Goal: Task Accomplishment & Management: Manage account settings

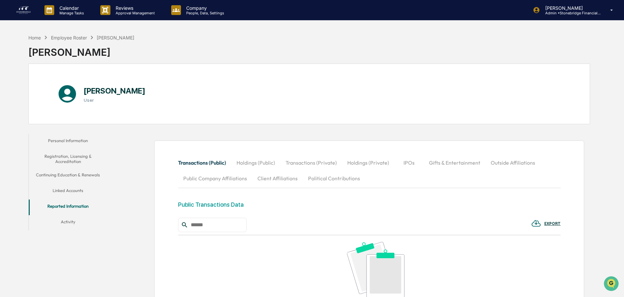
click at [59, 175] on button "Continuing Education & Renewals" at bounding box center [68, 176] width 78 height 16
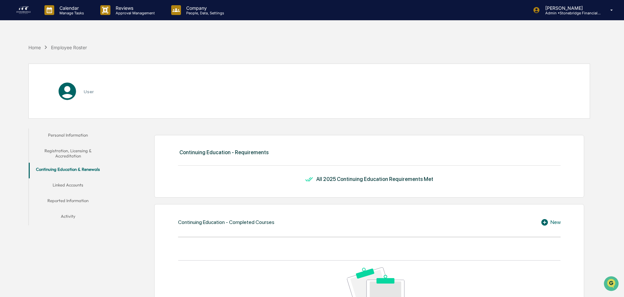
click at [71, 156] on button "Registration, Licensing & Accreditation" at bounding box center [68, 153] width 78 height 19
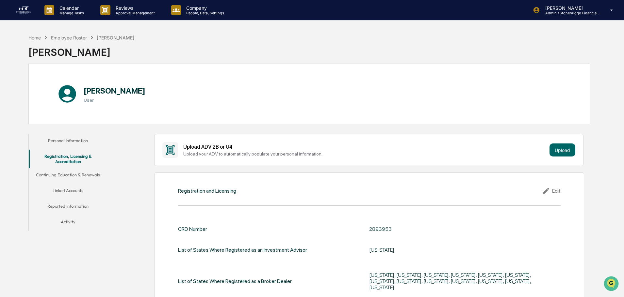
click at [76, 39] on div "Employee Roster" at bounding box center [69, 38] width 36 height 6
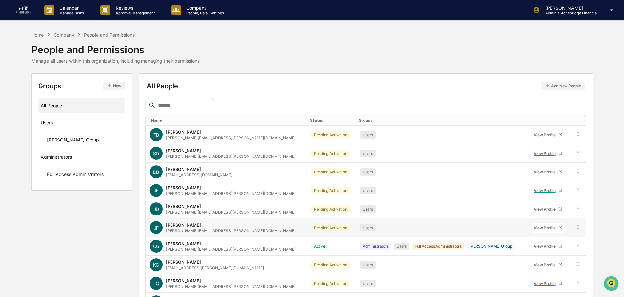
click at [533, 228] on div "View Profile" at bounding box center [545, 228] width 24 height 5
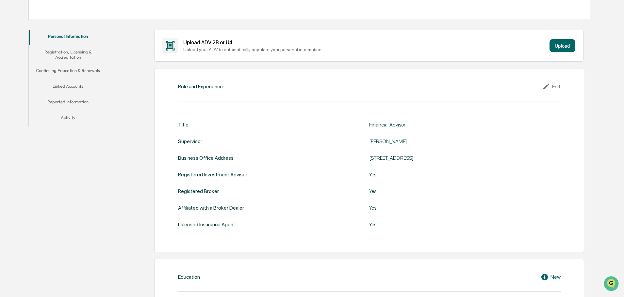
scroll to position [98, 0]
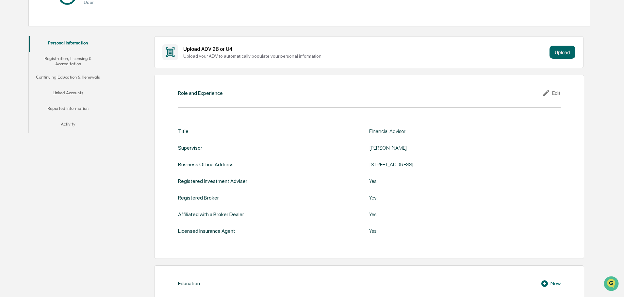
click at [559, 91] on div "Edit" at bounding box center [551, 93] width 18 height 8
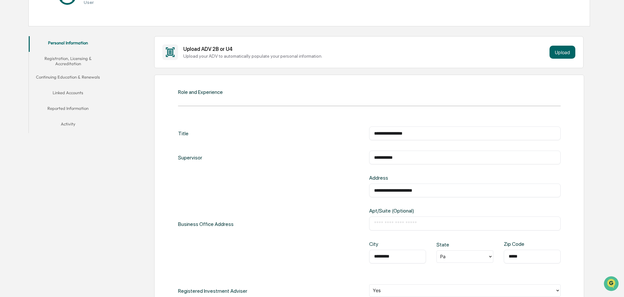
click at [477, 255] on div at bounding box center [462, 257] width 44 height 8
click at [455, 230] on div "PA" at bounding box center [464, 230] width 57 height 13
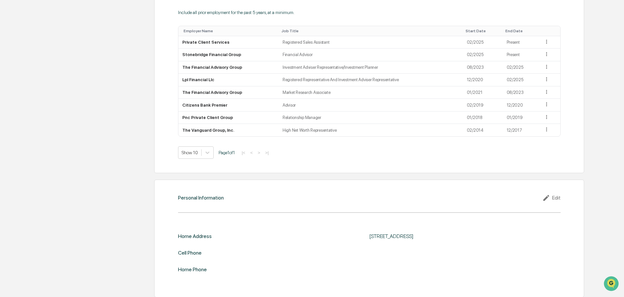
scroll to position [761, 0]
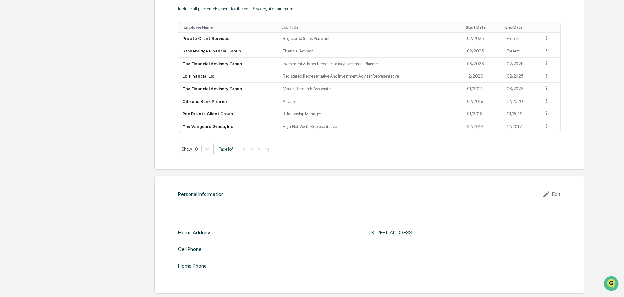
click at [553, 192] on div "Edit" at bounding box center [551, 195] width 18 height 8
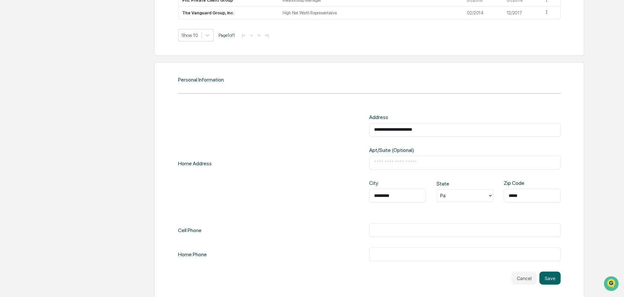
scroll to position [881, 0]
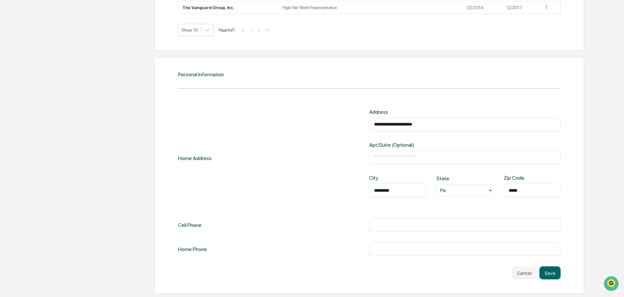
drag, startPoint x: 459, startPoint y: 122, endPoint x: 295, endPoint y: 124, distance: 163.6
click at [295, 124] on div "**********" at bounding box center [369, 158] width 382 height 99
paste input "**********"
type input "**********"
drag, startPoint x: 423, startPoint y: 191, endPoint x: 386, endPoint y: 194, distance: 37.7
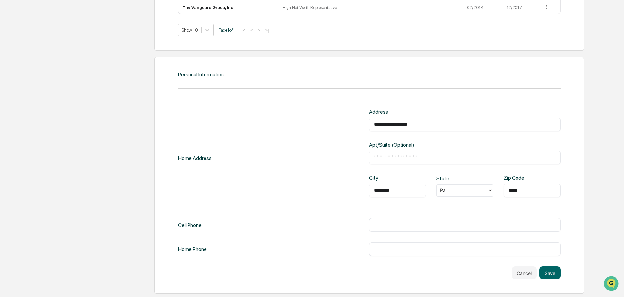
click at [377, 193] on div "********* ​" at bounding box center [397, 191] width 57 height 14
drag, startPoint x: 366, startPoint y: 188, endPoint x: 312, endPoint y: 180, distance: 54.4
click at [327, 184] on div "**********" at bounding box center [369, 158] width 382 height 99
type input "**********"
click at [474, 190] on div at bounding box center [462, 191] width 44 height 8
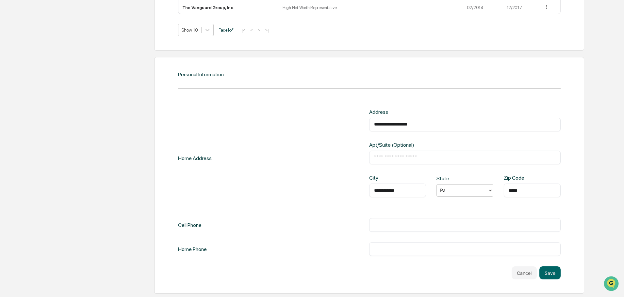
scroll to position [522, 0]
drag, startPoint x: 532, startPoint y: 191, endPoint x: 479, endPoint y: 185, distance: 52.5
click at [479, 185] on div "**********" at bounding box center [464, 191] width 191 height 33
type input "*****"
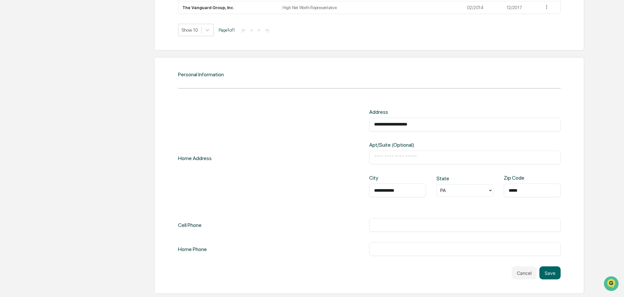
click at [386, 228] on input "text" at bounding box center [465, 225] width 182 height 7
paste input "**********"
type input "**********"
click at [554, 271] on button "Save" at bounding box center [549, 273] width 21 height 13
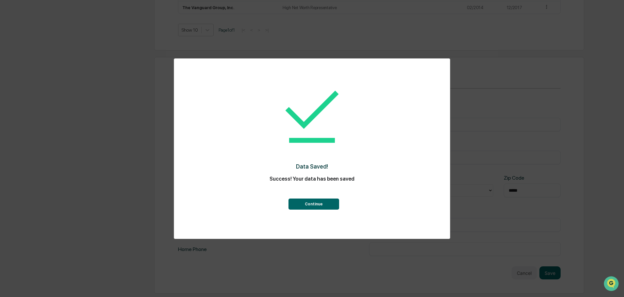
click at [321, 207] on button "Continue" at bounding box center [313, 204] width 51 height 11
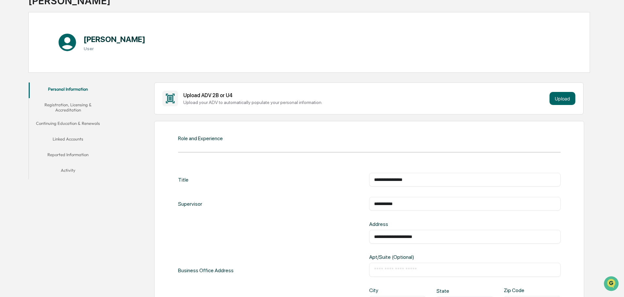
scroll to position [0, 0]
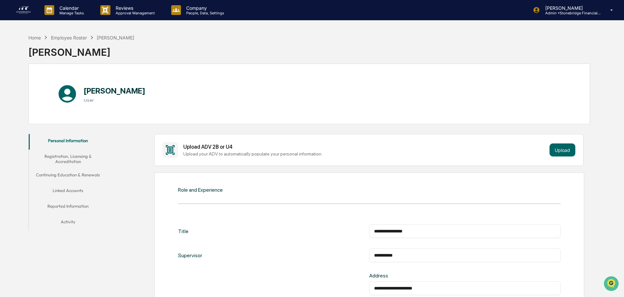
click at [63, 159] on button "Registration, Licensing & Accreditation" at bounding box center [68, 159] width 78 height 19
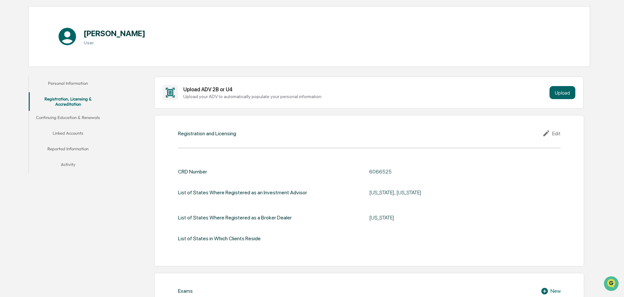
scroll to position [65, 0]
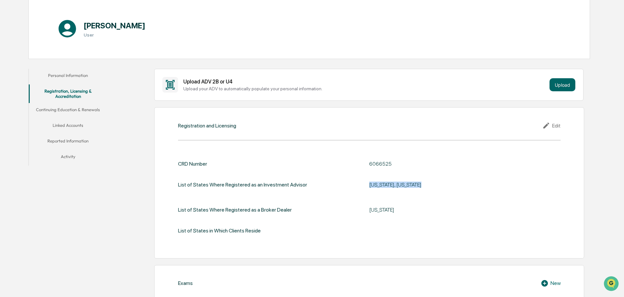
drag, startPoint x: 361, startPoint y: 185, endPoint x: 428, endPoint y: 186, distance: 66.6
click at [428, 186] on div "List of States Where Registered as an Investment Advisor Maryland, Pennsylvania" at bounding box center [369, 185] width 382 height 15
click at [428, 186] on div "Maryland, Pennsylvania" at bounding box center [450, 185] width 163 height 6
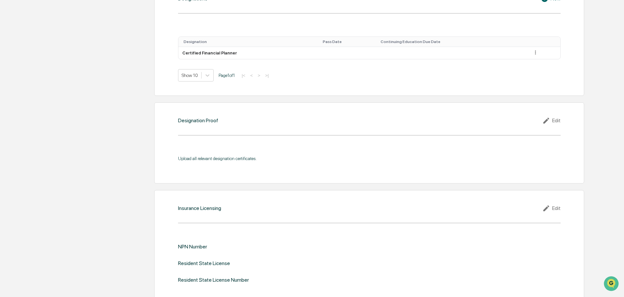
scroll to position [589, 0]
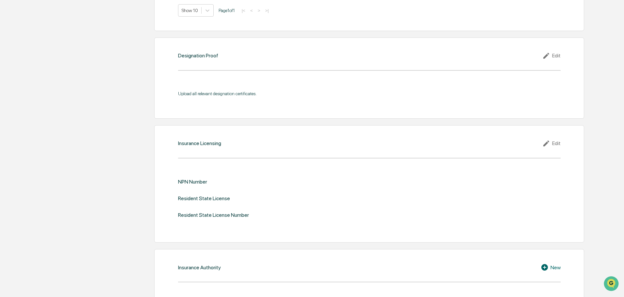
click at [556, 143] on div "Edit" at bounding box center [551, 144] width 18 height 8
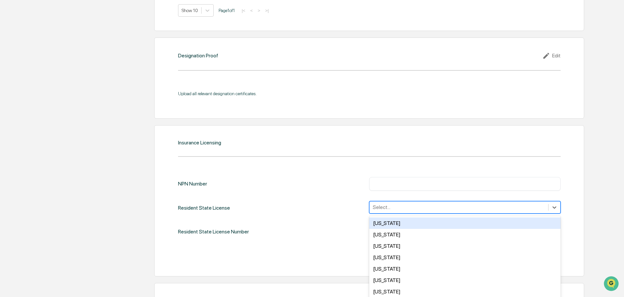
scroll to position [608, 0]
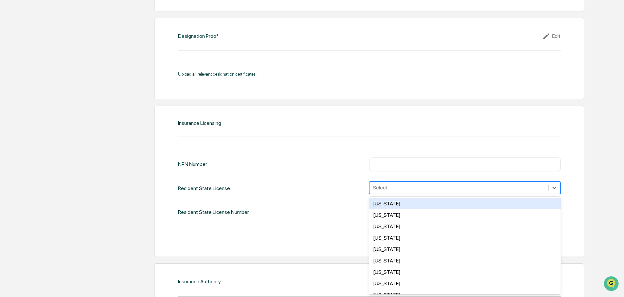
click at [393, 194] on div "50 results available. Use Up and Down to choose options, press Enter to select …" at bounding box center [464, 188] width 191 height 12
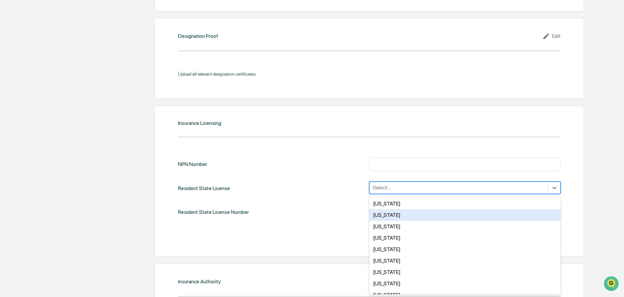
scroll to position [392, 0]
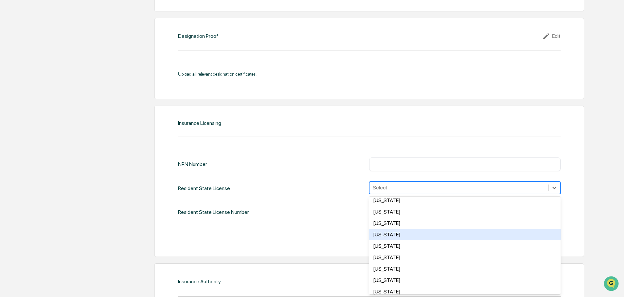
click at [391, 236] on div "[US_STATE]" at bounding box center [464, 234] width 191 height 11
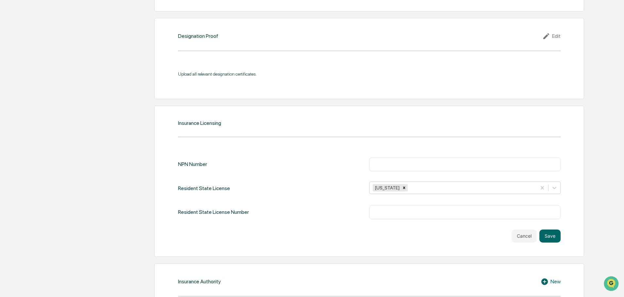
click at [336, 220] on div "NPN Number ​ Resident State License Pennsylvania Resident State License Number …" at bounding box center [369, 200] width 382 height 85
click at [381, 211] on input "text" at bounding box center [465, 212] width 182 height 7
paste input "******"
type input "******"
drag, startPoint x: 411, startPoint y: 209, endPoint x: 351, endPoint y: 215, distance: 60.8
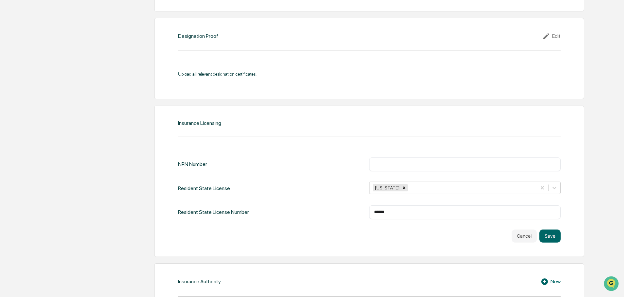
click at [351, 216] on div "Resident State License Number ****** ​" at bounding box center [369, 213] width 382 height 14
drag, startPoint x: 389, startPoint y: 214, endPoint x: 369, endPoint y: 213, distance: 19.9
click at [369, 213] on div "****** ​" at bounding box center [464, 213] width 191 height 14
click at [381, 159] on div "​" at bounding box center [464, 165] width 191 height 14
paste input "********"
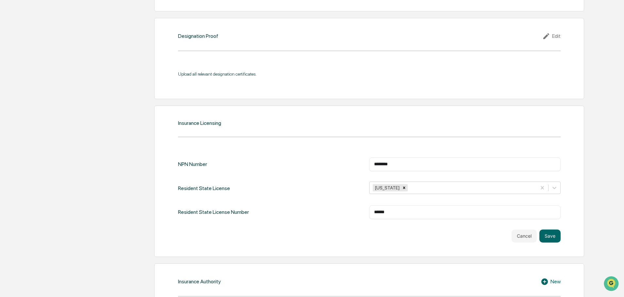
type input "********"
click at [545, 233] on button "Save" at bounding box center [549, 236] width 21 height 13
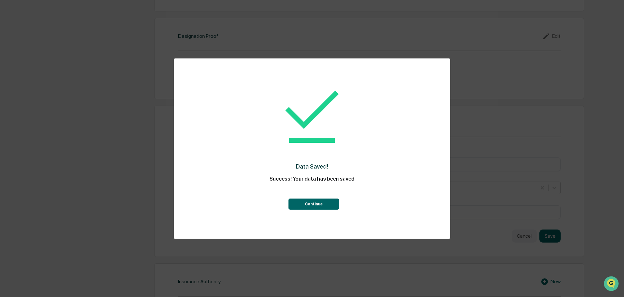
click at [324, 208] on button "Continue" at bounding box center [313, 204] width 51 height 11
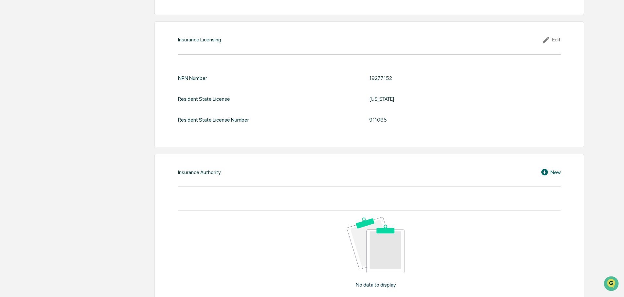
scroll to position [735, 0]
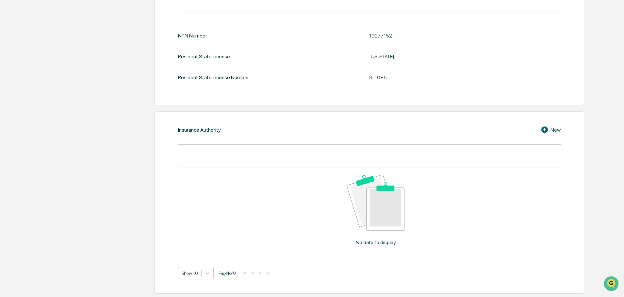
click at [549, 131] on icon at bounding box center [545, 130] width 10 height 8
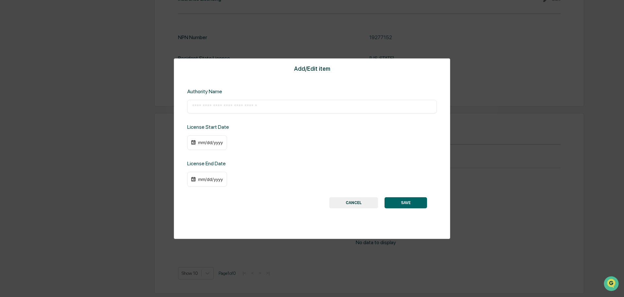
click at [210, 110] on div "​" at bounding box center [311, 107] width 249 height 14
paste input "**********"
type input "**********"
click at [410, 201] on button "SAVE" at bounding box center [405, 203] width 42 height 11
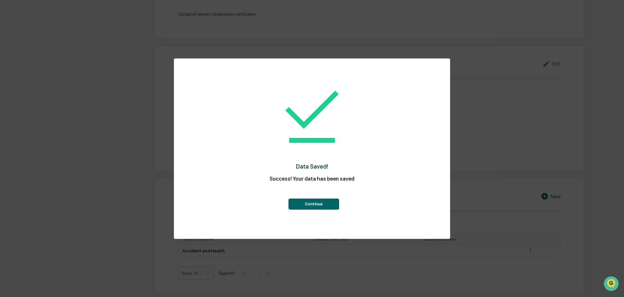
click at [288, 202] on div "Continue" at bounding box center [311, 198] width 249 height 24
click at [293, 206] on button "Continue" at bounding box center [313, 204] width 51 height 11
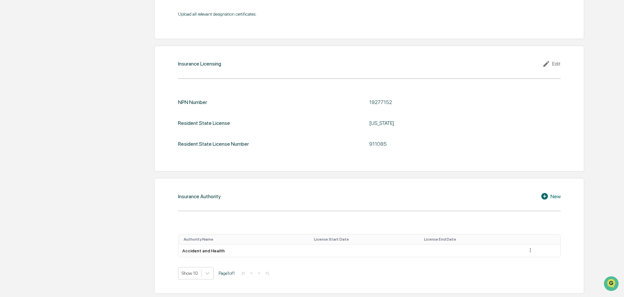
click at [552, 197] on div "New" at bounding box center [550, 197] width 20 height 8
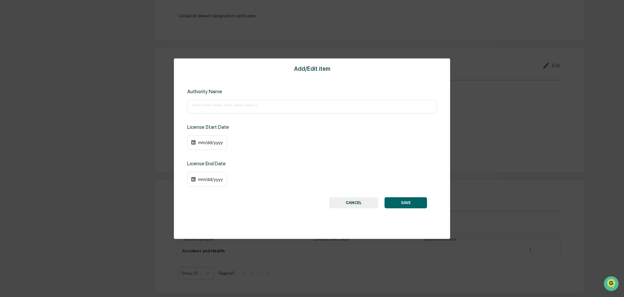
paste input "**********"
type input "**********"
click at [406, 201] on button "SAVE" at bounding box center [405, 203] width 42 height 11
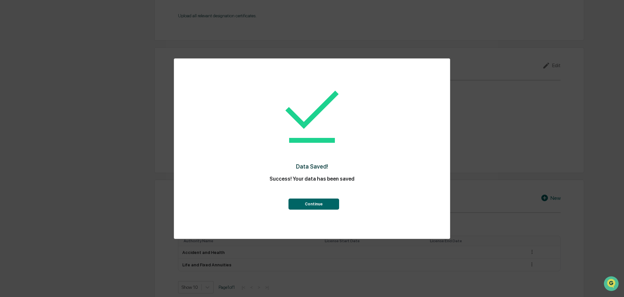
click at [321, 207] on button "Continue" at bounding box center [313, 204] width 51 height 11
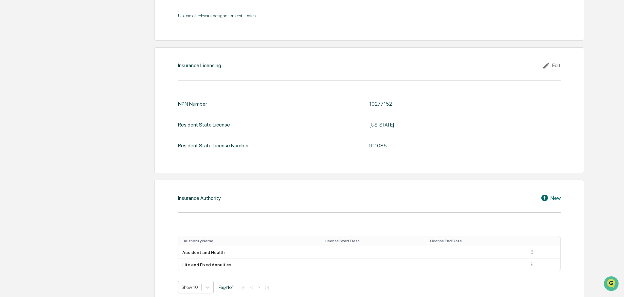
click at [550, 199] on div "New" at bounding box center [550, 198] width 20 height 8
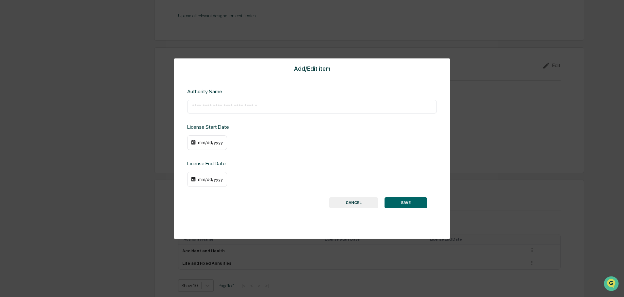
drag, startPoint x: 200, startPoint y: 111, endPoint x: 200, endPoint y: 107, distance: 3.9
click at [200, 107] on div "​" at bounding box center [311, 107] width 249 height 14
paste input "**********"
type input "**********"
click at [190, 144] on div "mm/dd/yyyy" at bounding box center [207, 142] width 40 height 15
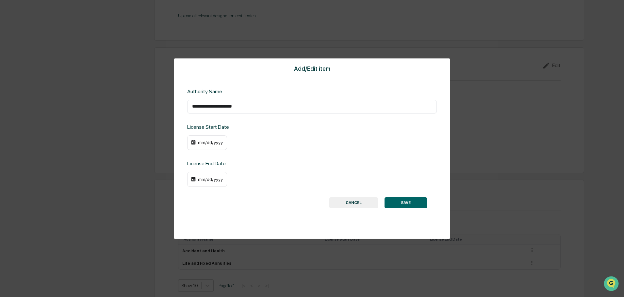
click at [193, 143] on img at bounding box center [193, 142] width 5 height 5
click at [196, 143] on div "mm/dd/yyyy" at bounding box center [207, 142] width 40 height 15
click at [204, 144] on div "mm/dd/yyyy" at bounding box center [210, 142] width 26 height 5
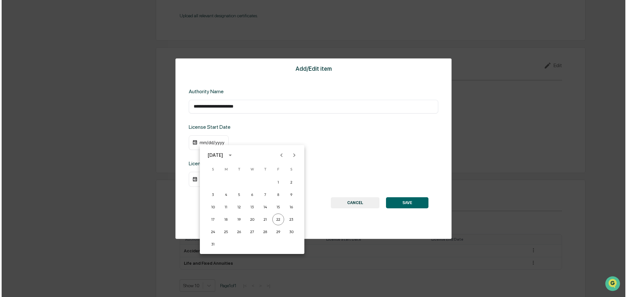
scroll to position [667, 0]
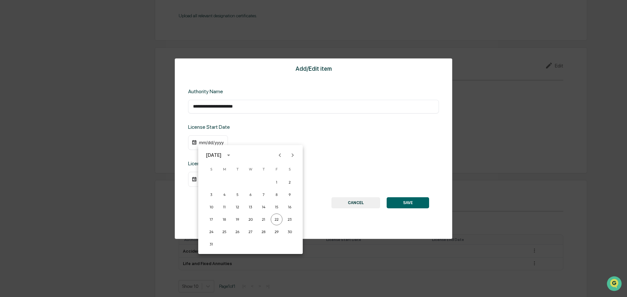
click at [223, 154] on div "August 2025" at bounding box center [214, 155] width 17 height 7
click at [277, 180] on button "2019" at bounding box center [285, 177] width 24 height 12
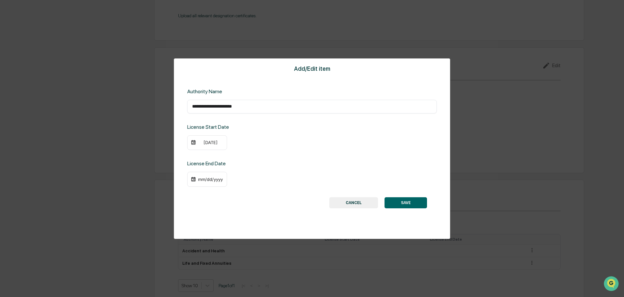
click at [209, 143] on div "08/22/2019" at bounding box center [210, 142] width 26 height 5
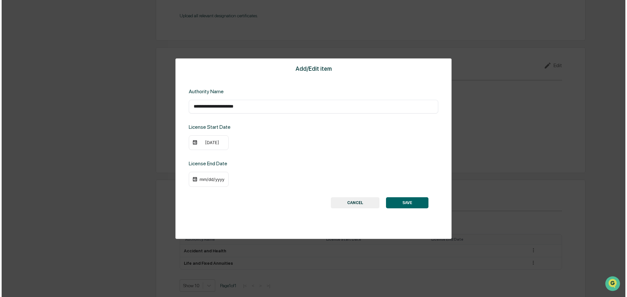
scroll to position [667, 0]
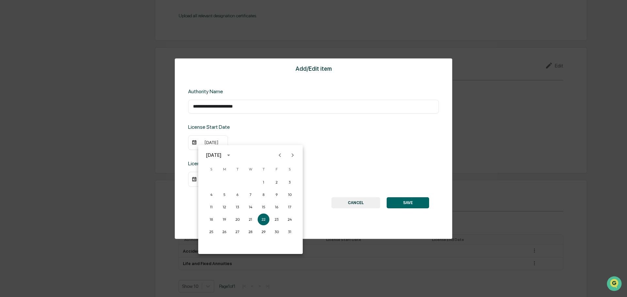
click at [291, 155] on icon "Next month" at bounding box center [292, 155] width 7 height 7
click at [238, 183] on button "3" at bounding box center [237, 183] width 12 height 12
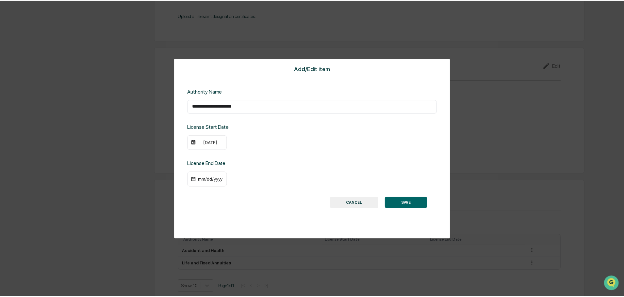
scroll to position [667, 0]
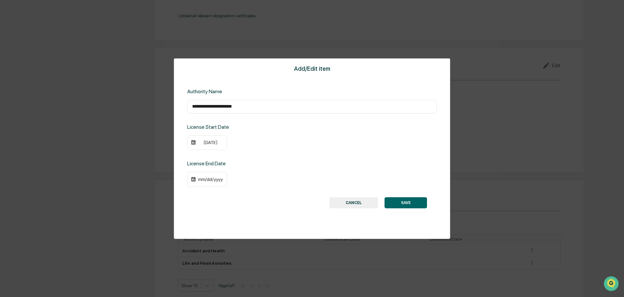
click at [414, 204] on button "SAVE" at bounding box center [405, 203] width 42 height 11
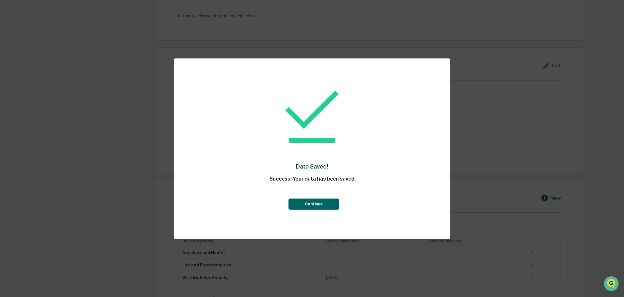
click at [316, 205] on button "Continue" at bounding box center [313, 204] width 51 height 11
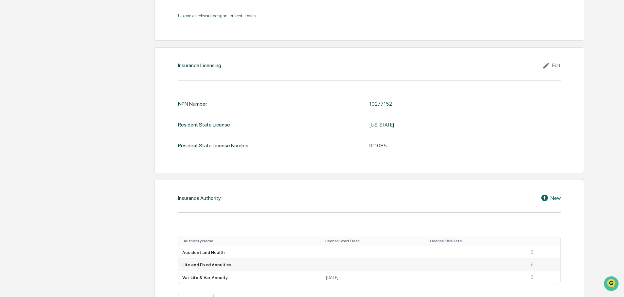
scroll to position [693, 0]
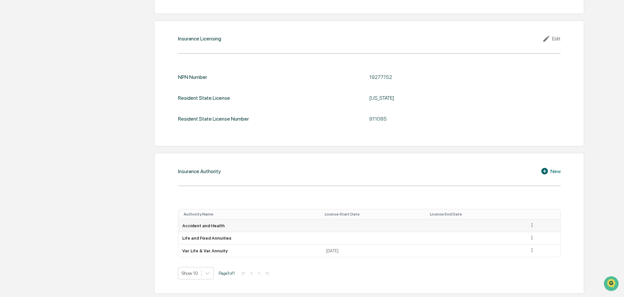
click at [531, 226] on icon at bounding box center [532, 225] width 6 height 6
click at [514, 235] on div "Edit" at bounding box center [524, 235] width 21 height 10
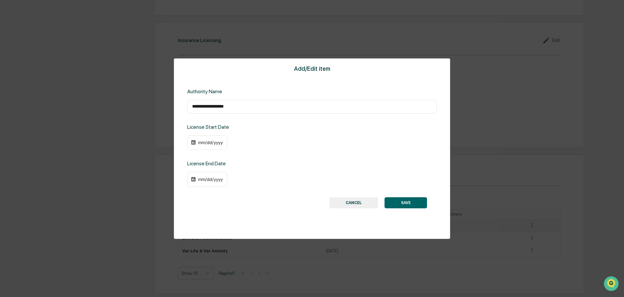
scroll to position [692, 0]
click at [212, 145] on div "mm/dd/yyyy" at bounding box center [210, 142] width 26 height 5
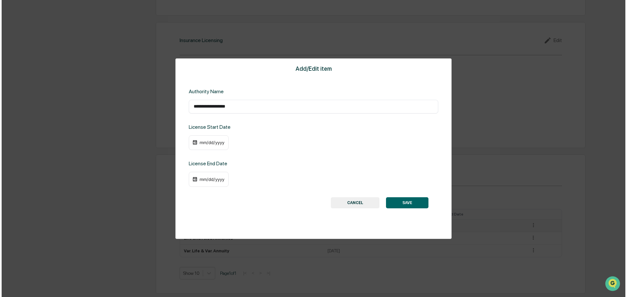
scroll to position [692, 0]
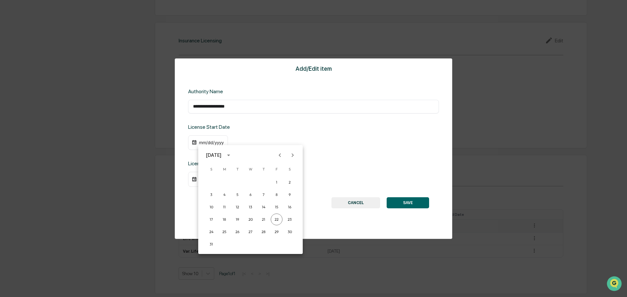
click at [232, 153] on icon "calendar view is open, switch to year view" at bounding box center [228, 155] width 7 height 7
click at [283, 179] on button "2019" at bounding box center [285, 177] width 24 height 12
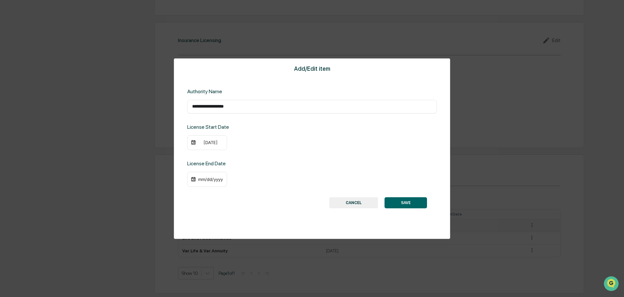
click at [218, 142] on div "08/22/2019" at bounding box center [210, 142] width 26 height 5
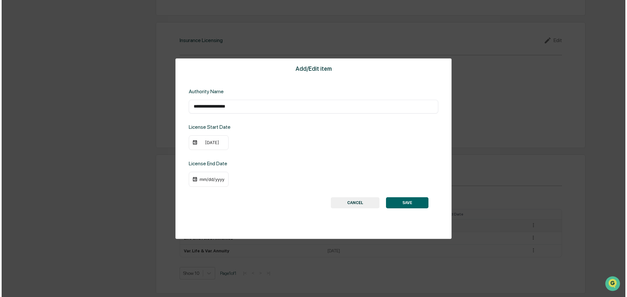
scroll to position [692, 0]
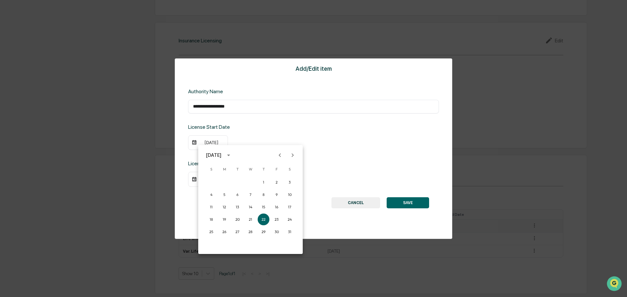
click at [291, 157] on icon "Next month" at bounding box center [292, 155] width 7 height 7
click at [236, 183] on button "3" at bounding box center [237, 183] width 12 height 12
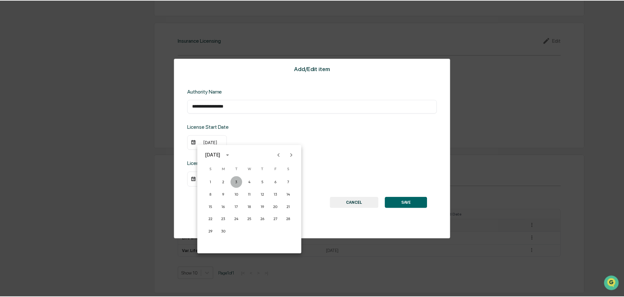
scroll to position [692, 0]
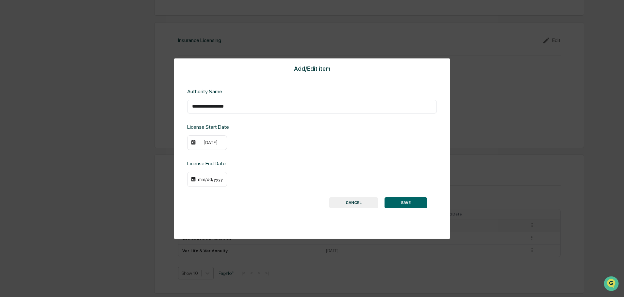
click at [395, 200] on button "SAVE" at bounding box center [405, 203] width 42 height 11
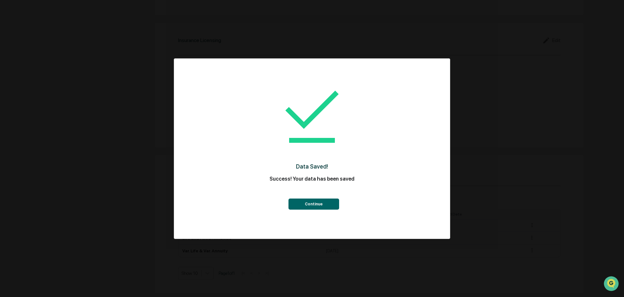
click at [333, 202] on button "Continue" at bounding box center [313, 204] width 51 height 11
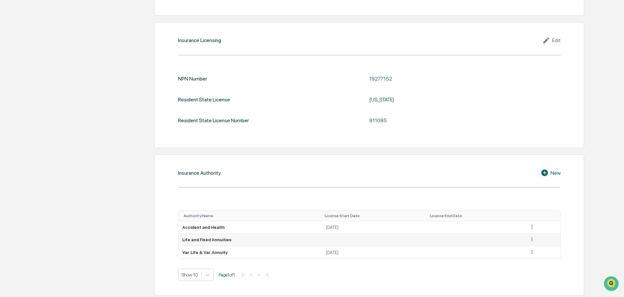
click at [531, 239] on icon at bounding box center [532, 240] width 6 height 6
click at [520, 249] on div "Edit" at bounding box center [524, 249] width 21 height 10
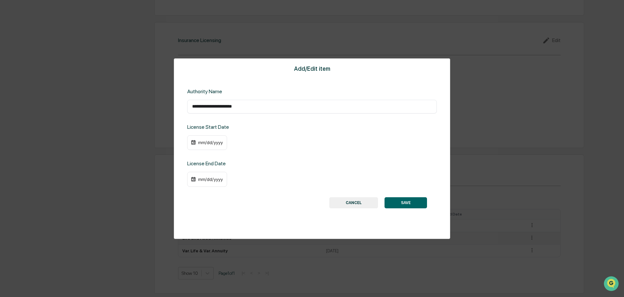
click at [215, 143] on div "mm/dd/yyyy" at bounding box center [210, 142] width 26 height 5
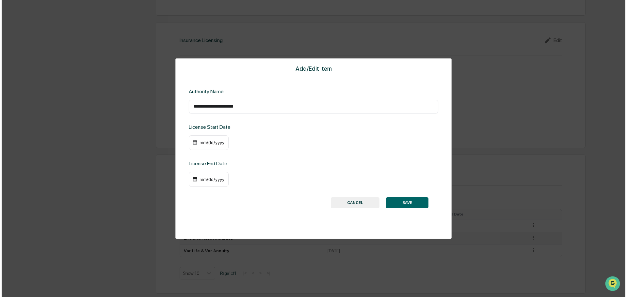
scroll to position [692, 0]
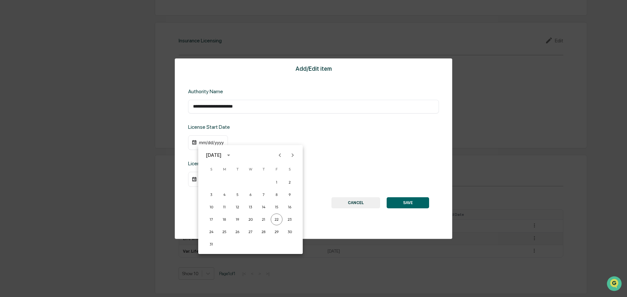
click at [234, 159] on div "August 2025" at bounding box center [220, 155] width 28 height 10
click at [278, 178] on button "2019" at bounding box center [285, 177] width 24 height 12
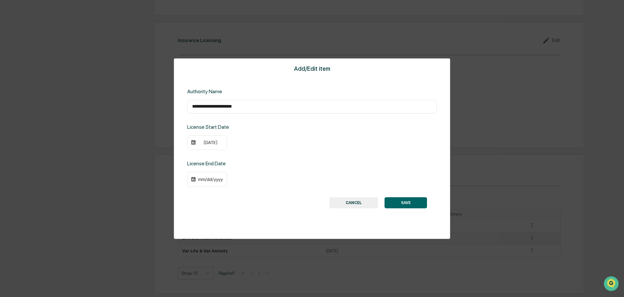
click at [208, 143] on div "08/22/2019" at bounding box center [210, 142] width 26 height 5
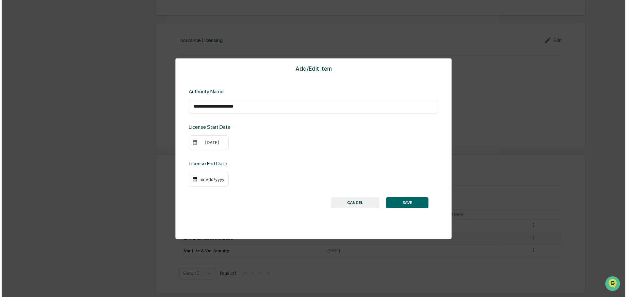
scroll to position [692, 0]
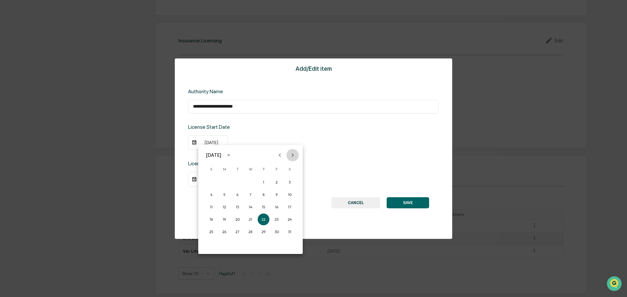
click at [294, 157] on icon "Next month" at bounding box center [292, 155] width 7 height 7
click at [235, 184] on button "3" at bounding box center [237, 183] width 12 height 12
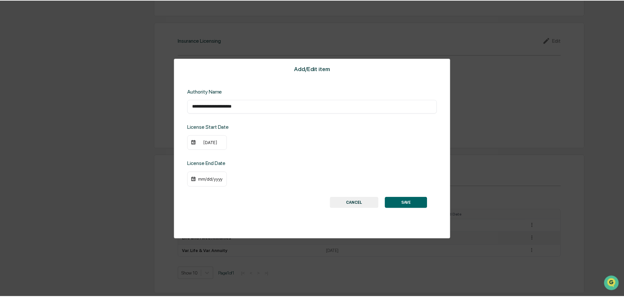
scroll to position [692, 0]
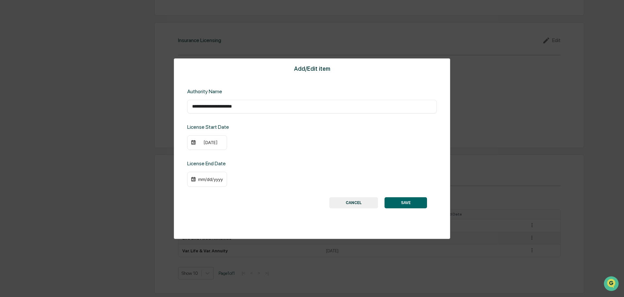
click at [408, 203] on button "SAVE" at bounding box center [405, 203] width 42 height 11
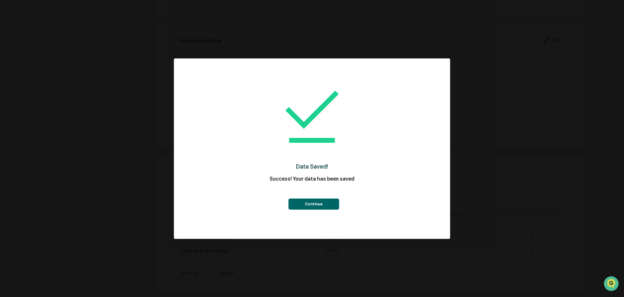
click at [325, 208] on button "Continue" at bounding box center [313, 204] width 51 height 11
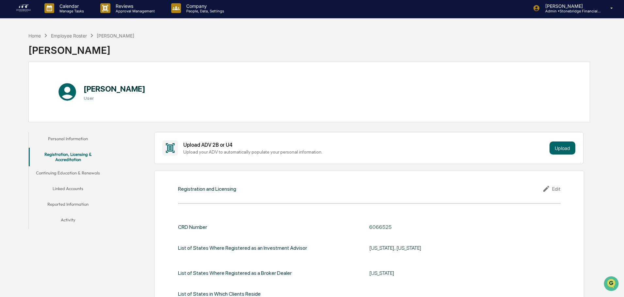
scroll to position [0, 0]
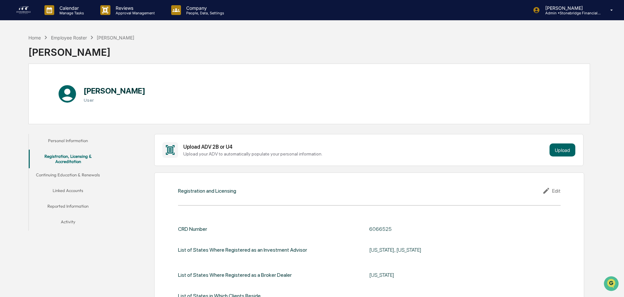
click at [58, 172] on button "Continuing Education & Renewals" at bounding box center [68, 176] width 78 height 16
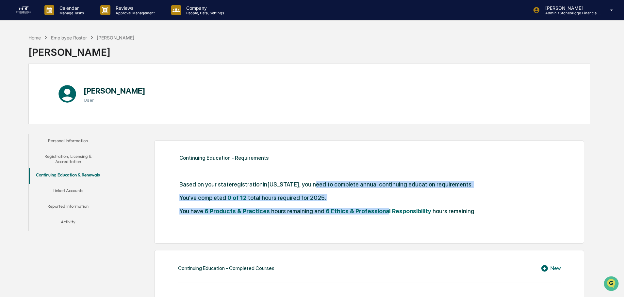
drag, startPoint x: 307, startPoint y: 180, endPoint x: 376, endPoint y: 211, distance: 76.4
click at [376, 211] on div "Continuing Education - Requirements Based on your state registration in Marylan…" at bounding box center [369, 192] width 430 height 103
click at [333, 199] on div "You've completed 0 of 12 total hours required for 2025." at bounding box center [369, 201] width 382 height 13
drag, startPoint x: 223, startPoint y: 195, endPoint x: 321, endPoint y: 200, distance: 97.7
click at [321, 200] on div "You've completed 0 of 12 total hours required for 2025." at bounding box center [369, 201] width 382 height 13
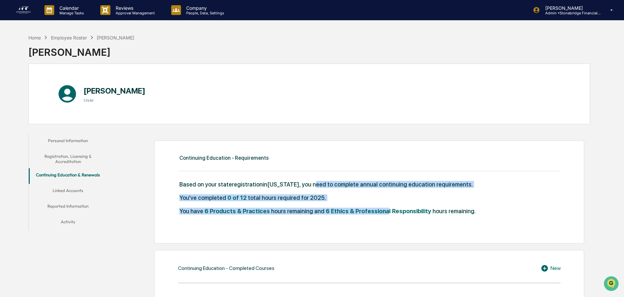
click at [321, 200] on div "You've completed 0 of 12 total hours required for 2025." at bounding box center [369, 201] width 382 height 13
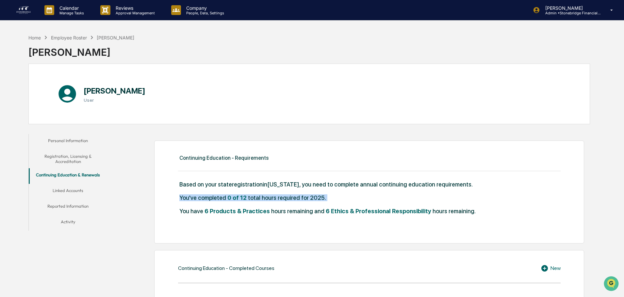
drag, startPoint x: 321, startPoint y: 200, endPoint x: 182, endPoint y: 196, distance: 138.8
click at [182, 196] on div "You've completed 0 of 12 total hours required for 2025." at bounding box center [369, 201] width 382 height 13
click at [222, 199] on span "You've completed" at bounding box center [202, 198] width 47 height 7
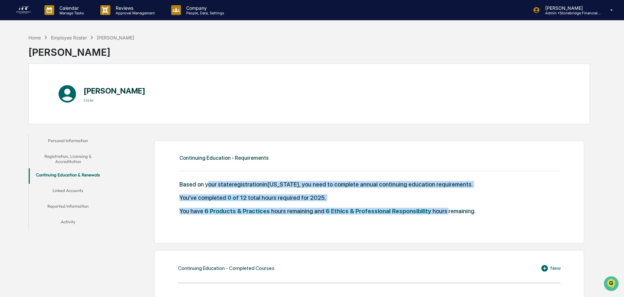
drag, startPoint x: 210, startPoint y: 180, endPoint x: 433, endPoint y: 217, distance: 226.0
click at [433, 217] on div "Based on your state registration in Maryland , you need to complete annual cont…" at bounding box center [369, 201] width 382 height 40
click at [433, 217] on div "You have 6 Products & Practices hours remaining and 6 Ethics & Professional Res…" at bounding box center [369, 214] width 382 height 13
drag, startPoint x: 482, startPoint y: 221, endPoint x: 230, endPoint y: 193, distance: 253.9
click at [230, 193] on div "Based on your state registration in Maryland , you need to complete annual cont…" at bounding box center [369, 201] width 382 height 40
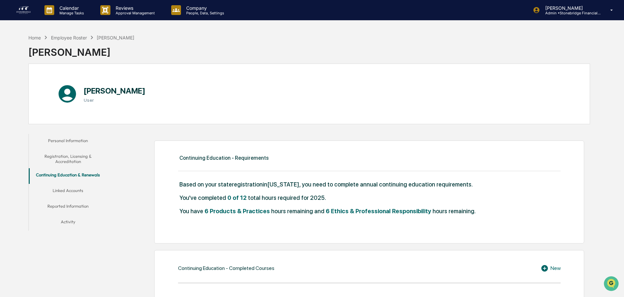
click at [229, 194] on div "Based on your state registration in Maryland , you need to complete annual cont…" at bounding box center [369, 187] width 382 height 13
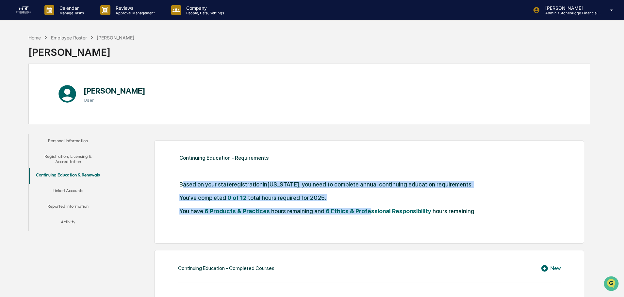
drag, startPoint x: 183, startPoint y: 191, endPoint x: 360, endPoint y: 225, distance: 179.9
click at [360, 225] on div "Continuing Education - Requirements Based on your state registration in Marylan…" at bounding box center [369, 192] width 430 height 103
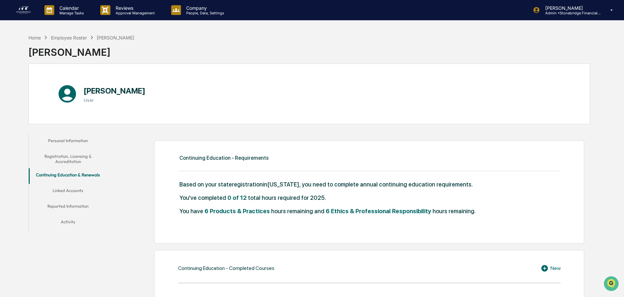
click at [67, 188] on button "Linked Accounts" at bounding box center [68, 192] width 78 height 16
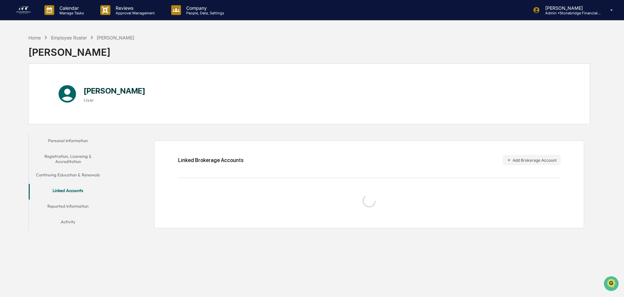
click at [71, 177] on button "Continuing Education & Renewals" at bounding box center [68, 176] width 78 height 16
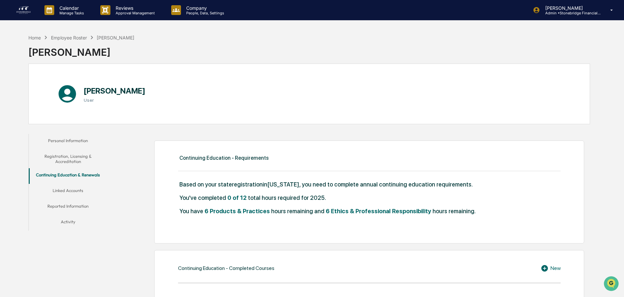
click at [69, 202] on button "Reported Information" at bounding box center [68, 208] width 78 height 16
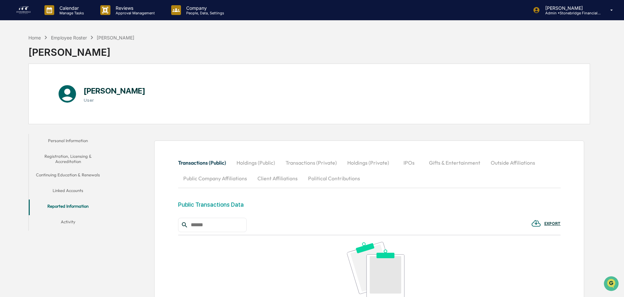
click at [63, 216] on button "Activity" at bounding box center [68, 223] width 78 height 16
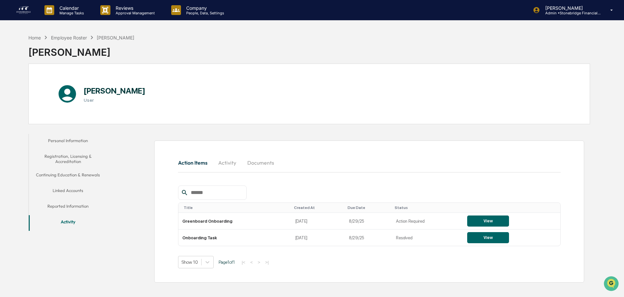
click at [67, 172] on button "Continuing Education & Renewals" at bounding box center [68, 176] width 78 height 16
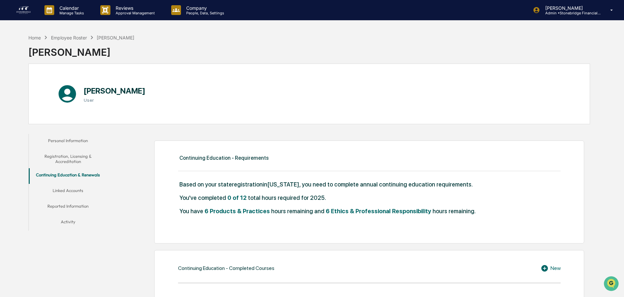
click at [71, 190] on button "Linked Accounts" at bounding box center [68, 192] width 78 height 16
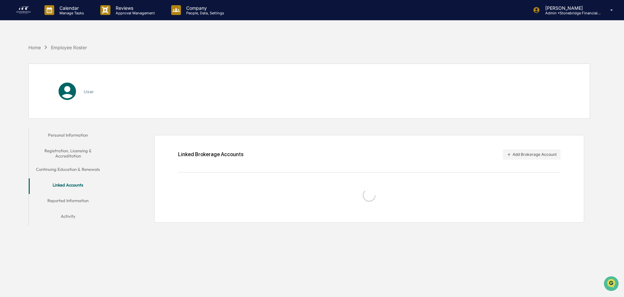
click at [73, 202] on button "Reported Information" at bounding box center [68, 202] width 78 height 16
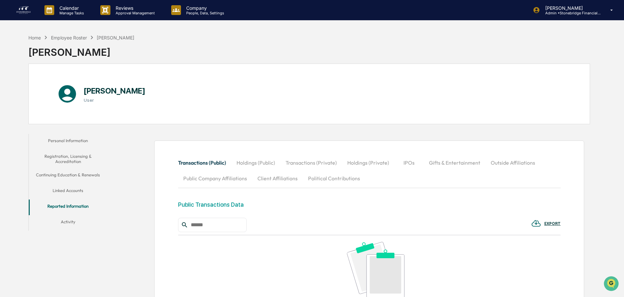
click at [69, 164] on button "Registration, Licensing & Accreditation" at bounding box center [68, 159] width 78 height 19
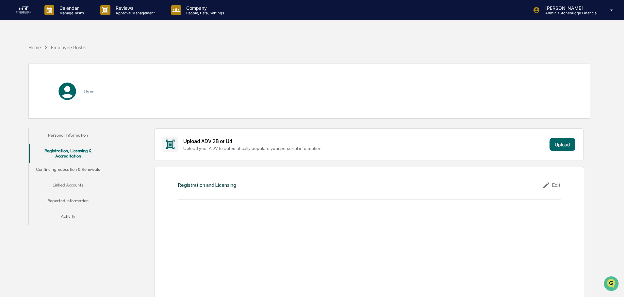
click at [67, 134] on button "Personal Information" at bounding box center [68, 137] width 78 height 16
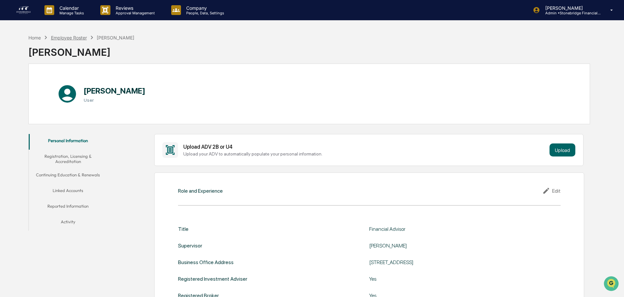
click at [73, 38] on div "Employee Roster" at bounding box center [69, 38] width 36 height 6
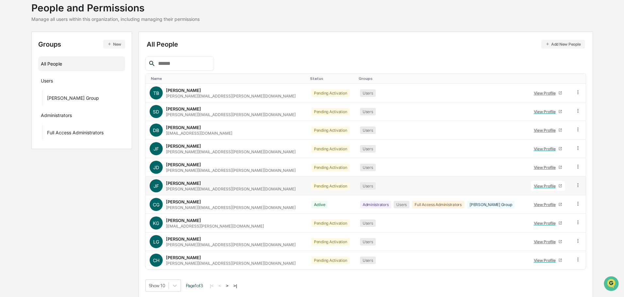
scroll to position [43, 0]
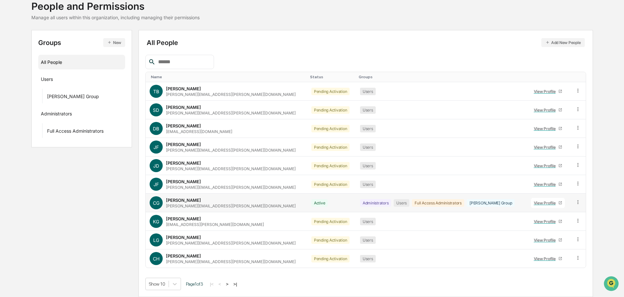
click at [533, 201] on div "View Profile" at bounding box center [545, 203] width 24 height 5
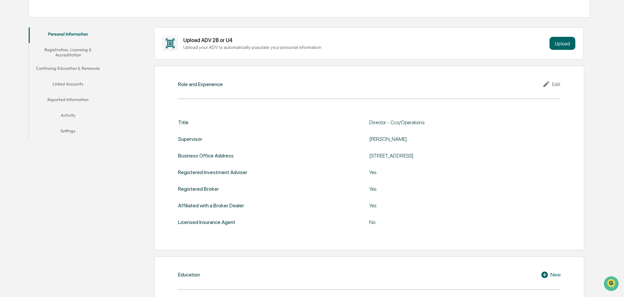
scroll to position [109, 0]
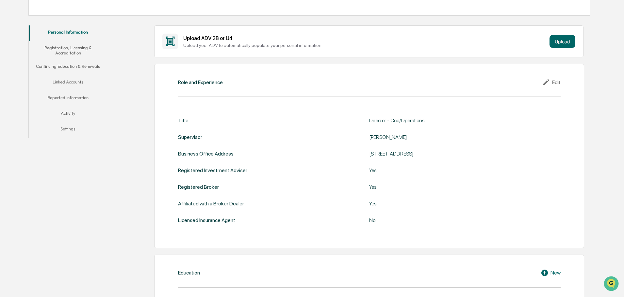
click at [554, 85] on div "Edit" at bounding box center [551, 82] width 18 height 8
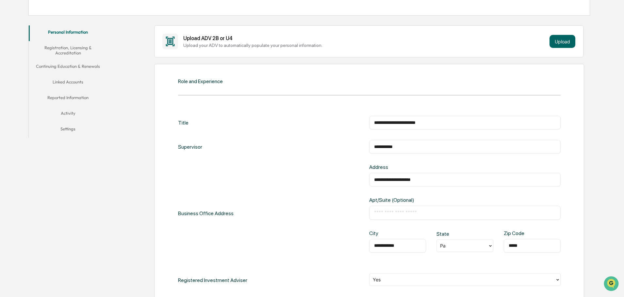
click at [473, 249] on div at bounding box center [462, 246] width 44 height 8
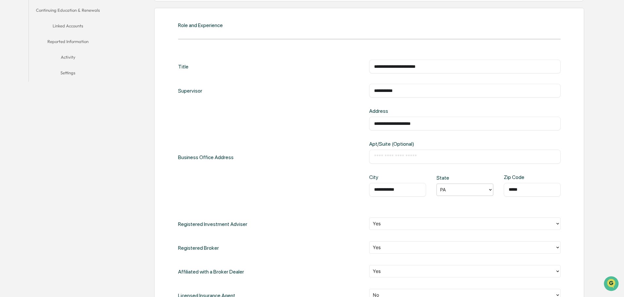
scroll to position [239, 0]
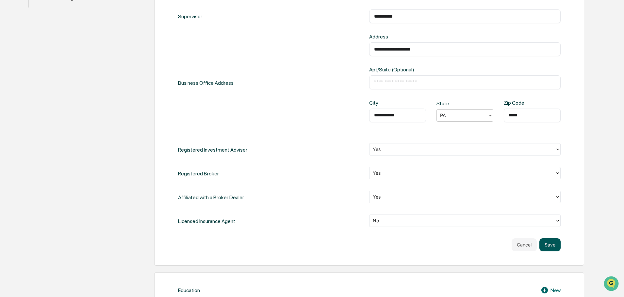
click at [557, 247] on button "Save" at bounding box center [549, 245] width 21 height 13
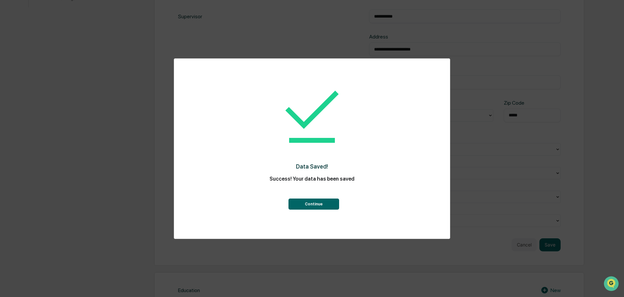
click at [323, 201] on button "Continue" at bounding box center [313, 204] width 51 height 11
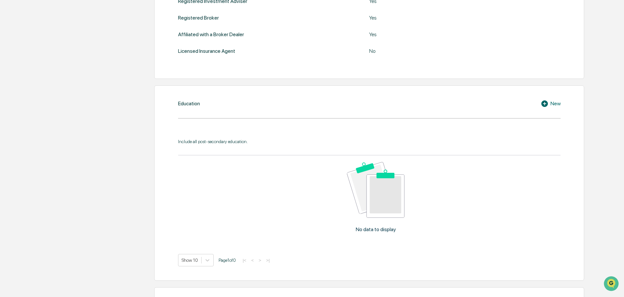
scroll to position [272, 0]
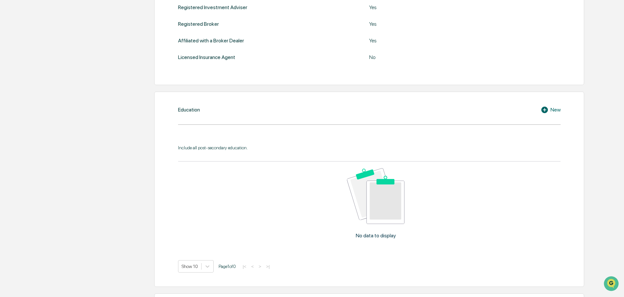
click at [554, 108] on div "New" at bounding box center [550, 110] width 20 height 8
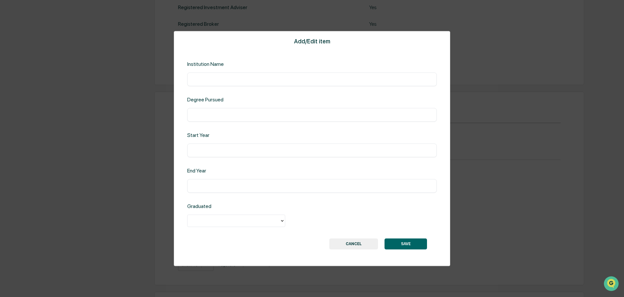
click at [353, 247] on button "CANCEL" at bounding box center [353, 244] width 49 height 11
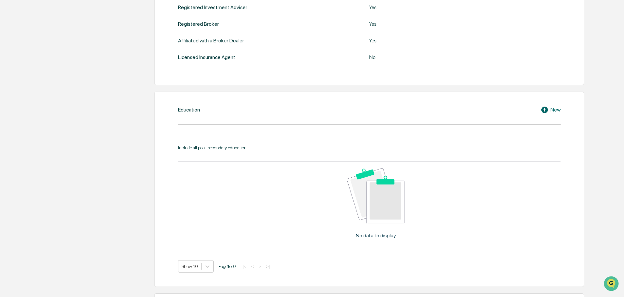
click at [560, 110] on div "Education New Include all post-secondary education. No data to display Show 10 …" at bounding box center [369, 190] width 430 height 196
click at [555, 109] on div "New" at bounding box center [550, 110] width 20 height 8
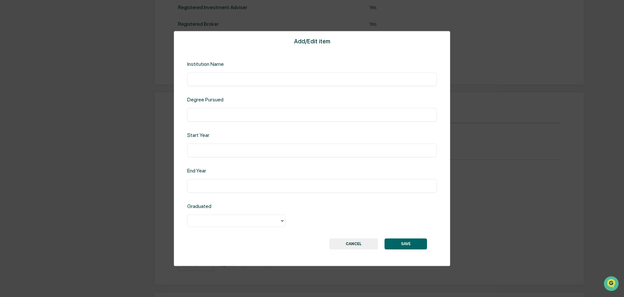
click at [210, 85] on div "​" at bounding box center [311, 79] width 249 height 14
click at [221, 82] on input "text" at bounding box center [312, 79] width 240 height 7
type input "**********"
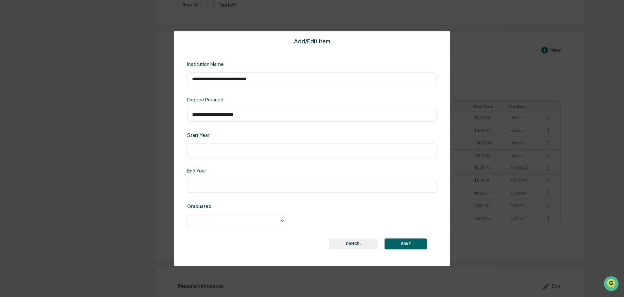
click at [232, 152] on input "text" at bounding box center [312, 150] width 240 height 7
type input "****"
click at [219, 181] on div "​" at bounding box center [311, 186] width 249 height 14
click at [229, 183] on input "text" at bounding box center [312, 186] width 240 height 7
type input "****"
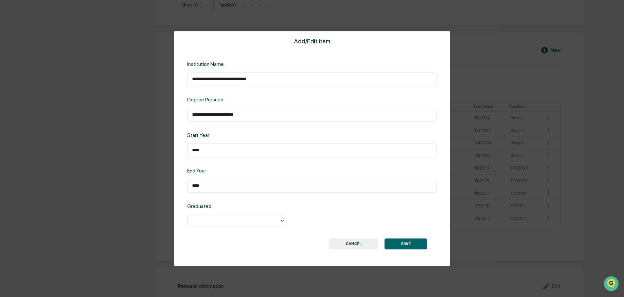
click at [223, 228] on div at bounding box center [311, 221] width 249 height 13
click at [220, 225] on div at bounding box center [234, 221] width 86 height 8
click at [415, 242] on button "SAVE" at bounding box center [405, 244] width 42 height 11
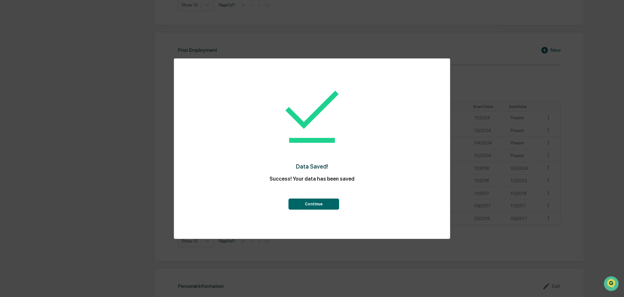
click at [330, 202] on button "Continue" at bounding box center [313, 204] width 51 height 11
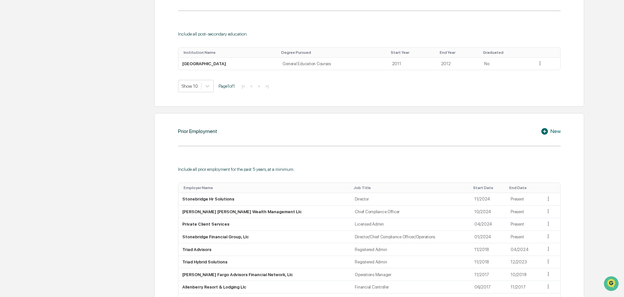
scroll to position [369, 0]
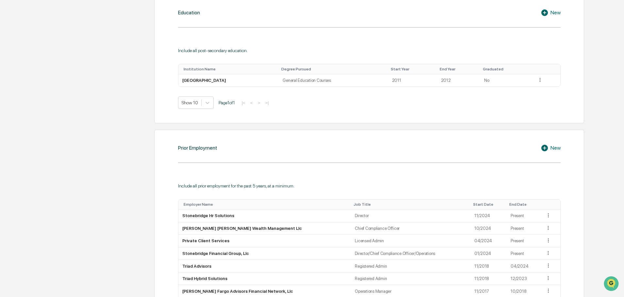
click at [547, 15] on icon at bounding box center [545, 13] width 10 height 8
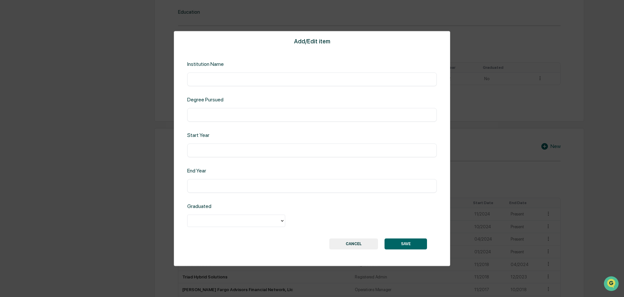
click at [276, 77] on input "text" at bounding box center [312, 79] width 240 height 7
type input "**********"
type input "*"
type input "**********"
type input "****"
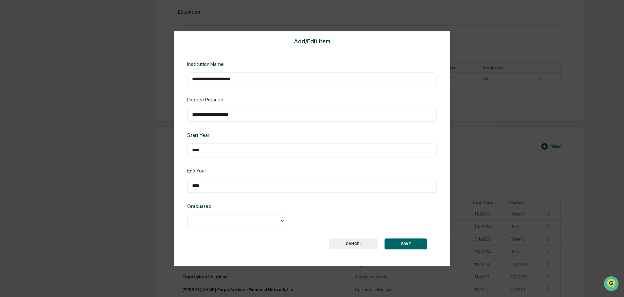
type input "****"
click at [216, 224] on div at bounding box center [234, 221] width 86 height 8
click at [410, 245] on button "SAVE" at bounding box center [405, 244] width 42 height 11
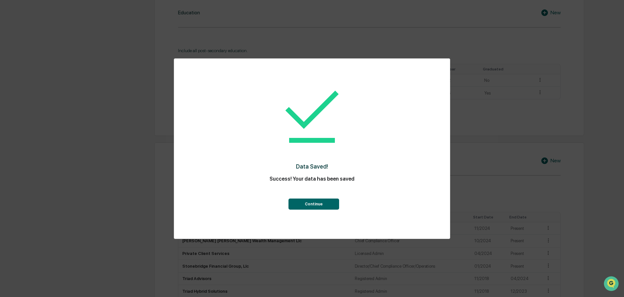
click at [315, 205] on button "Continue" at bounding box center [313, 204] width 51 height 11
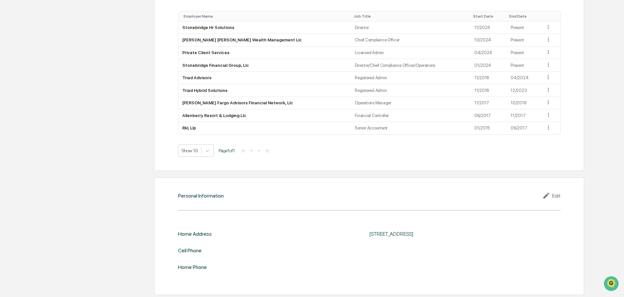
scroll to position [572, 0]
click at [551, 197] on icon at bounding box center [547, 195] width 10 height 8
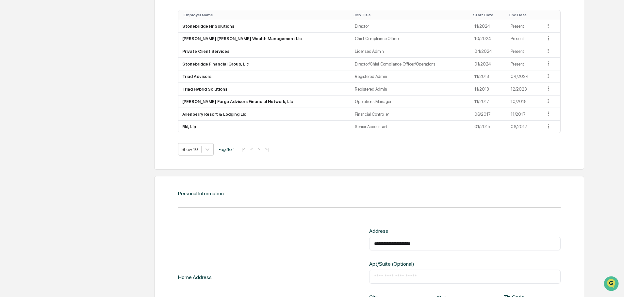
drag, startPoint x: 432, startPoint y: 243, endPoint x: 271, endPoint y: 249, distance: 161.7
click at [262, 264] on div "**********" at bounding box center [369, 277] width 382 height 99
type input "**********"
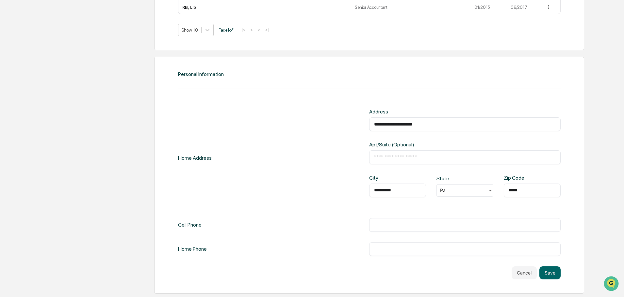
type input "**********"
type input "*****"
click at [382, 223] on input "**********" at bounding box center [465, 225] width 182 height 7
type input "**********"
click at [553, 277] on button "Save" at bounding box center [549, 273] width 21 height 13
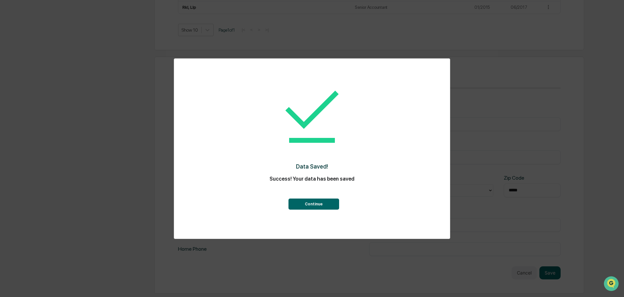
click at [322, 200] on button "Continue" at bounding box center [313, 204] width 51 height 11
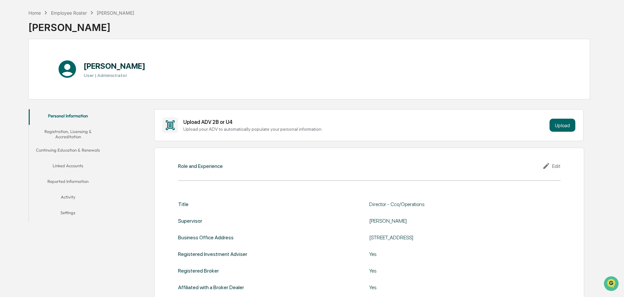
scroll to position [0, 0]
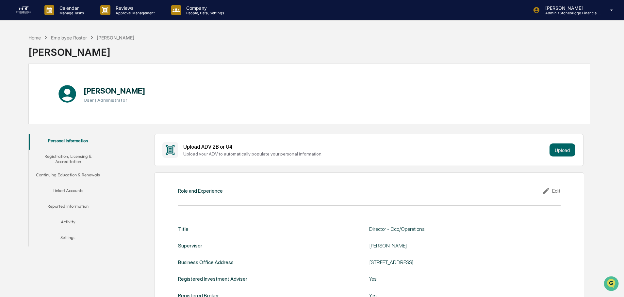
click at [78, 159] on button "Registration, Licensing & Accreditation" at bounding box center [68, 159] width 78 height 19
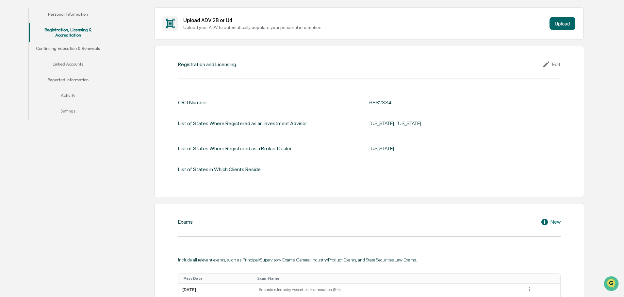
scroll to position [131, 0]
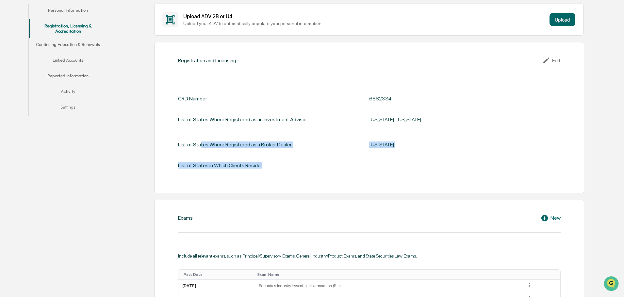
drag, startPoint x: 411, startPoint y: 159, endPoint x: 425, endPoint y: 163, distance: 14.2
click at [425, 163] on div "CRD Number 6882334 List of States Where Registered as an Investment Advisor Pen…" at bounding box center [369, 132] width 382 height 73
click at [425, 163] on div at bounding box center [464, 166] width 191 height 6
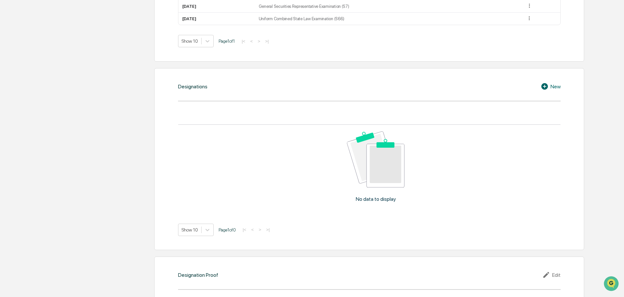
scroll to position [424, 0]
click at [556, 87] on div "New" at bounding box center [550, 85] width 20 height 8
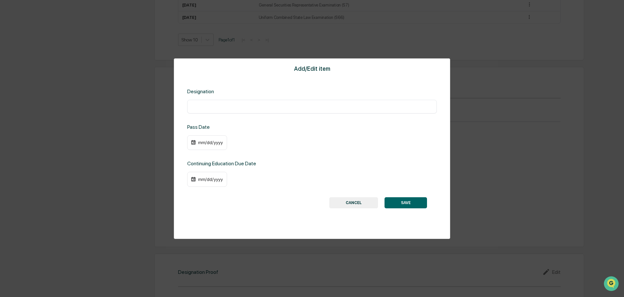
click at [202, 101] on div "​" at bounding box center [311, 107] width 249 height 14
type input "**********"
click at [384, 198] on button "SAVE" at bounding box center [405, 203] width 42 height 11
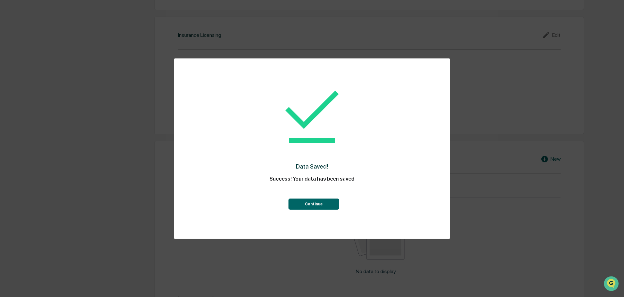
click at [324, 207] on button "Continue" at bounding box center [313, 204] width 51 height 11
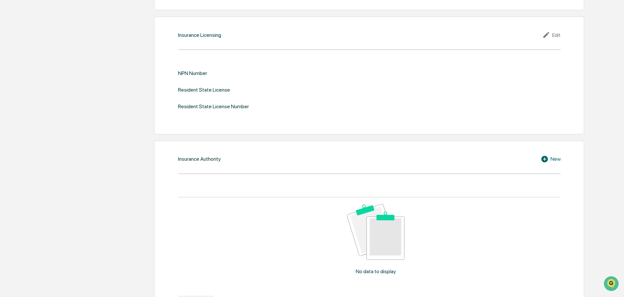
scroll to position [489, 0]
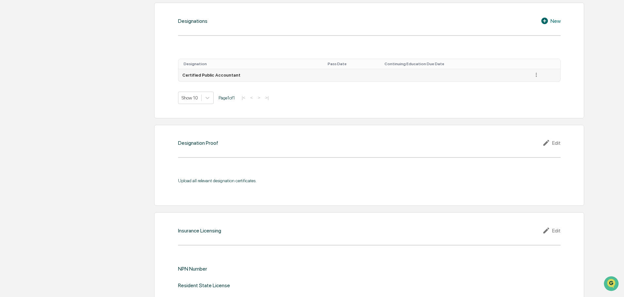
click at [535, 75] on icon at bounding box center [536, 75] width 6 height 6
click at [523, 83] on div "Edit" at bounding box center [528, 84] width 21 height 10
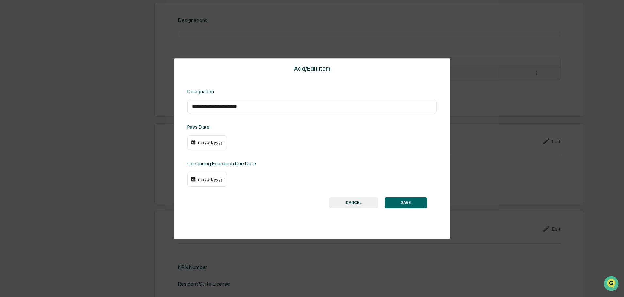
click at [204, 181] on div "mm/dd/yyyy" at bounding box center [210, 179] width 26 height 5
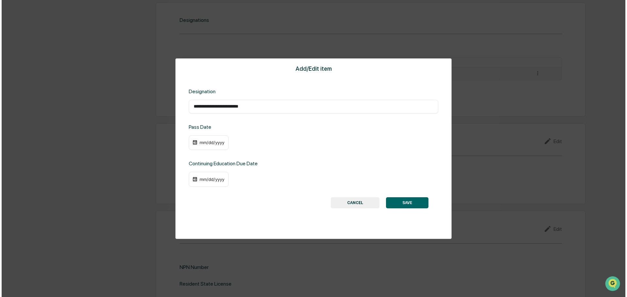
scroll to position [489, 0]
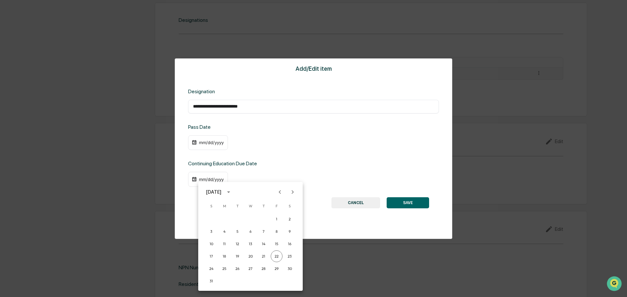
click at [288, 195] on button "Next month" at bounding box center [292, 192] width 12 height 12
click at [290, 194] on icon "Next month" at bounding box center [292, 192] width 7 height 7
click at [253, 270] on button "31" at bounding box center [251, 269] width 12 height 12
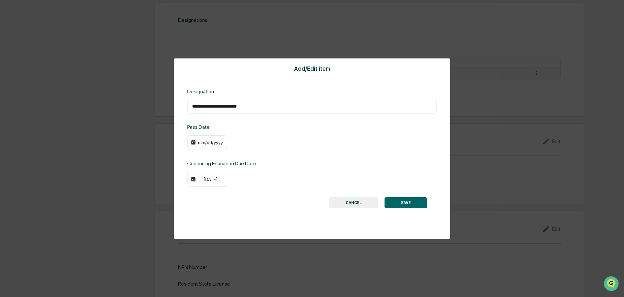
click at [210, 141] on div "mm/dd/yyyy" at bounding box center [210, 142] width 26 height 5
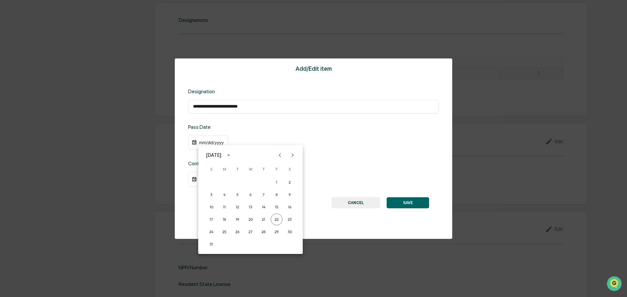
click at [197, 141] on div at bounding box center [313, 148] width 627 height 297
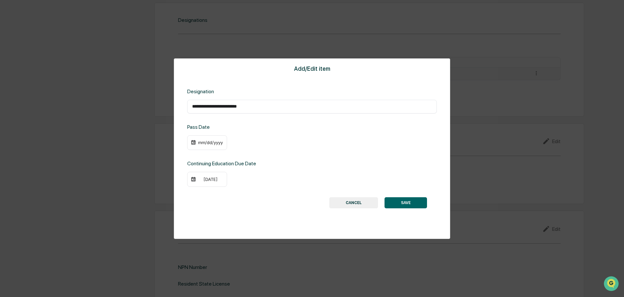
click at [198, 143] on div "mm/dd/yyyy" at bounding box center [210, 142] width 26 height 5
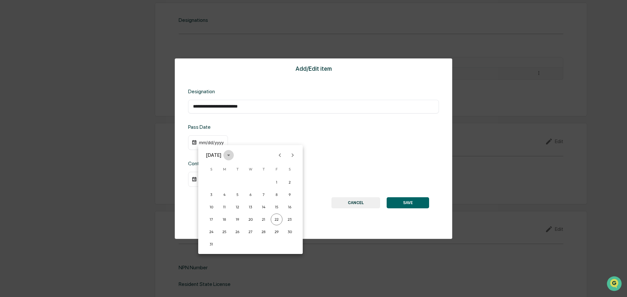
click at [234, 151] on button "calendar view is open, switch to year view" at bounding box center [228, 155] width 10 height 10
click at [280, 195] on button "2016" at bounding box center [285, 194] width 24 height 12
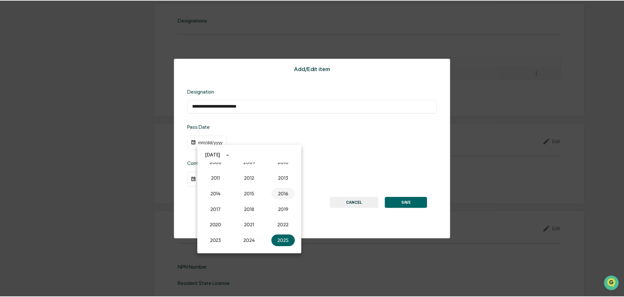
scroll to position [489, 0]
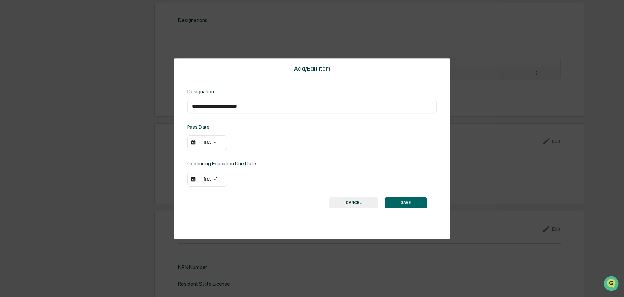
click at [193, 143] on img at bounding box center [193, 142] width 5 height 5
click at [206, 145] on div "08/22/2016" at bounding box center [210, 142] width 26 height 5
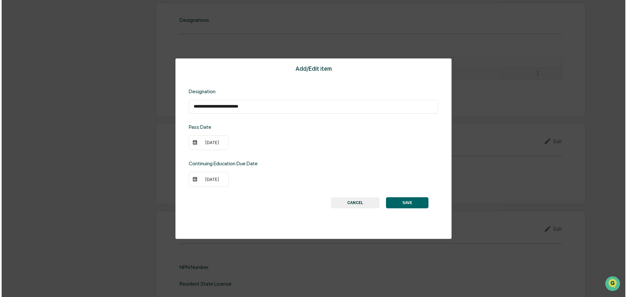
scroll to position [489, 0]
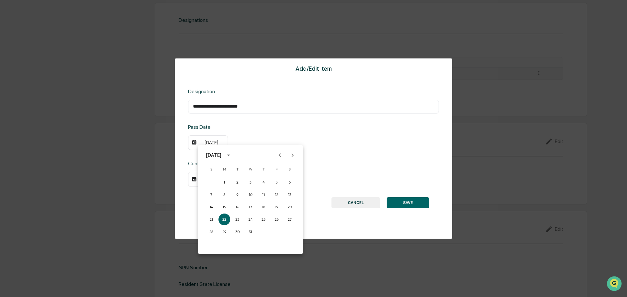
click at [281, 156] on icon "Previous month" at bounding box center [279, 155] width 7 height 7
click at [274, 197] on button "10" at bounding box center [277, 195] width 12 height 12
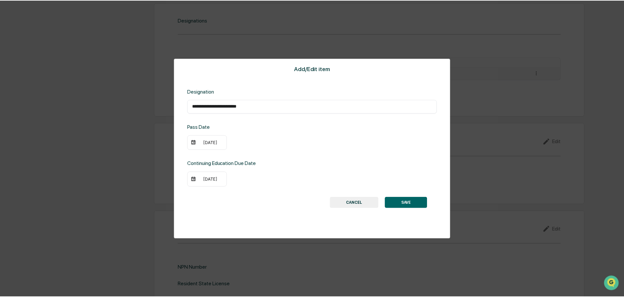
scroll to position [489, 0]
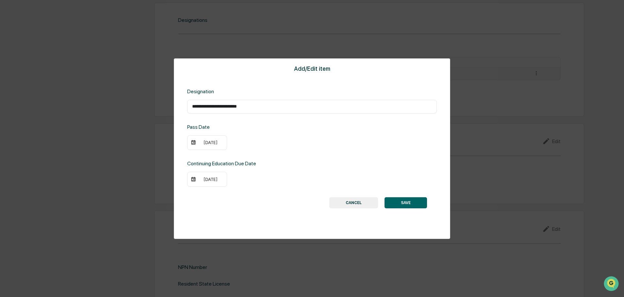
click at [402, 204] on button "SAVE" at bounding box center [405, 203] width 42 height 11
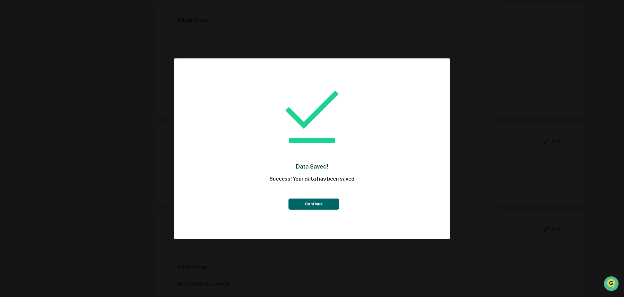
click at [335, 206] on button "Continue" at bounding box center [313, 204] width 51 height 11
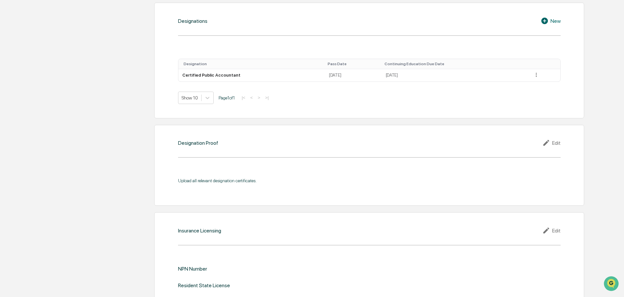
click at [559, 143] on div "Edit" at bounding box center [551, 143] width 18 height 8
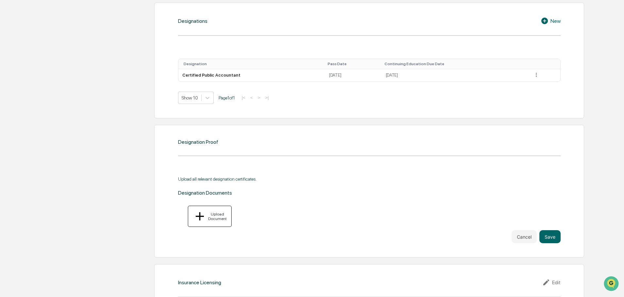
click at [211, 216] on button "Upload Document" at bounding box center [210, 216] width 44 height 21
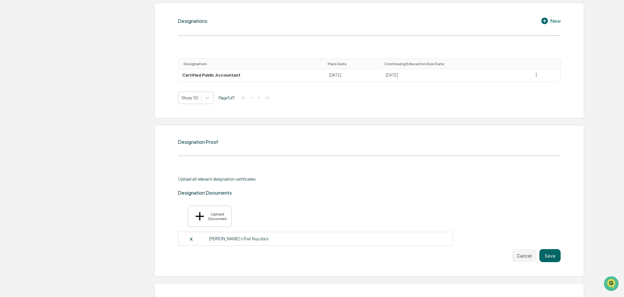
click at [190, 236] on div "X" at bounding box center [198, 239] width 19 height 6
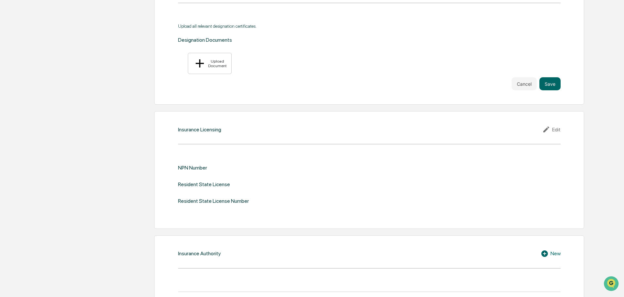
scroll to position [652, 0]
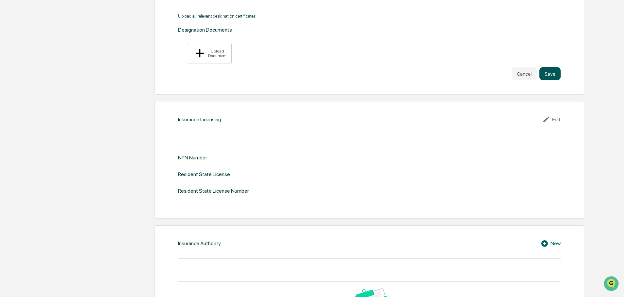
click at [554, 67] on button "Save" at bounding box center [549, 73] width 21 height 13
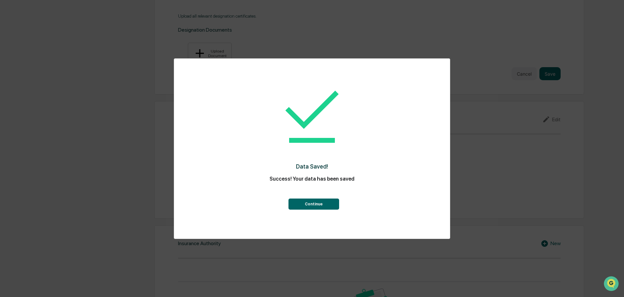
click at [308, 208] on button "Continue" at bounding box center [313, 204] width 51 height 11
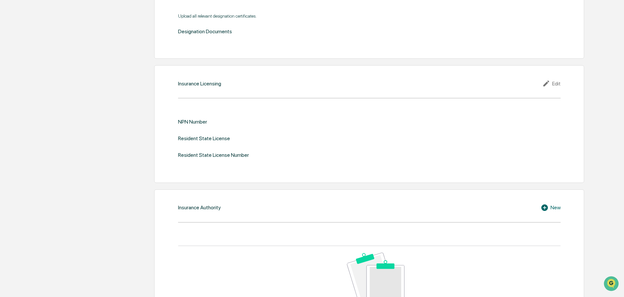
click at [548, 80] on div "Insurance Licensing Edit NPN Number Resident State License Resident State Licen…" at bounding box center [369, 124] width 430 height 118
click at [553, 83] on div "Edit" at bounding box center [551, 84] width 18 height 8
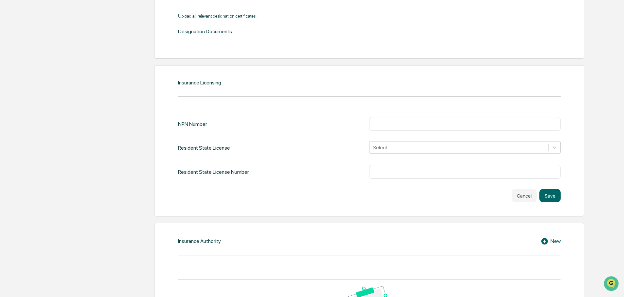
click at [406, 156] on div "NPN Number ​ Resident State License Select... Resident State License Number ​" at bounding box center [369, 148] width 382 height 62
click at [392, 148] on div at bounding box center [459, 148] width 172 height 8
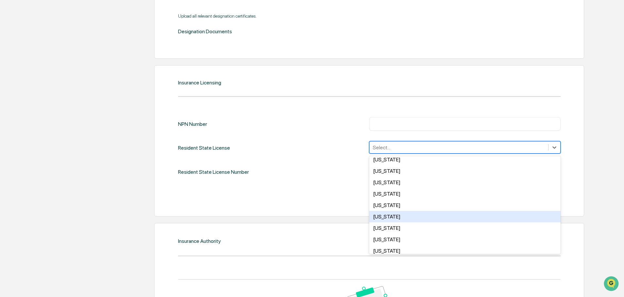
scroll to position [359, 0]
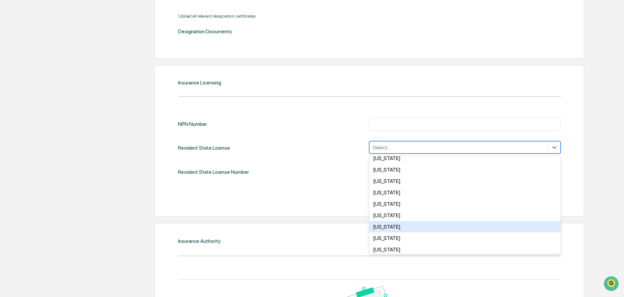
click at [389, 226] on div "[US_STATE]" at bounding box center [464, 226] width 191 height 11
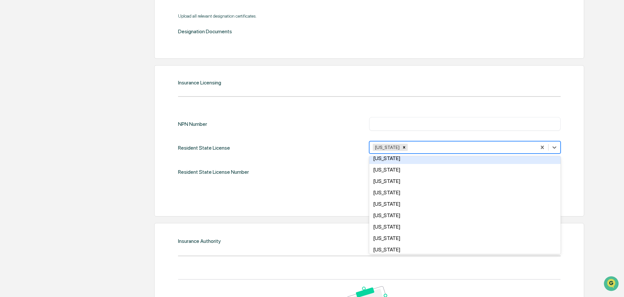
click at [352, 168] on div "Resident State License Number ​" at bounding box center [369, 172] width 382 height 14
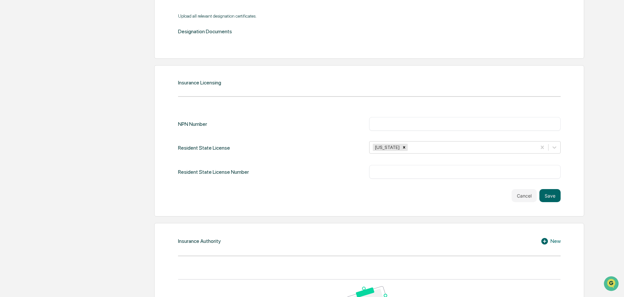
click at [383, 172] on input "text" at bounding box center [465, 172] width 182 height 7
paste input "******"
type input "******"
click at [400, 123] on input "text" at bounding box center [465, 124] width 182 height 7
paste input "********"
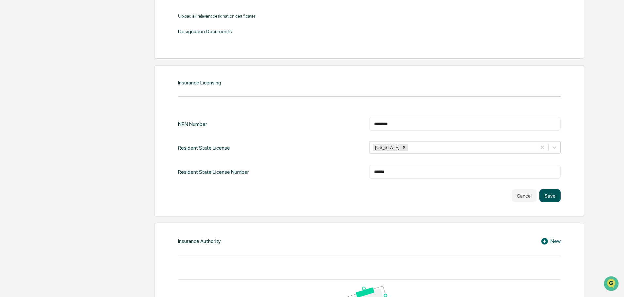
type input "********"
click at [550, 196] on button "Save" at bounding box center [549, 195] width 21 height 13
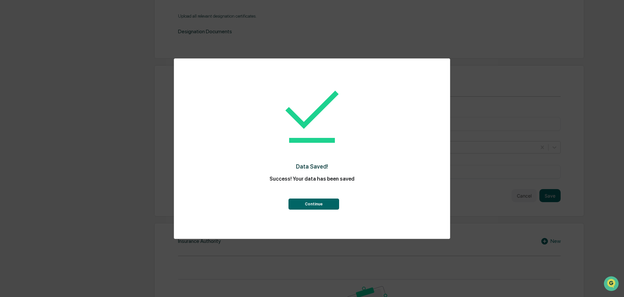
click at [317, 201] on button "Continue" at bounding box center [313, 204] width 51 height 11
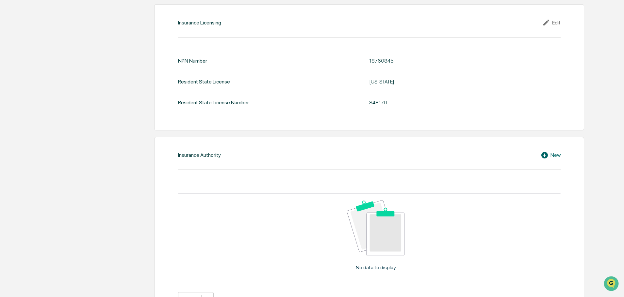
scroll to position [719, 0]
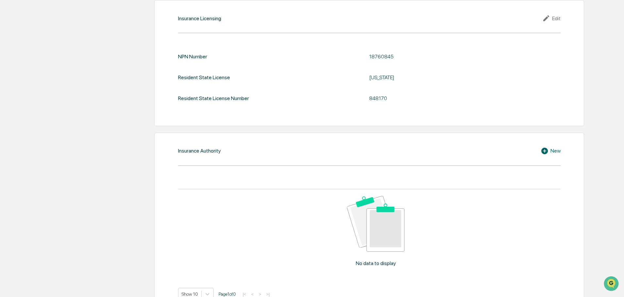
click at [558, 151] on div "New" at bounding box center [550, 151] width 20 height 8
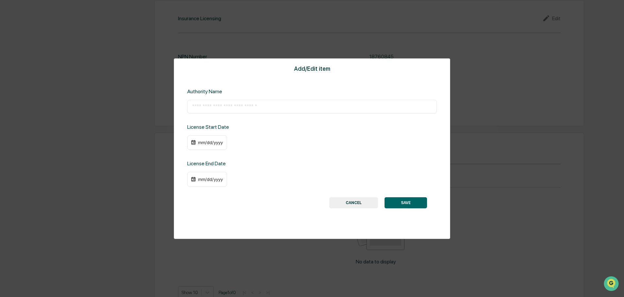
click at [215, 107] on input "text" at bounding box center [312, 106] width 240 height 7
paste input "**********"
type input "**********"
click at [202, 146] on div "mm/dd/yyyy" at bounding box center [207, 142] width 40 height 15
click at [192, 143] on img at bounding box center [193, 142] width 5 height 5
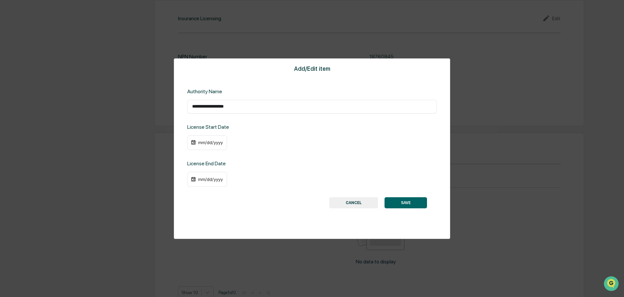
click at [209, 141] on div "mm/dd/yyyy" at bounding box center [210, 142] width 26 height 5
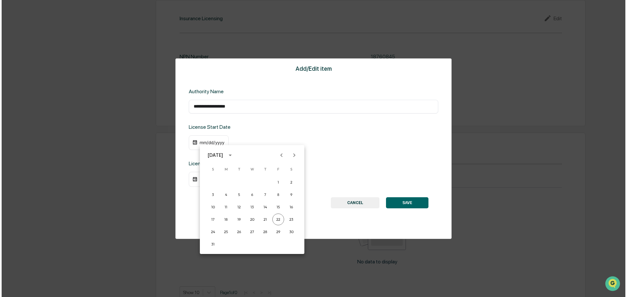
scroll to position [720, 0]
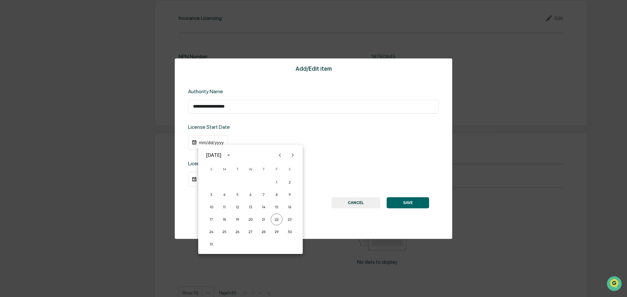
click at [282, 155] on icon "Previous month" at bounding box center [279, 155] width 7 height 7
click at [232, 156] on icon "calendar view is open, switch to year view" at bounding box center [228, 155] width 7 height 7
click at [248, 178] on button "2018" at bounding box center [251, 177] width 24 height 12
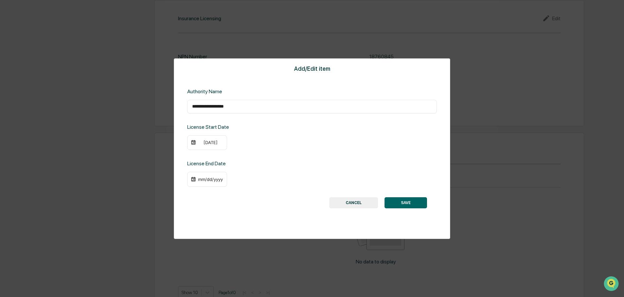
click at [214, 142] on div "08/22/2018" at bounding box center [210, 142] width 26 height 5
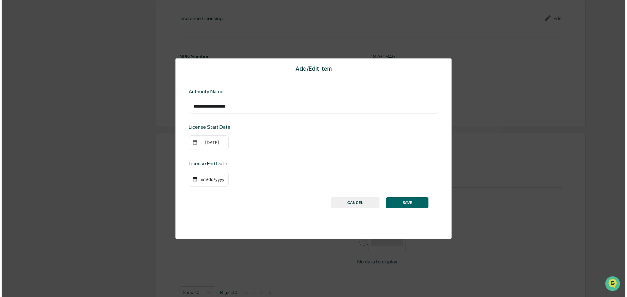
scroll to position [720, 0]
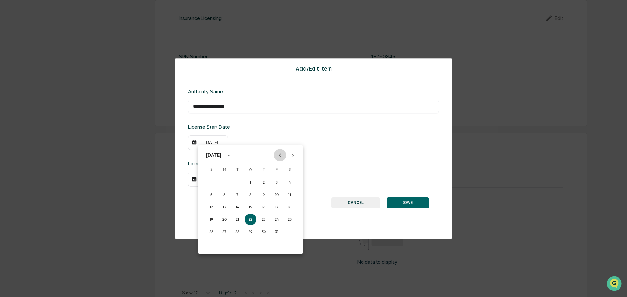
click at [280, 156] on icon "Previous month" at bounding box center [280, 155] width 2 height 4
click at [223, 206] on button "16" at bounding box center [224, 207] width 12 height 12
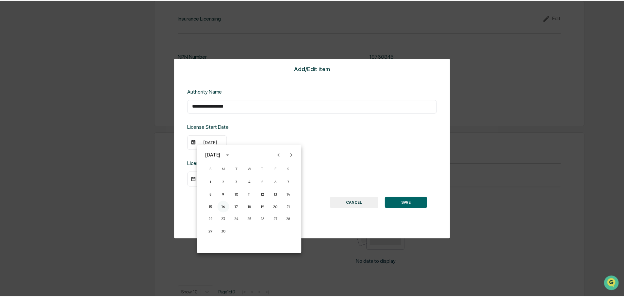
scroll to position [719, 0]
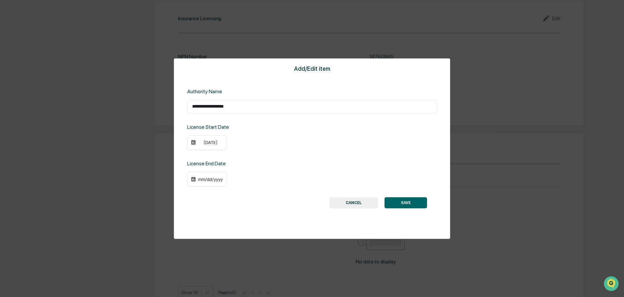
click at [209, 180] on div "mm/dd/yyyy" at bounding box center [210, 179] width 26 height 5
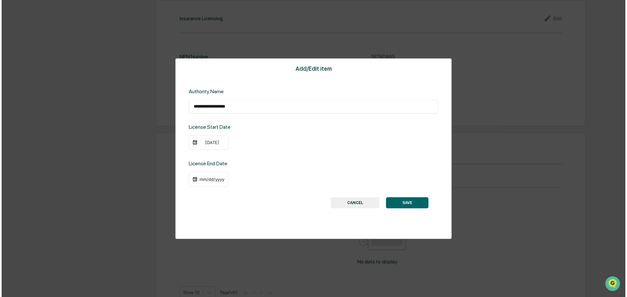
scroll to position [720, 0]
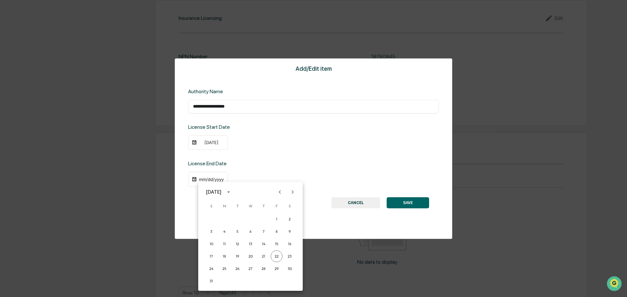
click at [234, 191] on button "calendar view is open, switch to year view" at bounding box center [228, 192] width 10 height 10
click at [214, 226] on button "2020" at bounding box center [217, 230] width 24 height 12
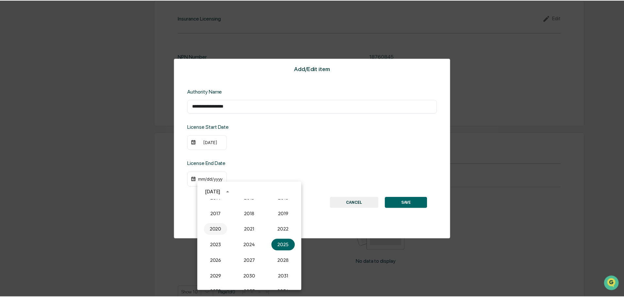
scroll to position [719, 0]
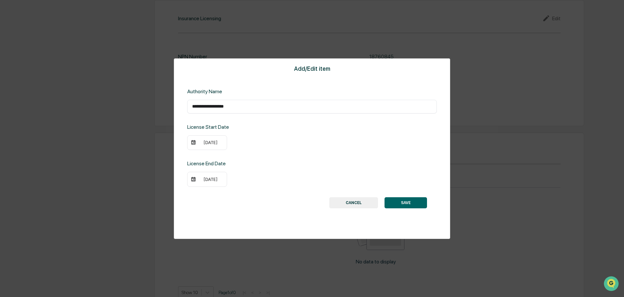
click at [213, 179] on div "08/22/2020" at bounding box center [210, 179] width 26 height 5
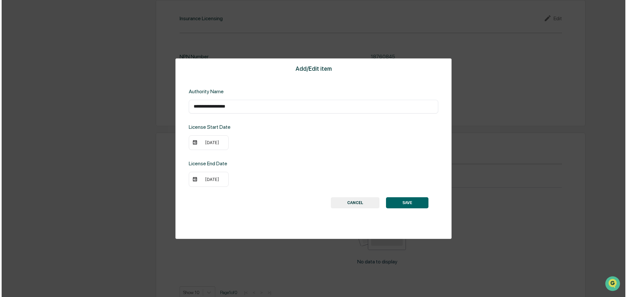
scroll to position [720, 0]
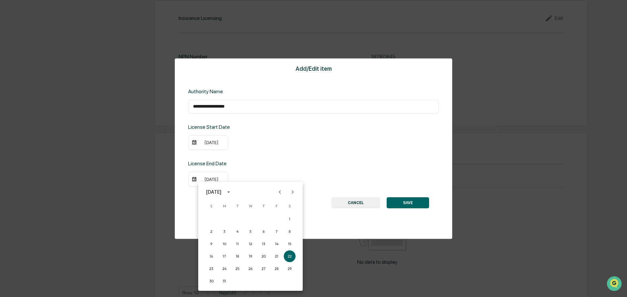
click at [279, 192] on icon "Previous month" at bounding box center [280, 192] width 2 height 4
click at [274, 269] on button "31" at bounding box center [277, 269] width 12 height 12
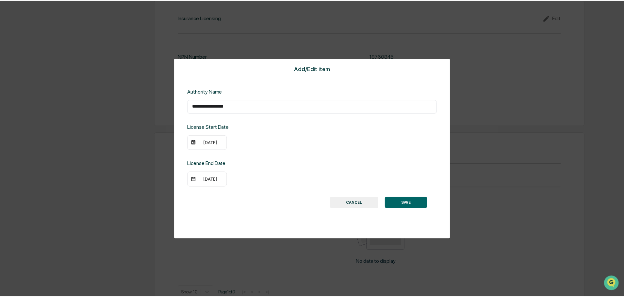
scroll to position [719, 0]
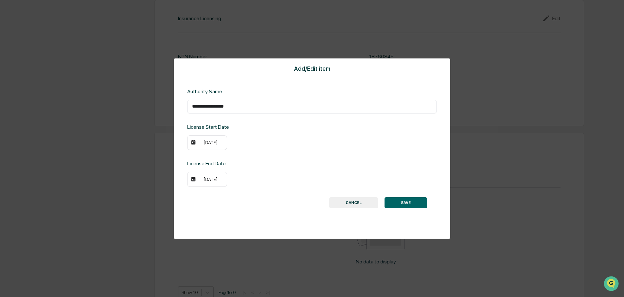
click at [419, 207] on button "SAVE" at bounding box center [405, 203] width 42 height 11
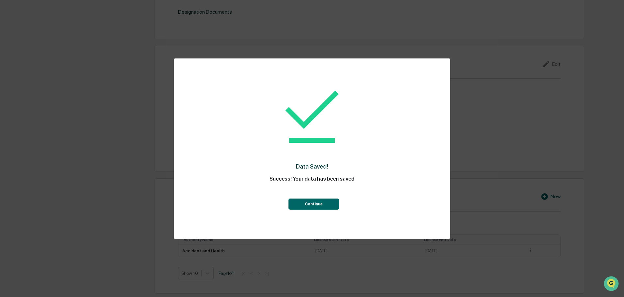
click at [307, 207] on button "Continue" at bounding box center [313, 204] width 51 height 11
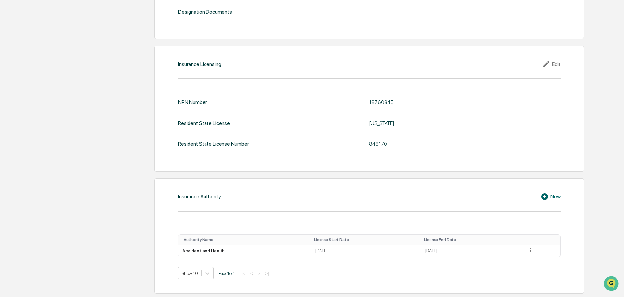
click at [555, 200] on div "New" at bounding box center [550, 197] width 20 height 8
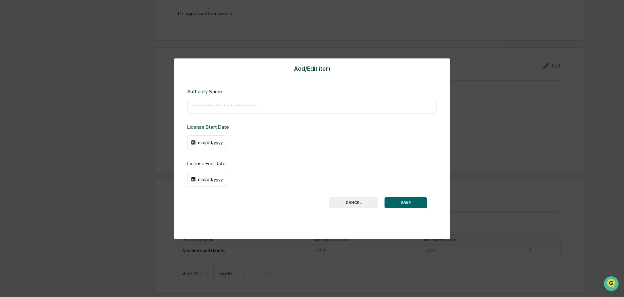
scroll to position [672, 0]
drag, startPoint x: 236, startPoint y: 115, endPoint x: 234, endPoint y: 107, distance: 8.8
click at [236, 114] on div "Add/Edit item Authority Name ​ License Start Date mm/dd/yyyy License End Date m…" at bounding box center [312, 148] width 276 height 181
click at [233, 106] on input "text" at bounding box center [312, 106] width 240 height 7
paste input "**********"
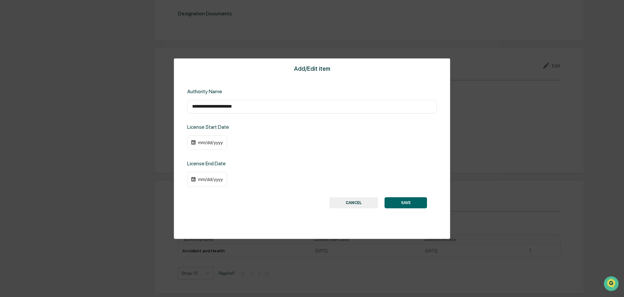
type input "**********"
click at [216, 144] on div "mm/dd/yyyy" at bounding box center [210, 142] width 26 height 5
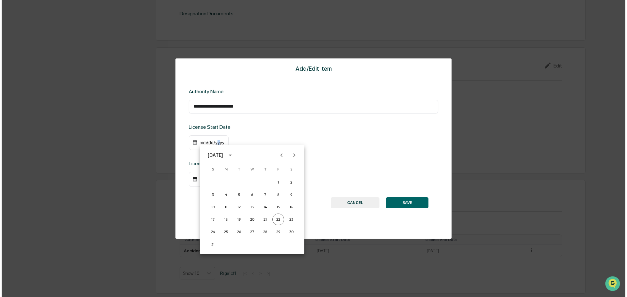
scroll to position [673, 0]
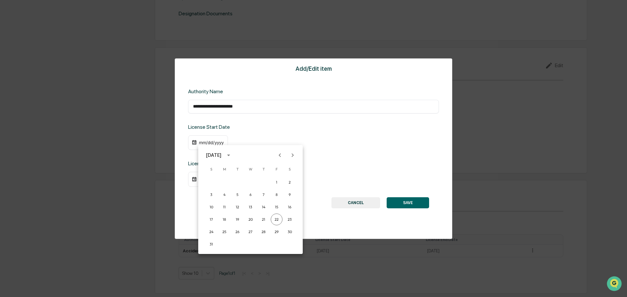
click at [213, 158] on div "August 2025" at bounding box center [213, 155] width 15 height 7
click at [244, 176] on button "2018" at bounding box center [251, 177] width 24 height 12
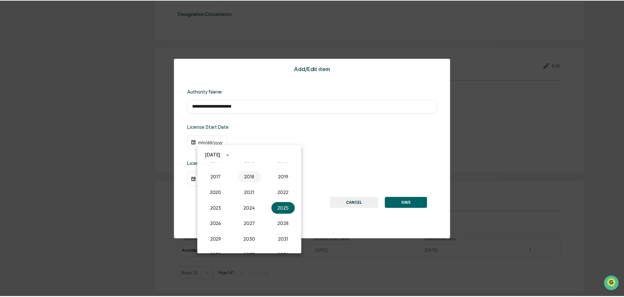
scroll to position [672, 0]
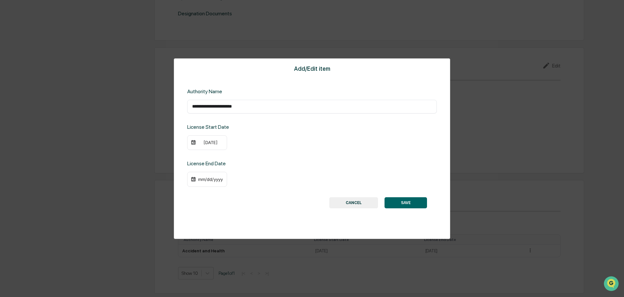
click at [219, 146] on div "08/22/2018" at bounding box center [207, 142] width 40 height 15
click at [216, 143] on div "08/22/2018" at bounding box center [210, 142] width 26 height 5
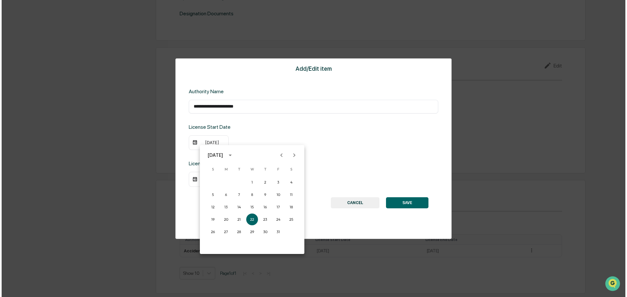
scroll to position [673, 0]
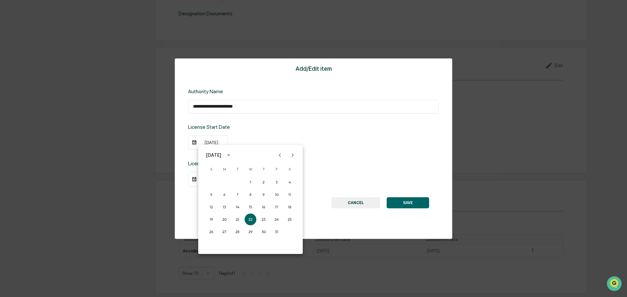
click at [281, 155] on icon "Previous month" at bounding box center [279, 155] width 7 height 7
click at [224, 207] on button "16" at bounding box center [224, 207] width 12 height 12
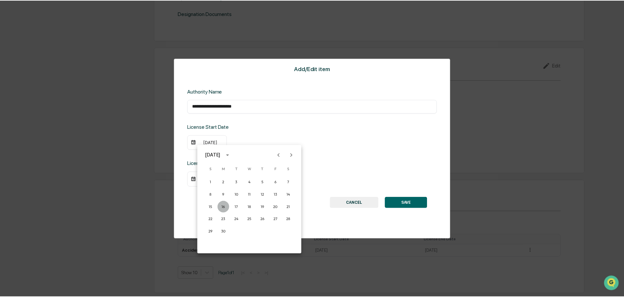
scroll to position [672, 0]
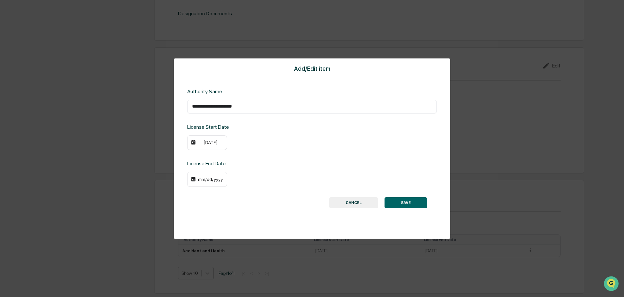
click at [197, 182] on div "mm/dd/yyyy" at bounding box center [207, 179] width 40 height 15
click at [205, 180] on div "mm/dd/yyyy" at bounding box center [210, 179] width 26 height 5
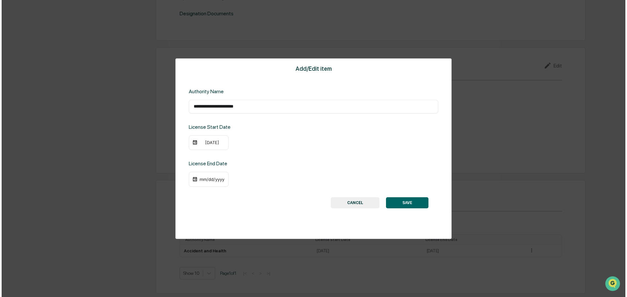
scroll to position [673, 0]
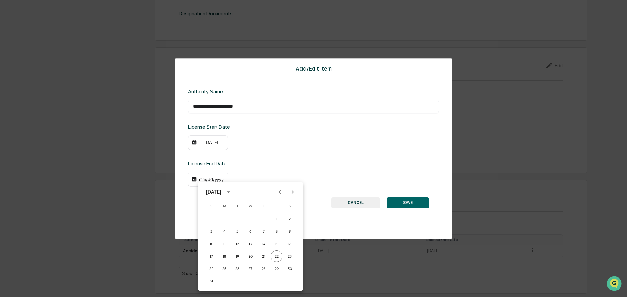
click at [221, 189] on div "August 2025" at bounding box center [213, 192] width 15 height 7
click at [219, 226] on button "2020" at bounding box center [217, 230] width 24 height 12
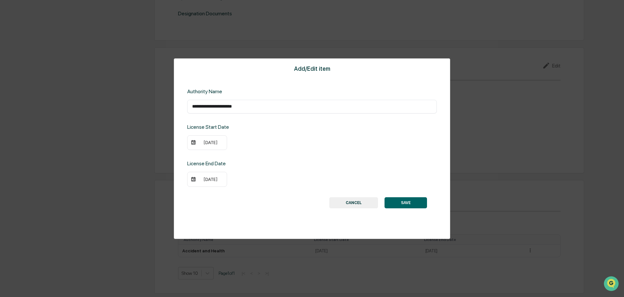
click at [208, 181] on div "08/22/2020" at bounding box center [210, 179] width 26 height 5
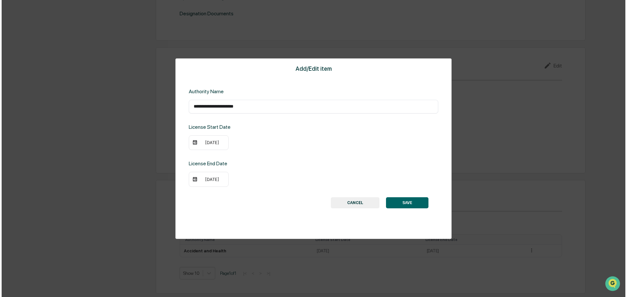
scroll to position [673, 0]
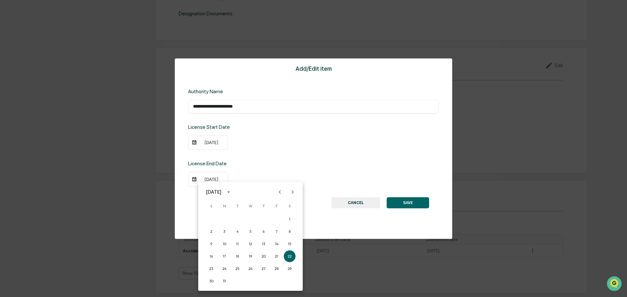
click at [279, 192] on icon "Previous month" at bounding box center [280, 192] width 2 height 4
click at [275, 269] on button "31" at bounding box center [277, 269] width 12 height 12
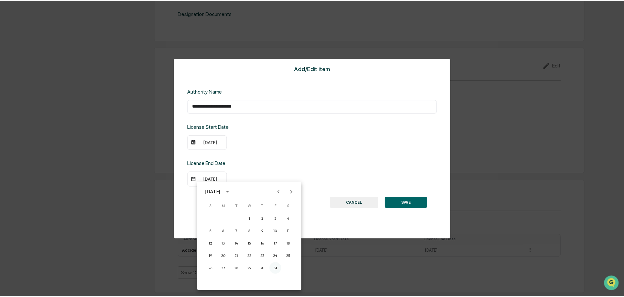
scroll to position [672, 0]
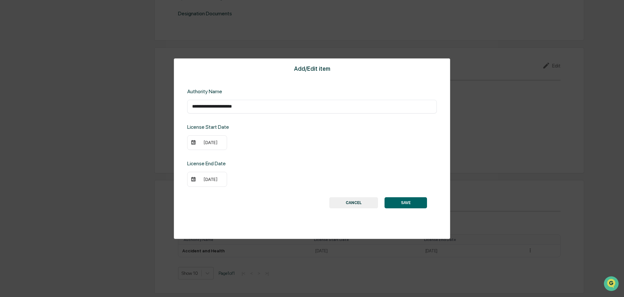
click at [422, 207] on button "SAVE" at bounding box center [405, 203] width 42 height 11
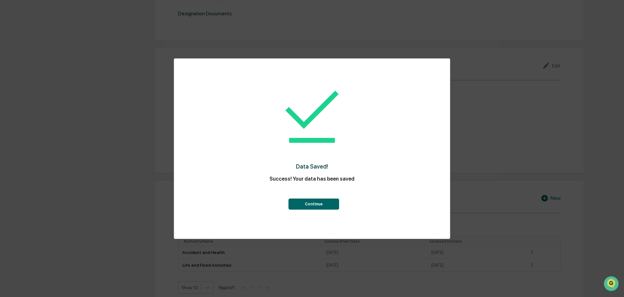
click at [327, 204] on button "Continue" at bounding box center [313, 204] width 51 height 11
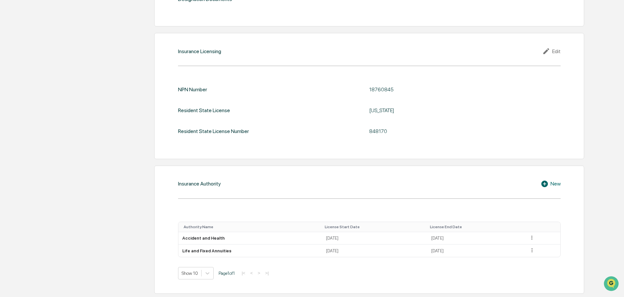
click at [550, 183] on icon at bounding box center [545, 184] width 10 height 8
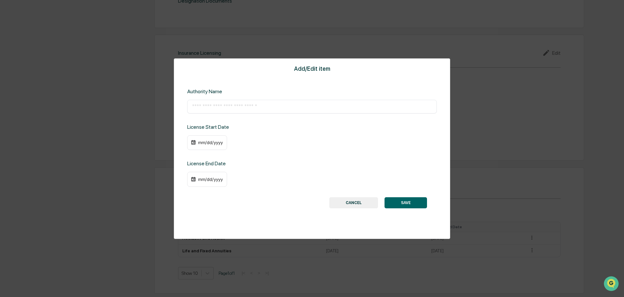
scroll to position [684, 0]
click at [237, 109] on input "text" at bounding box center [312, 106] width 240 height 7
paste input "**********"
type input "**********"
click at [208, 139] on div "mm/dd/yyyy" at bounding box center [207, 142] width 40 height 15
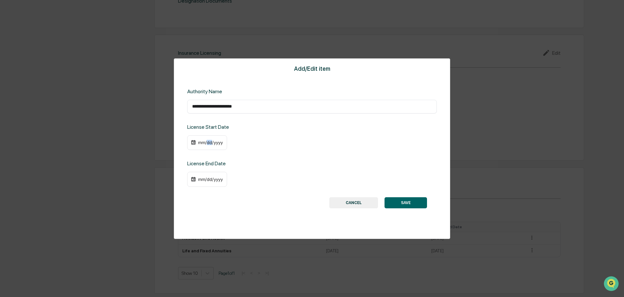
click at [208, 140] on div "mm/dd/yyyy" at bounding box center [207, 142] width 40 height 15
click at [208, 142] on div "mm/dd/yyyy" at bounding box center [210, 142] width 26 height 5
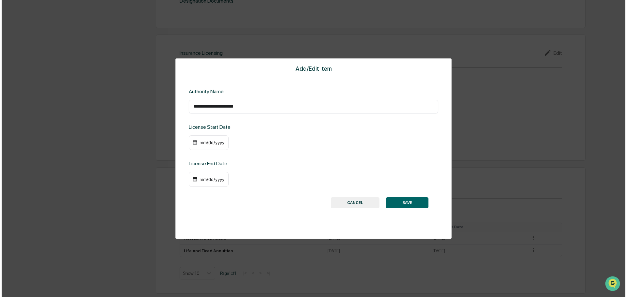
scroll to position [685, 0]
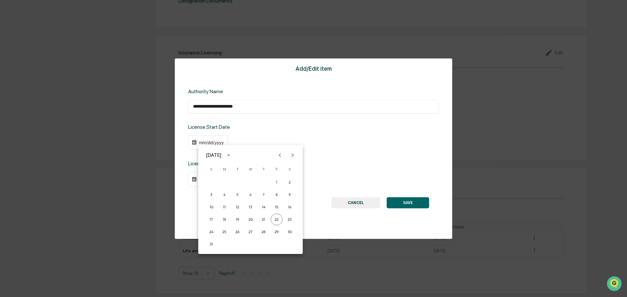
click at [281, 157] on icon "Previous month" at bounding box center [279, 155] width 7 height 7
click at [280, 158] on icon "Previous month" at bounding box center [279, 155] width 7 height 7
click at [205, 140] on div at bounding box center [313, 148] width 627 height 297
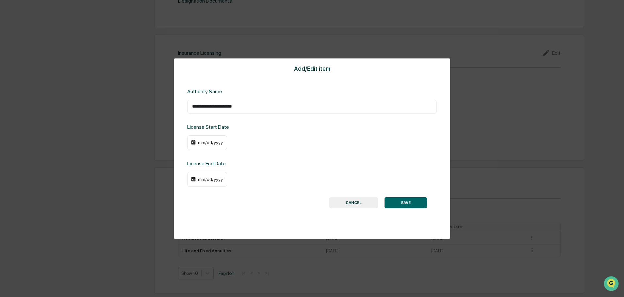
click at [205, 145] on div "mm/dd/yyyy" at bounding box center [210, 142] width 26 height 5
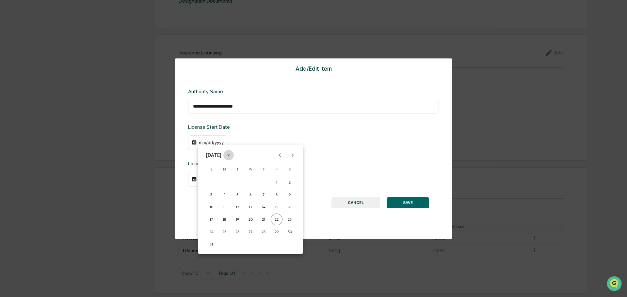
click at [232, 159] on icon "calendar view is open, switch to year view" at bounding box center [228, 155] width 7 height 7
click at [243, 180] on button "2018" at bounding box center [251, 177] width 24 height 12
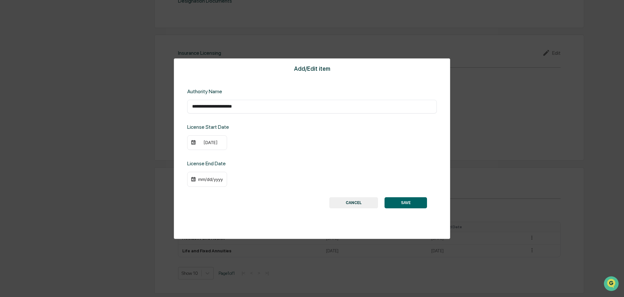
click at [214, 142] on div "08/22/2018" at bounding box center [210, 142] width 26 height 5
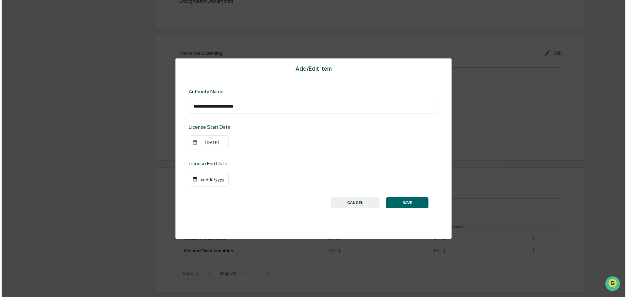
scroll to position [685, 0]
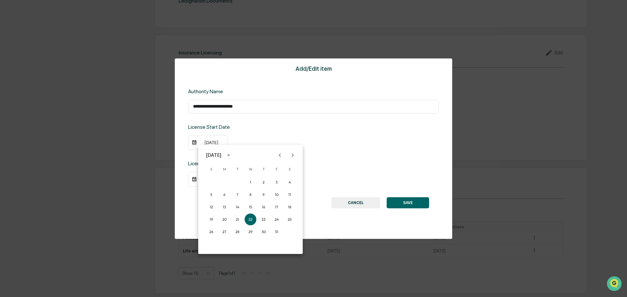
click at [281, 155] on icon "Previous month" at bounding box center [279, 155] width 7 height 7
click at [224, 208] on button "16" at bounding box center [224, 207] width 12 height 12
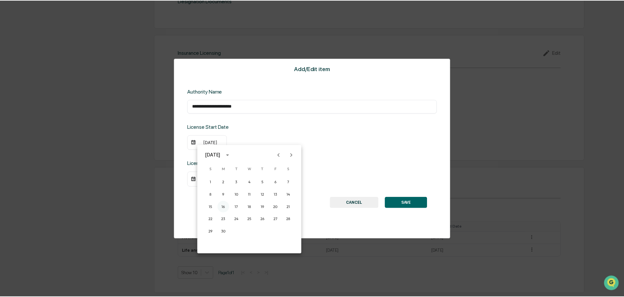
scroll to position [684, 0]
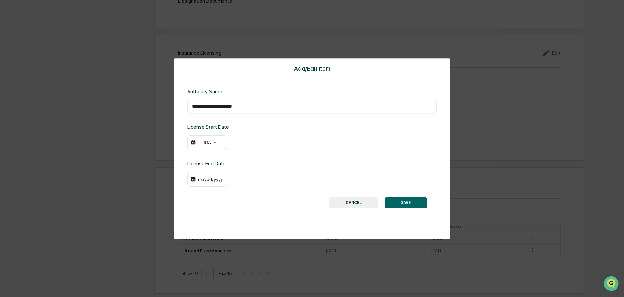
click at [196, 179] on div "mm/dd/yyyy" at bounding box center [207, 179] width 40 height 15
click at [191, 179] on img at bounding box center [193, 179] width 5 height 5
click at [194, 180] on img at bounding box center [193, 179] width 5 height 5
click at [214, 179] on div "mm/dd/yyyy" at bounding box center [210, 179] width 26 height 5
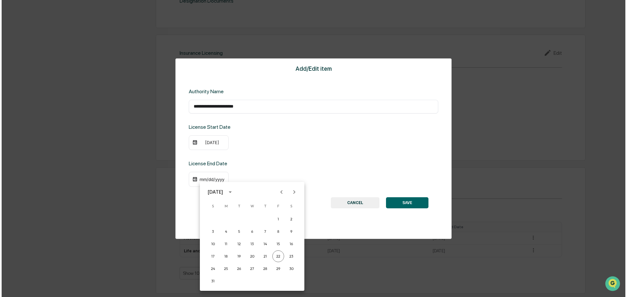
scroll to position [685, 0]
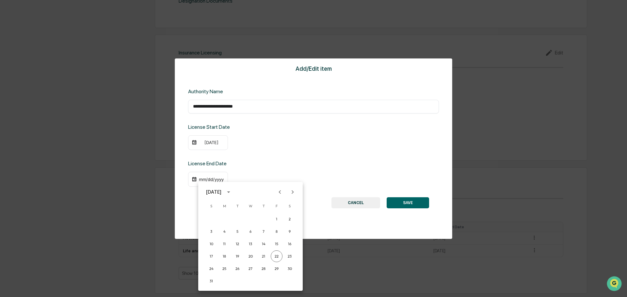
click at [232, 191] on icon "calendar view is open, switch to year view" at bounding box center [228, 192] width 7 height 7
click at [214, 230] on button "2020" at bounding box center [217, 230] width 24 height 12
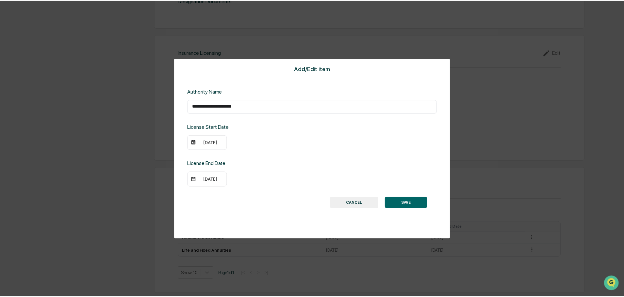
scroll to position [684, 0]
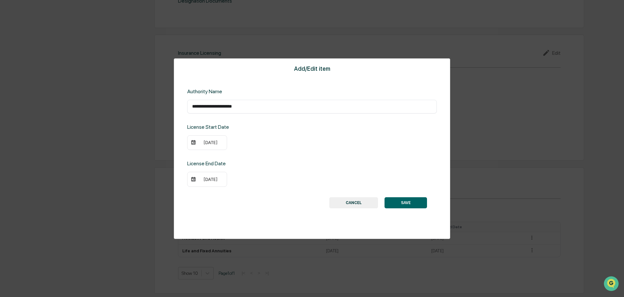
click at [219, 182] on div "08/22/2020" at bounding box center [207, 179] width 40 height 15
click at [216, 181] on div "08/22/2020" at bounding box center [210, 179] width 26 height 5
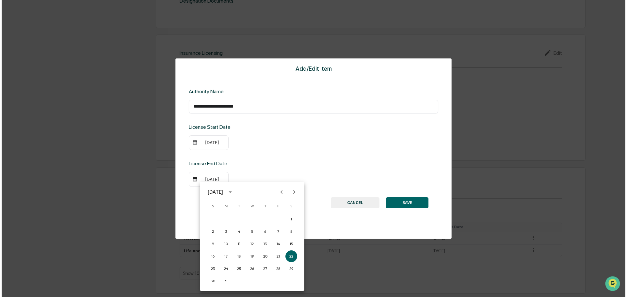
scroll to position [685, 0]
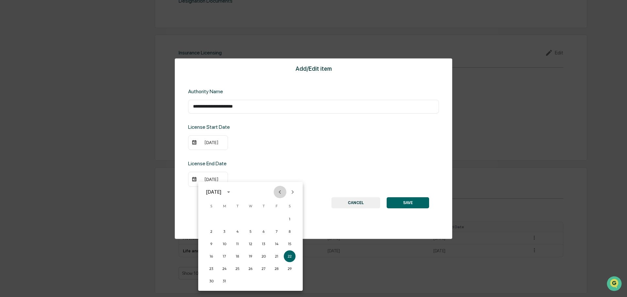
click at [279, 195] on icon "Previous month" at bounding box center [279, 192] width 7 height 7
click at [276, 268] on button "31" at bounding box center [277, 269] width 12 height 12
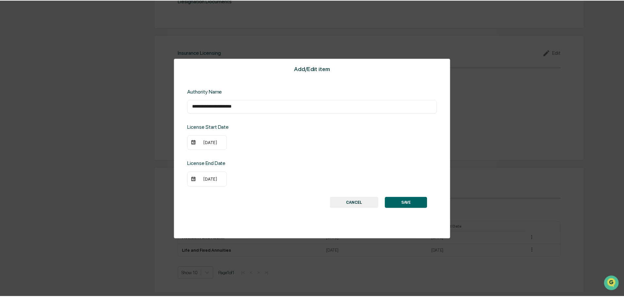
scroll to position [684, 0]
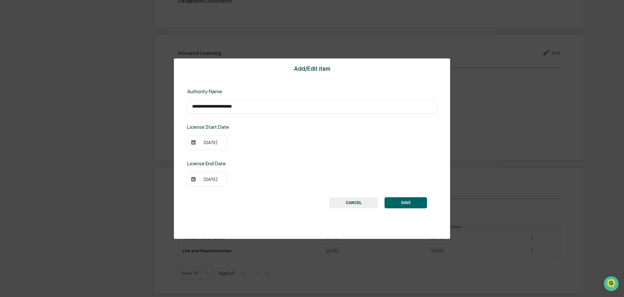
click at [415, 211] on div "**********" at bounding box center [312, 148] width 276 height 181
click at [411, 205] on button "SAVE" at bounding box center [405, 203] width 42 height 11
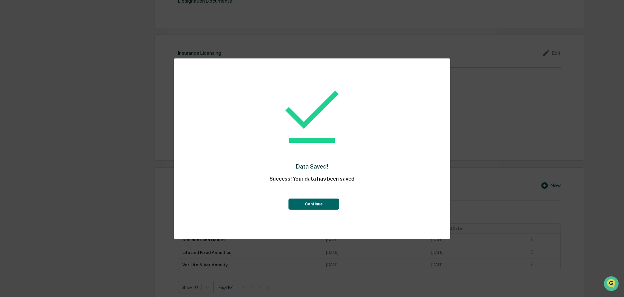
click at [332, 208] on button "Continue" at bounding box center [313, 204] width 51 height 11
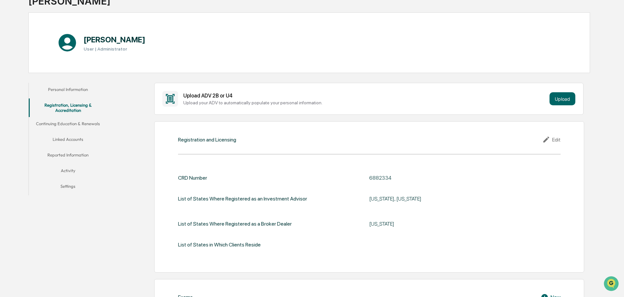
scroll to position [0, 0]
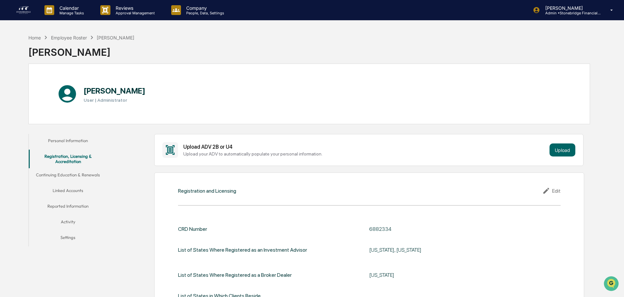
click at [85, 177] on button "Continuing Education & Renewals" at bounding box center [68, 176] width 78 height 16
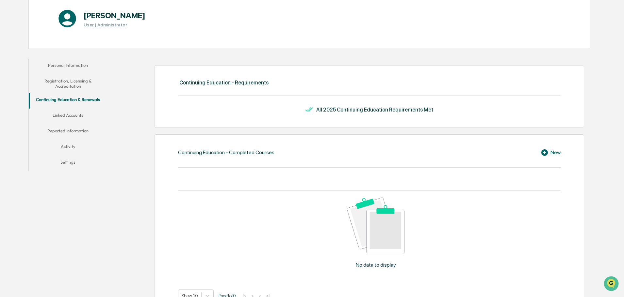
scroll to position [9, 0]
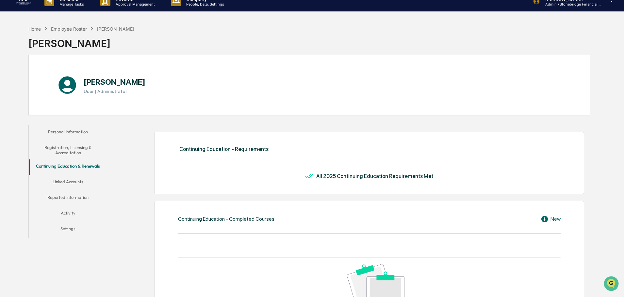
click at [63, 179] on button "Linked Accounts" at bounding box center [68, 183] width 78 height 16
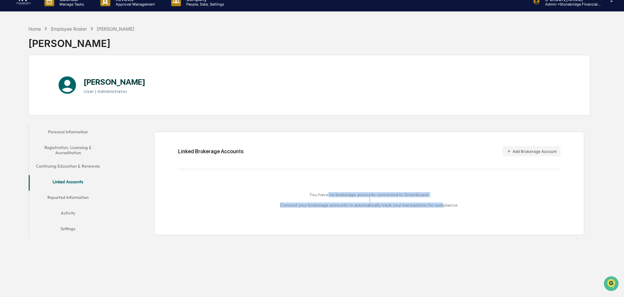
drag, startPoint x: 330, startPoint y: 197, endPoint x: 438, endPoint y: 220, distance: 110.8
click at [438, 220] on div "You have no brokerage accounts connected to Greenboard. Connect your brokerage …" at bounding box center [369, 200] width 382 height 42
drag, startPoint x: 418, startPoint y: 217, endPoint x: 263, endPoint y: 207, distance: 154.7
click at [293, 207] on div "You have no brokerage accounts connected to Greenboard. Connect your brokerage …" at bounding box center [369, 200] width 382 height 42
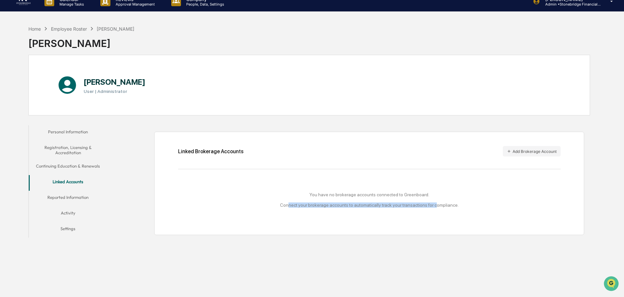
click at [70, 195] on button "Reported Information" at bounding box center [68, 199] width 78 height 16
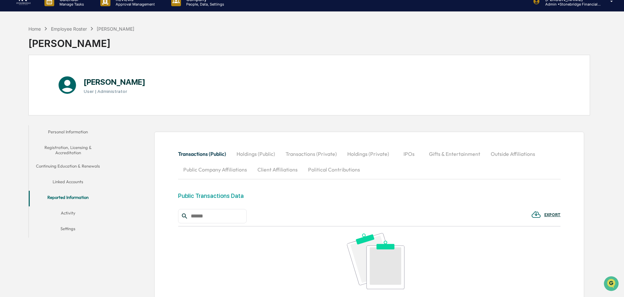
click at [72, 212] on button "Activity" at bounding box center [68, 215] width 78 height 16
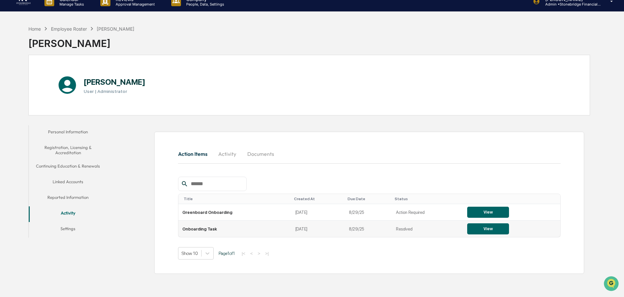
click at [478, 230] on button "View" at bounding box center [488, 229] width 42 height 11
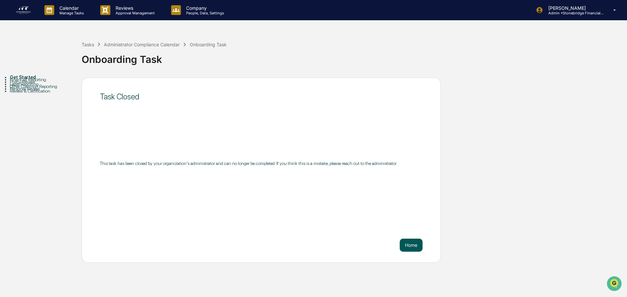
click at [407, 246] on button "Home" at bounding box center [411, 245] width 23 height 13
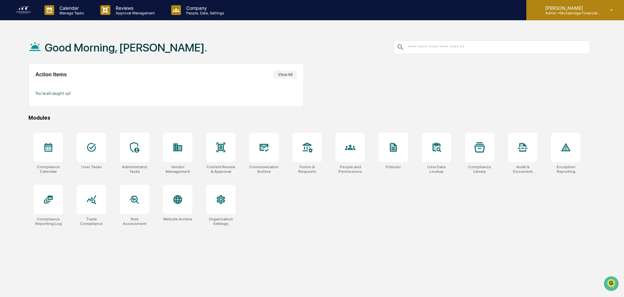
click at [582, 17] on div "Cody Gehman Admin • Stonebridge Financial Group" at bounding box center [575, 10] width 98 height 20
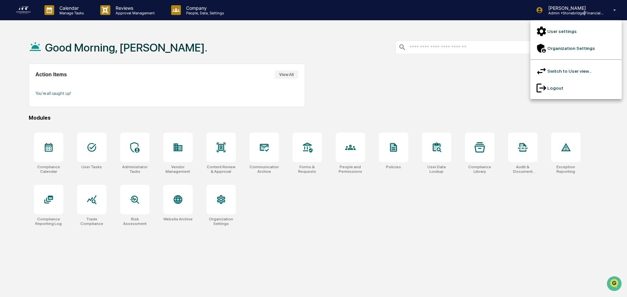
click at [570, 63] on li "Switch to User view..." at bounding box center [575, 71] width 91 height 17
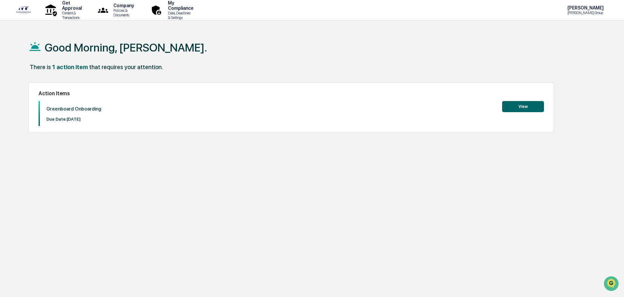
click at [515, 105] on button "View" at bounding box center [523, 106] width 42 height 11
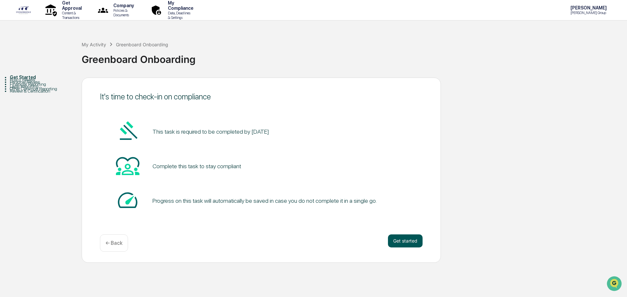
click at [412, 245] on button "Get started" at bounding box center [405, 241] width 35 height 13
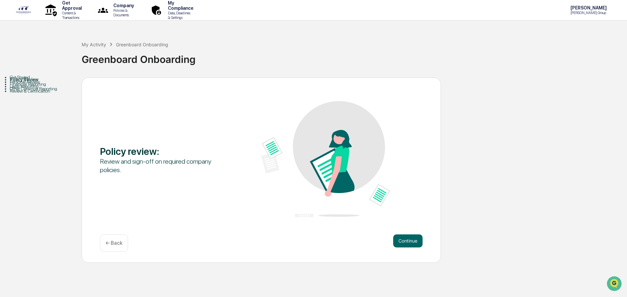
click at [412, 245] on button "Continue" at bounding box center [407, 241] width 29 height 13
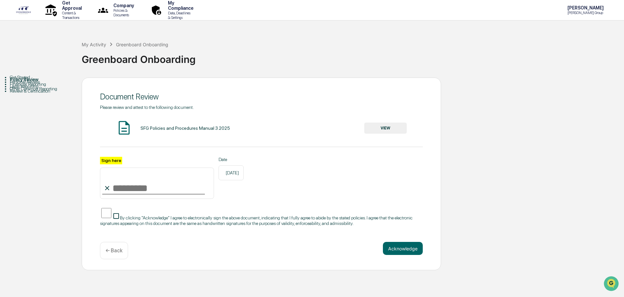
click at [393, 129] on button "VIEW" at bounding box center [385, 128] width 42 height 11
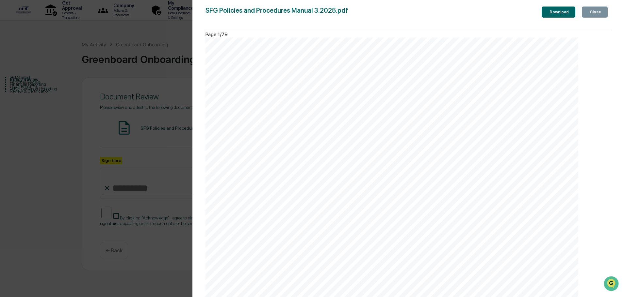
scroll to position [39526, 0]
click at [590, 8] on button "Close" at bounding box center [594, 12] width 26 height 11
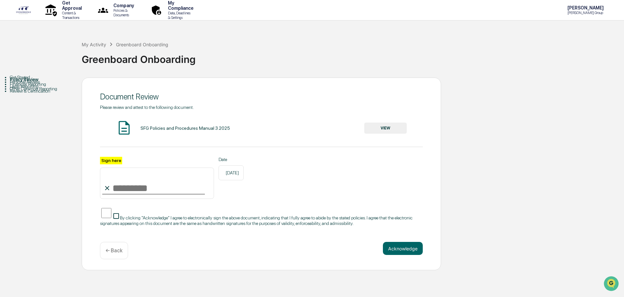
click at [144, 195] on div at bounding box center [153, 194] width 103 height 1
click at [145, 189] on input "Sign here" at bounding box center [157, 183] width 114 height 31
type input "**********"
click at [390, 253] on button "Acknowledge" at bounding box center [403, 248] width 40 height 13
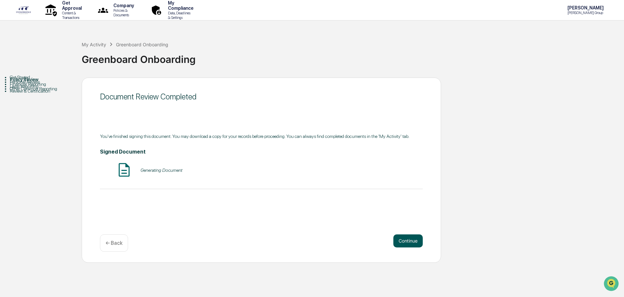
click at [400, 243] on button "Continue" at bounding box center [407, 241] width 29 height 13
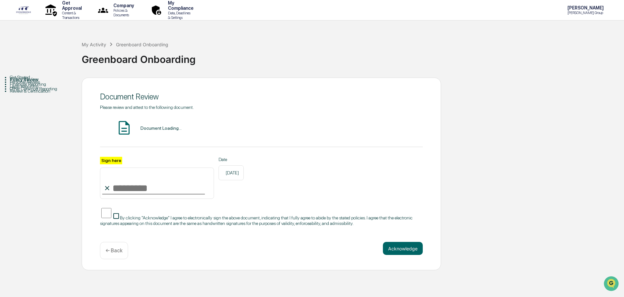
click at [132, 187] on input "Sign here" at bounding box center [157, 183] width 114 height 31
type input "**********"
click at [384, 128] on button "VIEW" at bounding box center [385, 128] width 42 height 11
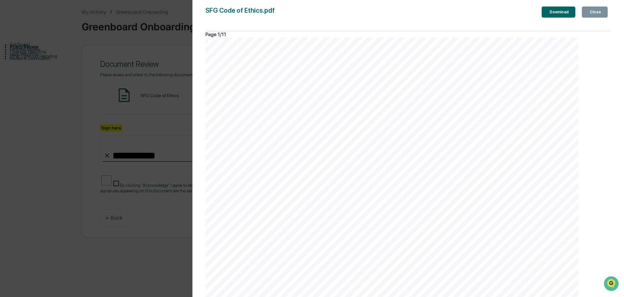
scroll to position [5270, 0]
click at [593, 6] on div "Version History 08/18/2025, 07:18 PM Cody Gehman SFG Code of Ethics.pdf Close D…" at bounding box center [408, 155] width 432 height 310
click at [593, 14] on div "Close" at bounding box center [594, 12] width 13 height 5
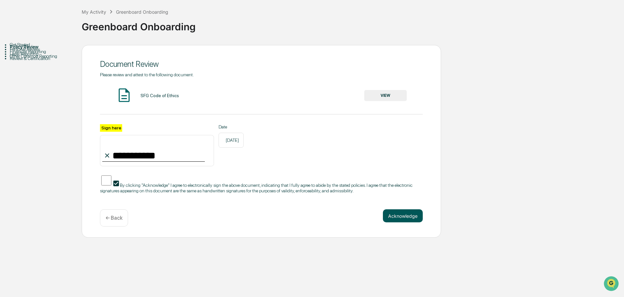
click at [394, 220] on button "Acknowledge" at bounding box center [403, 216] width 40 height 13
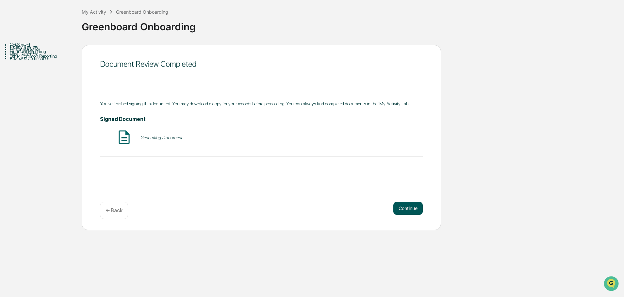
click at [407, 209] on button "Continue" at bounding box center [407, 208] width 29 height 13
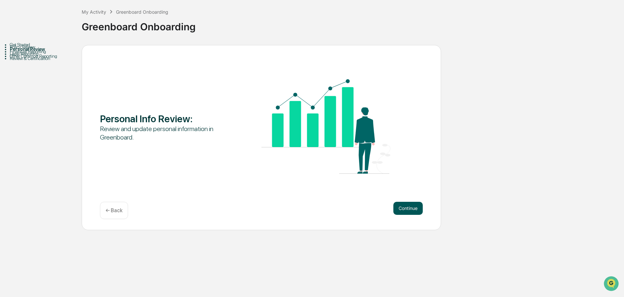
click at [404, 205] on button "Continue" at bounding box center [407, 208] width 29 height 13
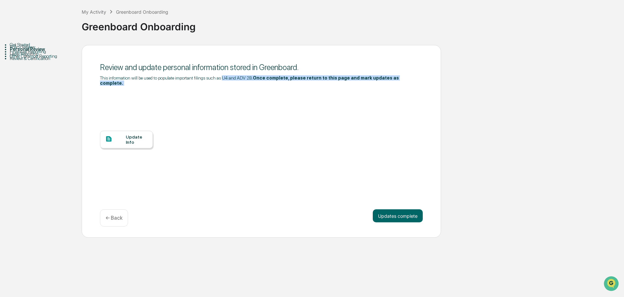
drag, startPoint x: 106, startPoint y: 82, endPoint x: 222, endPoint y: 80, distance: 116.2
click at [222, 80] on div "Review and update personal information stored in Greenboard. This information w…" at bounding box center [261, 133] width 323 height 141
click at [222, 80] on div "This information will be used to populate important filings such as U4 and ADV …" at bounding box center [261, 80] width 323 height 10
drag, startPoint x: 188, startPoint y: 75, endPoint x: 340, endPoint y: 80, distance: 151.2
click at [340, 80] on div "This information will be used to populate important filings such as U4 and ADV …" at bounding box center [261, 80] width 323 height 10
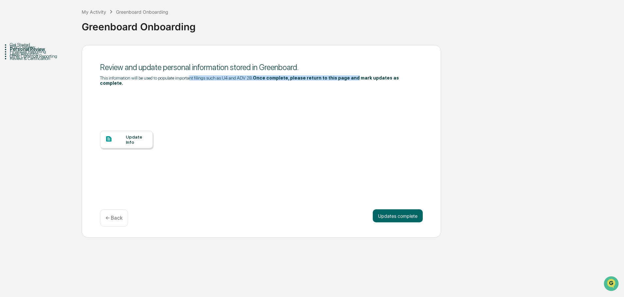
click at [340, 80] on b "Once complete, please return to this page and mark updates as complete." at bounding box center [249, 80] width 299 height 10
drag, startPoint x: 402, startPoint y: 207, endPoint x: 262, endPoint y: 133, distance: 158.2
click at [289, 133] on div "Review and update personal information stored in Greenboard. This information w…" at bounding box center [261, 141] width 359 height 193
click at [134, 135] on div "Update Info" at bounding box center [137, 140] width 22 height 10
click at [394, 212] on button "Updates complete" at bounding box center [398, 216] width 50 height 13
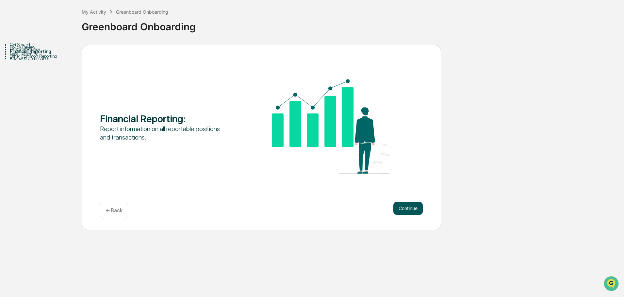
click at [405, 206] on button "Continue" at bounding box center [407, 208] width 29 height 13
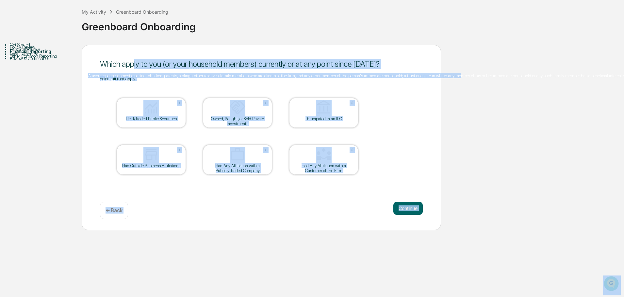
drag, startPoint x: 135, startPoint y: 56, endPoint x: 199, endPoint y: 87, distance: 71.5
click at [199, 87] on body "Get Approval Content & Transactions Company Policies & Documents My Compliance …" at bounding box center [312, 115] width 624 height 297
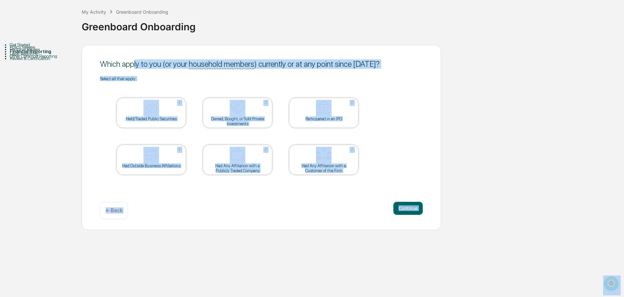
click at [381, 67] on div "Which apply to you (or your household members ) currently or at any point since…" at bounding box center [261, 63] width 323 height 9
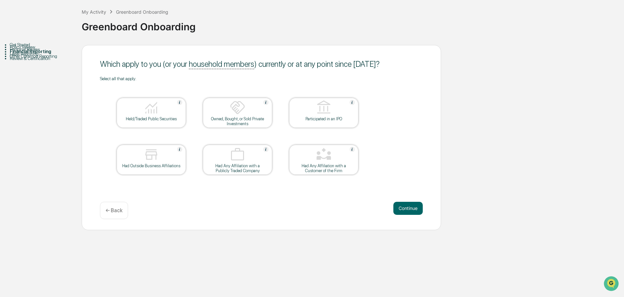
click at [154, 115] on img at bounding box center [151, 108] width 16 height 16
click at [157, 155] on div "Outside Business Affiliation: refers to any formal or informal connection, asso…" at bounding box center [190, 193] width 289 height 83
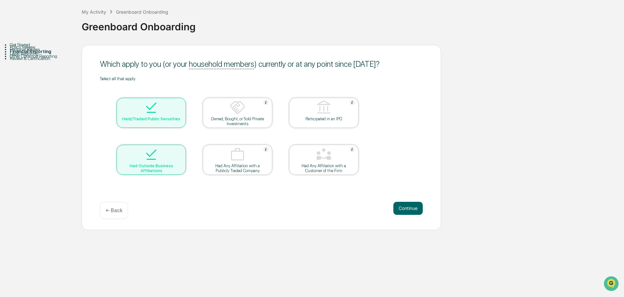
click at [325, 151] on img at bounding box center [324, 155] width 16 height 16
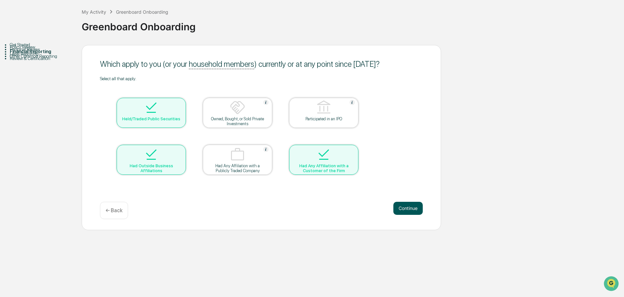
click at [403, 211] on button "Continue" at bounding box center [407, 208] width 29 height 13
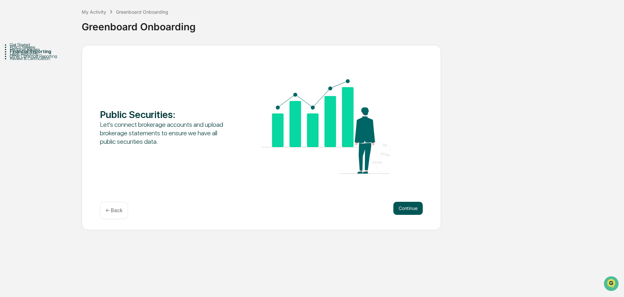
click at [402, 210] on button "Continue" at bounding box center [407, 208] width 29 height 13
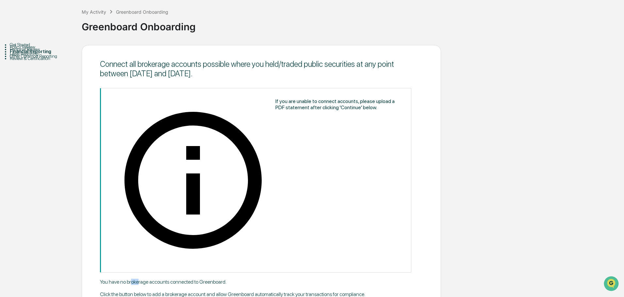
click at [141, 279] on div "You have no brokerage accounts connected to Greenboard. Click the button below …" at bounding box center [261, 293] width 323 height 29
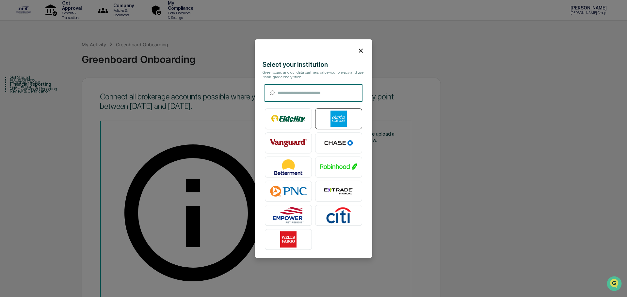
click at [341, 115] on img at bounding box center [338, 119] width 37 height 16
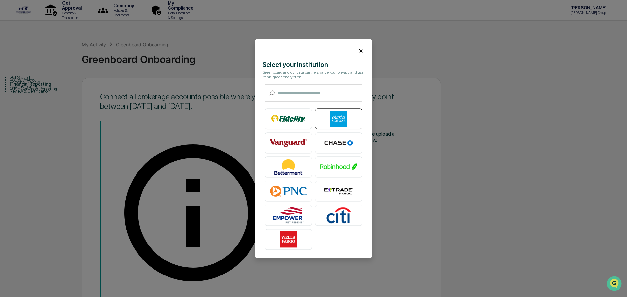
click at [332, 119] on img at bounding box center [338, 119] width 37 height 16
click at [362, 50] on icon at bounding box center [360, 50] width 7 height 7
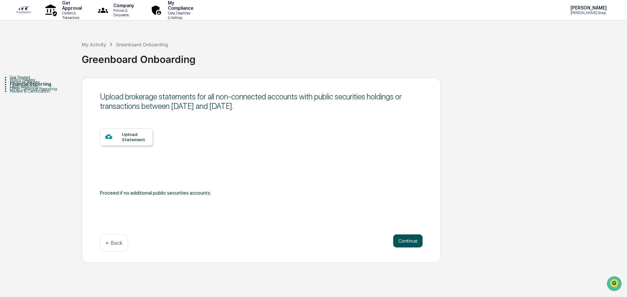
click at [404, 241] on button "Continue" at bounding box center [407, 241] width 29 height 13
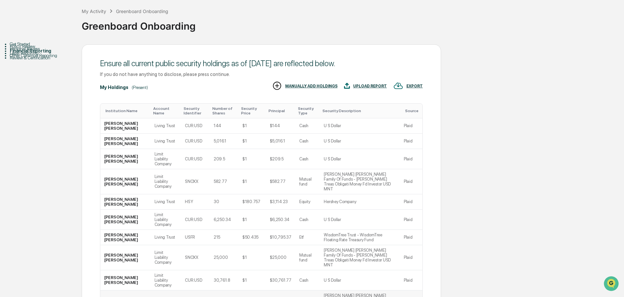
scroll to position [65, 0]
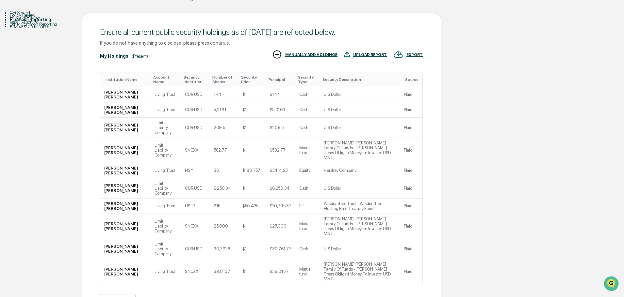
click at [184, 297] on button ">" at bounding box center [181, 301] width 7 height 6
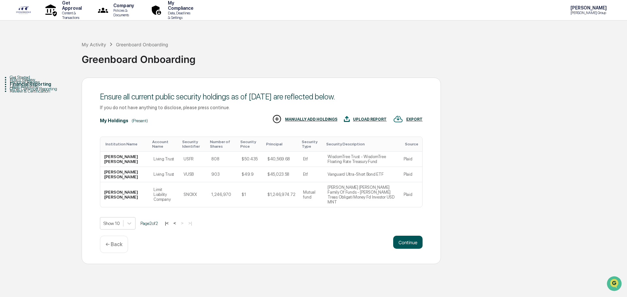
click at [405, 240] on button "Continue" at bounding box center [407, 242] width 29 height 13
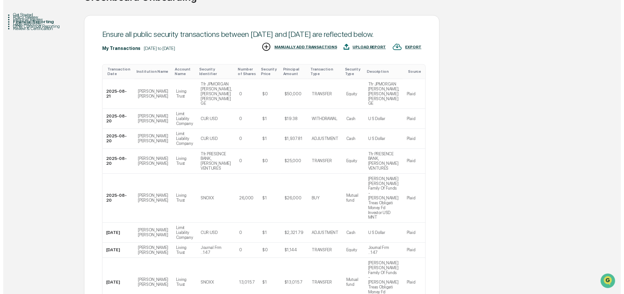
scroll to position [128, 0]
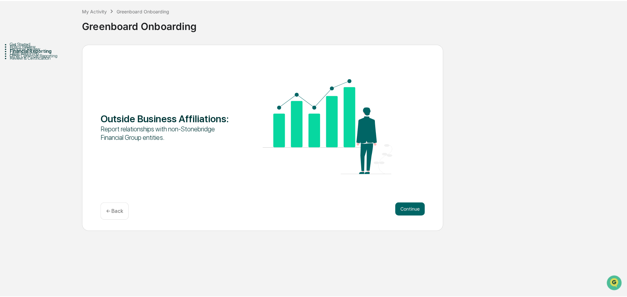
scroll to position [0, 0]
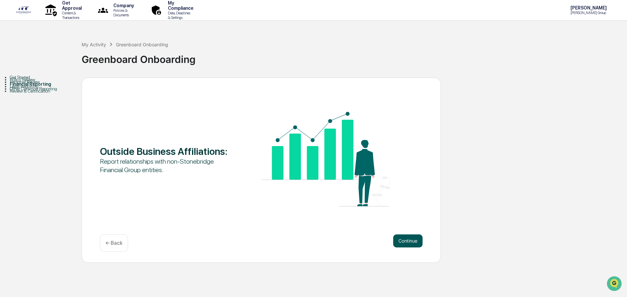
click at [402, 236] on button "Continue" at bounding box center [407, 241] width 29 height 13
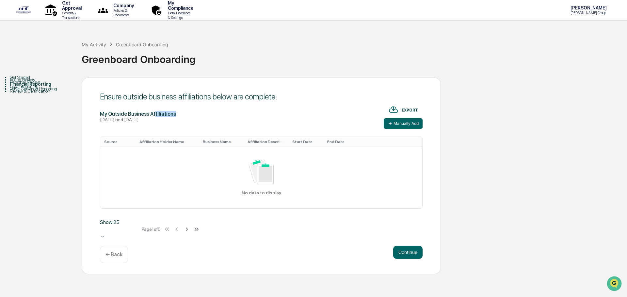
drag, startPoint x: 153, startPoint y: 113, endPoint x: 198, endPoint y: 115, distance: 45.1
click at [198, 115] on div "My Outside Business Affiliations August 22, 2024 and August 22, 2025 EXPORT Man…" at bounding box center [261, 117] width 323 height 24
drag, startPoint x: 186, startPoint y: 99, endPoint x: 250, endPoint y: 128, distance: 70.3
click at [250, 128] on div "Ensure outside business affiliations below are complete. My Outside Business Af…" at bounding box center [261, 176] width 359 height 197
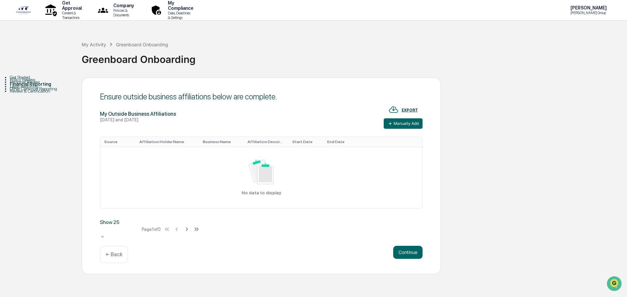
click at [250, 128] on div "My Outside Business Affiliations August 22, 2024 and August 22, 2025 EXPORT Man…" at bounding box center [261, 117] width 323 height 24
click at [404, 124] on button "Manually Add" at bounding box center [403, 124] width 39 height 10
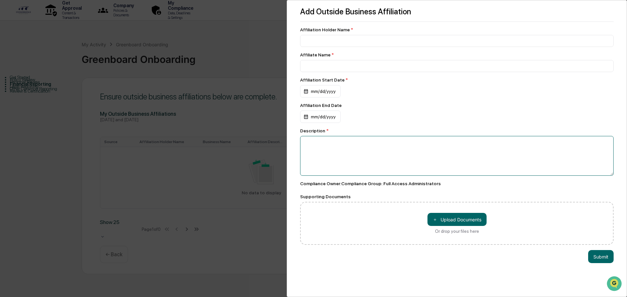
click at [387, 164] on textarea at bounding box center [456, 156] width 313 height 40
click at [340, 39] on input at bounding box center [456, 41] width 313 height 12
click at [319, 47] on input at bounding box center [456, 41] width 313 height 12
click at [321, 38] on input at bounding box center [456, 41] width 313 height 12
drag, startPoint x: 325, startPoint y: 32, endPoint x: 343, endPoint y: 33, distance: 18.3
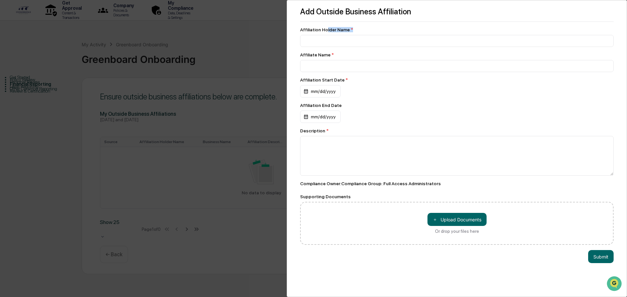
click at [343, 33] on div "Affiliation Holder Name *" at bounding box center [456, 37] width 313 height 20
click at [340, 42] on input at bounding box center [456, 41] width 313 height 12
click at [326, 47] on input at bounding box center [456, 41] width 313 height 12
click at [313, 94] on div "mm/dd/yyyy" at bounding box center [320, 91] width 40 height 12
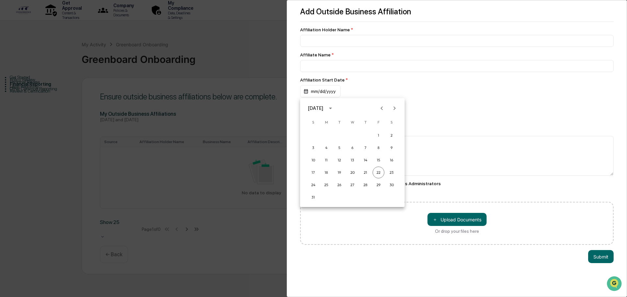
click at [347, 81] on div at bounding box center [313, 148] width 627 height 297
click at [262, 55] on div "Add Outside Business Affiliation Affiliation Holder Name * Affiliate Name * Aff…" at bounding box center [313, 148] width 627 height 297
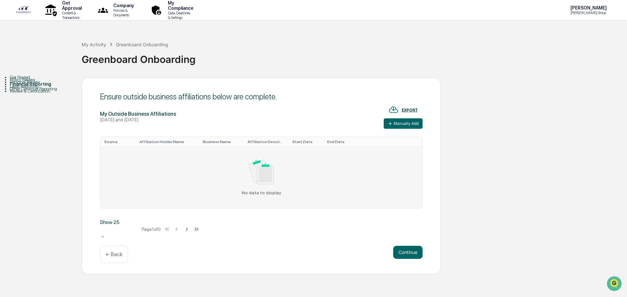
click at [263, 179] on img at bounding box center [261, 172] width 25 height 24
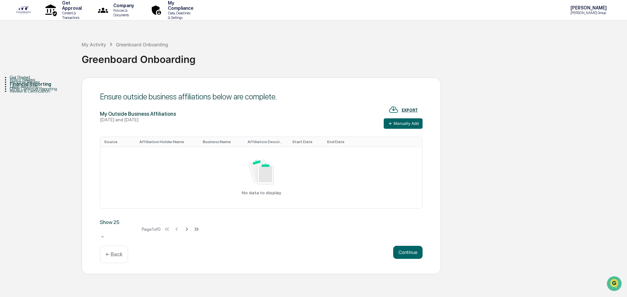
click at [411, 108] on div "EXPORT" at bounding box center [410, 110] width 16 height 5
click at [383, 202] on div at bounding box center [313, 148] width 627 height 297
click at [417, 126] on button "Manually Add" at bounding box center [403, 124] width 39 height 10
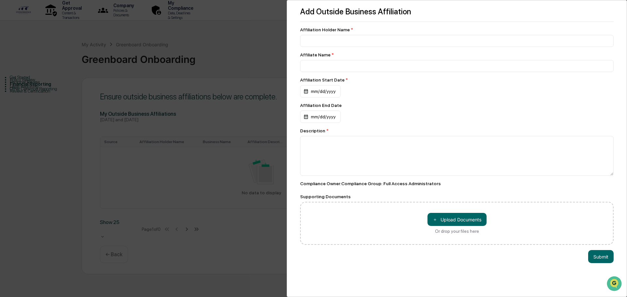
click at [344, 48] on div "Affiliation Holder Name * Affiliate Name * Affiliation Start Date * mm/dd/yyyy …" at bounding box center [456, 136] width 313 height 218
drag, startPoint x: 342, startPoint y: 41, endPoint x: 446, endPoint y: 42, distance: 103.5
click at [342, 41] on input at bounding box center [456, 41] width 313 height 12
type input "**********"
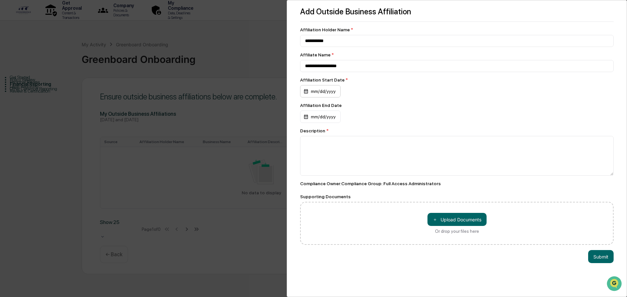
click at [321, 95] on div "mm/dd/yyyy" at bounding box center [320, 91] width 40 height 12
click at [319, 87] on div at bounding box center [313, 148] width 627 height 297
click at [316, 92] on div "August 2025 S M T W T F S 1 2 3 4 5 6 7 8 9 10 11 12 13 14 15 16 17 18 19 20 21…" at bounding box center [313, 148] width 627 height 297
click at [316, 92] on div "mm/dd/yyyy" at bounding box center [320, 91] width 40 height 12
click at [385, 110] on icon "Previous month" at bounding box center [381, 108] width 7 height 7
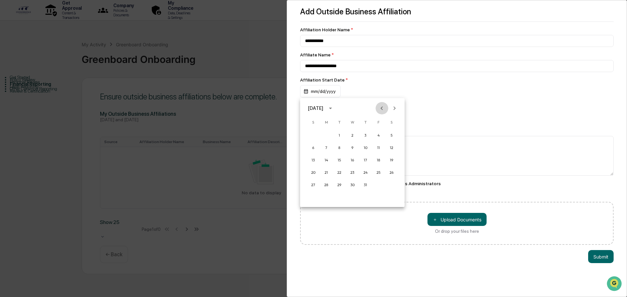
click at [385, 110] on icon "Previous month" at bounding box center [381, 108] width 7 height 7
click at [326, 94] on div at bounding box center [313, 148] width 627 height 297
click at [303, 91] on div "mm/dd/yyyy" at bounding box center [320, 91] width 40 height 12
click at [334, 110] on icon "calendar view is open, switch to year view" at bounding box center [330, 108] width 7 height 7
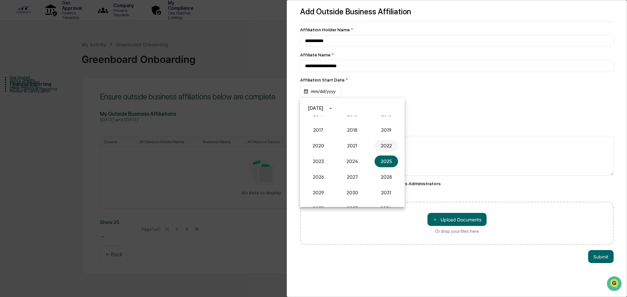
click at [384, 148] on button "2022" at bounding box center [386, 146] width 24 height 12
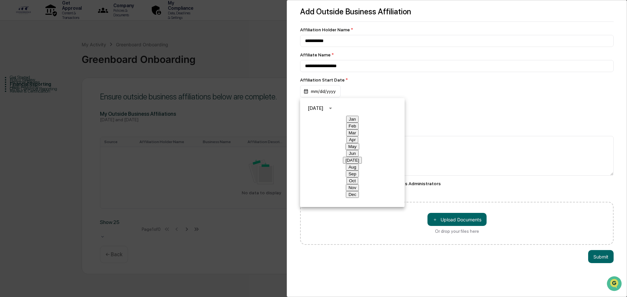
click at [346, 123] on button "Jan" at bounding box center [352, 119] width 12 height 7
click at [391, 134] on button "1" at bounding box center [392, 136] width 12 height 12
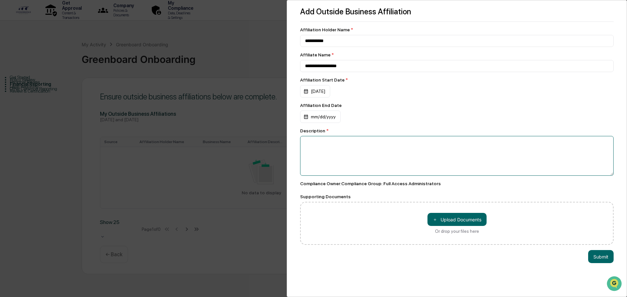
click at [330, 156] on textarea at bounding box center [456, 156] width 313 height 40
type textarea "**********"
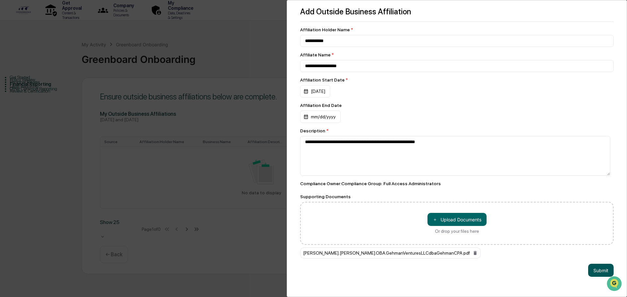
click at [599, 269] on button "Submit" at bounding box center [600, 270] width 25 height 13
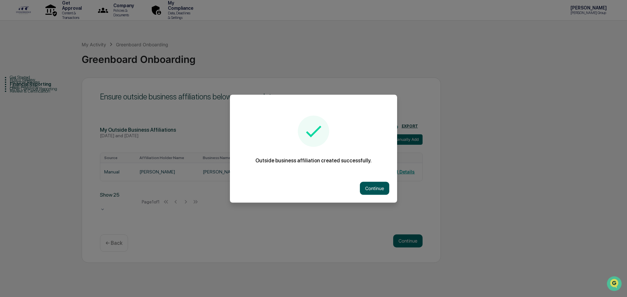
click at [362, 189] on button "Continue" at bounding box center [374, 188] width 29 height 13
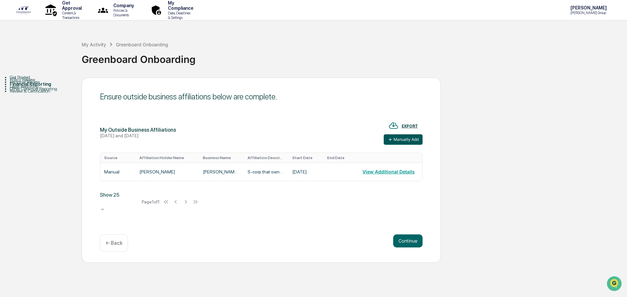
click at [411, 145] on button "Manually Add" at bounding box center [403, 140] width 39 height 10
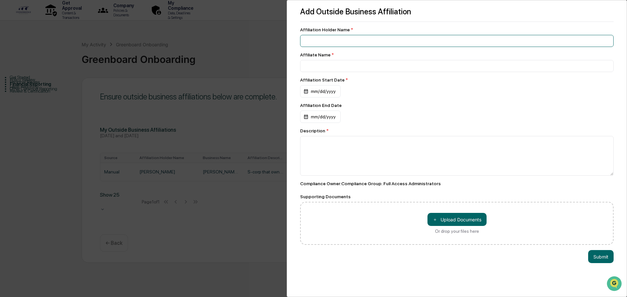
click at [337, 37] on input at bounding box center [456, 41] width 313 height 12
type input "*"
type input "**********"
click at [319, 92] on div "mm/dd/yyyy" at bounding box center [320, 91] width 40 height 12
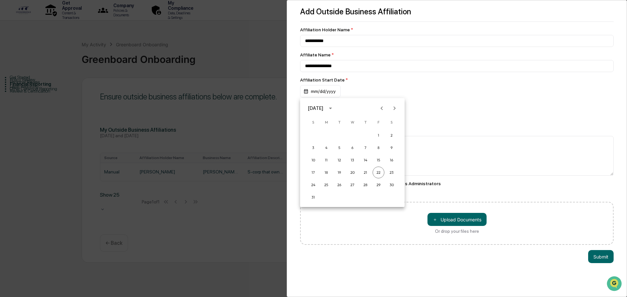
click at [310, 92] on div at bounding box center [313, 148] width 627 height 297
click at [312, 94] on div "mm/dd/yyyy" at bounding box center [320, 91] width 40 height 12
click at [383, 108] on icon "Previous month" at bounding box center [381, 108] width 7 height 7
click at [334, 109] on icon "calendar view is open, switch to year view" at bounding box center [330, 108] width 7 height 7
click at [323, 146] on button "2020" at bounding box center [319, 146] width 24 height 12
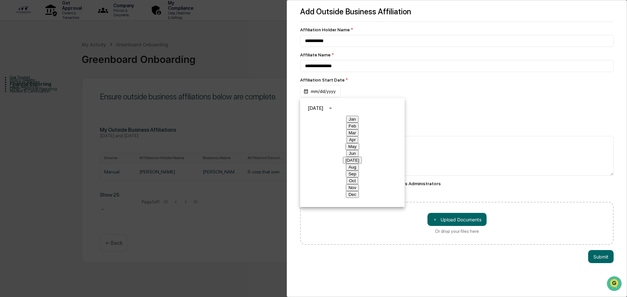
click at [346, 164] on button "Aug" at bounding box center [352, 167] width 13 height 7
click at [392, 136] on button "1" at bounding box center [392, 136] width 12 height 12
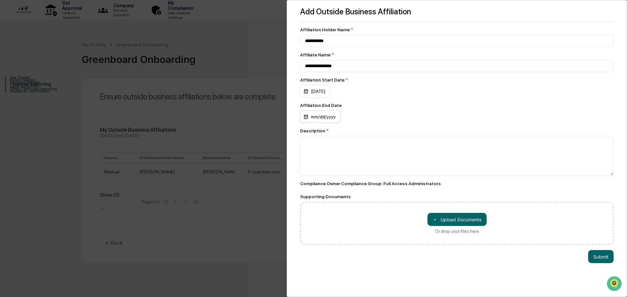
click at [329, 98] on div "mm/dd/yyyy" at bounding box center [315, 91] width 30 height 12
click at [334, 134] on icon "calendar view is open, switch to year view" at bounding box center [330, 133] width 7 height 7
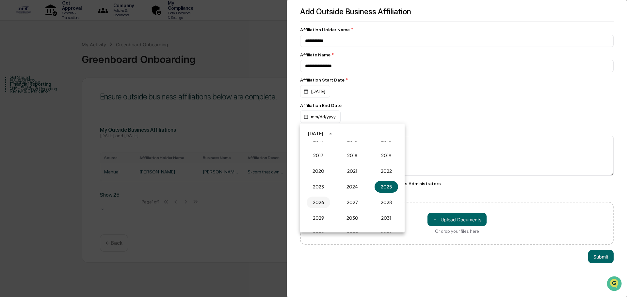
click at [323, 203] on button "2026" at bounding box center [319, 203] width 24 height 12
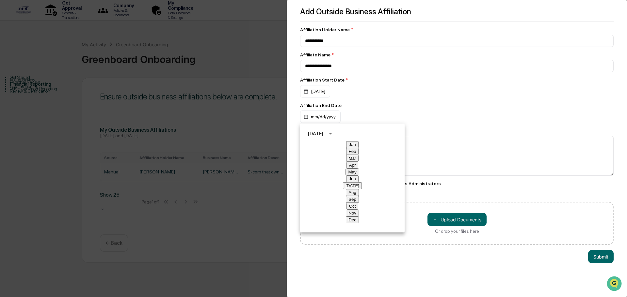
click at [348, 189] on button "Aug" at bounding box center [352, 192] width 13 height 7
click at [391, 160] on button "1" at bounding box center [392, 161] width 12 height 12
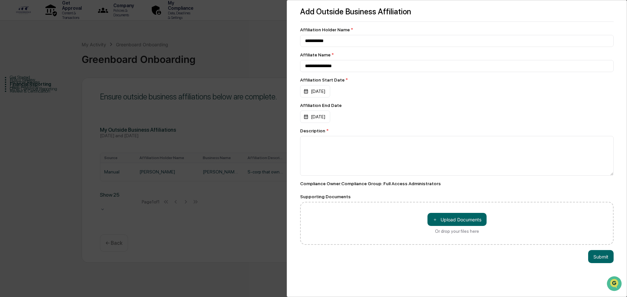
drag, startPoint x: 438, startPoint y: 99, endPoint x: 407, endPoint y: 130, distance: 44.1
click at [439, 99] on div "**********" at bounding box center [456, 136] width 313 height 218
click at [373, 158] on textarea at bounding box center [456, 156] width 313 height 40
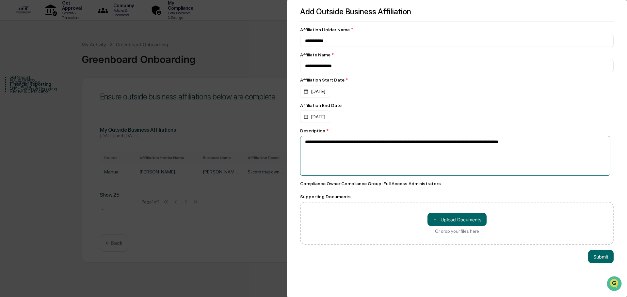
type textarea "**********"
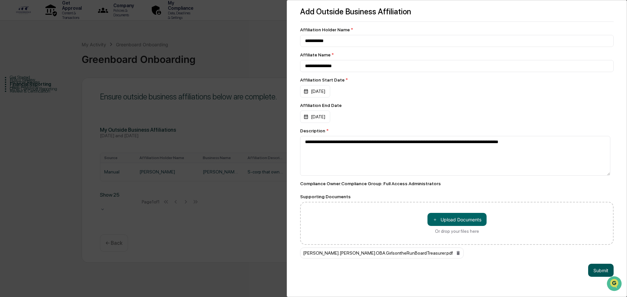
click at [595, 269] on button "Submit" at bounding box center [600, 270] width 25 height 13
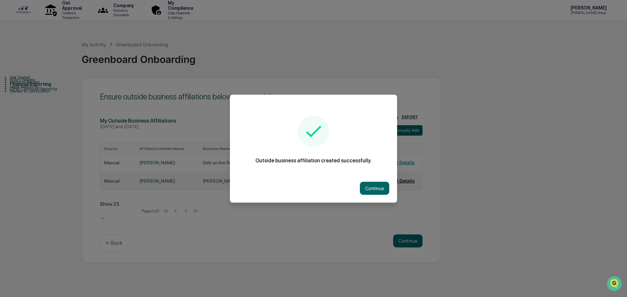
click at [371, 189] on button "Continue" at bounding box center [374, 188] width 29 height 13
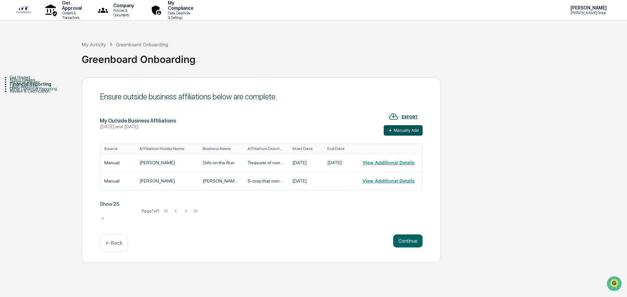
click at [403, 136] on button "Manually Add" at bounding box center [403, 130] width 39 height 10
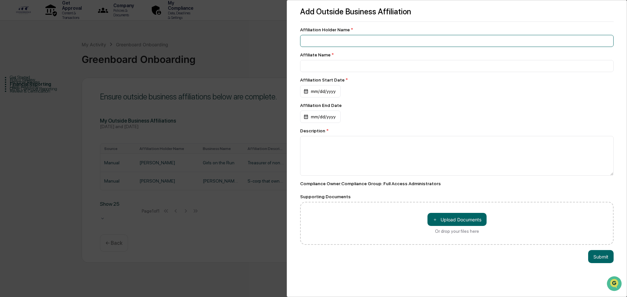
click at [334, 35] on input at bounding box center [456, 41] width 313 height 12
type input "*"
type input "**********"
click at [321, 93] on div "mm/dd/yyyy" at bounding box center [320, 91] width 40 height 12
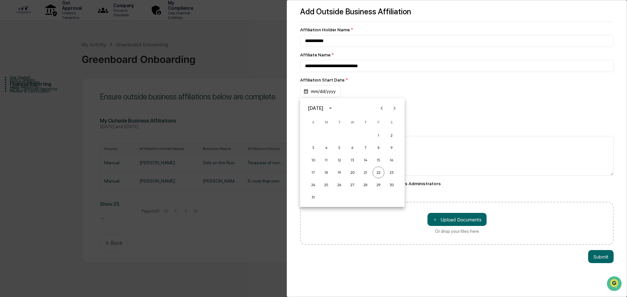
click at [317, 93] on div at bounding box center [313, 148] width 627 height 297
click at [305, 91] on div "mm/dd/yyyy" at bounding box center [320, 91] width 40 height 12
click at [336, 110] on button "calendar view is open, switch to year view" at bounding box center [330, 108] width 10 height 10
click at [351, 162] on button "2024" at bounding box center [353, 162] width 24 height 12
click at [346, 184] on button "Nov" at bounding box center [352, 187] width 13 height 7
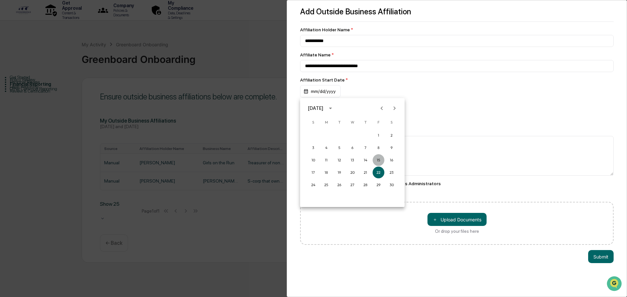
click at [379, 159] on button "15" at bounding box center [379, 160] width 12 height 12
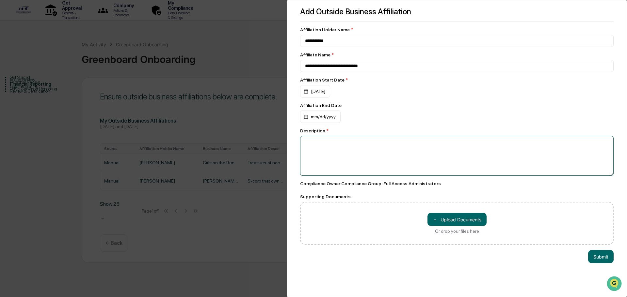
click at [329, 156] on textarea at bounding box center [456, 156] width 313 height 40
click at [324, 147] on textarea "**********" at bounding box center [455, 156] width 310 height 40
click at [400, 150] on textarea "**********" at bounding box center [455, 156] width 310 height 40
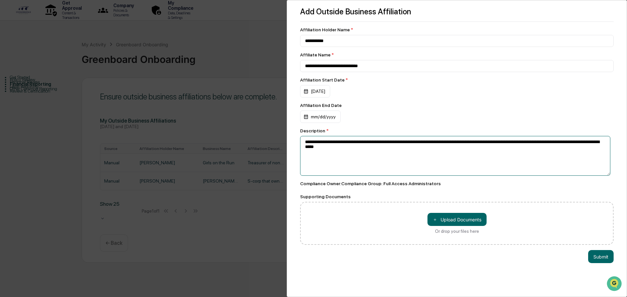
type textarea "**********"
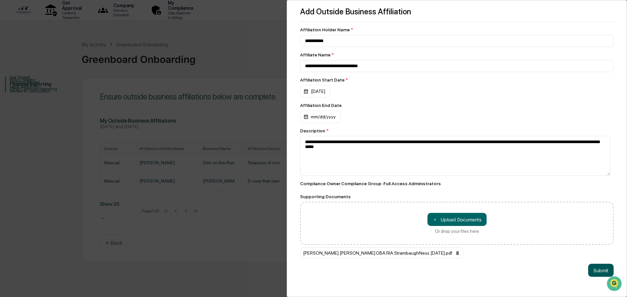
click at [595, 268] on button "Submit" at bounding box center [600, 270] width 25 height 13
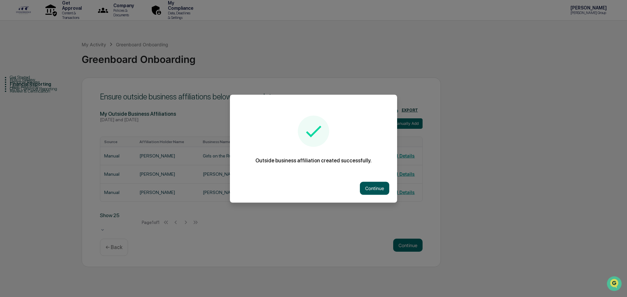
click at [379, 189] on button "Continue" at bounding box center [374, 188] width 29 height 13
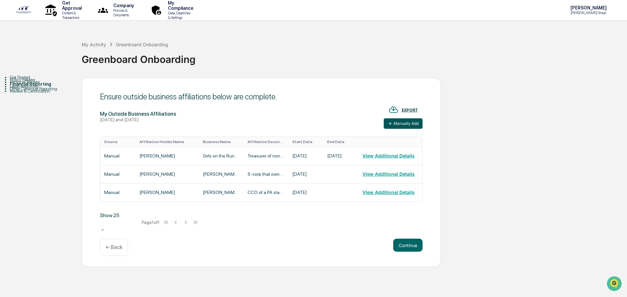
click at [411, 129] on button "Manually Add" at bounding box center [403, 124] width 39 height 10
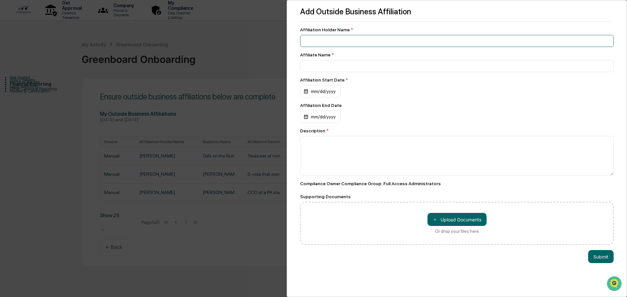
click at [352, 40] on input at bounding box center [456, 41] width 313 height 12
type input "**********"
click at [317, 96] on div "mm/dd/yyyy" at bounding box center [320, 91] width 40 height 12
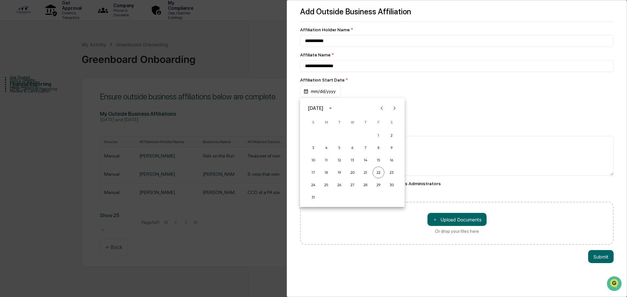
click at [382, 110] on icon "Previous month" at bounding box center [381, 108] width 7 height 7
click at [325, 106] on div "July 2025" at bounding box center [316, 108] width 17 height 7
click at [350, 165] on button "2024" at bounding box center [353, 162] width 24 height 12
click at [351, 184] on button "Nov" at bounding box center [352, 187] width 13 height 7
click at [378, 135] on button "1" at bounding box center [379, 136] width 12 height 12
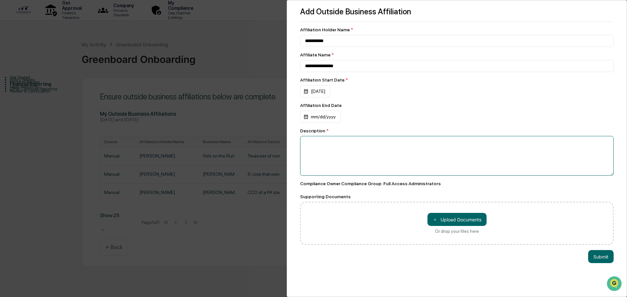
click at [341, 151] on textarea at bounding box center [456, 156] width 313 height 40
type textarea "*"
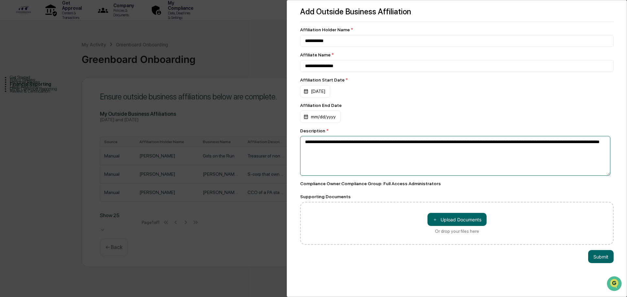
type textarea "**********"
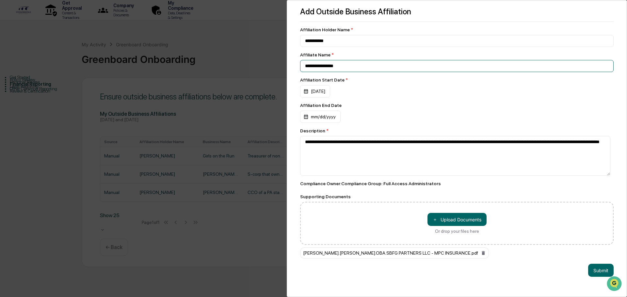
click at [354, 47] on input "**********" at bounding box center [456, 41] width 313 height 12
type input "**********"
click at [598, 273] on button "Submit" at bounding box center [600, 270] width 25 height 13
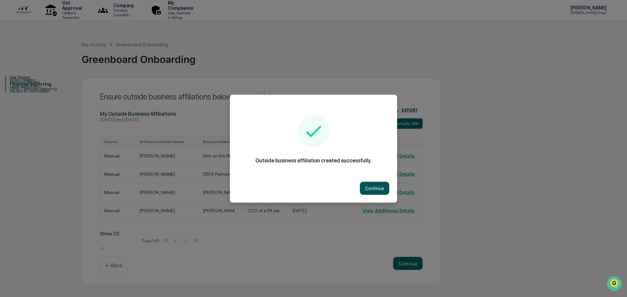
click at [362, 186] on button "Continue" at bounding box center [374, 188] width 29 height 13
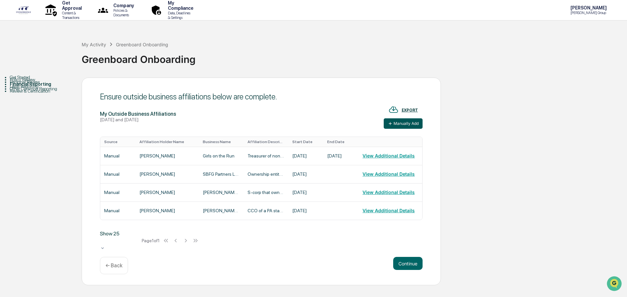
click at [398, 121] on button "Manually Add" at bounding box center [403, 124] width 39 height 10
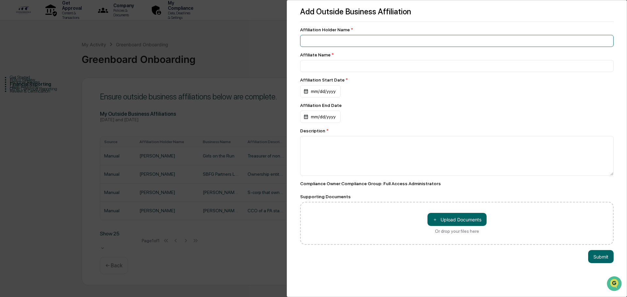
click at [391, 39] on input at bounding box center [456, 41] width 313 height 12
type input "**********"
click at [309, 93] on div "mm/dd/yyyy" at bounding box center [320, 91] width 40 height 12
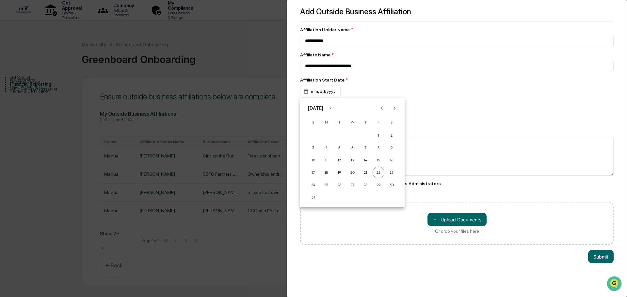
click at [327, 112] on div "August 2025" at bounding box center [322, 108] width 28 height 10
click at [352, 163] on button "2024" at bounding box center [353, 162] width 24 height 12
click at [346, 178] on button "Oct" at bounding box center [352, 181] width 12 height 7
click at [339, 133] on button "1" at bounding box center [339, 136] width 12 height 12
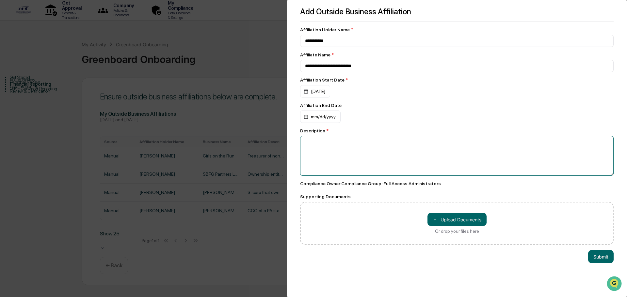
click at [338, 145] on textarea at bounding box center [456, 156] width 313 height 40
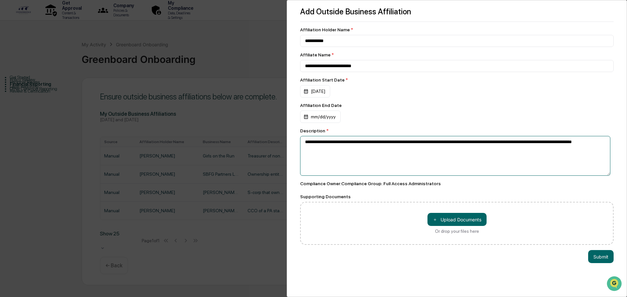
drag, startPoint x: 540, startPoint y: 139, endPoint x: 538, endPoint y: 144, distance: 5.2
click at [539, 139] on textarea "**********" at bounding box center [455, 156] width 310 height 40
click at [327, 151] on textarea "**********" at bounding box center [455, 156] width 310 height 40
type textarea "**********"
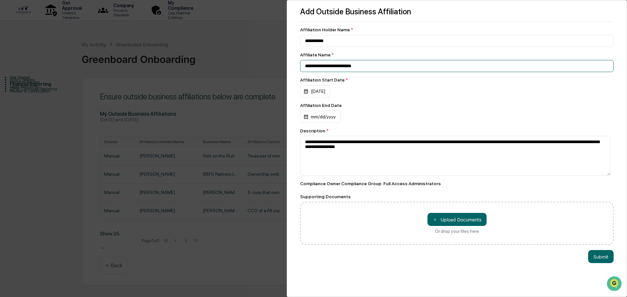
click at [379, 47] on input "**********" at bounding box center [456, 41] width 313 height 12
type input "**********"
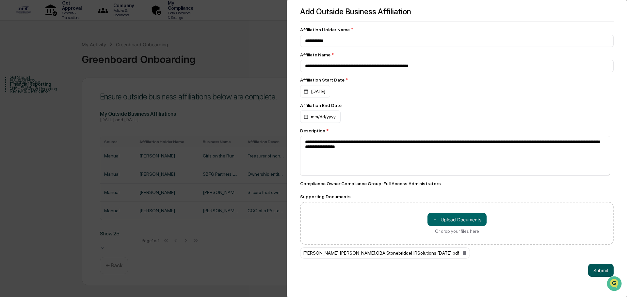
click at [588, 266] on button "Submit" at bounding box center [600, 270] width 25 height 13
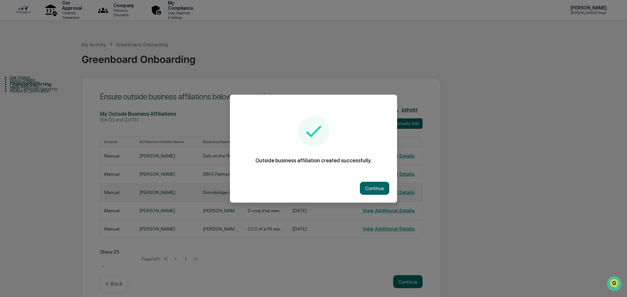
click at [384, 185] on button "Continue" at bounding box center [374, 188] width 29 height 13
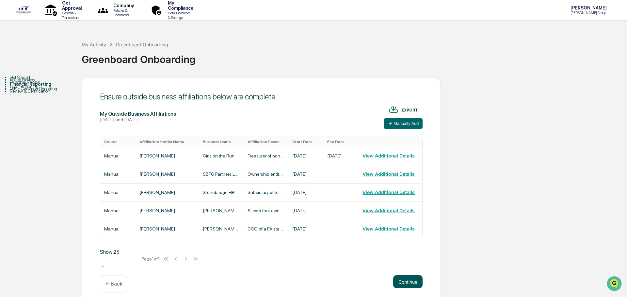
click at [406, 276] on button "Continue" at bounding box center [407, 282] width 29 height 13
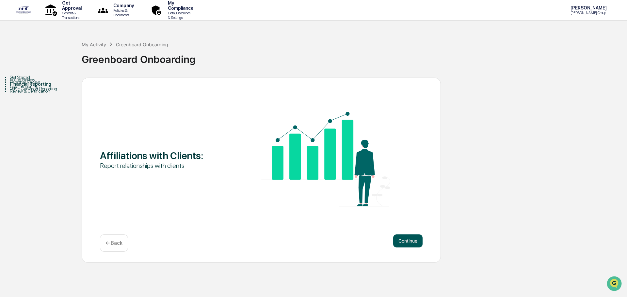
click at [403, 244] on button "Continue" at bounding box center [407, 241] width 29 height 13
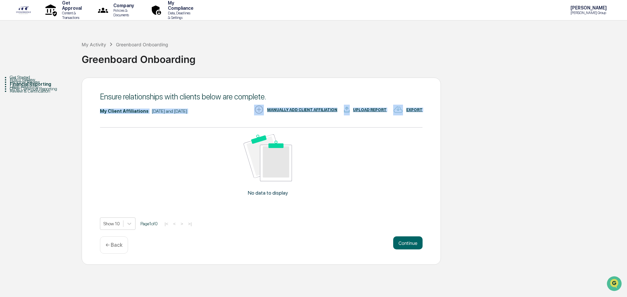
drag, startPoint x: 176, startPoint y: 107, endPoint x: 185, endPoint y: 123, distance: 18.8
click at [185, 123] on div "My Client Affiliations August 22, 2024 and August 22, 2025 EXPORT UPLOAD REPORT…" at bounding box center [261, 168] width 323 height 126
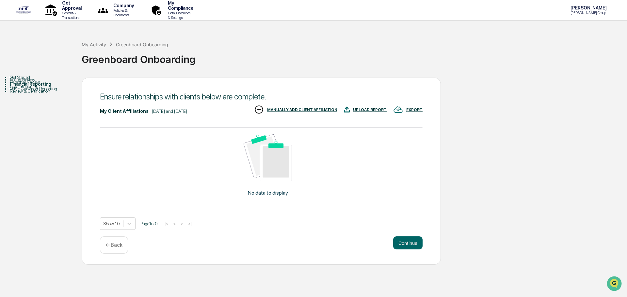
click at [301, 111] on div "MANUALLY ADD CLIENT AFFILIATION" at bounding box center [302, 110] width 70 height 5
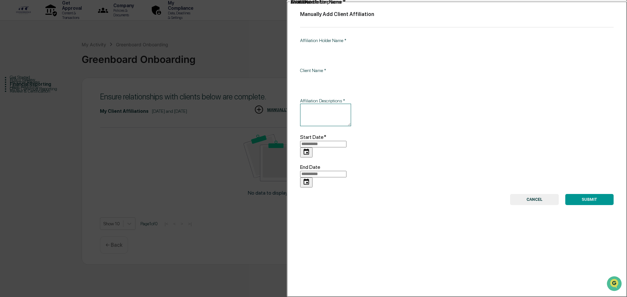
click at [348, 44] on input "Affiliation Holder Name   *" at bounding box center [414, 51] width 229 height 17
type input "**********"
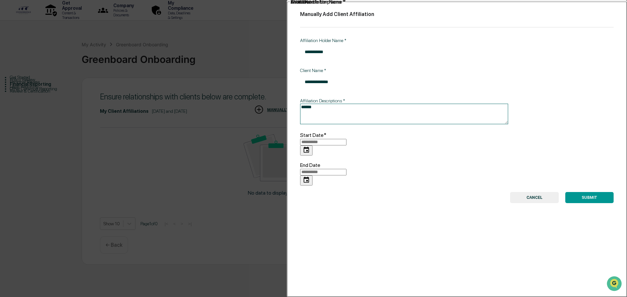
type textarea "******"
type input "**********"
click at [585, 192] on button "SUBMIT" at bounding box center [589, 197] width 48 height 11
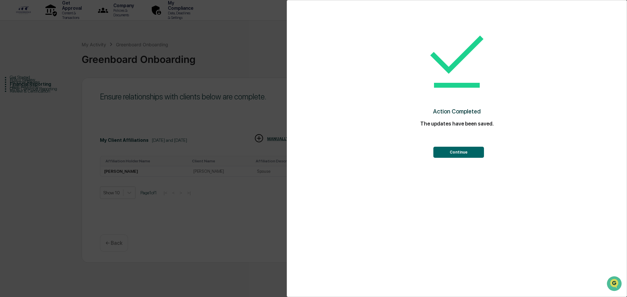
click at [460, 148] on button "Continue" at bounding box center [458, 152] width 51 height 11
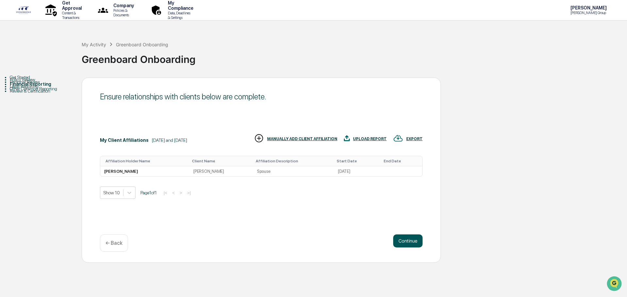
click at [414, 243] on button "Continue" at bounding box center [407, 241] width 29 height 13
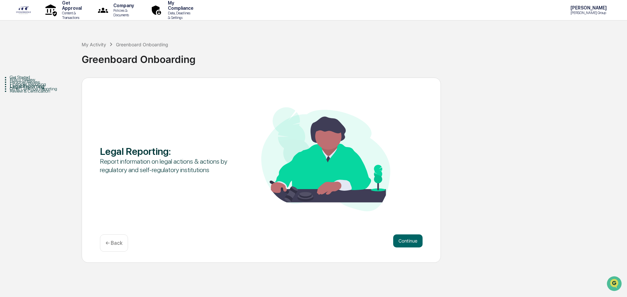
click at [28, 87] on div "Financial Reporting" at bounding box center [46, 84] width 72 height 5
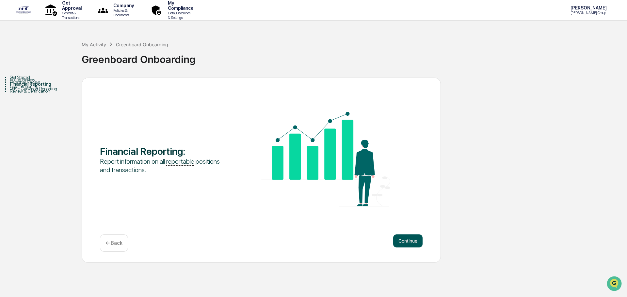
click at [400, 241] on button "Continue" at bounding box center [407, 241] width 29 height 13
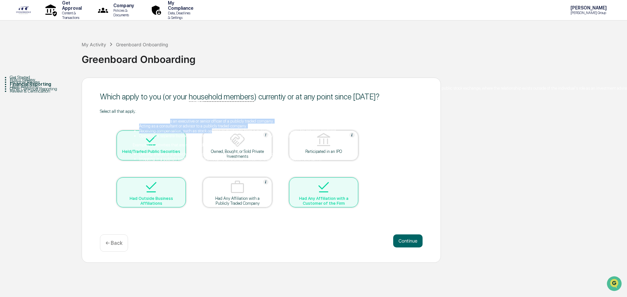
drag, startPoint x: 173, startPoint y: 112, endPoint x: 215, endPoint y: 121, distance: 43.0
click at [215, 121] on ul "Serving as a member of the board of directors for a publicly traded company. Ho…" at bounding box center [446, 123] width 627 height 29
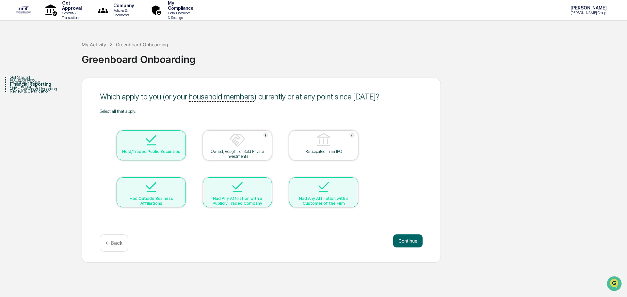
click at [215, 121] on table "Held/Traded Public Securities Owned, Bought, or Sold Private Investments Partic…" at bounding box center [237, 169] width 275 height 110
click at [245, 191] on img at bounding box center [238, 188] width 16 height 16
click at [344, 182] on div at bounding box center [323, 188] width 65 height 17
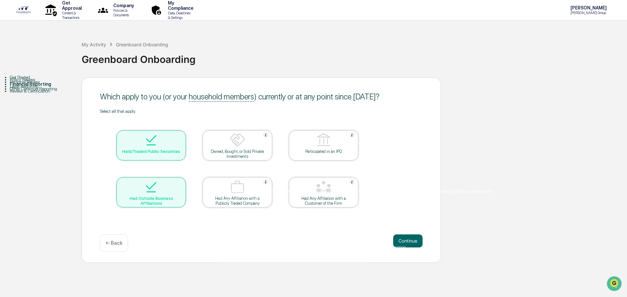
click at [345, 185] on div "Client Affiliation: a relationship or connection between the investment advisor…" at bounding box center [356, 226] width 274 height 83
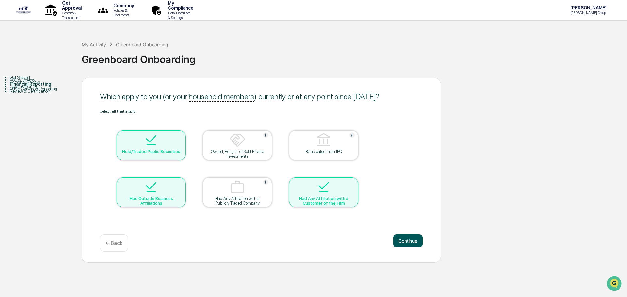
click at [400, 242] on button "Continue" at bounding box center [407, 241] width 29 height 13
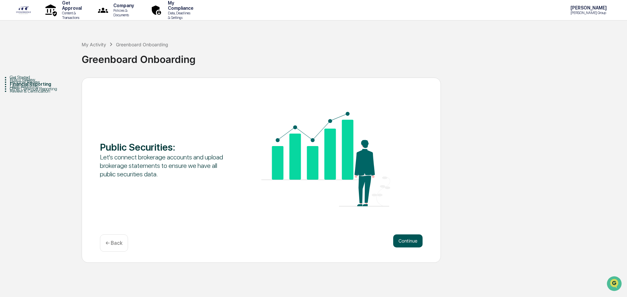
click at [408, 239] on button "Continue" at bounding box center [407, 241] width 29 height 13
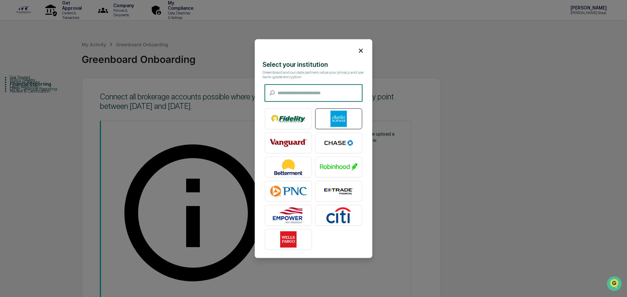
click at [348, 120] on img at bounding box center [338, 119] width 37 height 16
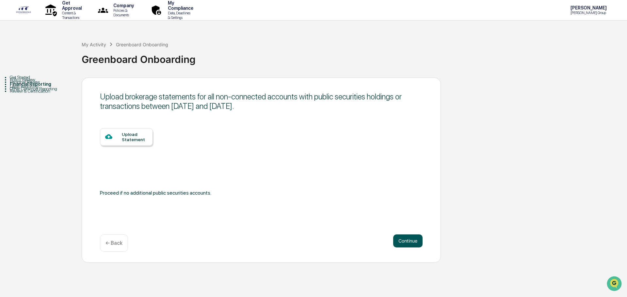
click at [411, 238] on button "Continue" at bounding box center [407, 241] width 29 height 13
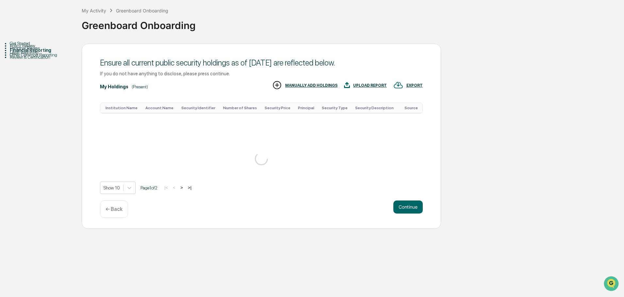
scroll to position [0, 0]
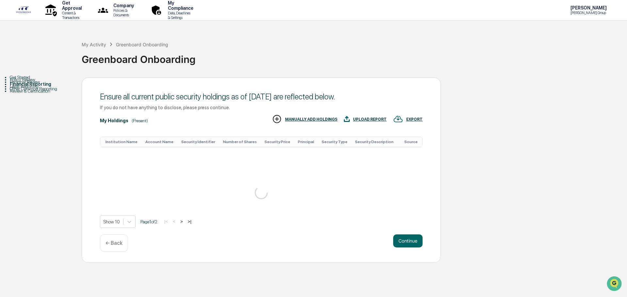
click at [417, 276] on div "Get Approval Content & Transactions Company Policies & Documents My Compliance …" at bounding box center [313, 148] width 627 height 297
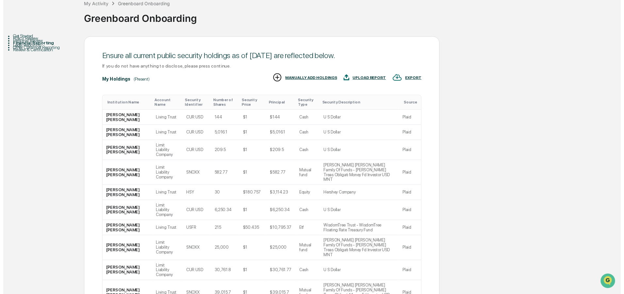
scroll to position [65, 0]
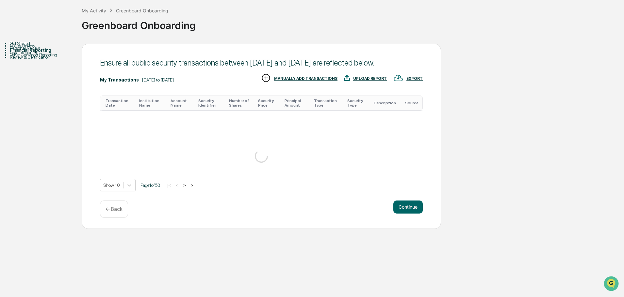
scroll to position [0, 0]
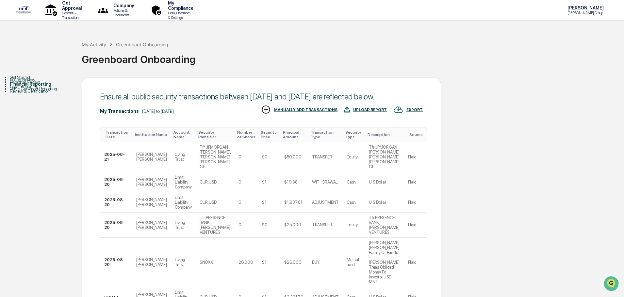
click at [416, 249] on td "Plaid" at bounding box center [415, 263] width 23 height 50
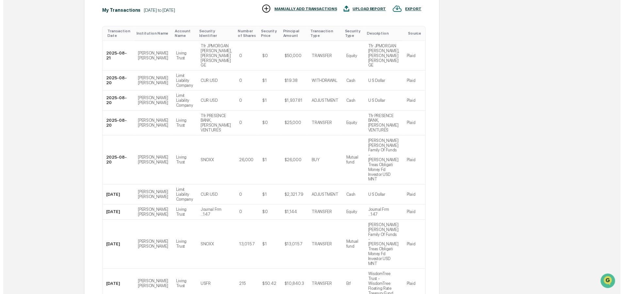
scroll to position [128, 0]
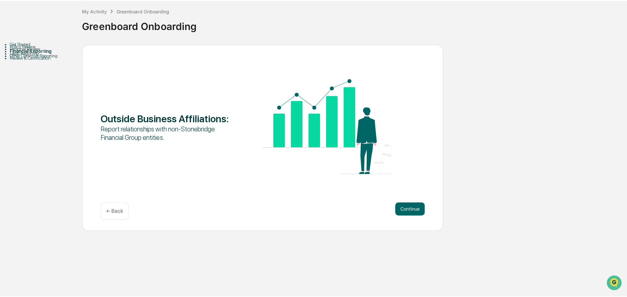
scroll to position [0, 0]
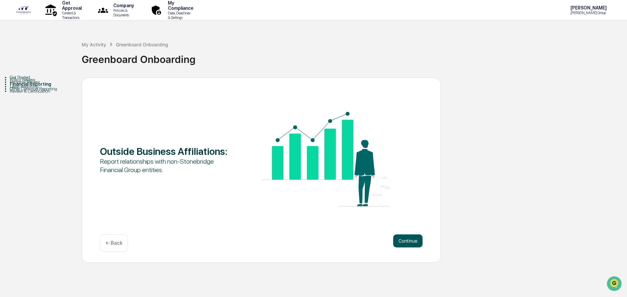
click at [408, 243] on button "Continue" at bounding box center [407, 241] width 29 height 13
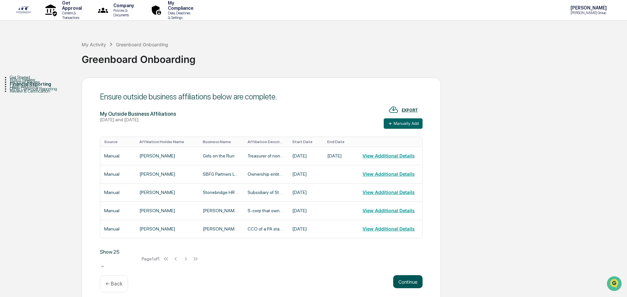
click at [409, 276] on button "Continue" at bounding box center [407, 282] width 29 height 13
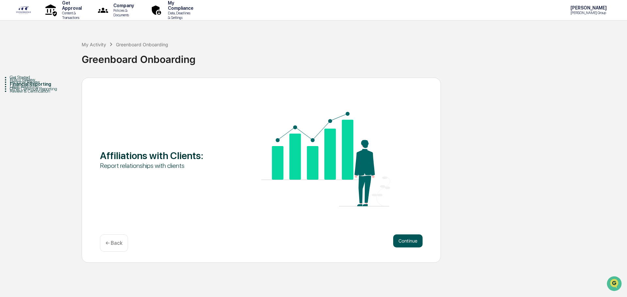
click at [406, 237] on button "Continue" at bounding box center [407, 241] width 29 height 13
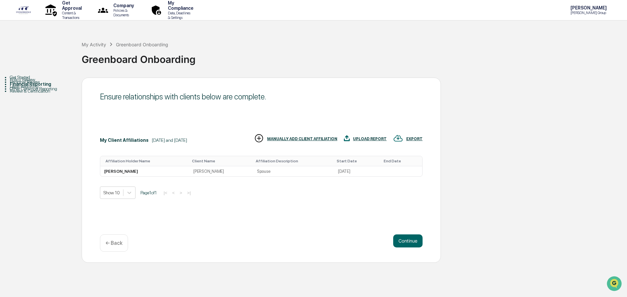
click at [286, 139] on div "MANUALLY ADD CLIENT AFFILIATION" at bounding box center [302, 139] width 70 height 5
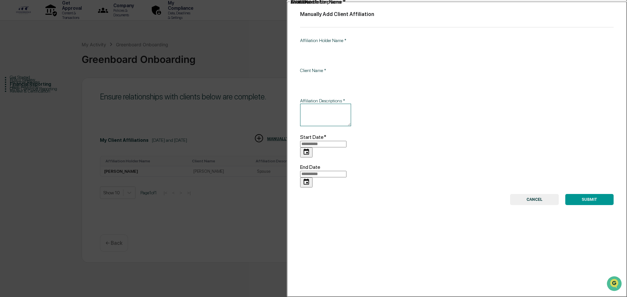
click at [336, 47] on input "Affiliation Holder Name   *" at bounding box center [414, 51] width 229 height 17
type input "**********"
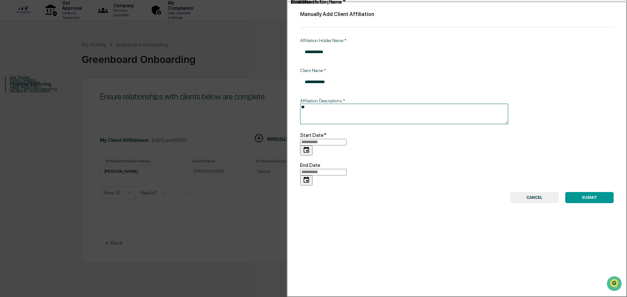
type textarea "*"
type textarea "***"
type input "**********"
click at [575, 192] on button "SUBMIT" at bounding box center [589, 197] width 48 height 11
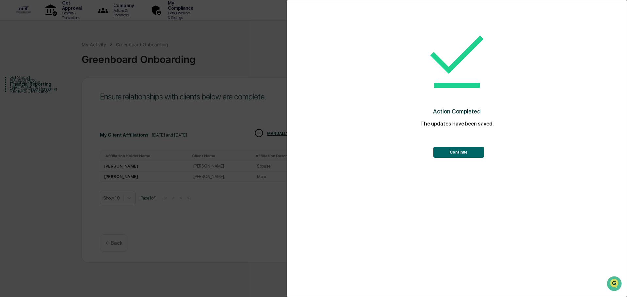
click at [445, 152] on button "Continue" at bounding box center [458, 152] width 51 height 11
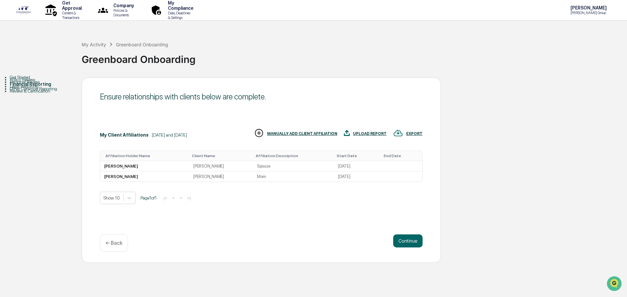
click at [323, 135] on div "MANUALLY ADD CLIENT AFFILIATION" at bounding box center [302, 134] width 70 height 5
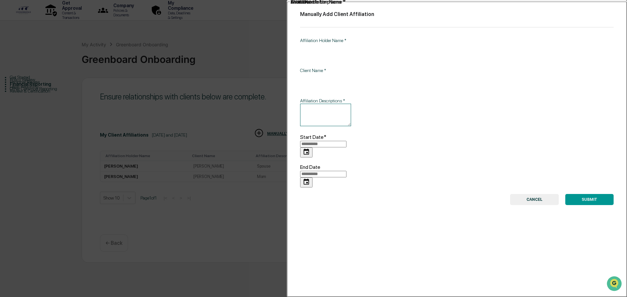
click at [343, 50] on input "Affiliation Holder Name   *" at bounding box center [414, 51] width 229 height 17
type input "**********"
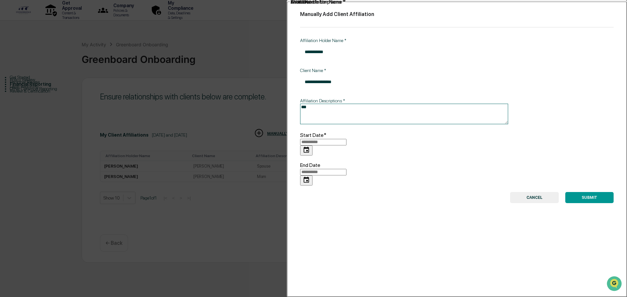
type textarea "***"
type input "**********"
click at [574, 192] on button "SUBMIT" at bounding box center [589, 197] width 48 height 11
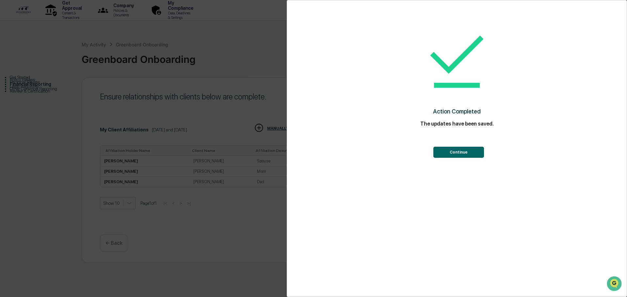
click at [455, 154] on button "Continue" at bounding box center [458, 152] width 51 height 11
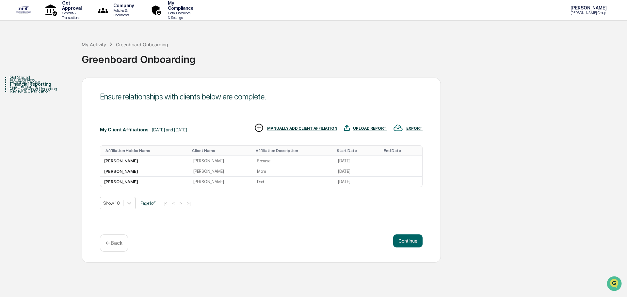
click at [294, 130] on div "MANUALLY ADD CLIENT AFFILIATION" at bounding box center [302, 128] width 70 height 5
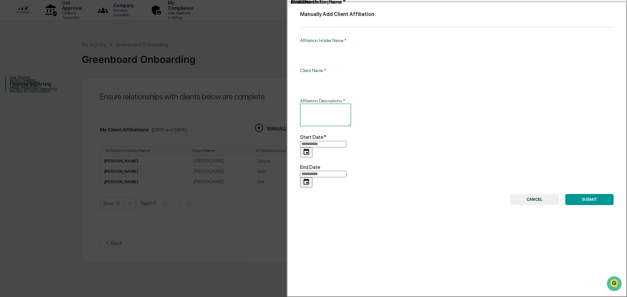
drag, startPoint x: 325, startPoint y: 49, endPoint x: 325, endPoint y: 45, distance: 4.0
click at [325, 46] on input "Affiliation Holder Name   *" at bounding box center [414, 51] width 229 height 17
type input "**********"
drag, startPoint x: 358, startPoint y: 46, endPoint x: 217, endPoint y: 44, distance: 141.4
click at [217, 44] on div "**********" at bounding box center [313, 148] width 627 height 297
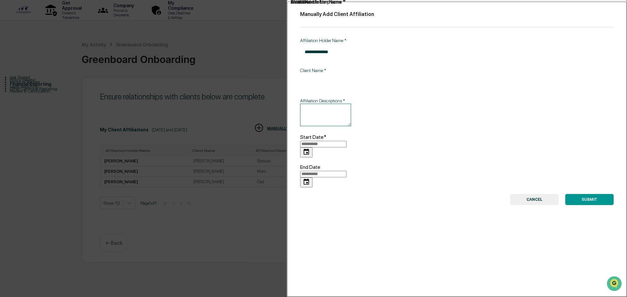
click at [342, 75] on input "Client Name   *" at bounding box center [414, 81] width 229 height 17
paste input "**********"
type input "**********"
drag, startPoint x: 344, startPoint y: 48, endPoint x: 291, endPoint y: 41, distance: 54.3
click at [271, 42] on div "**********" at bounding box center [313, 148] width 627 height 297
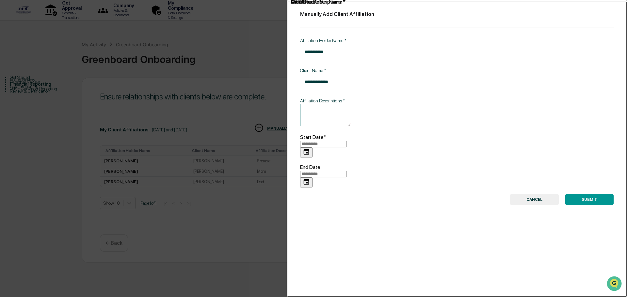
type input "**********"
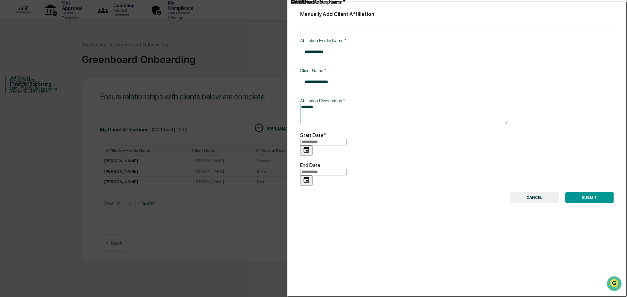
type textarea "*******"
click at [346, 139] on input "**********" at bounding box center [323, 142] width 46 height 7
type input "**********"
click at [575, 192] on button "SUBMIT" at bounding box center [589, 197] width 48 height 11
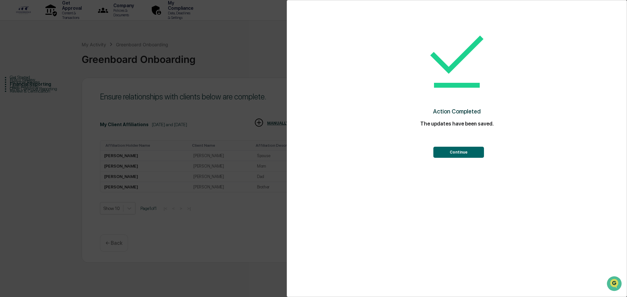
click at [438, 146] on div "Continue" at bounding box center [456, 144] width 313 height 27
click at [440, 153] on button "Continue" at bounding box center [458, 152] width 51 height 11
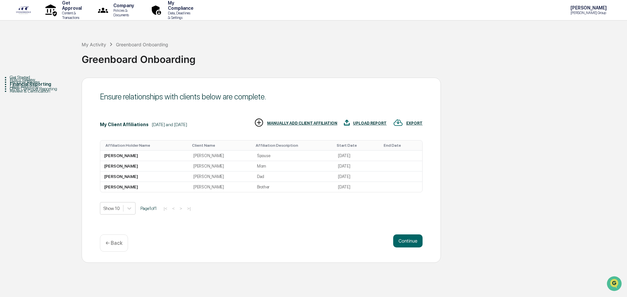
click at [326, 125] on div "MANUALLY ADD CLIENT AFFILIATION" at bounding box center [302, 123] width 70 height 5
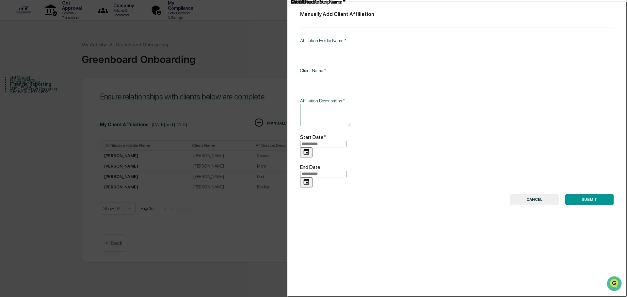
click at [372, 46] on input "Affiliation Holder Name   *" at bounding box center [414, 51] width 229 height 17
type input "**********"
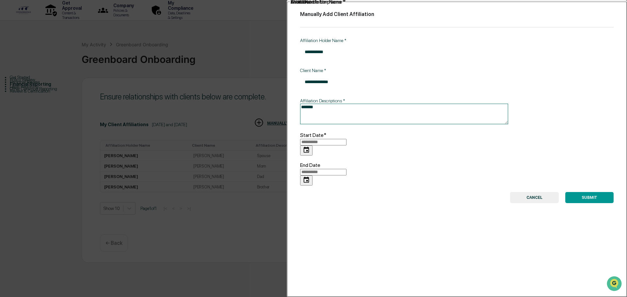
type textarea "*******"
click at [346, 139] on input "**********" at bounding box center [323, 142] width 46 height 7
type input "**********"
drag, startPoint x: 587, startPoint y: 175, endPoint x: 409, endPoint y: 138, distance: 182.4
click at [409, 138] on div "**********" at bounding box center [457, 148] width 340 height 297
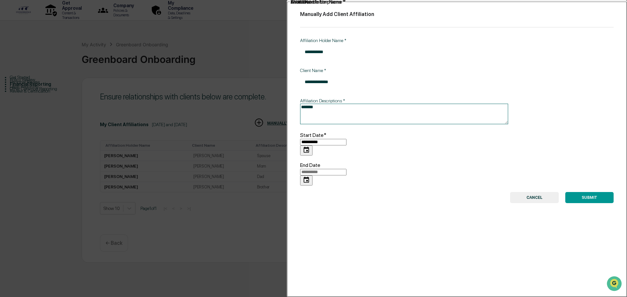
click at [582, 192] on button "SUBMIT" at bounding box center [589, 197] width 48 height 11
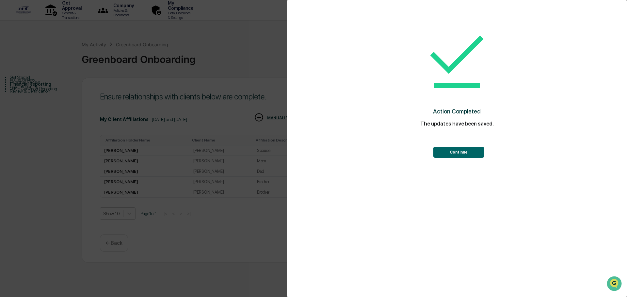
click at [473, 158] on div "Action Completed The updates have been saved. Continue" at bounding box center [456, 90] width 313 height 167
click at [469, 152] on button "Continue" at bounding box center [458, 152] width 51 height 11
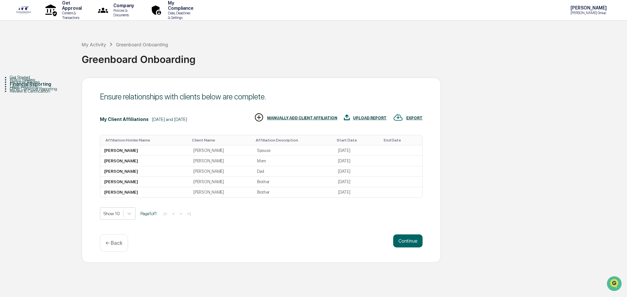
click at [322, 116] on div "MANUALLY ADD CLIENT AFFILIATION" at bounding box center [302, 118] width 70 height 5
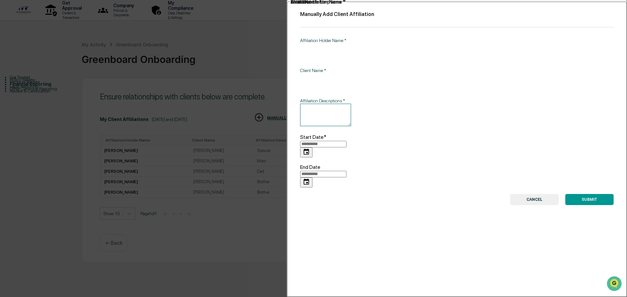
click at [344, 43] on input "Affiliation Holder Name   *" at bounding box center [414, 51] width 229 height 17
type input "**********"
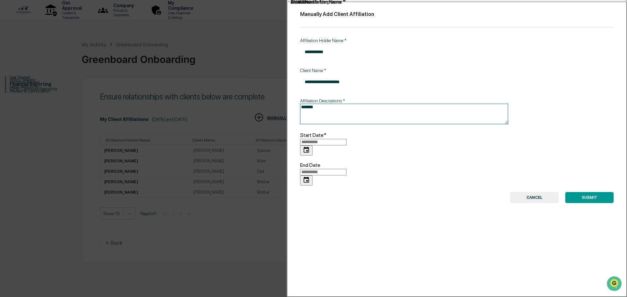
type textarea "*******"
type input "**********"
click at [577, 192] on button "SUBMIT" at bounding box center [589, 197] width 48 height 11
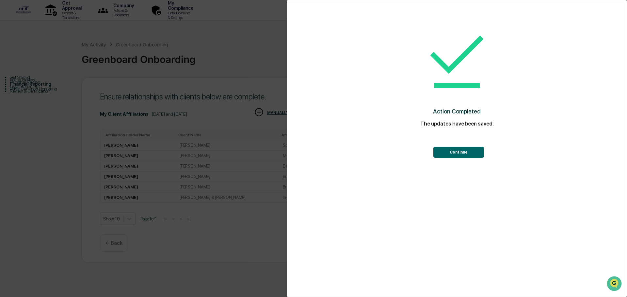
click at [477, 152] on button "Continue" at bounding box center [458, 152] width 51 height 11
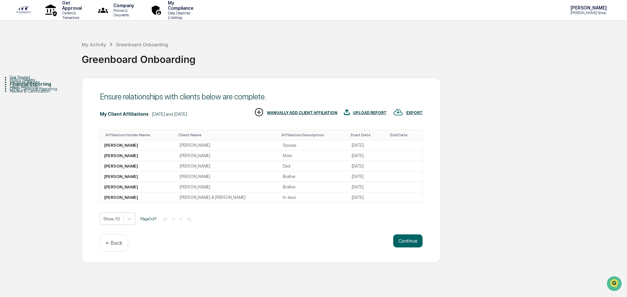
click at [322, 111] on div "MANUALLY ADD CLIENT AFFILIATION" at bounding box center [302, 113] width 70 height 5
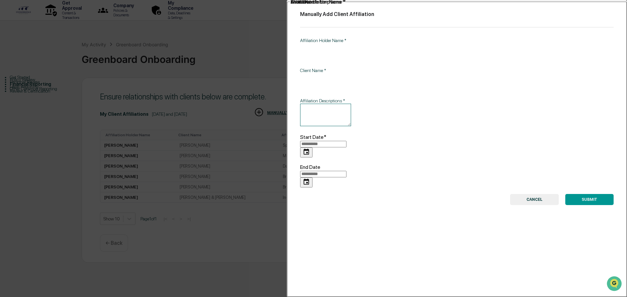
click at [362, 48] on input "Affiliation Holder Name   *" at bounding box center [414, 51] width 229 height 17
type input "**********"
drag, startPoint x: 374, startPoint y: 47, endPoint x: 248, endPoint y: 46, distance: 126.4
click at [248, 46] on div "**********" at bounding box center [313, 148] width 627 height 297
click at [331, 73] on input "Client Name   *" at bounding box center [414, 81] width 229 height 17
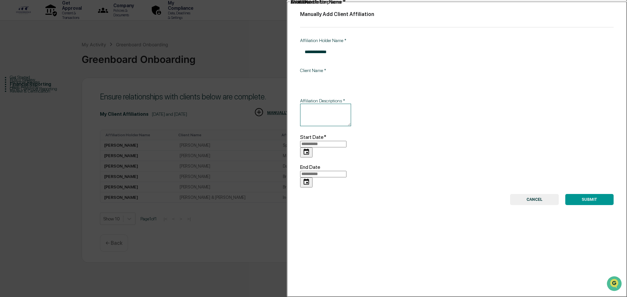
paste input "**********"
type input "**********"
drag, startPoint x: 339, startPoint y: 47, endPoint x: 262, endPoint y: 41, distance: 77.2
click at [278, 39] on div "**********" at bounding box center [313, 148] width 627 height 297
type input "**********"
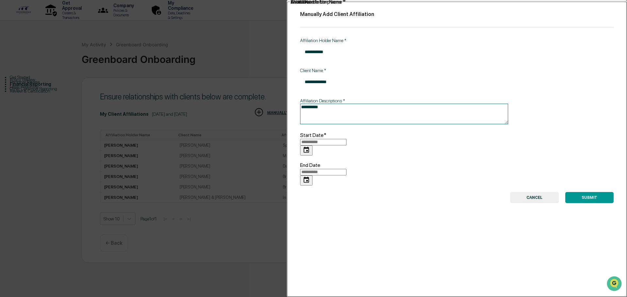
type textarea "**********"
type input "**********"
click at [576, 166] on div "**********" at bounding box center [457, 148] width 340 height 297
click at [580, 192] on button "SUBMIT" at bounding box center [589, 197] width 48 height 11
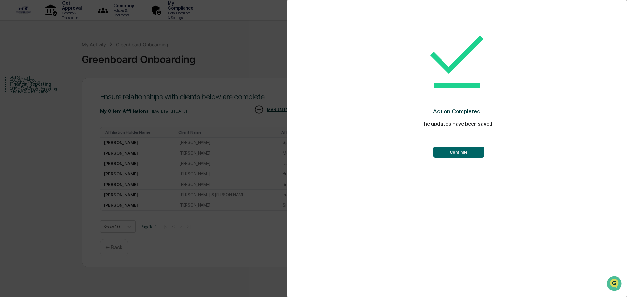
click at [461, 149] on button "Continue" at bounding box center [458, 152] width 51 height 11
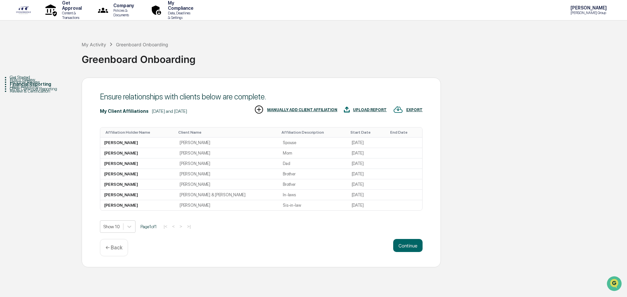
click at [315, 111] on div "MANUALLY ADD CLIENT AFFILIATION" at bounding box center [302, 110] width 70 height 5
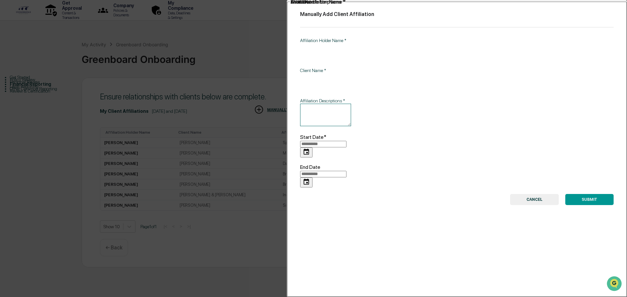
click at [355, 51] on input "Affiliation Holder Name   *" at bounding box center [414, 51] width 229 height 17
drag, startPoint x: 354, startPoint y: 45, endPoint x: 262, endPoint y: 50, distance: 92.5
click at [254, 50] on div "**********" at bounding box center [313, 148] width 627 height 297
type input "**********"
click at [342, 75] on input "Client Name   *" at bounding box center [414, 81] width 229 height 17
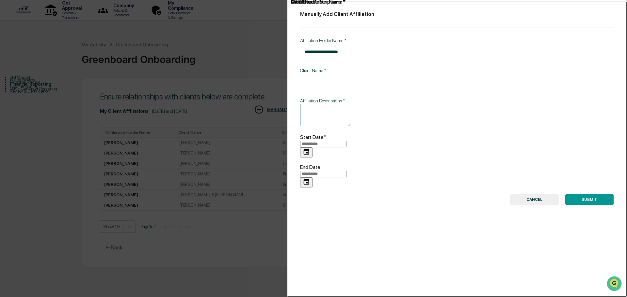
paste input "**********"
type input "**********"
drag, startPoint x: 349, startPoint y: 43, endPoint x: 226, endPoint y: 42, distance: 122.8
click at [248, 41] on div "**********" at bounding box center [313, 148] width 627 height 297
type input "**********"
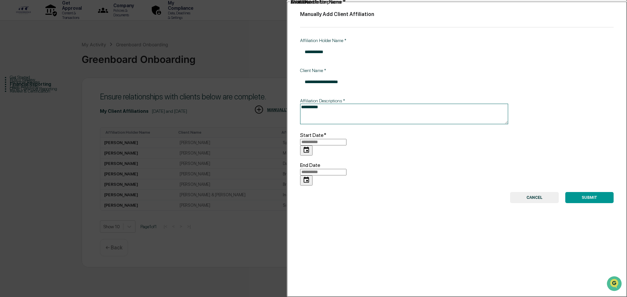
type textarea "**********"
type input "**********"
click at [600, 192] on button "SUBMIT" at bounding box center [589, 197] width 48 height 11
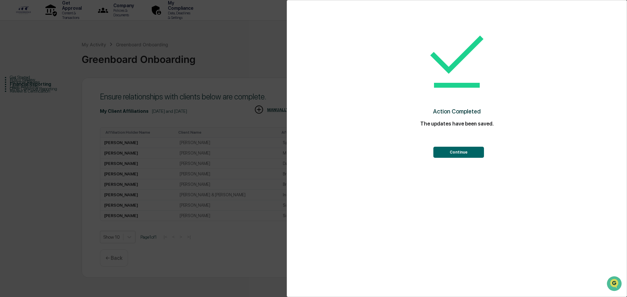
click at [461, 151] on button "Continue" at bounding box center [458, 152] width 51 height 11
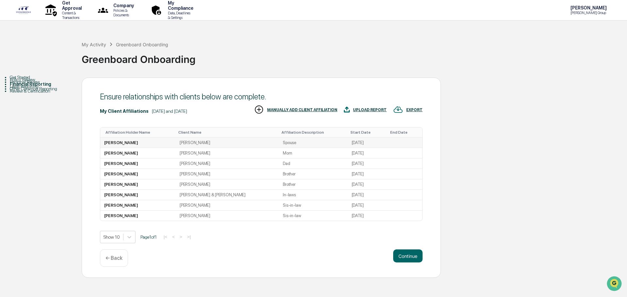
click at [249, 144] on td "Jessica Gehman" at bounding box center [227, 143] width 103 height 10
click at [127, 142] on td "[PERSON_NAME]" at bounding box center [137, 143] width 75 height 10
click at [387, 145] on td at bounding box center [403, 143] width 37 height 10
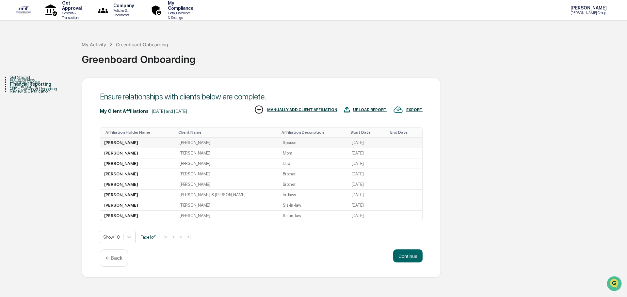
click at [136, 144] on td "[PERSON_NAME]" at bounding box center [137, 143] width 75 height 10
drag, startPoint x: 136, startPoint y: 144, endPoint x: 168, endPoint y: 140, distance: 32.0
click at [168, 140] on td "[PERSON_NAME]" at bounding box center [137, 143] width 75 height 10
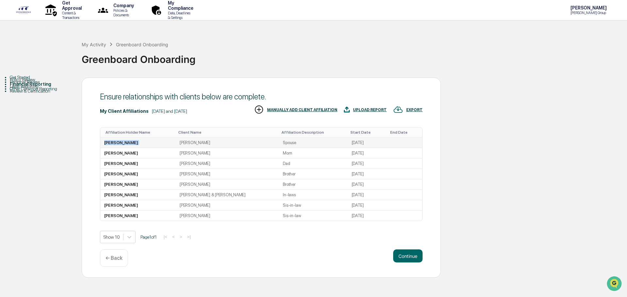
click at [168, 140] on td "[PERSON_NAME]" at bounding box center [137, 143] width 75 height 10
click at [230, 142] on td "Jessica Gehman" at bounding box center [227, 143] width 103 height 10
click at [406, 256] on button "Continue" at bounding box center [407, 256] width 29 height 13
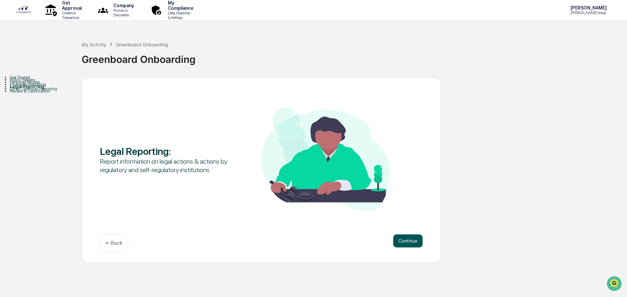
click at [404, 241] on button "Continue" at bounding box center [407, 241] width 29 height 13
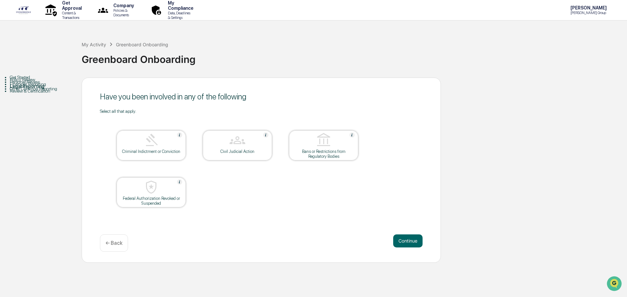
click at [157, 142] on img at bounding box center [151, 141] width 16 height 16
click at [154, 157] on div "Criminal Indictment or Conviction" at bounding box center [151, 154] width 59 height 10
click at [402, 238] on button "Continue" at bounding box center [407, 241] width 29 height 13
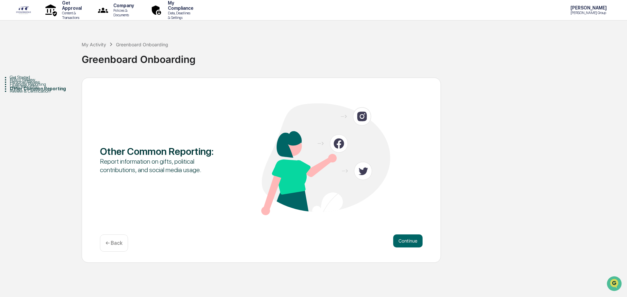
click at [114, 246] on p "← Back" at bounding box center [113, 243] width 17 height 6
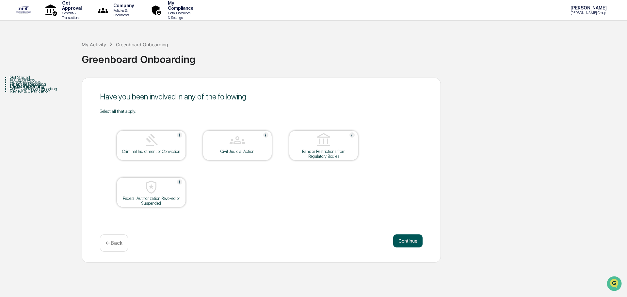
click at [420, 242] on button "Continue" at bounding box center [407, 241] width 29 height 13
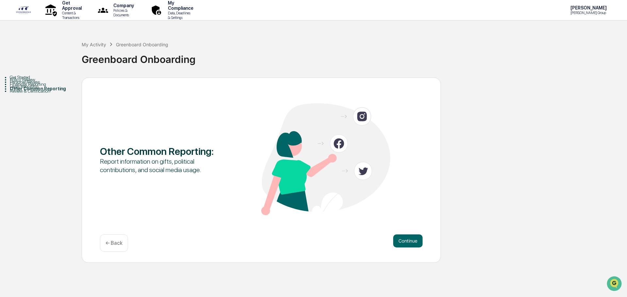
click at [99, 242] on div "Other Common Reporting : Report information on gifts, political contributions, …" at bounding box center [261, 170] width 359 height 185
click at [106, 243] on p "← Back" at bounding box center [113, 243] width 17 height 6
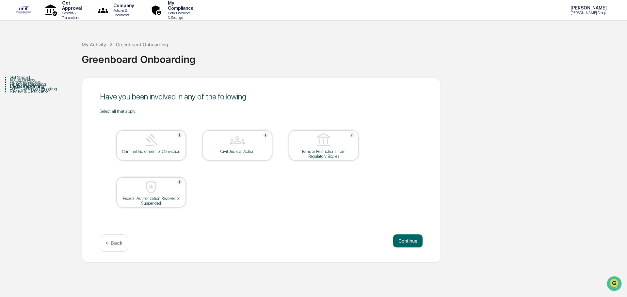
click at [218, 150] on div "Civil Judicial Action" at bounding box center [237, 151] width 59 height 5
click at [403, 242] on button "Continue" at bounding box center [407, 241] width 29 height 13
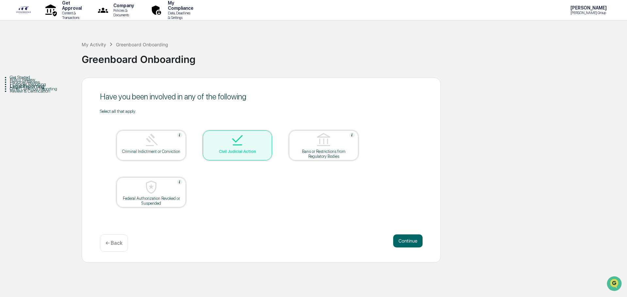
click at [240, 137] on img at bounding box center [238, 141] width 16 height 16
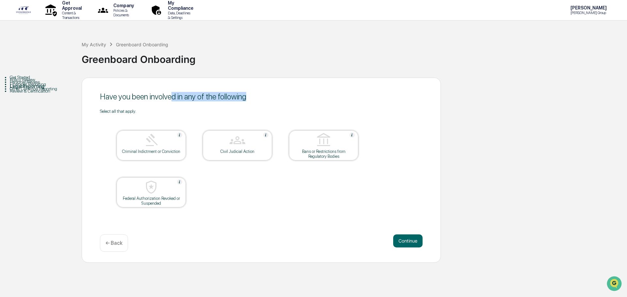
drag, startPoint x: 173, startPoint y: 93, endPoint x: 248, endPoint y: 106, distance: 75.8
click at [248, 106] on div "Have you been involved in any of the following Select all that apply. Criminal …" at bounding box center [261, 170] width 359 height 185
click at [406, 241] on button "Continue" at bounding box center [407, 241] width 29 height 13
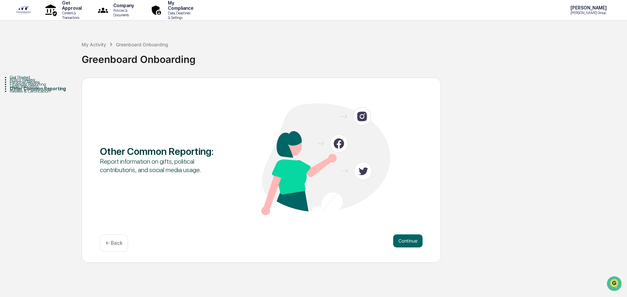
click at [406, 241] on button "Continue" at bounding box center [407, 241] width 29 height 13
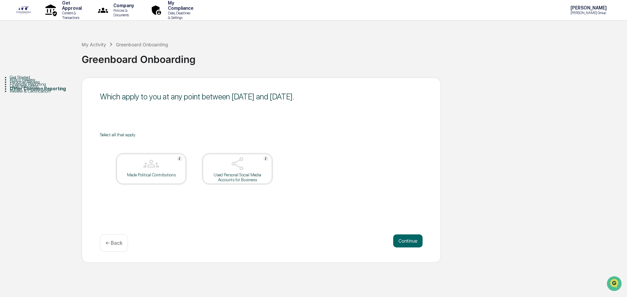
click at [233, 165] on img at bounding box center [238, 164] width 16 height 16
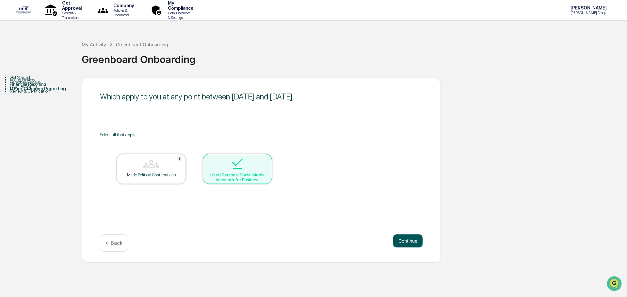
click at [416, 244] on button "Continue" at bounding box center [407, 241] width 29 height 13
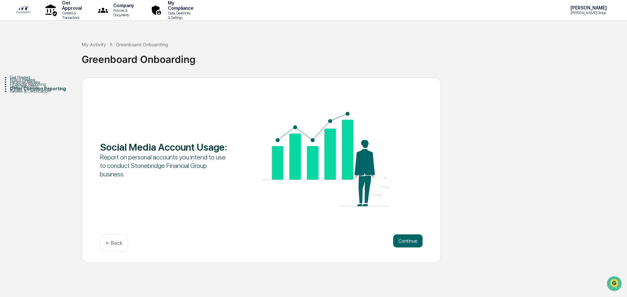
click at [416, 244] on button "Continue" at bounding box center [407, 241] width 29 height 13
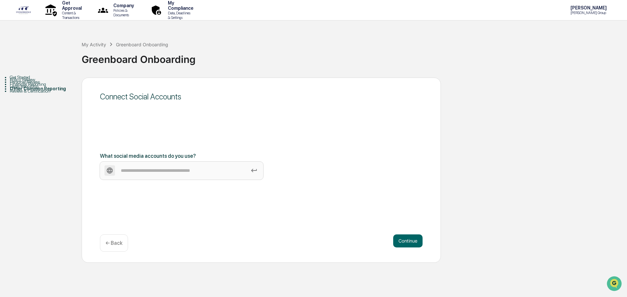
click at [151, 175] on input at bounding box center [181, 171] width 163 height 18
click at [228, 171] on input at bounding box center [181, 171] width 163 height 18
type input "********"
click at [255, 168] on icon at bounding box center [253, 170] width 7 height 7
click at [255, 168] on input "********" at bounding box center [181, 171] width 163 height 18
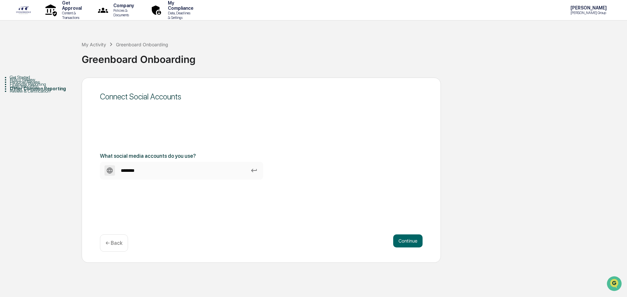
click at [110, 171] on icon at bounding box center [109, 170] width 7 height 7
click at [110, 171] on input "********" at bounding box center [181, 171] width 163 height 18
click at [110, 171] on icon at bounding box center [109, 170] width 7 height 7
click at [110, 171] on input "********" at bounding box center [181, 171] width 163 height 18
drag, startPoint x: 167, startPoint y: 168, endPoint x: 100, endPoint y: 168, distance: 67.3
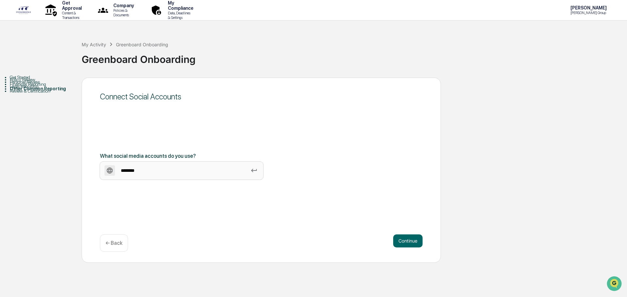
click at [100, 168] on div "Connect Social Accounts What social media accounts do you use? ******** Continu…" at bounding box center [261, 170] width 359 height 185
click at [177, 235] on div "Continue ← Back" at bounding box center [261, 243] width 323 height 17
click at [172, 167] on input at bounding box center [181, 171] width 163 height 18
type input "********"
click at [408, 242] on button "Continue" at bounding box center [407, 241] width 29 height 13
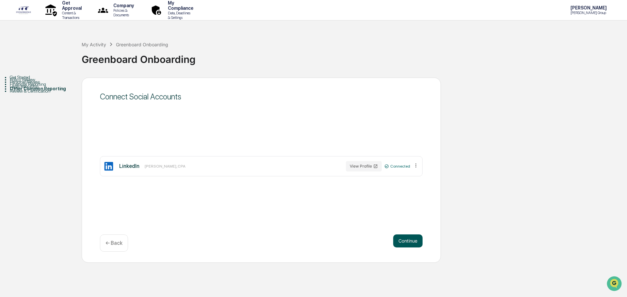
click at [401, 244] on button "Continue" at bounding box center [407, 241] width 29 height 13
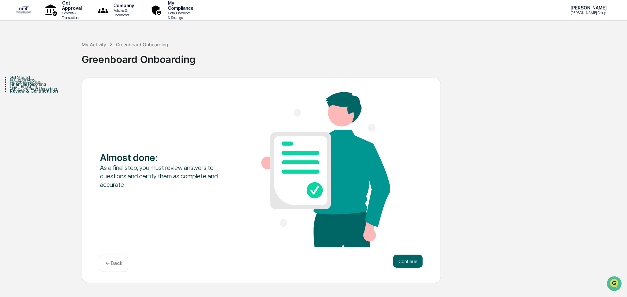
click at [49, 91] on div "Other Common Reporting" at bounding box center [46, 88] width 72 height 5
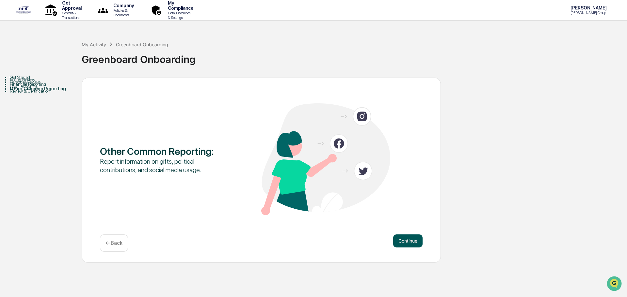
click at [407, 246] on button "Continue" at bounding box center [407, 241] width 29 height 13
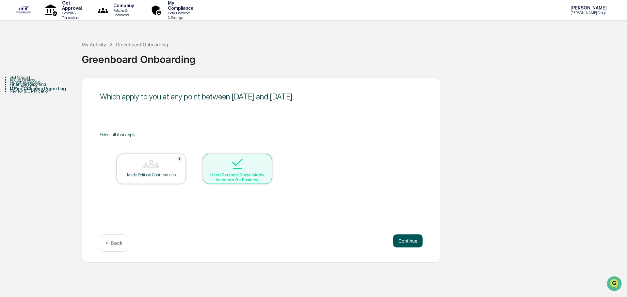
click at [409, 239] on button "Continue" at bounding box center [407, 241] width 29 height 13
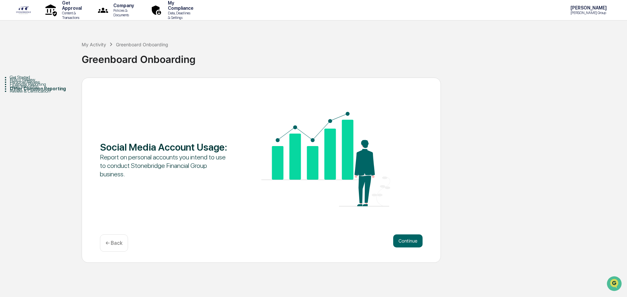
click at [409, 239] on button "Continue" at bounding box center [407, 241] width 29 height 13
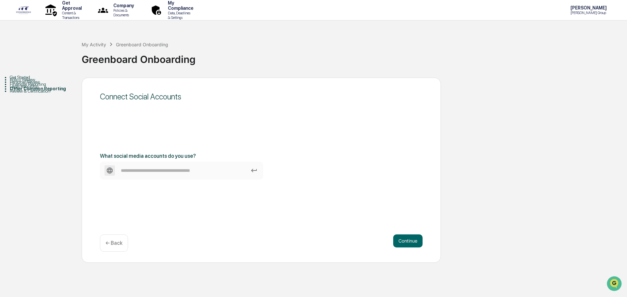
click at [409, 239] on button "Continue" at bounding box center [407, 241] width 29 height 13
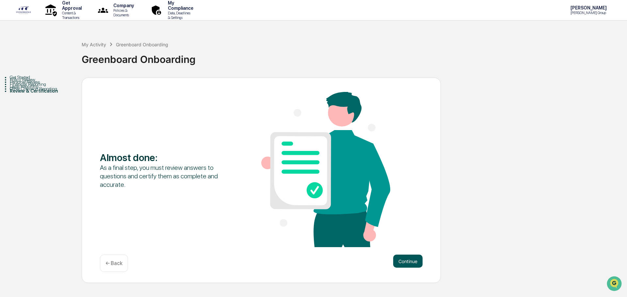
click at [404, 260] on button "Continue" at bounding box center [407, 261] width 29 height 13
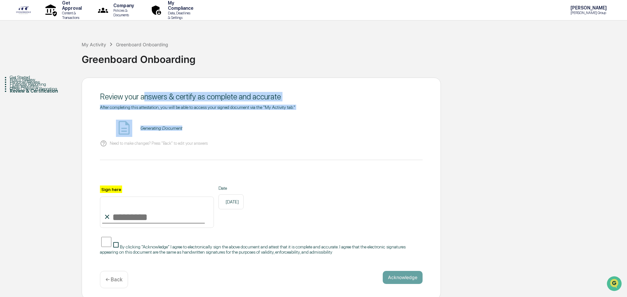
drag, startPoint x: 143, startPoint y: 94, endPoint x: 210, endPoint y: 111, distance: 69.0
click at [210, 111] on div "Review your answers & certify as complete and accurate After completing this at…" at bounding box center [261, 189] width 359 height 222
click at [139, 108] on span "After completing this attestation, you will be able to access your signed docum…" at bounding box center [197, 107] width 195 height 5
drag, startPoint x: 123, startPoint y: 108, endPoint x: 268, endPoint y: 125, distance: 145.6
click at [268, 125] on div "After completing this attestation, you will be able to access your signed docum…" at bounding box center [261, 180] width 323 height 151
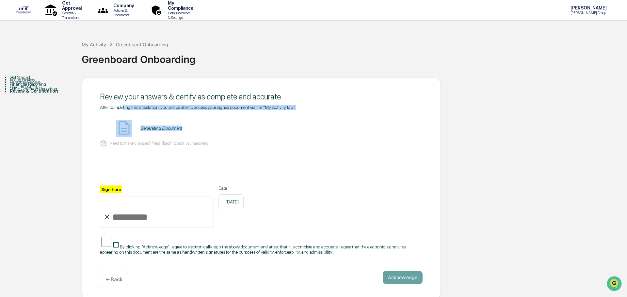
click at [268, 125] on div "Generating Document" at bounding box center [261, 128] width 323 height 17
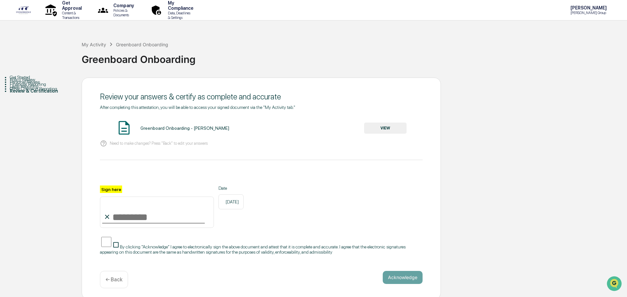
click at [402, 127] on button "VIEW" at bounding box center [385, 128] width 42 height 11
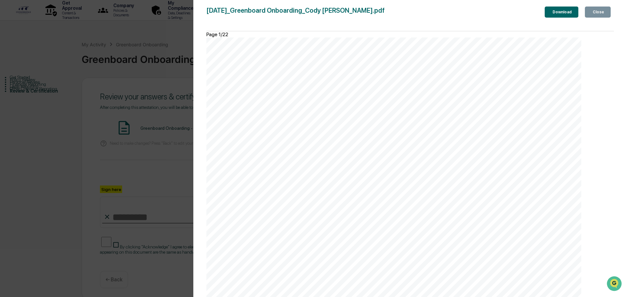
scroll to position [653, 0]
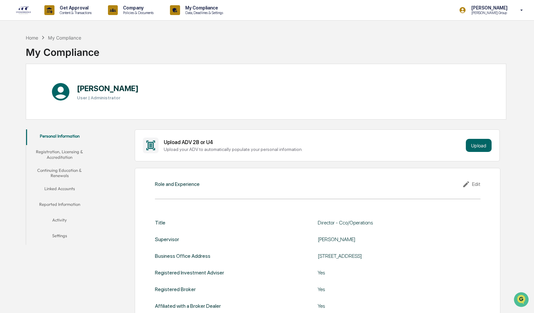
click at [68, 152] on button "Registration, Licensing & Accreditation" at bounding box center [59, 154] width 67 height 19
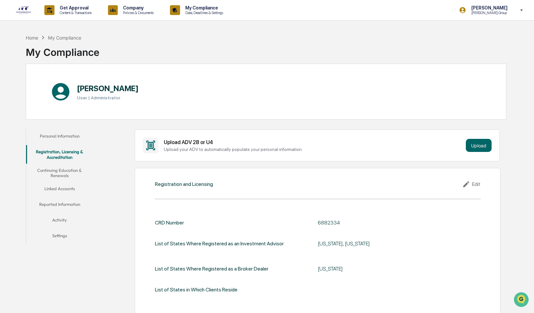
click at [43, 171] on button "Continuing Education & Renewals" at bounding box center [59, 173] width 67 height 19
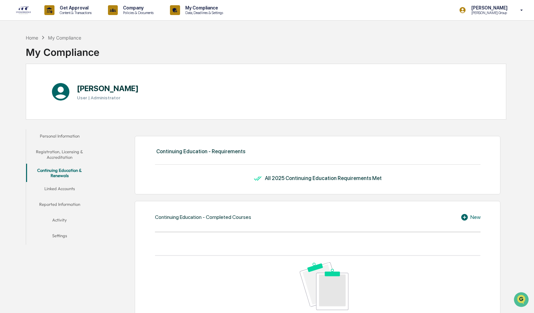
click at [58, 186] on button "Linked Accounts" at bounding box center [59, 190] width 67 height 16
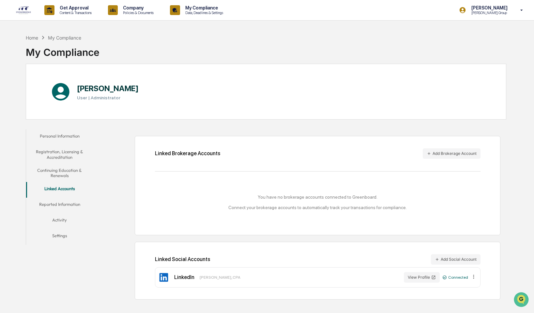
click at [71, 144] on button "Personal Information" at bounding box center [59, 137] width 67 height 16
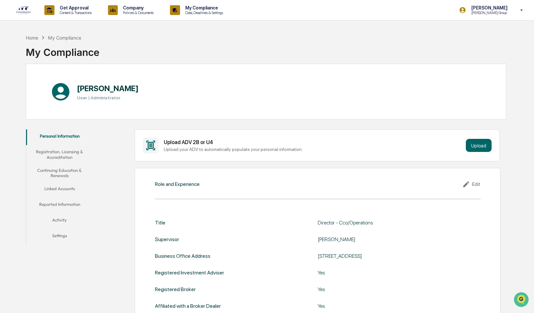
click at [67, 156] on button "Registration, Licensing & Accreditation" at bounding box center [59, 154] width 67 height 19
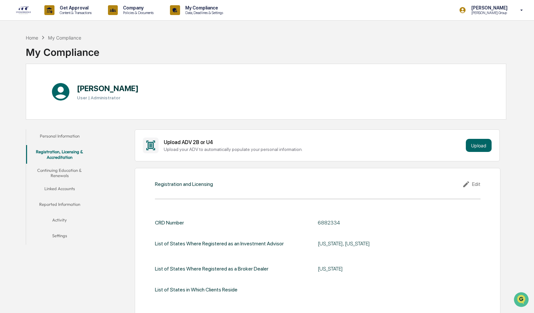
click at [65, 138] on button "Personal Information" at bounding box center [59, 137] width 67 height 16
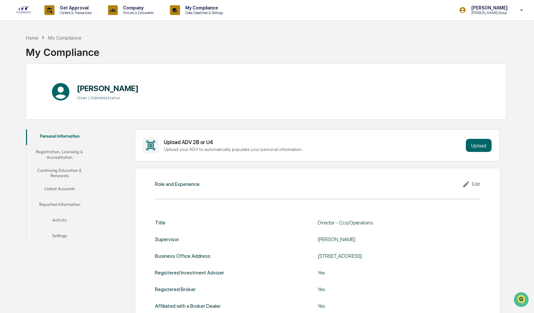
click at [55, 159] on button "Registration, Licensing & Accreditation" at bounding box center [59, 154] width 67 height 19
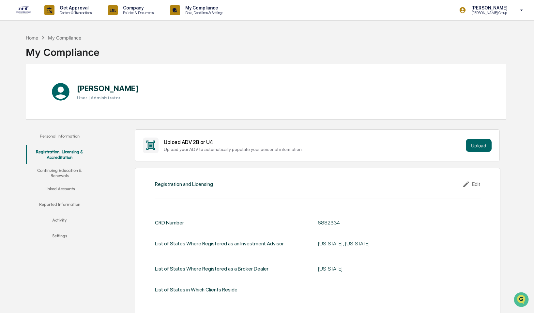
click at [56, 137] on button "Personal Information" at bounding box center [59, 137] width 67 height 16
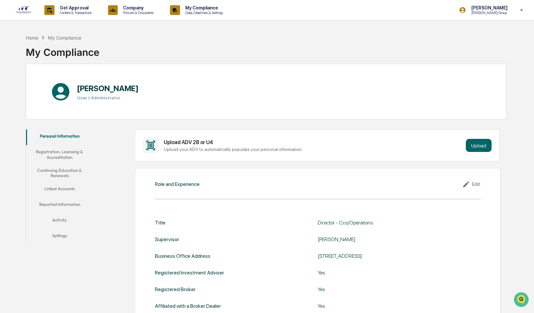
click at [332, 193] on div "Role and Experience Edit Title Director - Cco/Operations Supervisor [PERSON_NAM…" at bounding box center [318, 258] width 366 height 180
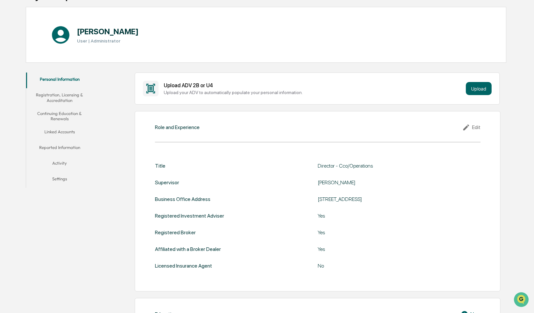
scroll to position [65, 0]
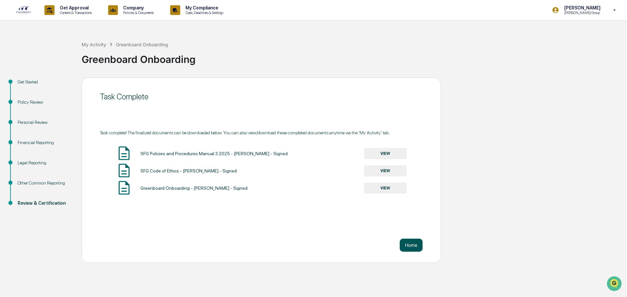
click at [412, 247] on button "Home" at bounding box center [411, 245] width 23 height 13
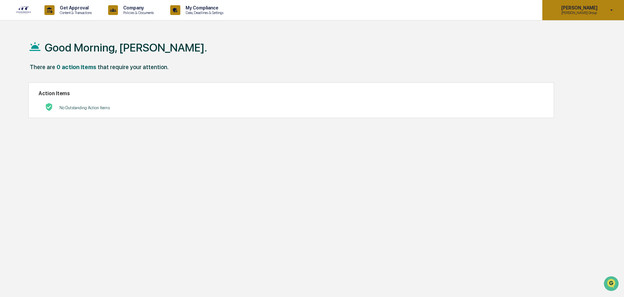
click at [578, 11] on p "[PERSON_NAME] Group" at bounding box center [578, 12] width 45 height 5
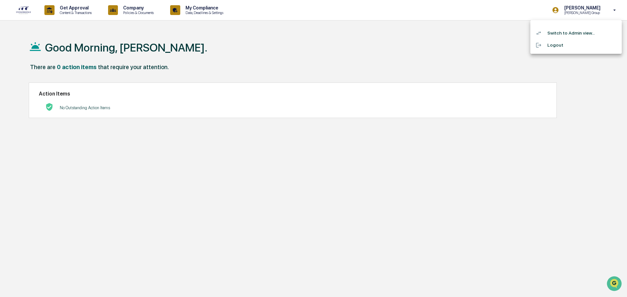
click at [567, 33] on li "Switch to Admin view..." at bounding box center [575, 33] width 91 height 12
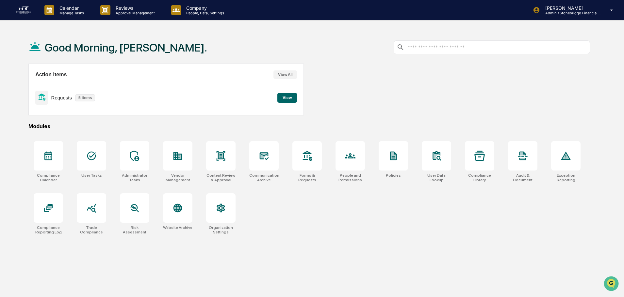
click at [285, 97] on button "View" at bounding box center [287, 98] width 20 height 10
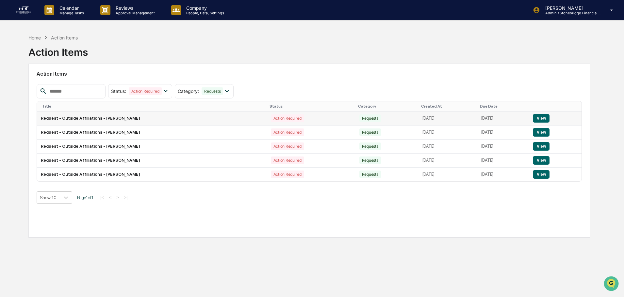
click at [541, 118] on button "View" at bounding box center [540, 118] width 17 height 8
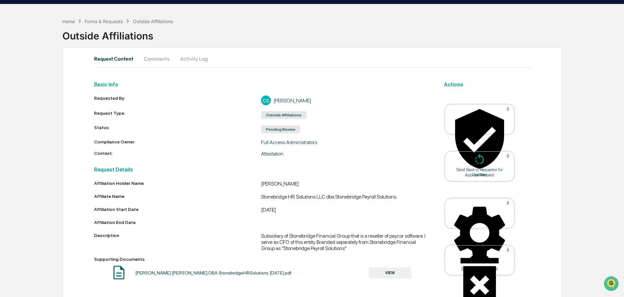
scroll to position [25, 0]
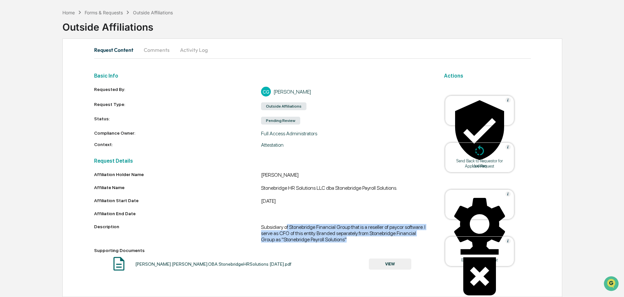
drag, startPoint x: 287, startPoint y: 226, endPoint x: 362, endPoint y: 240, distance: 76.8
click at [362, 240] on div "Subsidiary of Stonebridge Financial Group that is a reseller of paycor software…" at bounding box center [344, 233] width 167 height 19
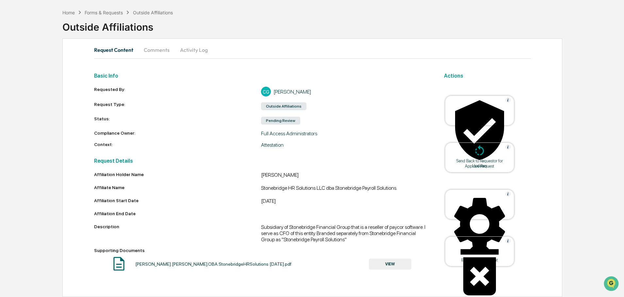
click at [169, 49] on button "Comments" at bounding box center [156, 50] width 36 height 16
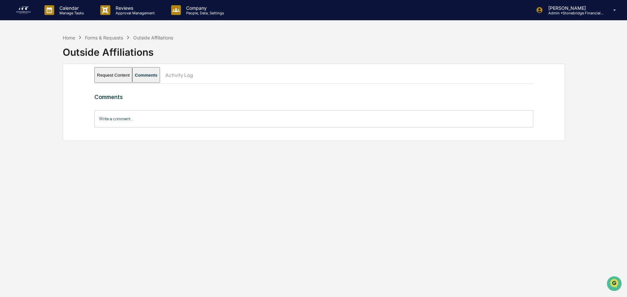
click at [198, 76] on button "Activity Log" at bounding box center [179, 75] width 38 height 16
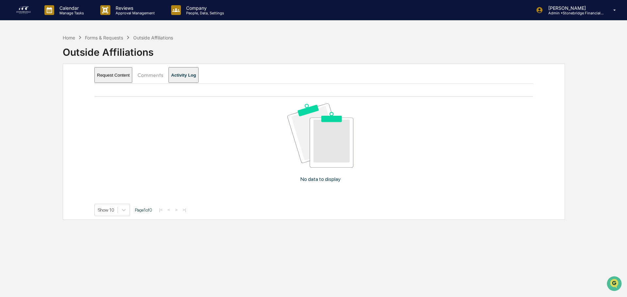
click at [112, 73] on button "Request Content" at bounding box center [113, 75] width 38 height 16
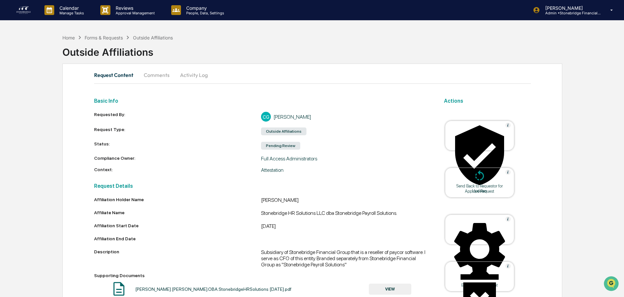
click at [467, 144] on div "Approve Request" at bounding box center [479, 136] width 69 height 30
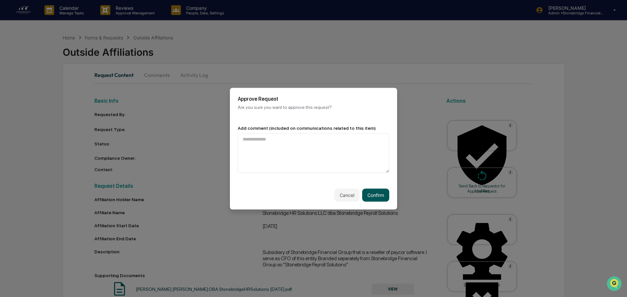
click at [378, 199] on button "Confirm" at bounding box center [375, 195] width 27 height 13
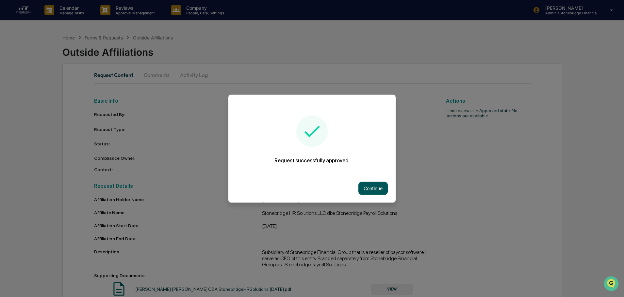
click at [365, 192] on button "Continue" at bounding box center [372, 188] width 29 height 13
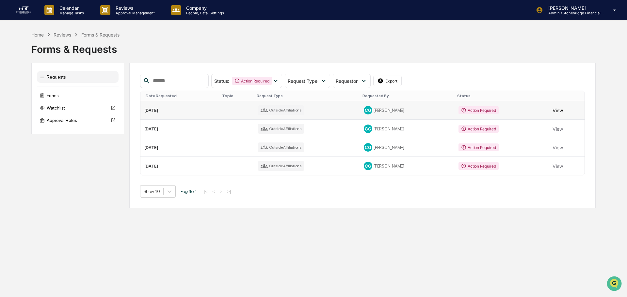
click at [553, 112] on button "View" at bounding box center [557, 110] width 10 height 13
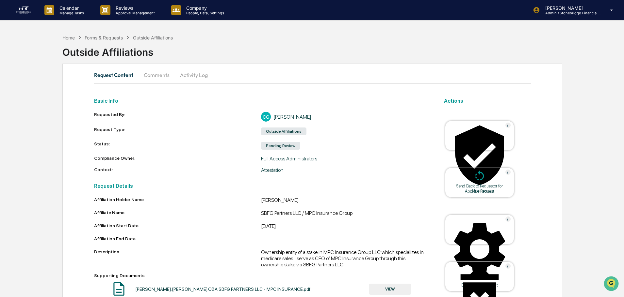
click at [472, 189] on div "Approve Request" at bounding box center [479, 191] width 59 height 5
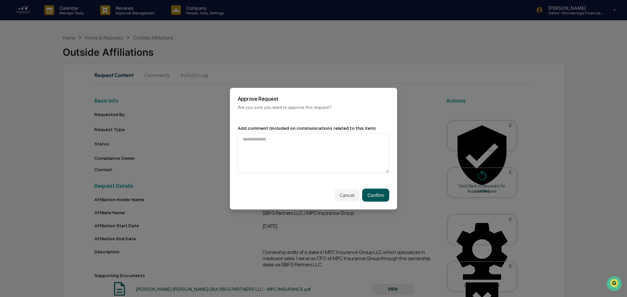
click at [381, 195] on button "Confirm" at bounding box center [375, 195] width 27 height 13
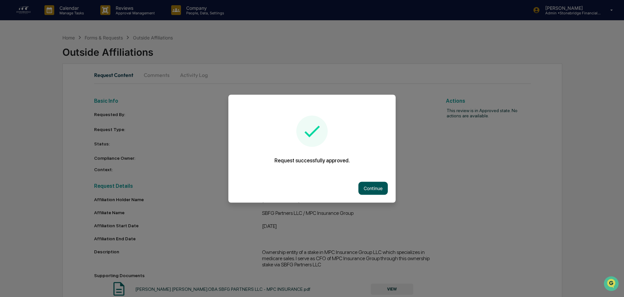
click at [382, 187] on button "Continue" at bounding box center [372, 188] width 29 height 13
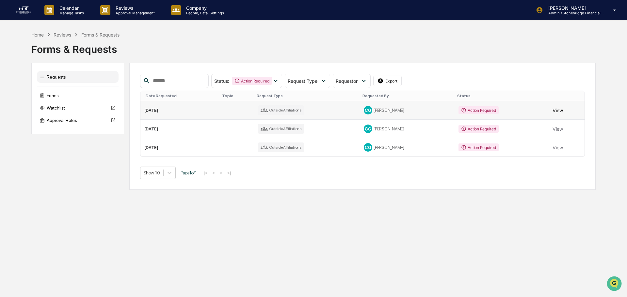
click at [553, 110] on button "View" at bounding box center [557, 110] width 10 height 13
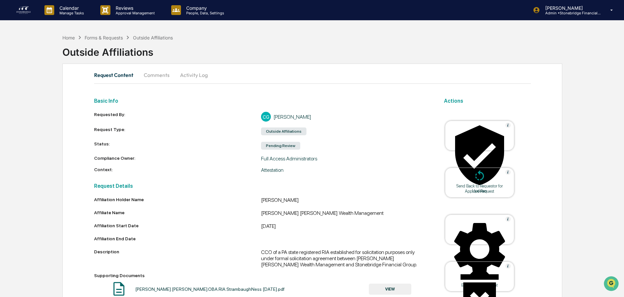
click at [468, 148] on div "Approve Request" at bounding box center [479, 136] width 69 height 30
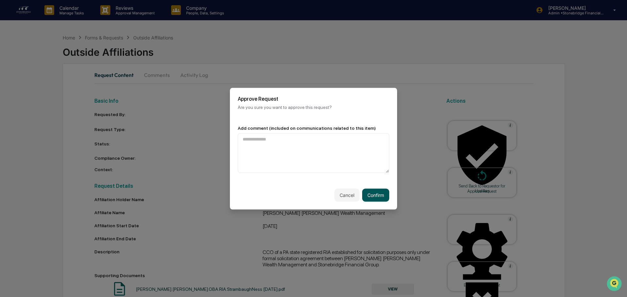
click at [382, 198] on button "Confirm" at bounding box center [375, 195] width 27 height 13
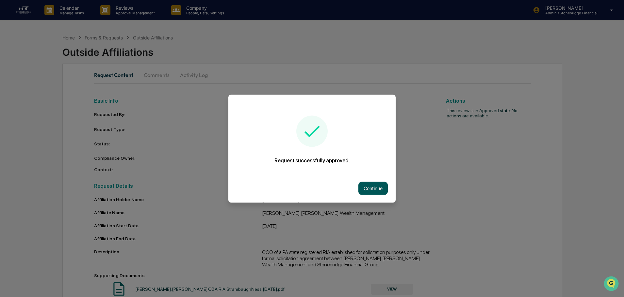
click at [379, 182] on div "Continue" at bounding box center [311, 188] width 167 height 29
click at [379, 183] on button "Continue" at bounding box center [372, 188] width 29 height 13
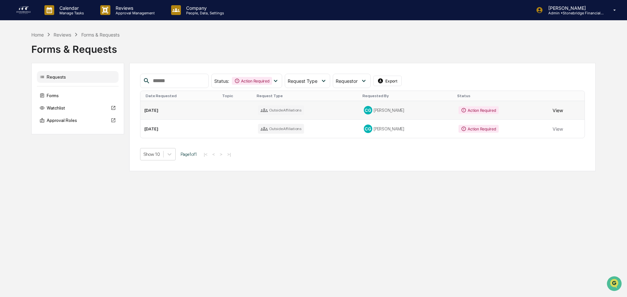
click at [554, 114] on button "View" at bounding box center [557, 110] width 10 height 13
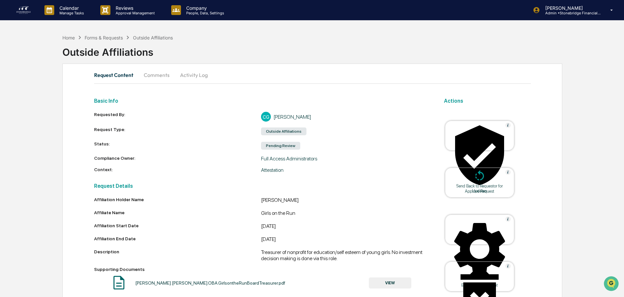
click at [458, 189] on div "Approve Request" at bounding box center [479, 191] width 59 height 5
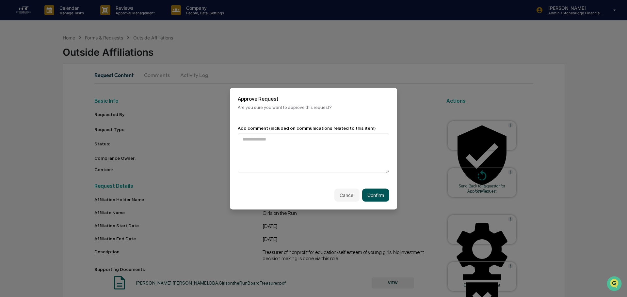
click at [373, 199] on button "Confirm" at bounding box center [375, 195] width 27 height 13
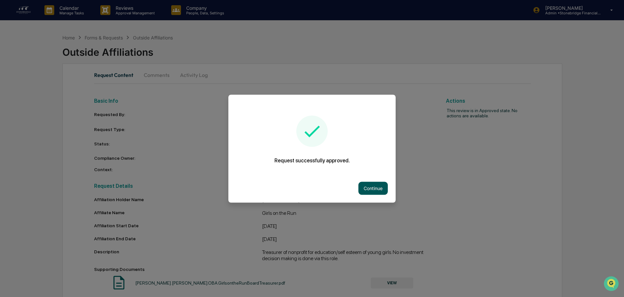
click at [363, 189] on button "Continue" at bounding box center [372, 188] width 29 height 13
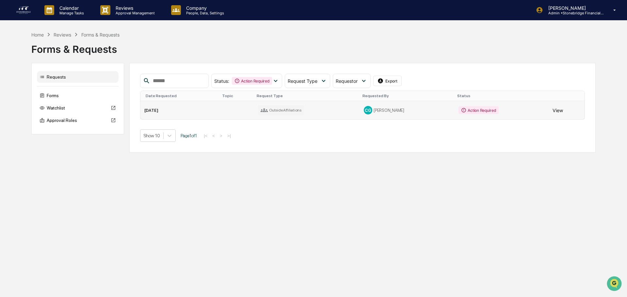
click at [552, 115] on button "View" at bounding box center [557, 110] width 10 height 13
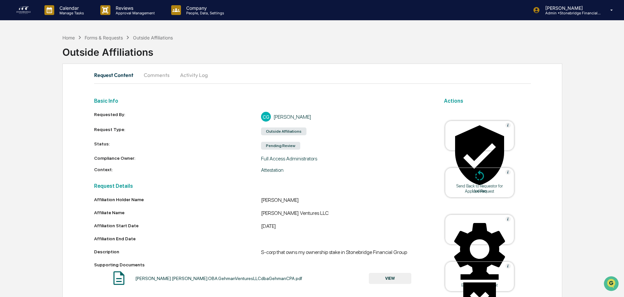
click at [468, 189] on div "Approve Request" at bounding box center [479, 191] width 59 height 5
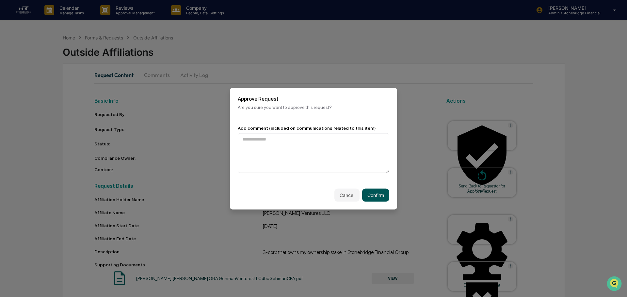
click at [374, 194] on button "Confirm" at bounding box center [375, 195] width 27 height 13
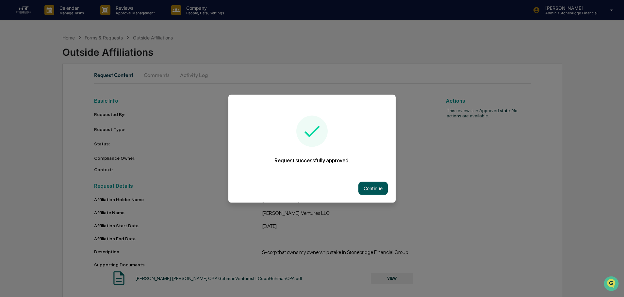
click at [371, 184] on button "Continue" at bounding box center [372, 188] width 29 height 13
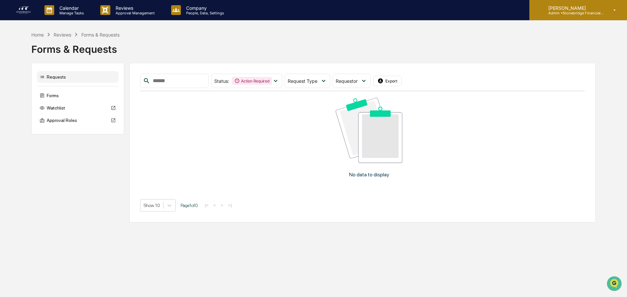
click at [580, 16] on div "Cody Gehman Admin • Stonebridge Financial Group" at bounding box center [578, 10] width 98 height 20
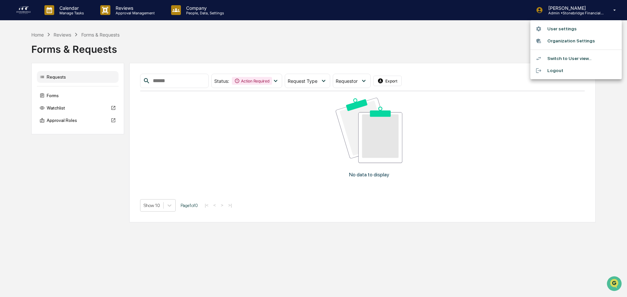
click at [187, 14] on div at bounding box center [313, 148] width 627 height 297
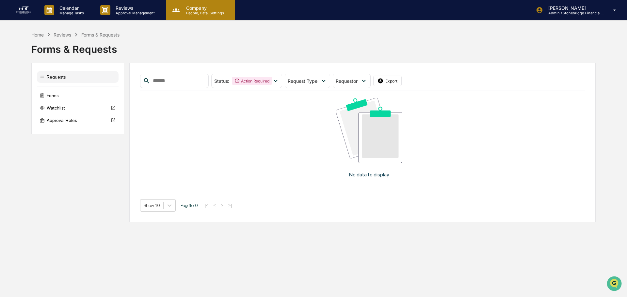
click at [198, 13] on p "People, Data, Settings" at bounding box center [204, 13] width 46 height 5
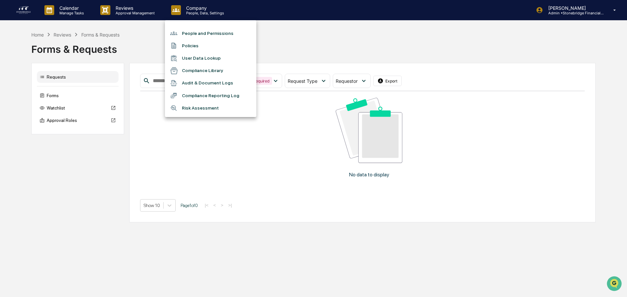
click at [208, 36] on li "People and Permissions" at bounding box center [210, 33] width 91 height 12
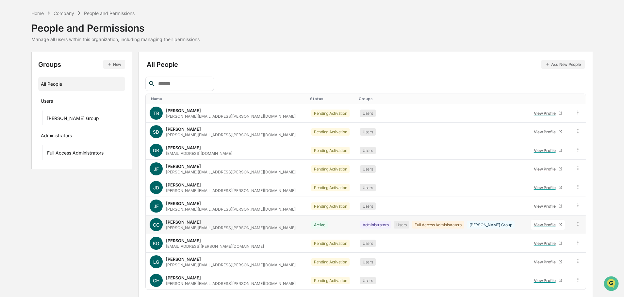
scroll to position [43, 0]
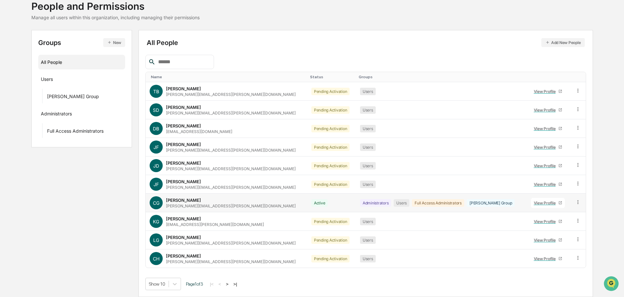
click at [533, 203] on div "View Profile" at bounding box center [545, 203] width 24 height 5
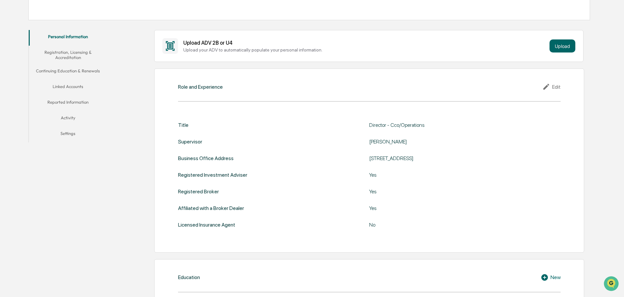
scroll to position [25, 0]
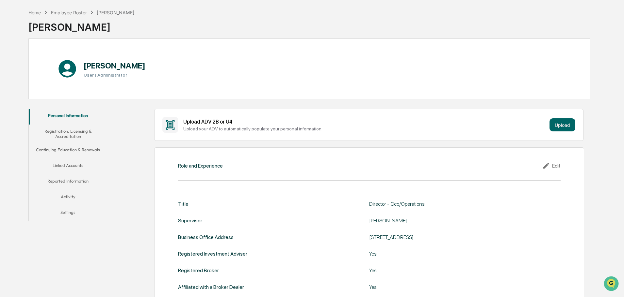
click at [67, 129] on button "Registration, Licensing & Accreditation" at bounding box center [68, 134] width 78 height 19
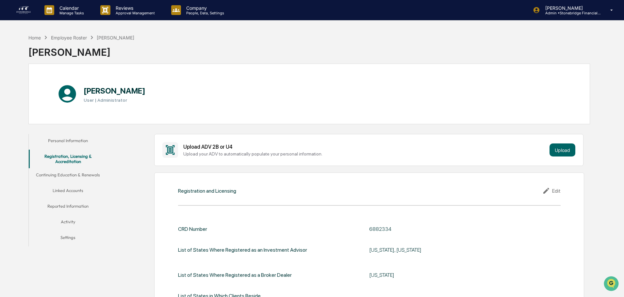
click at [79, 179] on button "Continuing Education & Renewals" at bounding box center [68, 176] width 78 height 16
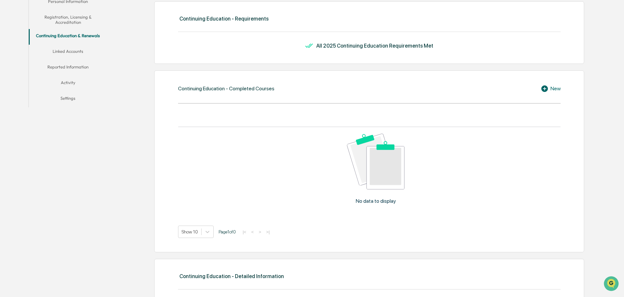
scroll to position [9, 0]
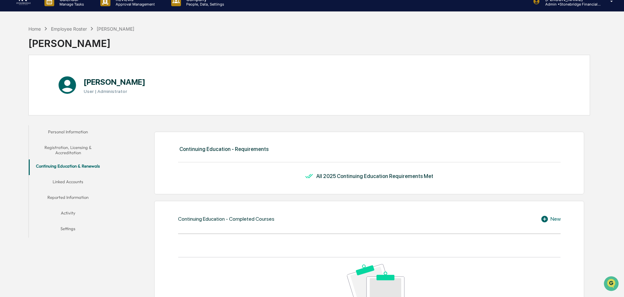
click at [76, 183] on button "Linked Accounts" at bounding box center [68, 183] width 78 height 16
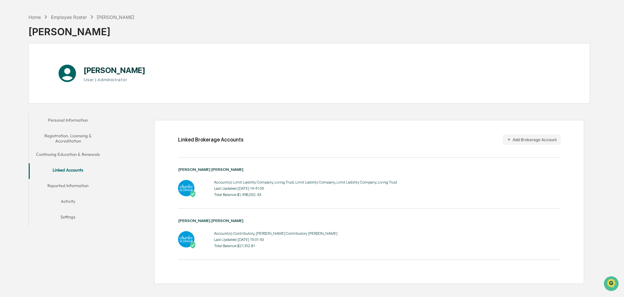
scroll to position [31, 0]
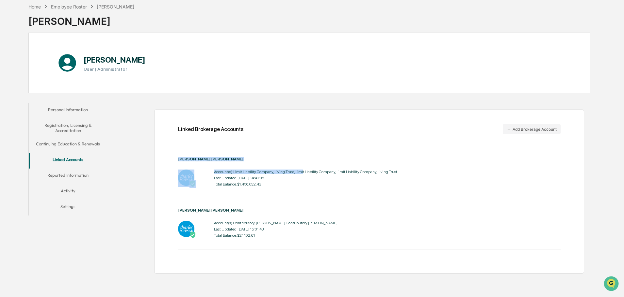
drag, startPoint x: 321, startPoint y: 168, endPoint x: 360, endPoint y: 195, distance: 47.4
click at [360, 195] on div "Charles Schwab Account(s): Limit Liability Company, Living Trust, Limit Liabili…" at bounding box center [369, 177] width 382 height 41
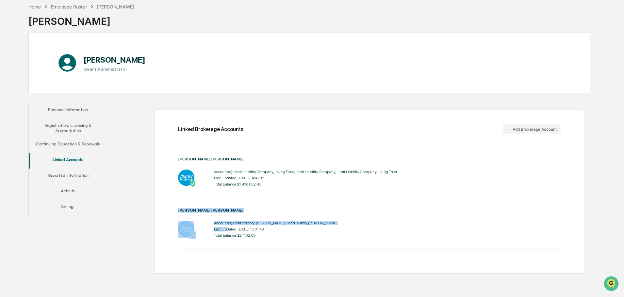
drag, startPoint x: 227, startPoint y: 229, endPoint x: 299, endPoint y: 241, distance: 73.2
click at [299, 241] on div "Charles Schwab Account(s): Contributory, Roth Contributory IRA Last Updated: 20…" at bounding box center [369, 228] width 382 height 41
click at [78, 175] on button "Reported Information" at bounding box center [68, 177] width 78 height 16
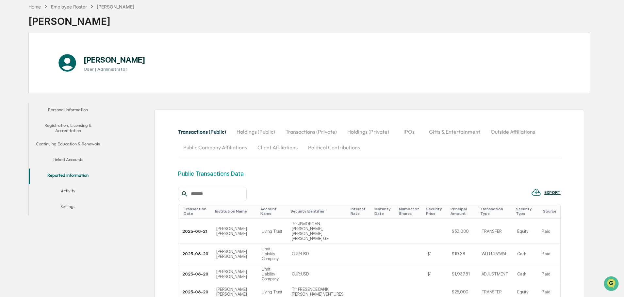
click at [254, 132] on button "Holdings (Public)" at bounding box center [255, 132] width 49 height 16
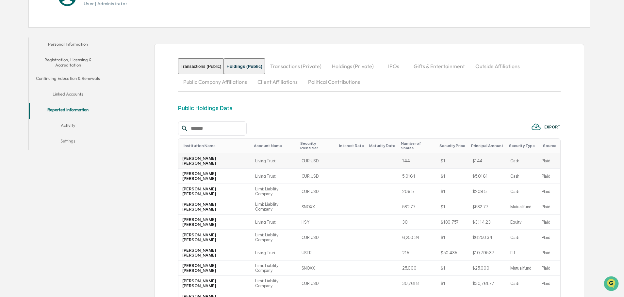
scroll to position [129, 0]
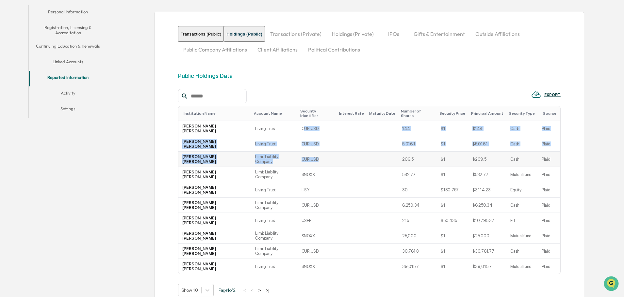
drag, startPoint x: 282, startPoint y: 123, endPoint x: 295, endPoint y: 145, distance: 25.3
click at [295, 145] on tbody "Charles Schwab Living Trust CUR:USD 144 $1 $144 Cash Plaid Charles Schwab Livin…" at bounding box center [369, 197] width 382 height 153
click at [297, 152] on td "CUR:USD" at bounding box center [316, 159] width 39 height 15
drag, startPoint x: 295, startPoint y: 145, endPoint x: 287, endPoint y: 129, distance: 17.2
click at [287, 129] on tbody "Charles Schwab Living Trust CUR:USD 144 $1 $144 Cash Plaid Charles Schwab Livin…" at bounding box center [369, 197] width 382 height 153
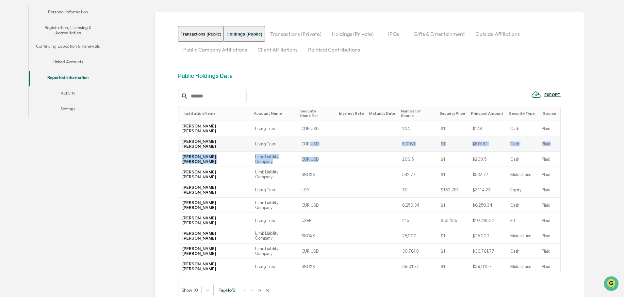
click at [297, 136] on td "CUR:USD" at bounding box center [316, 143] width 39 height 15
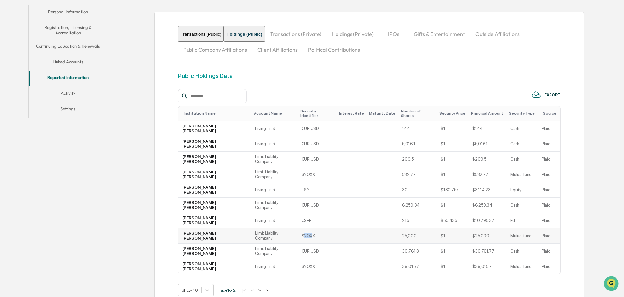
drag, startPoint x: 282, startPoint y: 191, endPoint x: 290, endPoint y: 195, distance: 8.6
click at [297, 229] on td "SNOXX" at bounding box center [316, 236] width 39 height 15
drag, startPoint x: 286, startPoint y: 123, endPoint x: 293, endPoint y: 132, distance: 11.6
click at [293, 132] on tbody "Charles Schwab Living Trust CUR:USD 144 $1 $144 Cash Plaid Charles Schwab Livin…" at bounding box center [369, 197] width 382 height 153
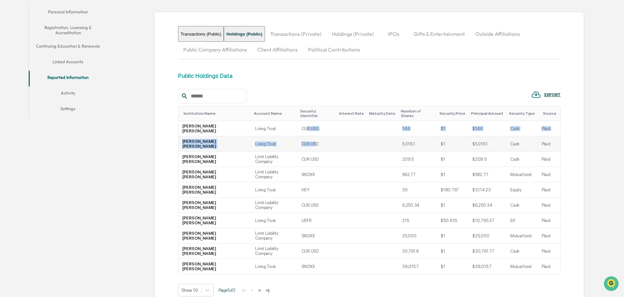
click at [297, 136] on td "CUR:USD" at bounding box center [316, 143] width 39 height 15
drag, startPoint x: 295, startPoint y: 134, endPoint x: 286, endPoint y: 122, distance: 15.3
click at [286, 122] on tbody "Charles Schwab Living Trust CUR:USD 144 $1 $144 Cash Plaid Charles Schwab Livin…" at bounding box center [369, 197] width 382 height 153
click at [297, 122] on td "CUR:USD" at bounding box center [316, 128] width 39 height 15
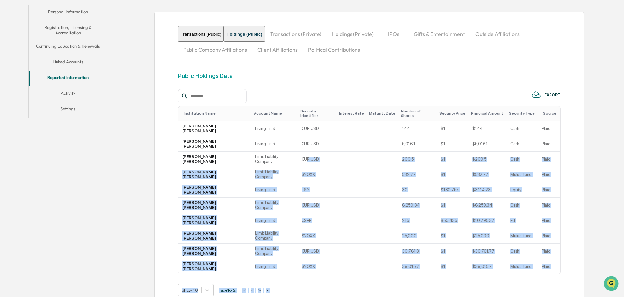
drag, startPoint x: 284, startPoint y: 143, endPoint x: 310, endPoint y: 227, distance: 87.4
click at [310, 227] on div "EXPORT Institution Name Account Name Security Identifier Interest Rate Maturity…" at bounding box center [369, 193] width 382 height 208
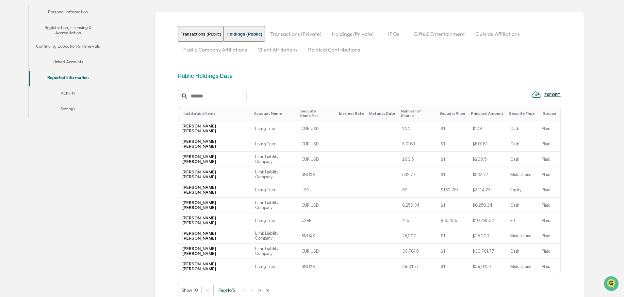
click at [310, 228] on div "EXPORT Institution Name Account Name Security Identifier Interest Rate Maturity…" at bounding box center [369, 193] width 382 height 208
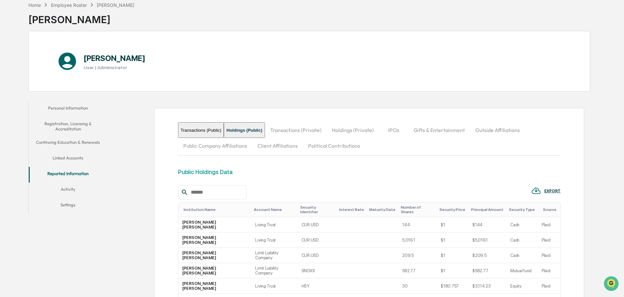
scroll to position [31, 0]
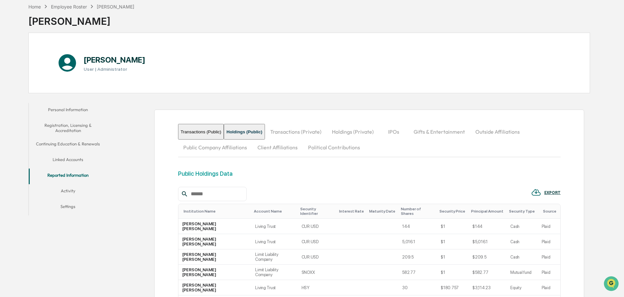
click at [300, 130] on button "Transactions (Private)" at bounding box center [296, 132] width 62 height 16
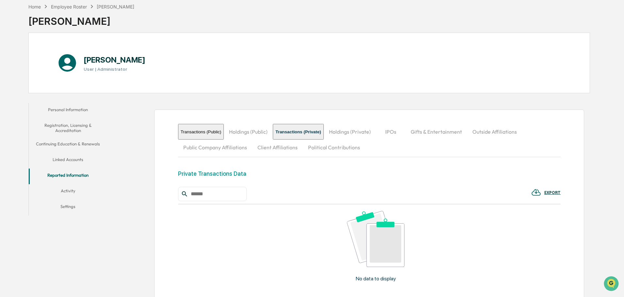
click at [360, 132] on button "Holdings (Private)" at bounding box center [350, 132] width 52 height 16
click at [397, 134] on button "IPOs" at bounding box center [391, 132] width 29 height 16
click at [438, 134] on button "Gifts & Entertainment" at bounding box center [433, 132] width 62 height 16
click at [509, 132] on button "Outside Affiliations" at bounding box center [493, 132] width 55 height 16
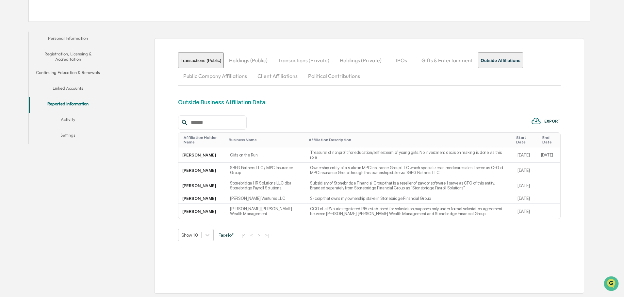
click at [191, 74] on button "Public Company Affiliations" at bounding box center [215, 76] width 74 height 16
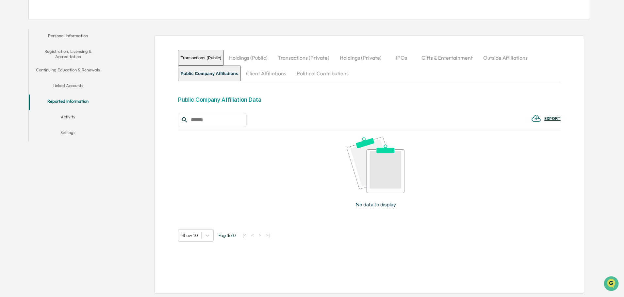
click at [266, 77] on button "Client Affiliations" at bounding box center [266, 74] width 51 height 16
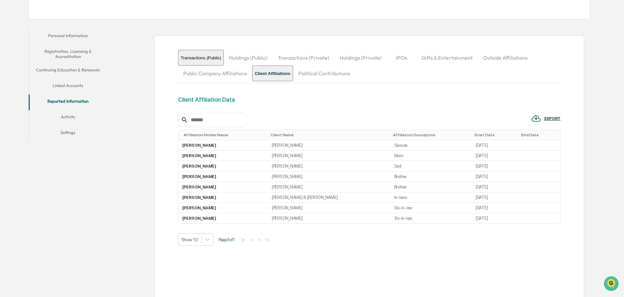
click at [323, 79] on button "Political Contributions" at bounding box center [324, 74] width 62 height 16
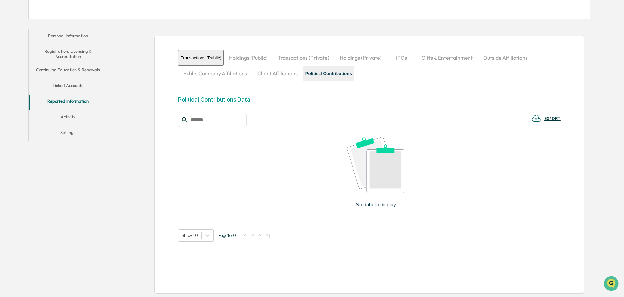
click at [282, 75] on button "Client Affiliations" at bounding box center [277, 74] width 51 height 16
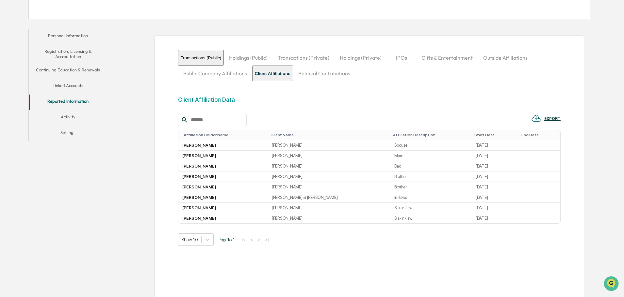
click at [327, 75] on button "Political Contributions" at bounding box center [324, 74] width 62 height 16
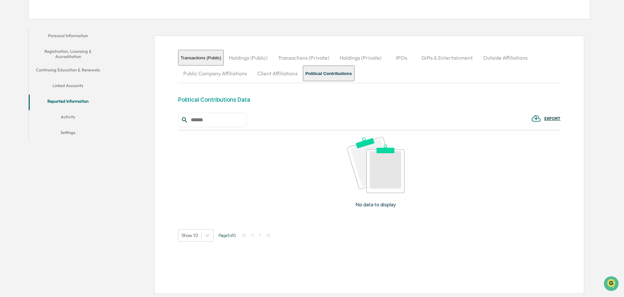
click at [73, 118] on button "Activity" at bounding box center [68, 118] width 78 height 16
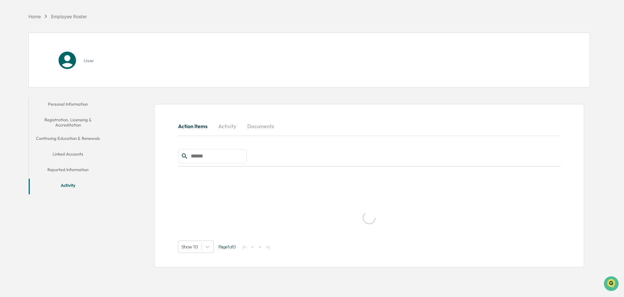
scroll to position [31, 0]
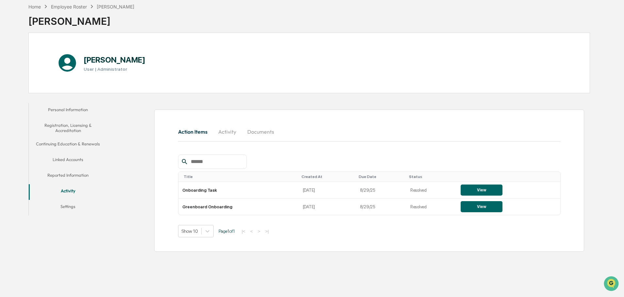
click at [67, 207] on button "Settings" at bounding box center [68, 208] width 78 height 16
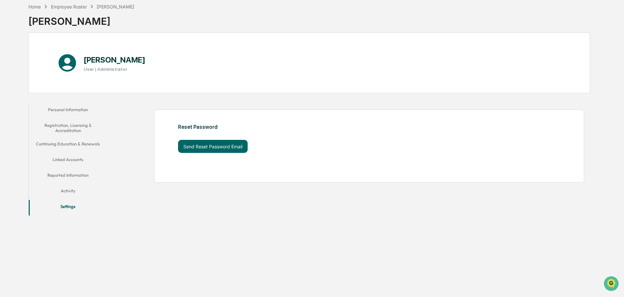
click at [69, 183] on button "Reported Information" at bounding box center [68, 177] width 78 height 16
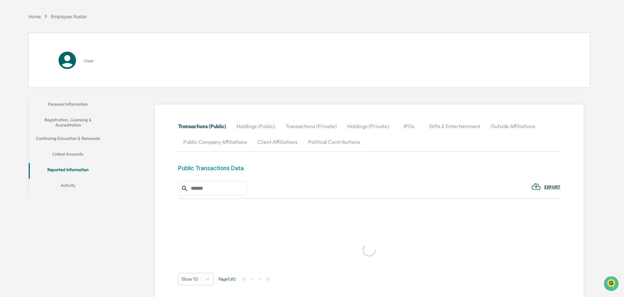
click at [69, 105] on button "Personal Information" at bounding box center [68, 106] width 78 height 16
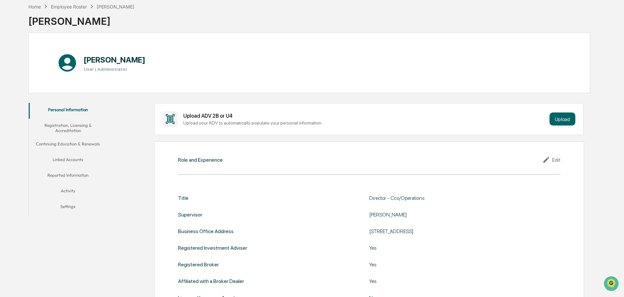
click at [71, 176] on button "Reported Information" at bounding box center [68, 177] width 78 height 16
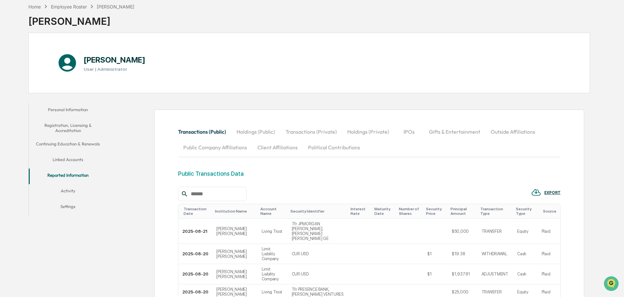
click at [501, 132] on button "Outside Affiliations" at bounding box center [512, 132] width 55 height 16
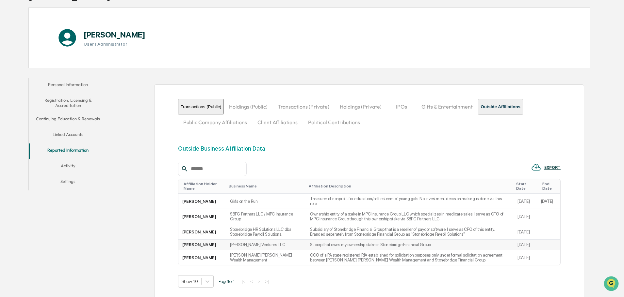
scroll to position [107, 0]
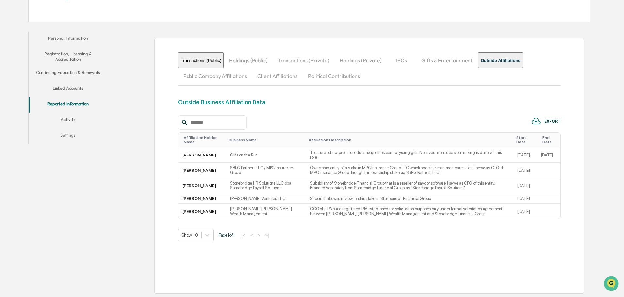
click at [404, 118] on div "EXPORT" at bounding box center [369, 123] width 382 height 14
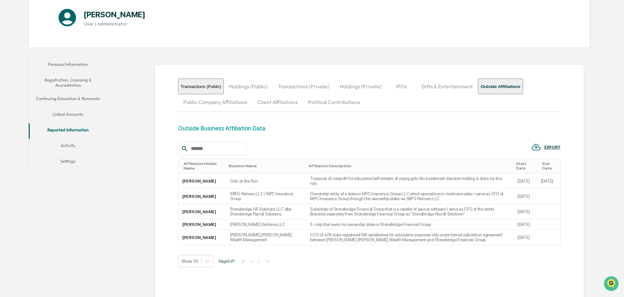
scroll to position [0, 0]
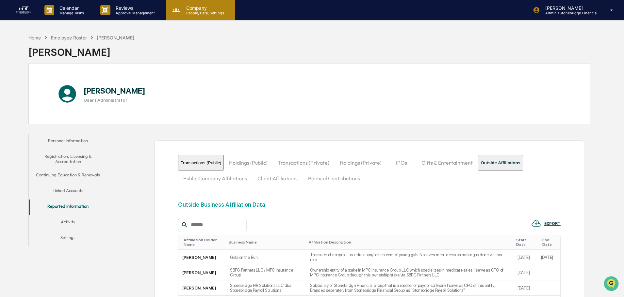
click at [201, 15] on p "People, Data, Settings" at bounding box center [204, 13] width 46 height 5
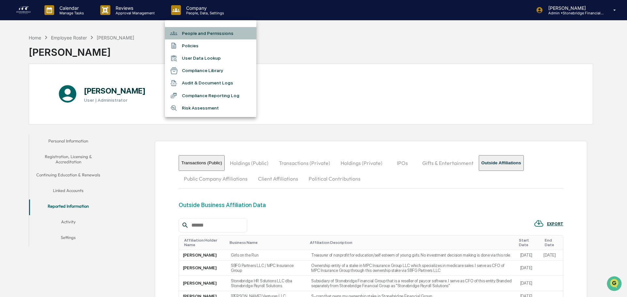
click at [199, 34] on li "People and Permissions" at bounding box center [210, 33] width 91 height 12
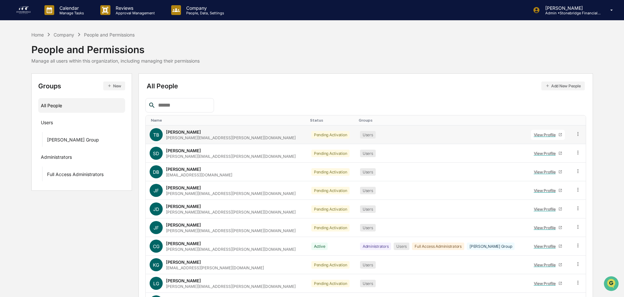
click at [536, 135] on div "View Profile" at bounding box center [545, 135] width 24 height 5
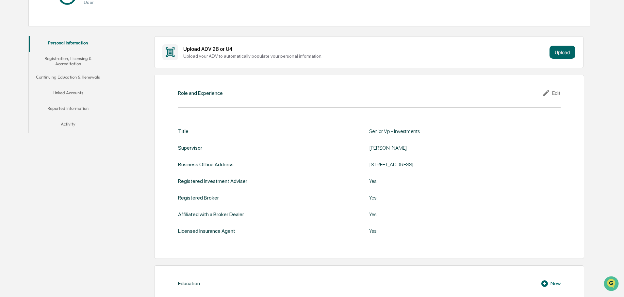
scroll to position [65, 0]
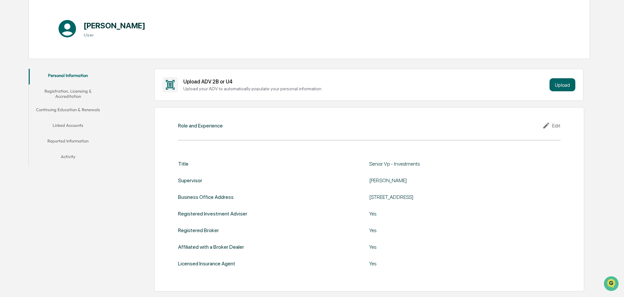
click at [70, 142] on button "Reported Information" at bounding box center [68, 143] width 78 height 16
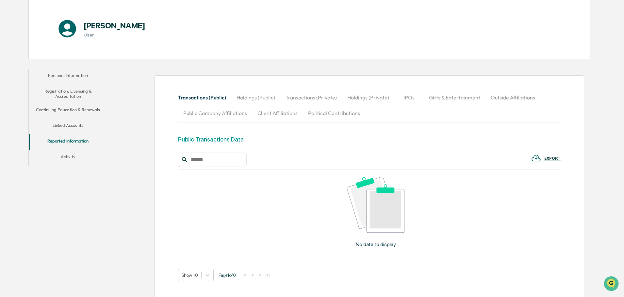
click at [503, 98] on button "Outside Affiliations" at bounding box center [512, 98] width 55 height 16
click at [265, 213] on div "No data to display" at bounding box center [375, 214] width 395 height 89
click at [265, 210] on div "No data to display" at bounding box center [375, 214] width 395 height 89
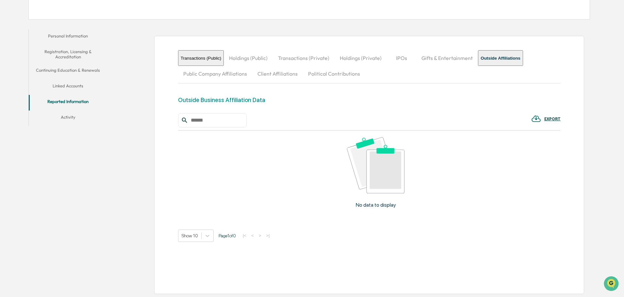
scroll to position [105, 0]
click at [362, 194] on div "No data to display" at bounding box center [375, 175] width 395 height 89
click at [378, 178] on img at bounding box center [375, 165] width 57 height 56
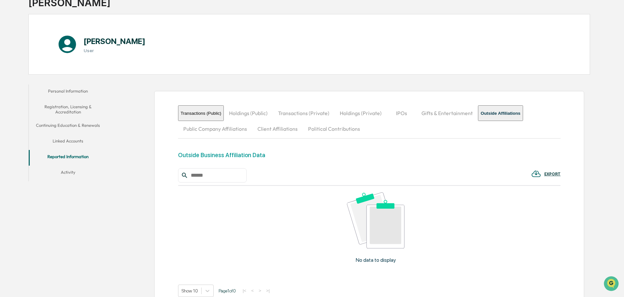
scroll to position [0, 0]
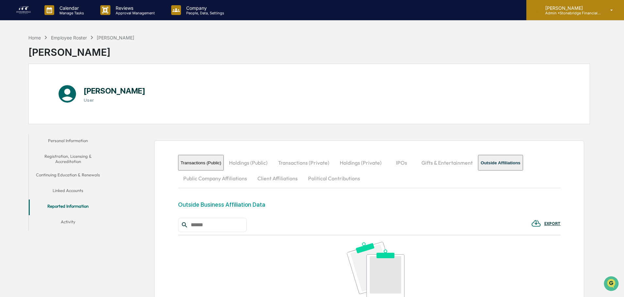
click at [606, 16] on div "Cody Gehman Admin • Stonebridge Financial Group" at bounding box center [575, 10] width 98 height 20
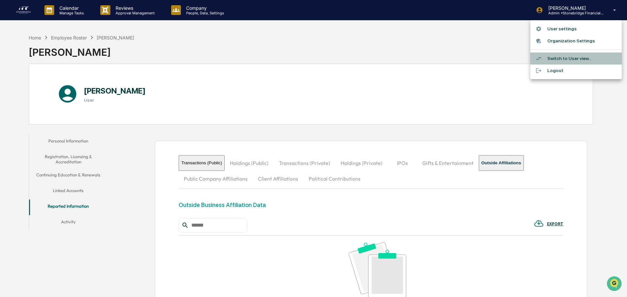
click at [578, 57] on li "Switch to User view..." at bounding box center [575, 59] width 91 height 12
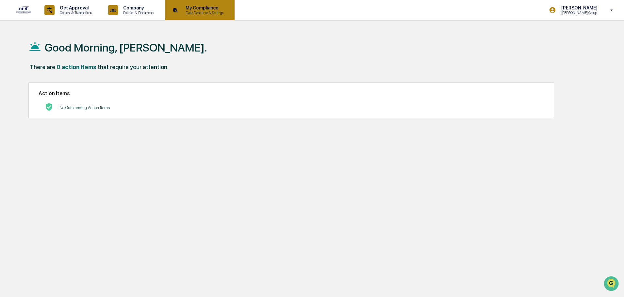
click at [198, 8] on p "My Compliance" at bounding box center [203, 7] width 46 height 5
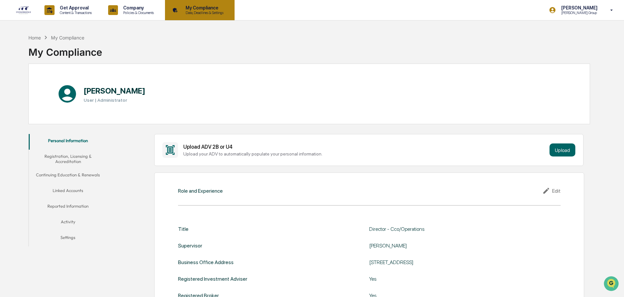
click at [199, 8] on p "My Compliance" at bounding box center [203, 7] width 46 height 5
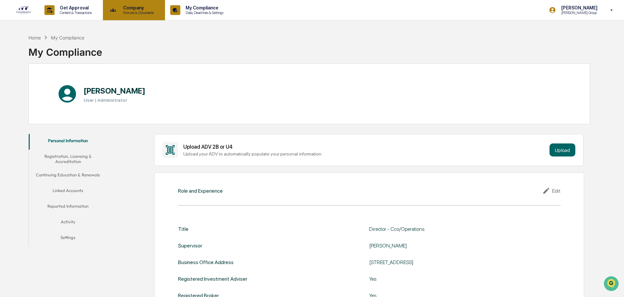
click at [131, 13] on p "Policies & Documents" at bounding box center [137, 12] width 39 height 5
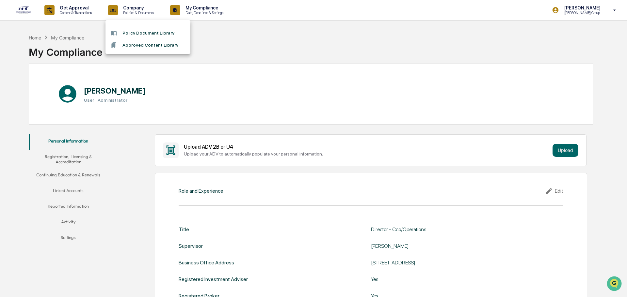
click at [81, 14] on div at bounding box center [313, 148] width 627 height 297
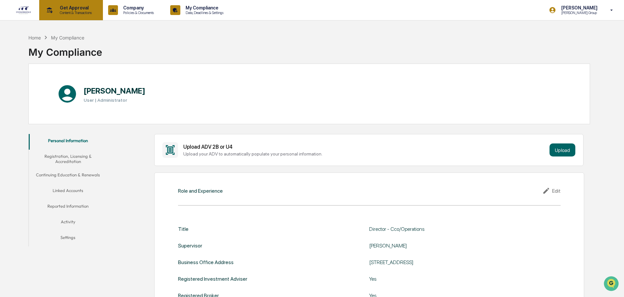
click at [51, 11] on icon at bounding box center [49, 10] width 10 height 10
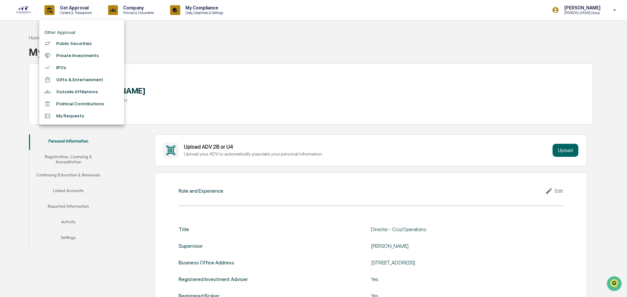
click at [238, 69] on div at bounding box center [313, 148] width 627 height 297
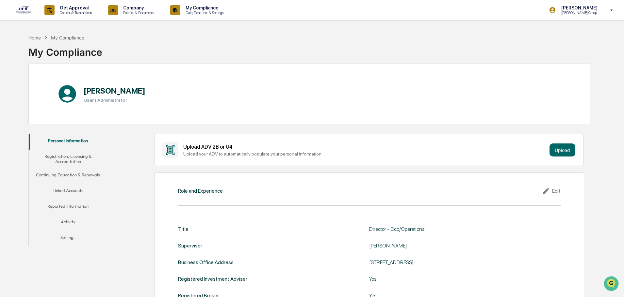
click at [22, 11] on img at bounding box center [24, 10] width 16 height 8
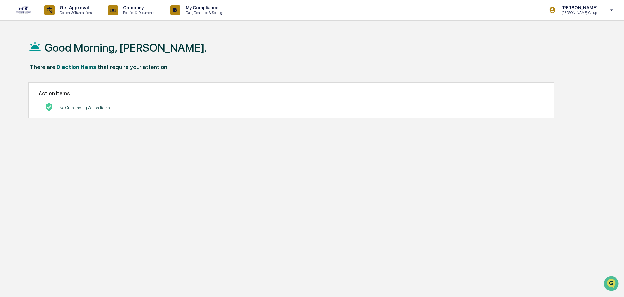
click at [19, 12] on img at bounding box center [24, 10] width 16 height 8
click at [574, 8] on p "[PERSON_NAME]" at bounding box center [578, 7] width 45 height 5
click at [561, 33] on li "Switch to Admin view..." at bounding box center [575, 33] width 91 height 12
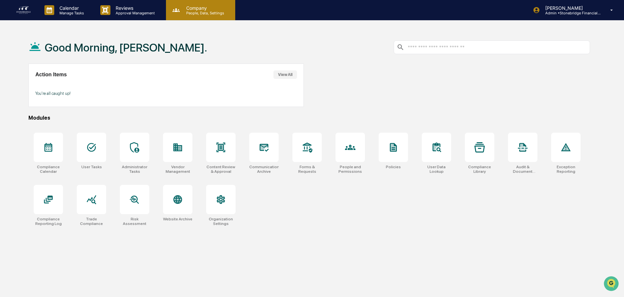
click at [204, 12] on p "People, Data, Settings" at bounding box center [204, 13] width 46 height 5
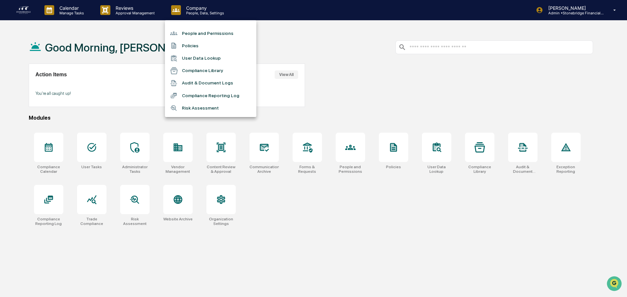
click at [130, 15] on div at bounding box center [313, 148] width 627 height 297
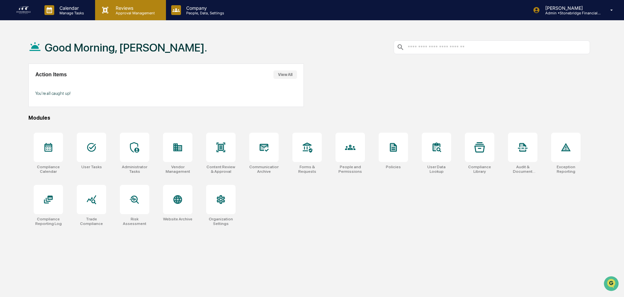
click at [113, 12] on p "Approval Management" at bounding box center [134, 13] width 48 height 5
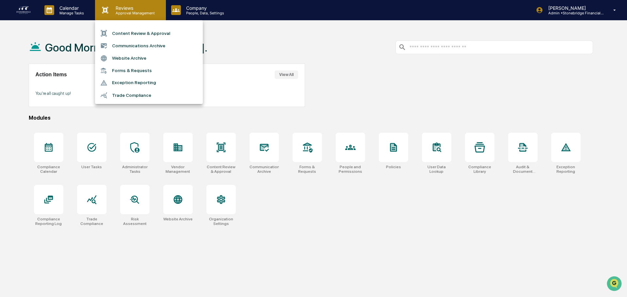
click at [113, 12] on div at bounding box center [313, 148] width 627 height 297
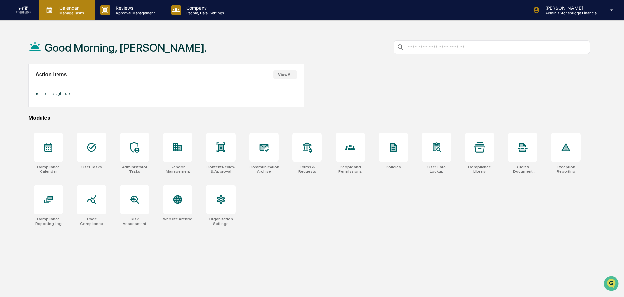
click at [55, 9] on p "Calendar" at bounding box center [70, 8] width 33 height 6
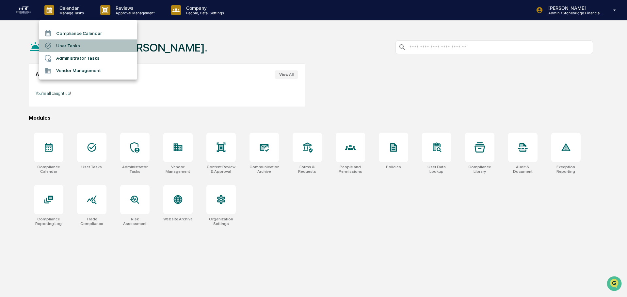
click at [69, 44] on li "User Tasks" at bounding box center [88, 46] width 98 height 12
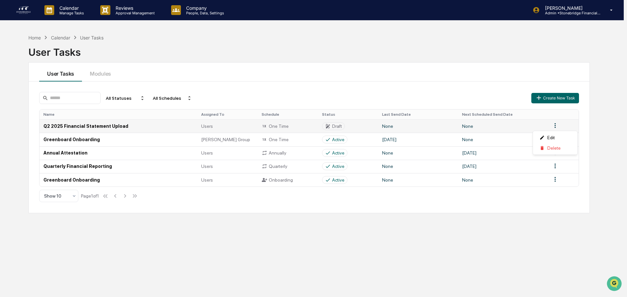
click at [555, 126] on html "Calendar Manage Tasks Reviews Approval Management Company People, Data, Setting…" at bounding box center [313, 148] width 627 height 297
click at [103, 127] on html "Calendar Manage Tasks Reviews Approval Management Company People, Data, Setting…" at bounding box center [313, 148] width 627 height 297
click at [102, 127] on td "Q2 2025 Financial Statement Upload" at bounding box center [119, 125] width 158 height 13
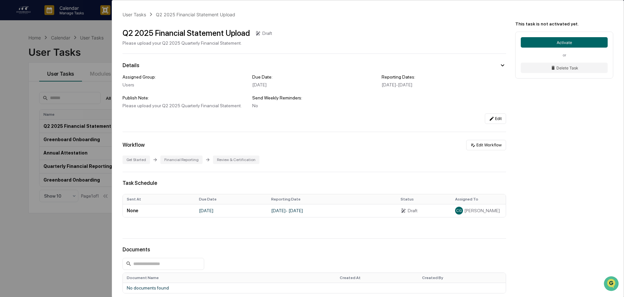
click at [89, 49] on div "User Tasks Q2 2025 Financial Statement Upload Q2 2025 Financial Statement Uploa…" at bounding box center [312, 148] width 624 height 297
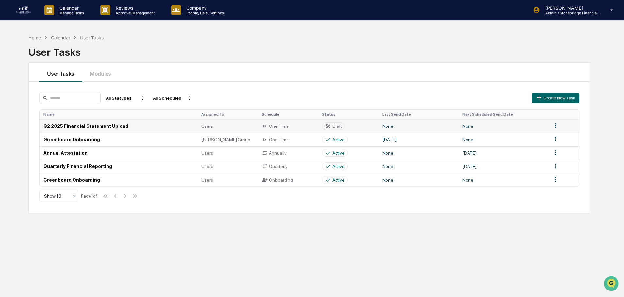
click at [169, 129] on td "Q2 2025 Financial Statement Upload" at bounding box center [119, 125] width 158 height 13
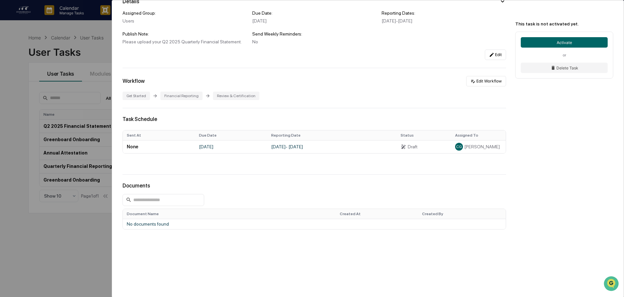
scroll to position [32, 0]
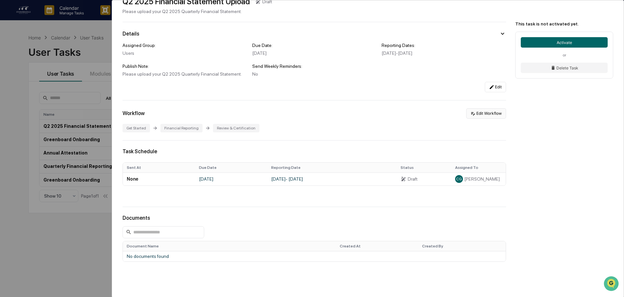
click at [483, 118] on button "Edit Workflow" at bounding box center [486, 113] width 40 height 10
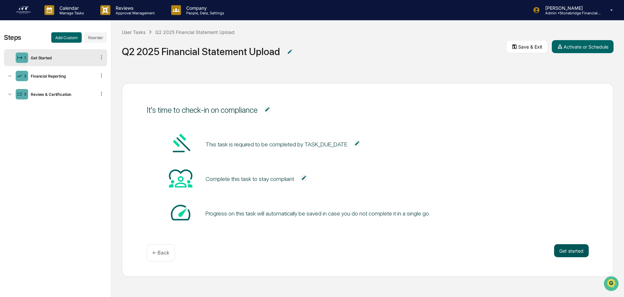
click at [576, 251] on button "Get started" at bounding box center [571, 251] width 35 height 13
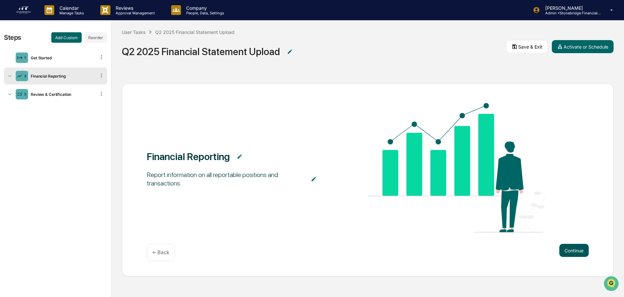
click at [574, 249] on button "Continue" at bounding box center [573, 250] width 29 height 13
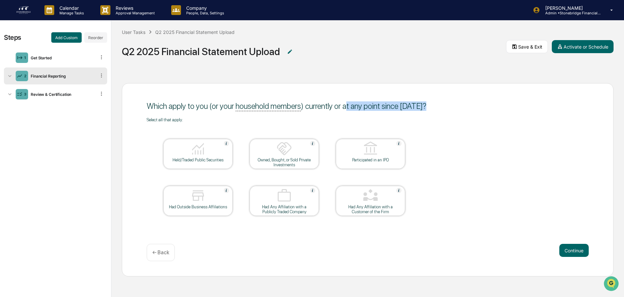
drag, startPoint x: 344, startPoint y: 108, endPoint x: 446, endPoint y: 114, distance: 101.7
click at [446, 114] on div "Which apply to you (or your household members ) currently or at any point since…" at bounding box center [368, 106] width 442 height 16
click at [173, 167] on div "Held/Traded Public Securities" at bounding box center [197, 154] width 69 height 30
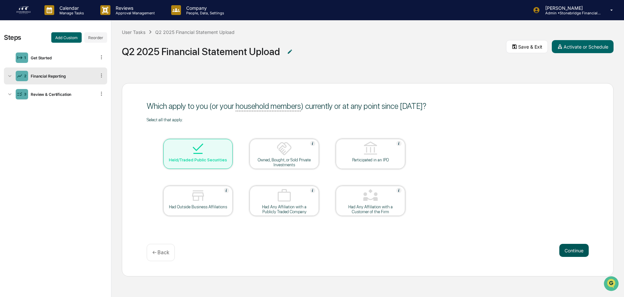
click at [563, 249] on button "Continue" at bounding box center [573, 250] width 29 height 13
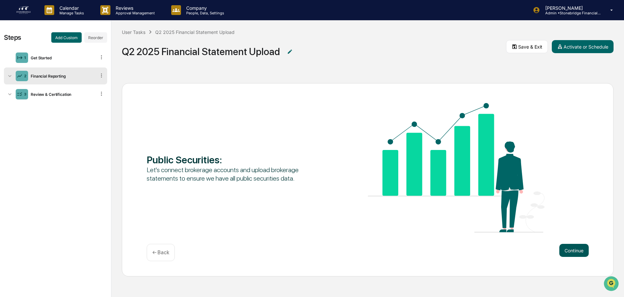
click at [562, 252] on button "Continue" at bounding box center [573, 250] width 29 height 13
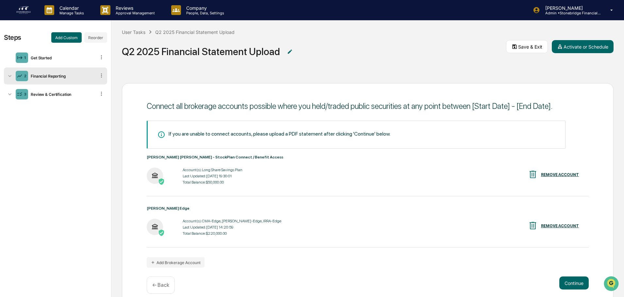
scroll to position [22, 0]
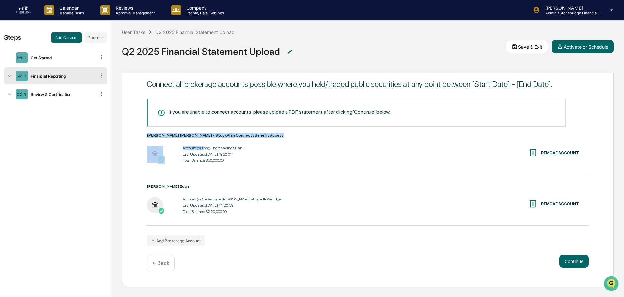
drag, startPoint x: 204, startPoint y: 149, endPoint x: 253, endPoint y: 165, distance: 52.0
click at [253, 165] on div "Morgan Stanley - StockPlan Connect / Benefit Access Account(s): Long Share Savi…" at bounding box center [368, 153] width 442 height 41
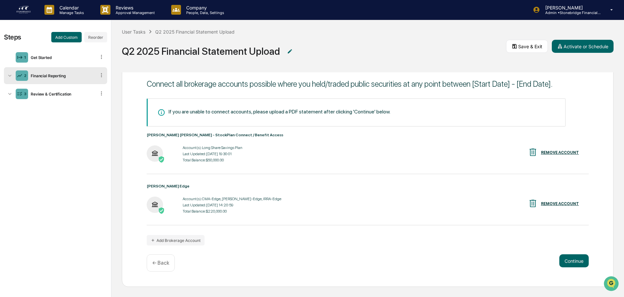
click at [160, 262] on p "← Back" at bounding box center [160, 263] width 17 height 6
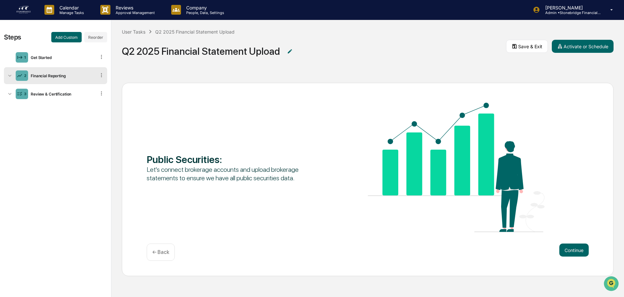
click at [159, 248] on div "← Back" at bounding box center [161, 252] width 28 height 17
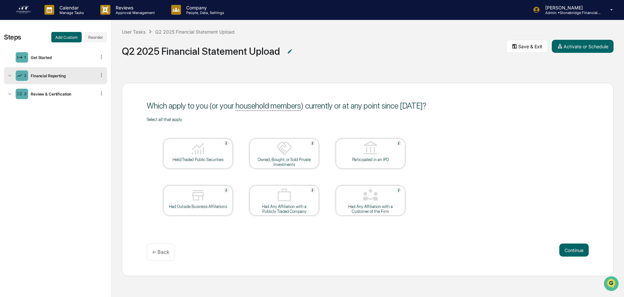
click at [159, 250] on p "← Back" at bounding box center [160, 252] width 17 height 6
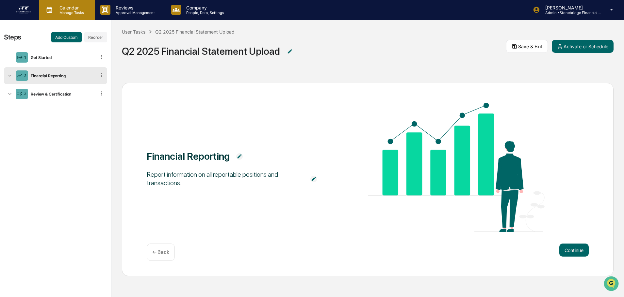
click at [77, 7] on p "Calendar" at bounding box center [70, 8] width 33 height 6
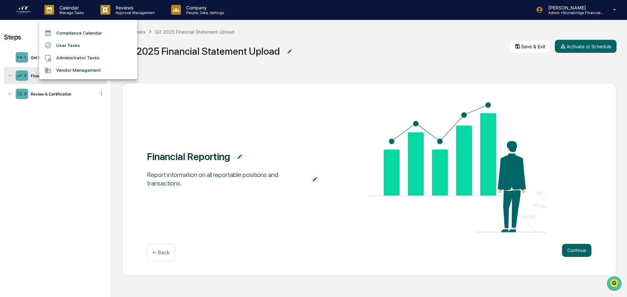
click at [68, 49] on li "User Tasks" at bounding box center [88, 45] width 98 height 12
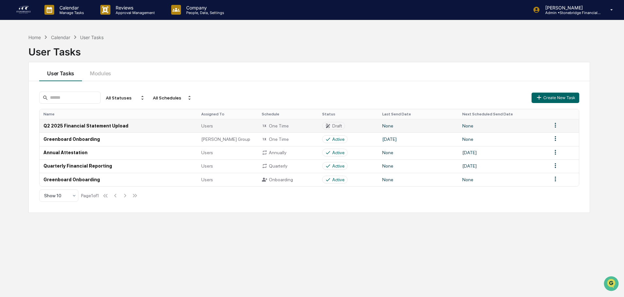
click at [556, 128] on html "Calendar Manage Tasks Reviews Approval Management Company People, Data, Setting…" at bounding box center [312, 148] width 624 height 297
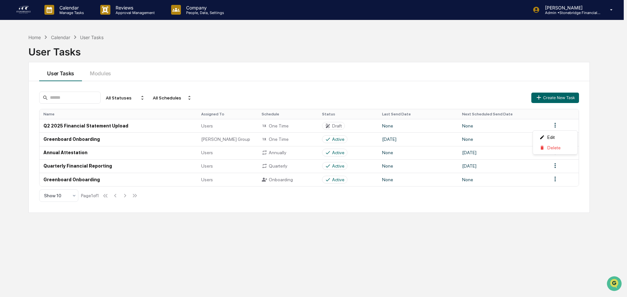
drag, startPoint x: 553, startPoint y: 148, endPoint x: 519, endPoint y: 209, distance: 69.7
click at [519, 209] on html "Calendar Manage Tasks Reviews Approval Management Company People, Data, Setting…" at bounding box center [313, 148] width 627 height 297
click at [518, 209] on html "Calendar Manage Tasks Reviews Approval Management Company People, Data, Setting…" at bounding box center [313, 148] width 627 height 297
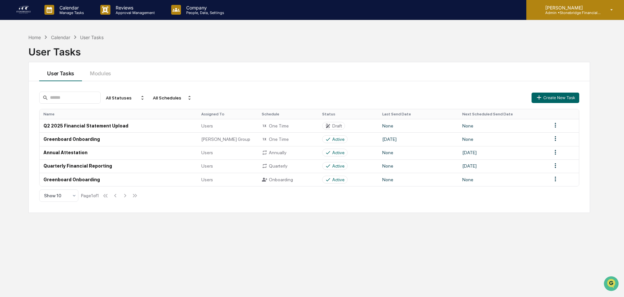
click at [590, 16] on div "Cody Gehman Admin • Stonebridge Financial Group" at bounding box center [575, 10] width 98 height 20
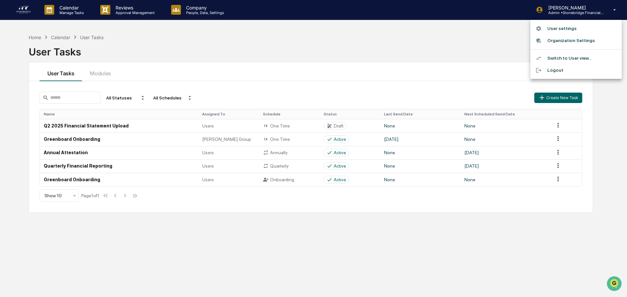
click at [123, 11] on div at bounding box center [313, 148] width 627 height 297
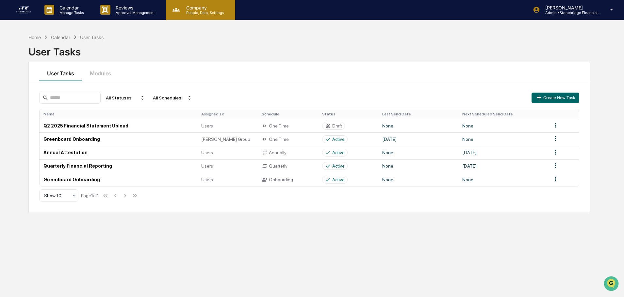
click at [201, 10] on p "Company" at bounding box center [204, 8] width 46 height 6
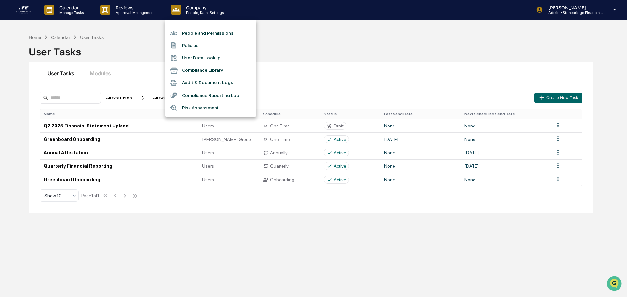
click at [201, 34] on li "People and Permissions" at bounding box center [210, 33] width 91 height 12
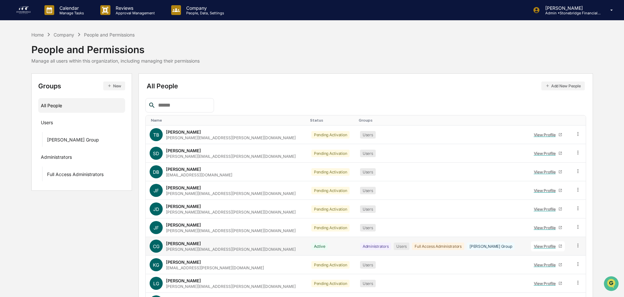
scroll to position [43, 0]
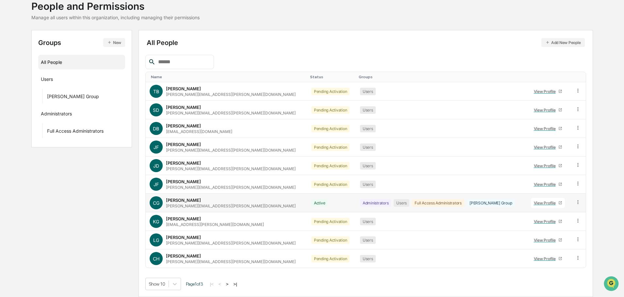
click at [540, 207] on link "View Profile" at bounding box center [548, 203] width 34 height 10
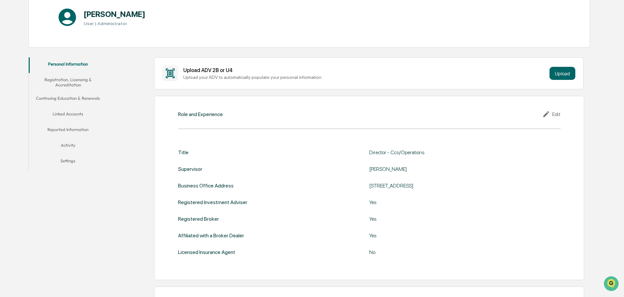
scroll to position [76, 0]
click at [77, 130] on button "Reported Information" at bounding box center [68, 132] width 78 height 16
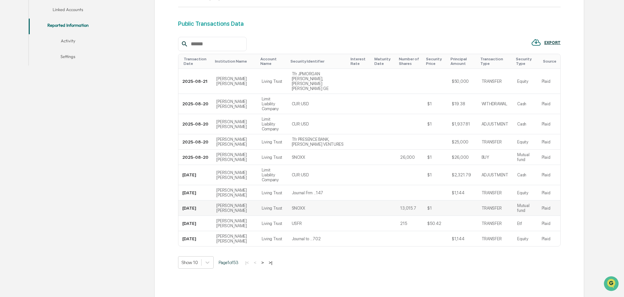
scroll to position [184, 0]
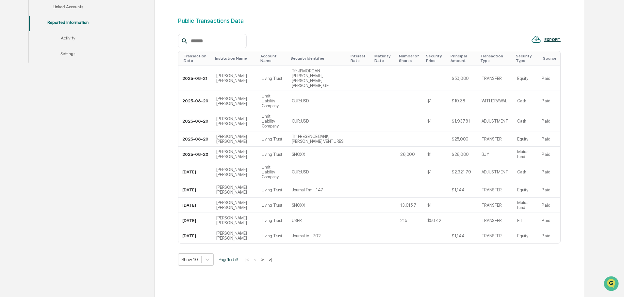
click at [272, 257] on button ">|" at bounding box center [270, 260] width 8 height 6
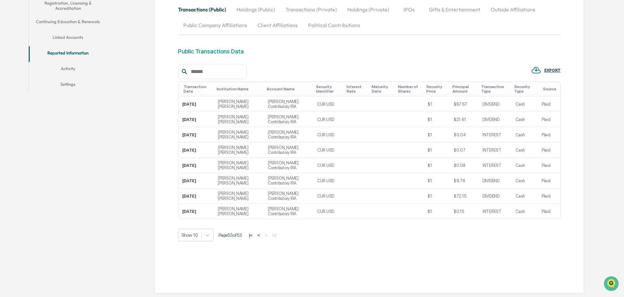
scroll to position [153, 0]
click at [253, 236] on button "|<" at bounding box center [251, 236] width 8 height 6
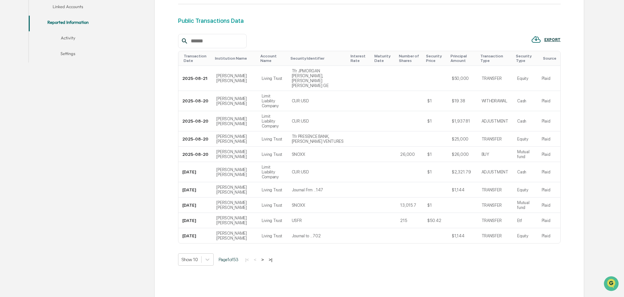
click at [273, 257] on button ">|" at bounding box center [270, 260] width 8 height 6
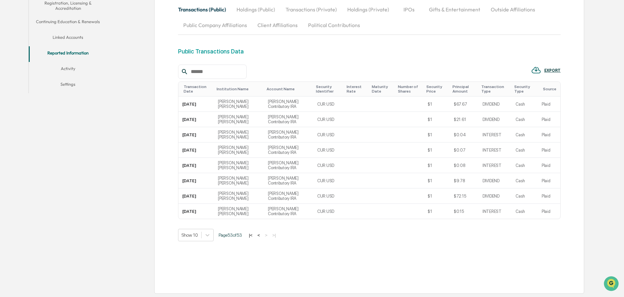
click at [251, 236] on button "|<" at bounding box center [251, 236] width 8 height 6
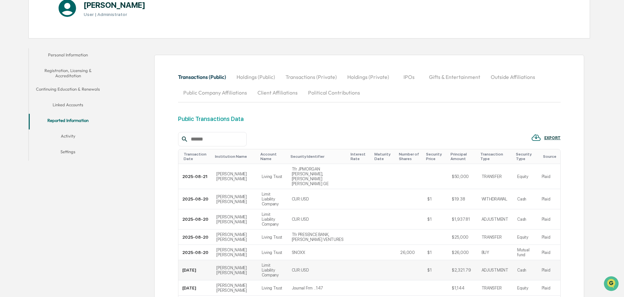
scroll to position [184, 0]
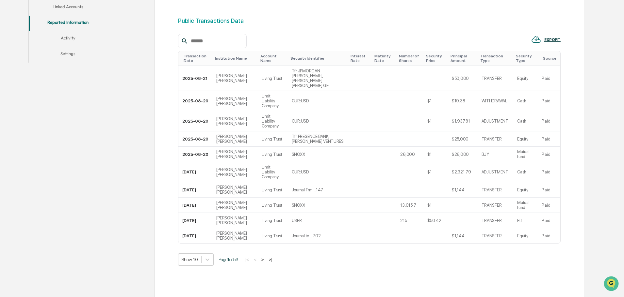
click at [266, 257] on button ">" at bounding box center [262, 260] width 7 height 6
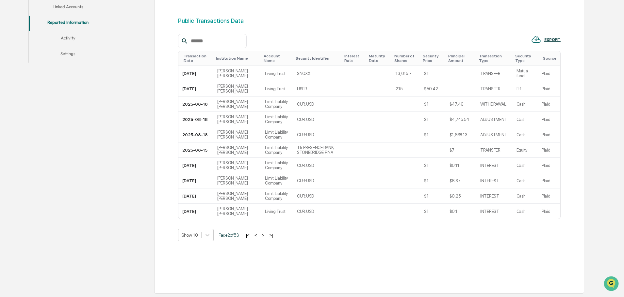
click at [266, 236] on button ">" at bounding box center [263, 236] width 7 height 6
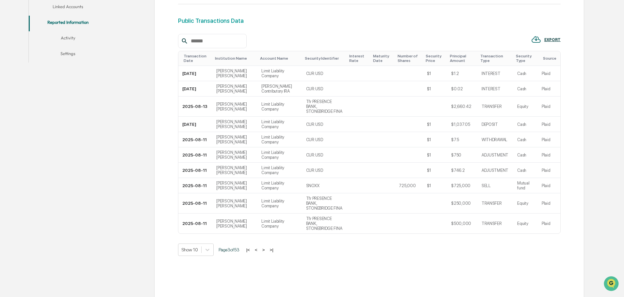
click at [266, 247] on button ">" at bounding box center [263, 250] width 7 height 6
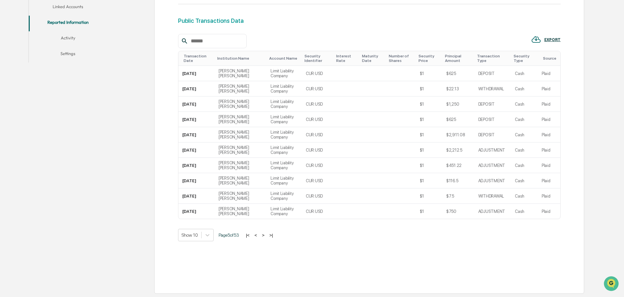
click at [266, 236] on button ">" at bounding box center [263, 236] width 7 height 6
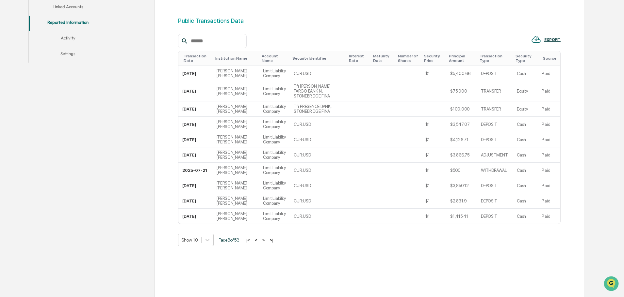
click at [266, 238] on button ">" at bounding box center [263, 241] width 7 height 6
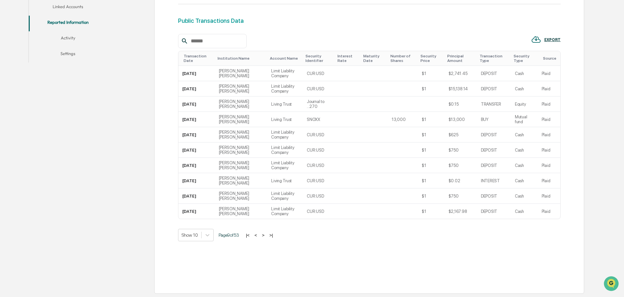
click at [266, 236] on button ">" at bounding box center [263, 236] width 7 height 6
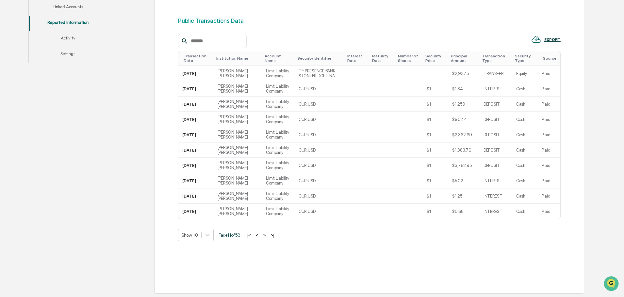
click at [266, 236] on button ">" at bounding box center [264, 236] width 7 height 6
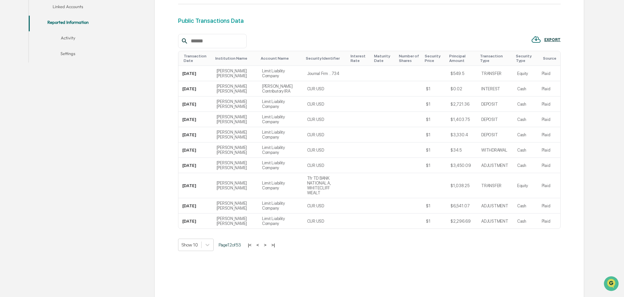
click at [266, 243] on button ">" at bounding box center [265, 246] width 7 height 6
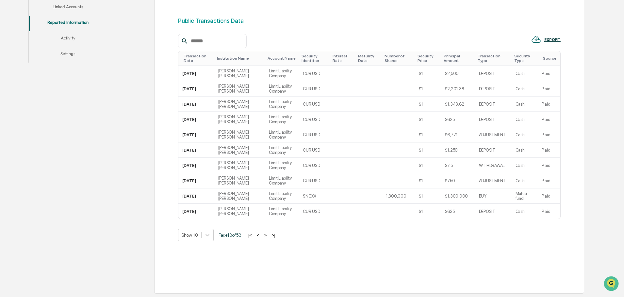
click at [266, 236] on button ">" at bounding box center [265, 236] width 7 height 6
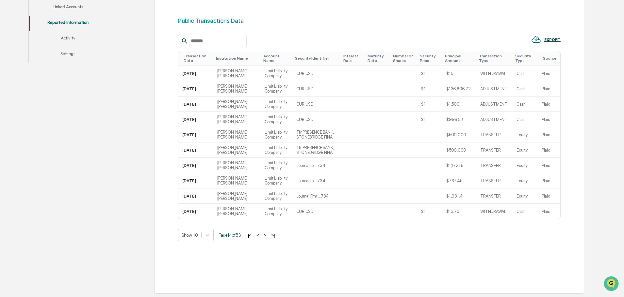
click at [266, 236] on button ">" at bounding box center [265, 236] width 7 height 6
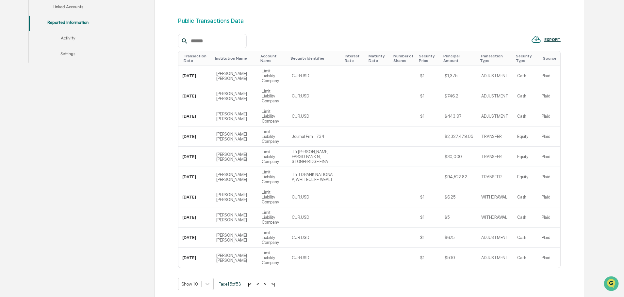
click at [266, 282] on button ">" at bounding box center [265, 285] width 7 height 6
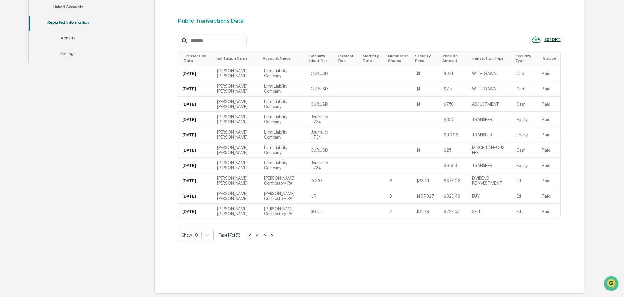
click at [266, 236] on button ">" at bounding box center [265, 236] width 7 height 6
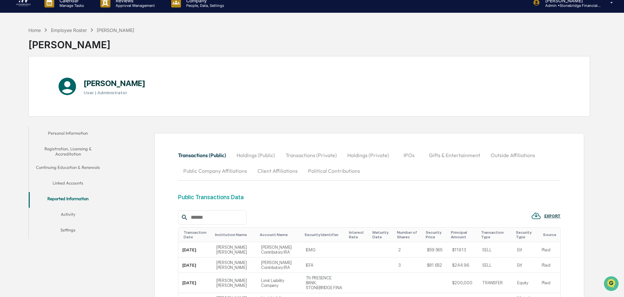
scroll to position [0, 0]
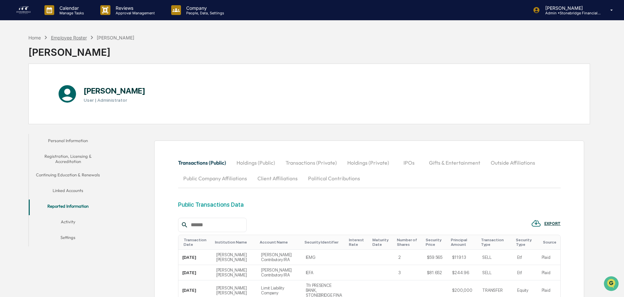
click at [68, 38] on div "Employee Roster" at bounding box center [69, 38] width 36 height 6
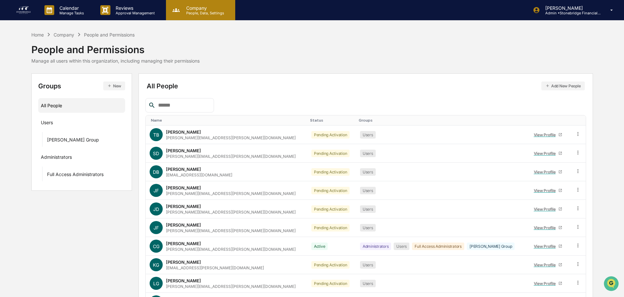
click at [179, 9] on icon at bounding box center [176, 10] width 10 height 10
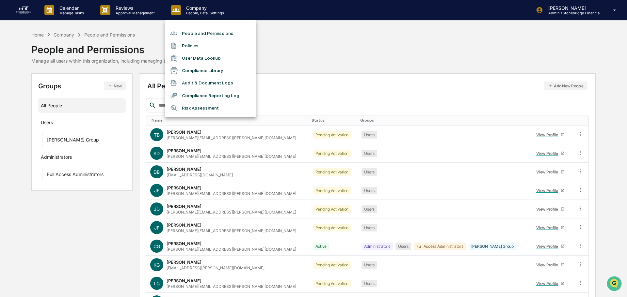
click at [125, 16] on div at bounding box center [313, 148] width 627 height 297
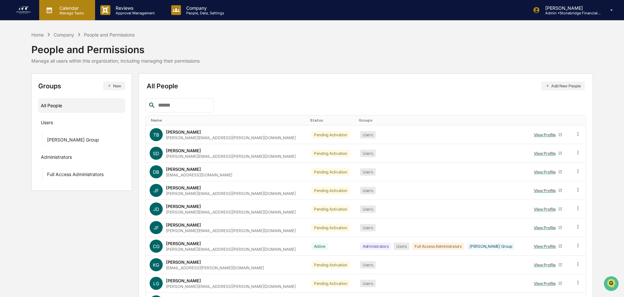
click at [81, 13] on p "Manage Tasks" at bounding box center [70, 13] width 33 height 5
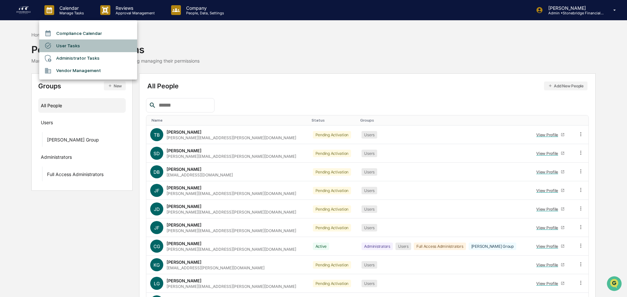
click at [77, 46] on li "User Tasks" at bounding box center [88, 46] width 98 height 12
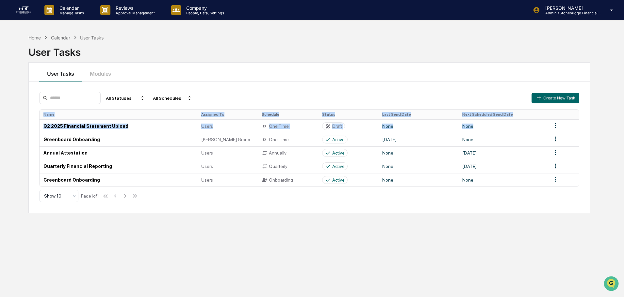
drag, startPoint x: 561, startPoint y: 129, endPoint x: 586, endPoint y: 131, distance: 25.5
click at [586, 131] on div "All Statuses All Schedules Create New Task Name Assigned To Schedule Status Las…" at bounding box center [309, 148] width 561 height 132
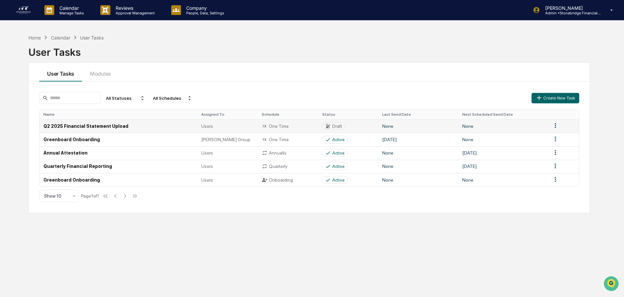
click at [555, 128] on html "Calendar Manage Tasks Reviews Approval Management Company People, Data, Setting…" at bounding box center [312, 148] width 624 height 297
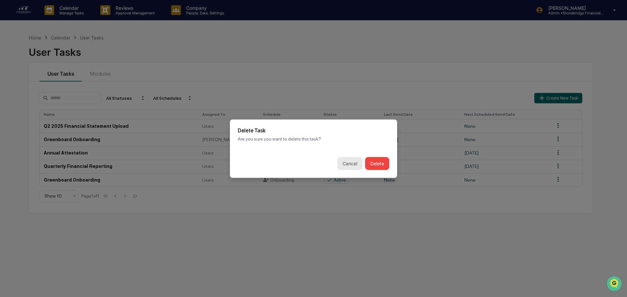
drag, startPoint x: 550, startPoint y: 144, endPoint x: 349, endPoint y: 166, distance: 201.9
click at [349, 166] on button "Cancel" at bounding box center [349, 163] width 25 height 13
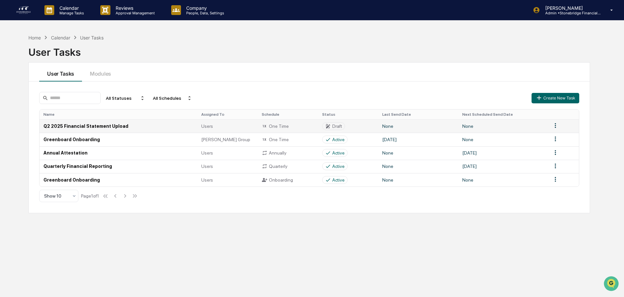
click at [555, 130] on td at bounding box center [563, 125] width 31 height 13
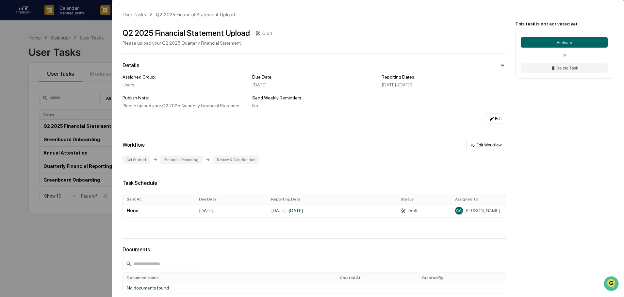
click at [467, 84] on div "April 1, 2025 - June 30, 2025" at bounding box center [443, 84] width 124 height 5
click at [549, 69] on button "Delete Task" at bounding box center [563, 68] width 87 height 10
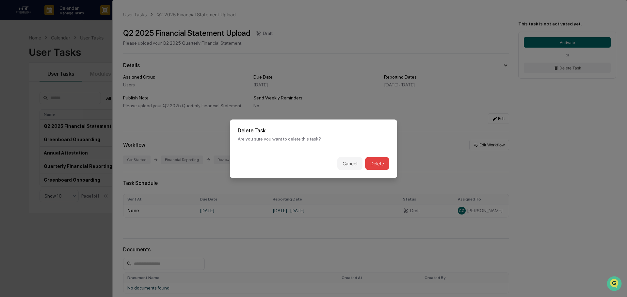
click at [370, 162] on button "Delete" at bounding box center [377, 163] width 24 height 13
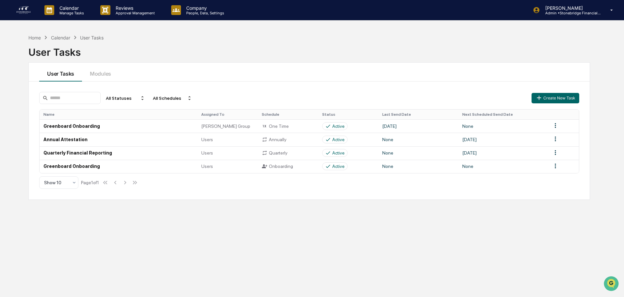
click at [133, 209] on div "Home Calendar User Tasks User Tasks User Tasks Modules All Statuses All Schedul…" at bounding box center [309, 179] width 581 height 297
click at [491, 139] on td "[DATE]" at bounding box center [502, 139] width 89 height 13
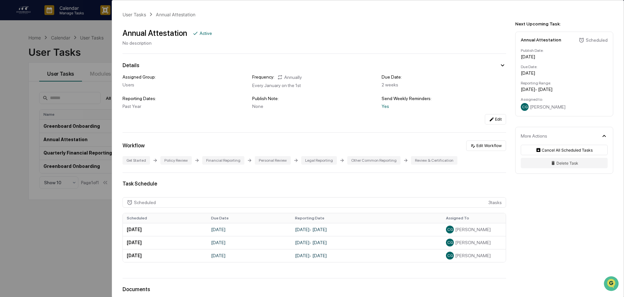
click at [90, 66] on div "User Tasks Annual Attestation Annual Attestation Active No description Details …" at bounding box center [312, 148] width 624 height 297
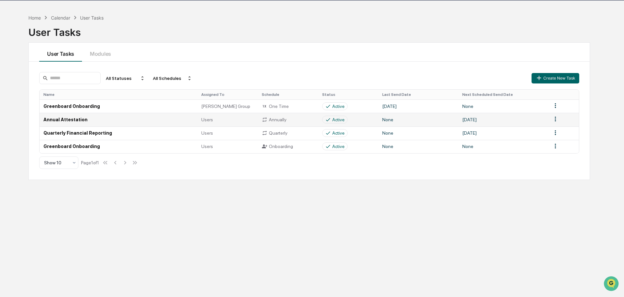
scroll to position [31, 0]
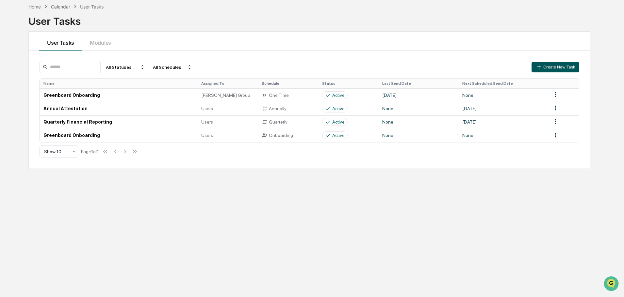
click at [565, 72] on button "Create New Task" at bounding box center [555, 67] width 48 height 10
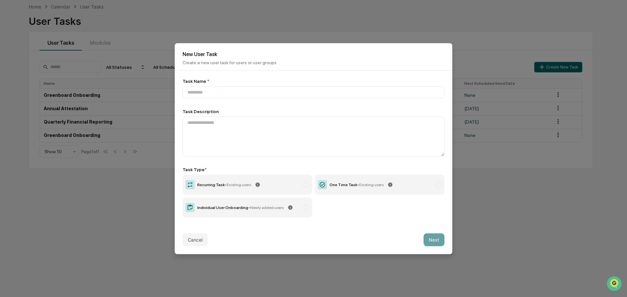
click at [325, 184] on icon at bounding box center [322, 184] width 9 height 9
click at [198, 90] on input at bounding box center [314, 92] width 262 height 12
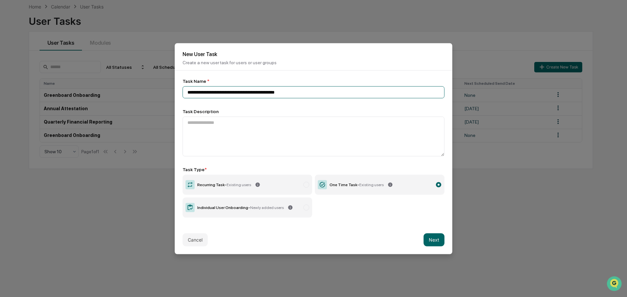
type input "**********"
click at [434, 238] on button "Next" at bounding box center [433, 239] width 21 height 13
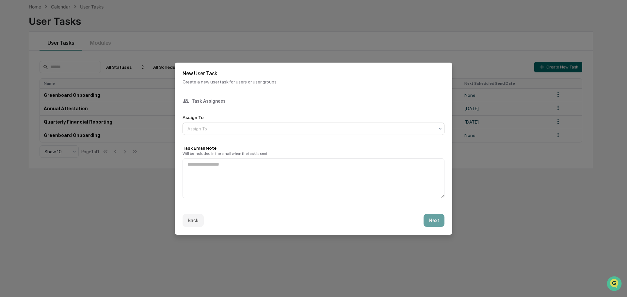
click at [223, 129] on div at bounding box center [310, 129] width 247 height 7
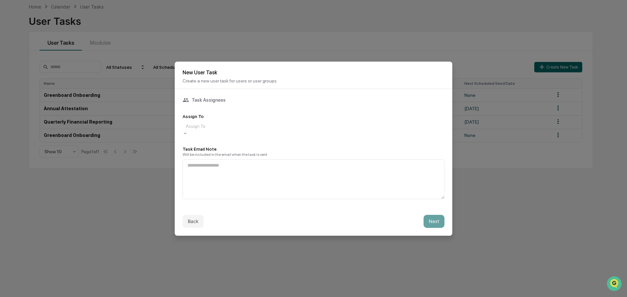
click at [429, 220] on button "Next" at bounding box center [433, 221] width 21 height 13
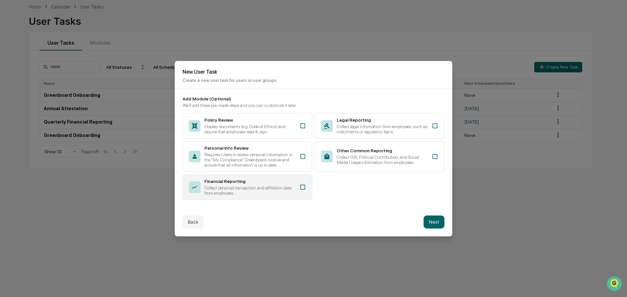
click at [285, 195] on div "Collect personal transaction and affiliation data from employees." at bounding box center [249, 190] width 91 height 10
click at [435, 217] on button "Next" at bounding box center [433, 222] width 21 height 13
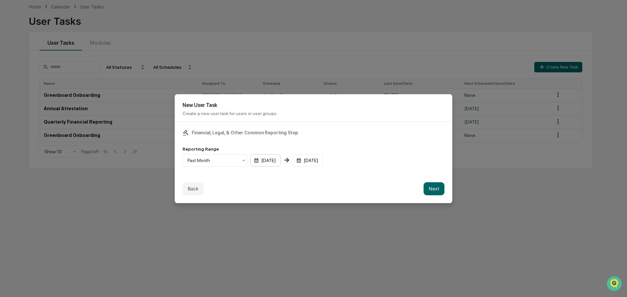
click at [258, 161] on div "07/22/2025" at bounding box center [265, 160] width 30 height 12
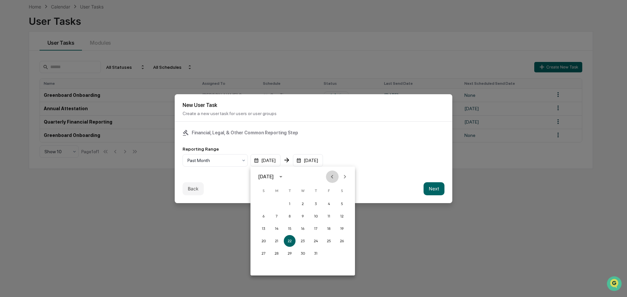
click at [331, 177] on icon "Previous month" at bounding box center [331, 176] width 7 height 7
click at [331, 177] on icon "Previous month" at bounding box center [332, 177] width 2 height 4
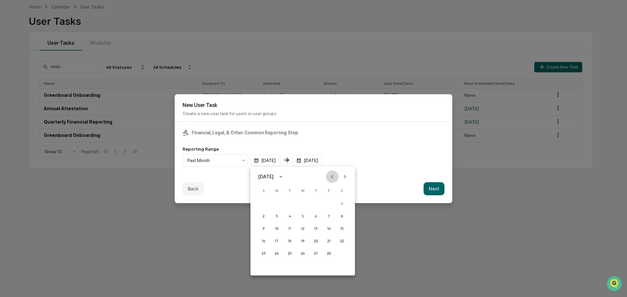
click at [331, 177] on icon "Previous month" at bounding box center [332, 177] width 2 height 4
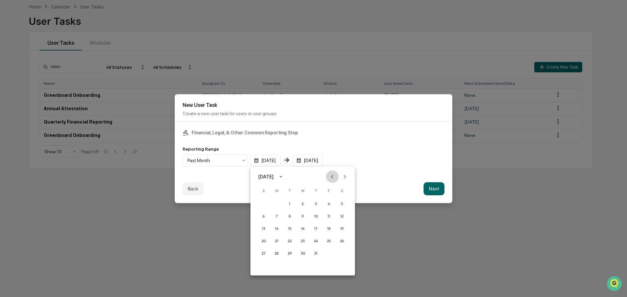
click at [331, 177] on icon "Previous month" at bounding box center [332, 177] width 2 height 4
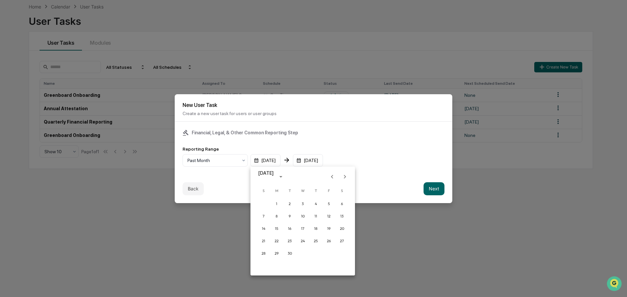
click at [331, 177] on icon "Previous month" at bounding box center [332, 177] width 2 height 4
click at [278, 202] on button "1" at bounding box center [277, 204] width 12 height 12
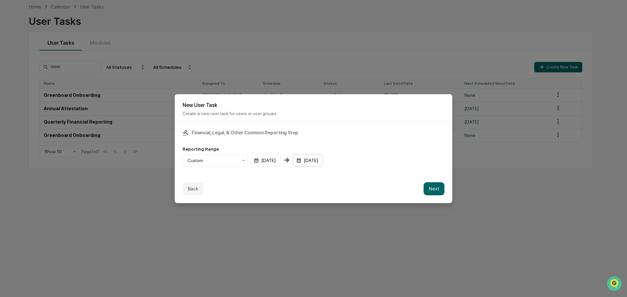
click at [280, 162] on div "08/22/2025" at bounding box center [265, 160] width 30 height 12
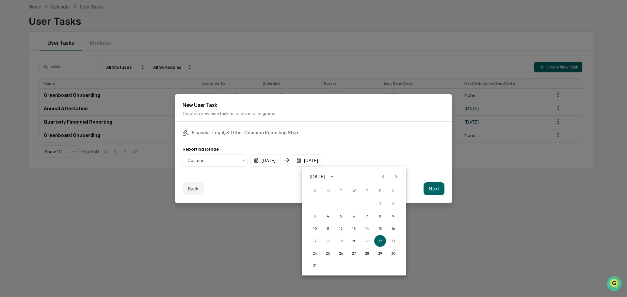
click at [387, 177] on icon "Previous month" at bounding box center [383, 176] width 7 height 7
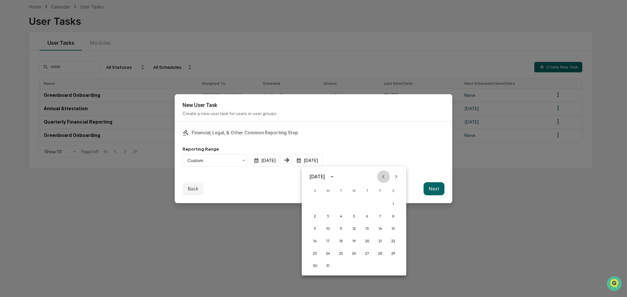
click at [387, 177] on icon "Previous month" at bounding box center [383, 176] width 7 height 7
click at [338, 252] on button "31" at bounding box center [341, 254] width 12 height 12
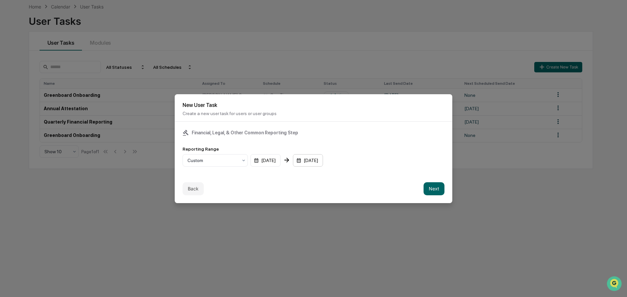
click at [280, 159] on div "12/31/2024" at bounding box center [265, 160] width 30 height 12
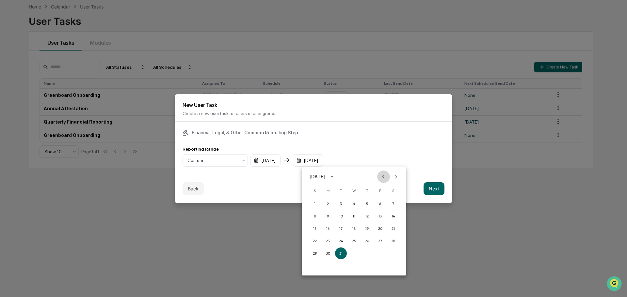
click at [382, 176] on icon "Previous month" at bounding box center [383, 176] width 7 height 7
click at [394, 254] on button "31" at bounding box center [393, 254] width 12 height 12
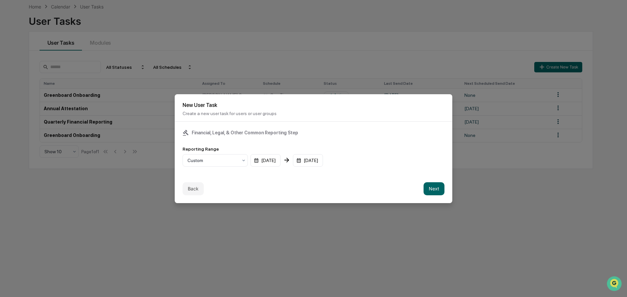
click at [403, 150] on div "Reporting Range Custom 01/01/2024 08/31/2024" at bounding box center [314, 157] width 262 height 20
click at [433, 191] on button "Next" at bounding box center [433, 189] width 21 height 13
click at [182, 160] on div "Task Scheduling Task Due Date mm/dd/yyyy" at bounding box center [314, 148] width 278 height 53
click at [194, 159] on div "mm/dd/yyyy" at bounding box center [203, 160] width 40 height 12
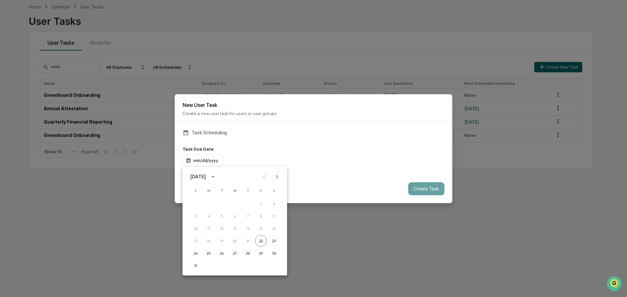
drag, startPoint x: 297, startPoint y: 153, endPoint x: 310, endPoint y: 157, distance: 13.1
click at [299, 153] on div at bounding box center [313, 148] width 627 height 297
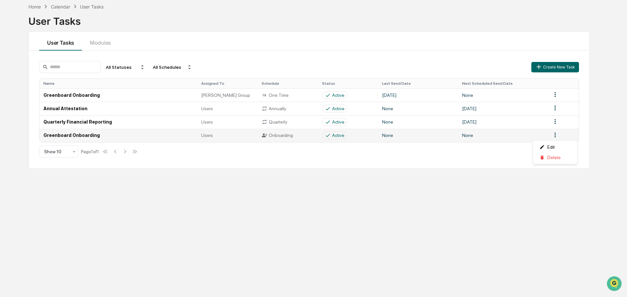
click at [556, 139] on html "Calendar Manage Tasks Reviews Approval Management Company People, Data, Setting…" at bounding box center [313, 117] width 627 height 297
click at [556, 149] on div "Edit" at bounding box center [555, 147] width 42 height 10
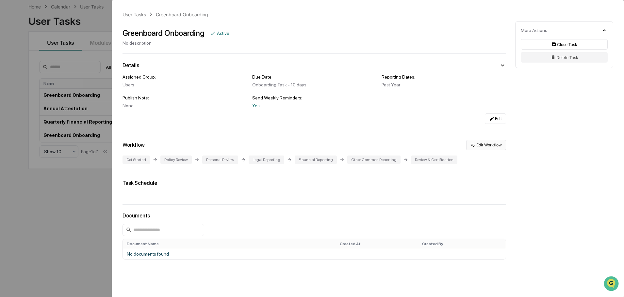
click at [480, 145] on button "Edit Workflow" at bounding box center [486, 145] width 40 height 10
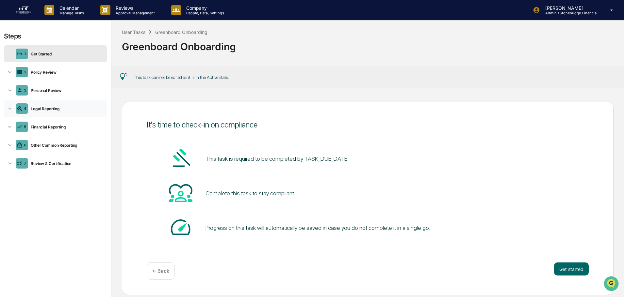
click at [55, 105] on div "4 Legal Reporting" at bounding box center [55, 108] width 103 height 17
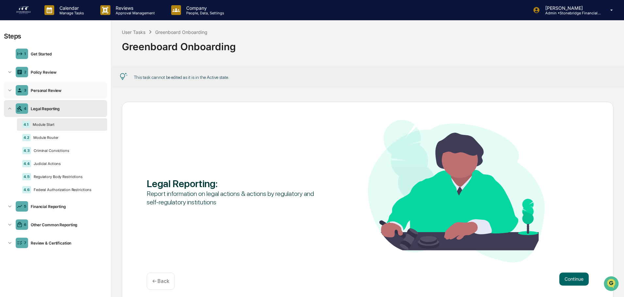
click at [49, 93] on div "3 Personal Review" at bounding box center [55, 90] width 103 height 17
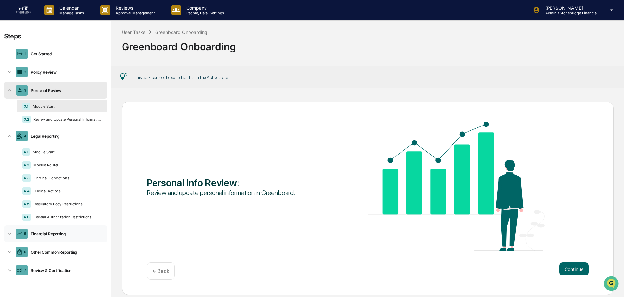
click at [64, 239] on div "5 Financial Reporting" at bounding box center [55, 234] width 103 height 17
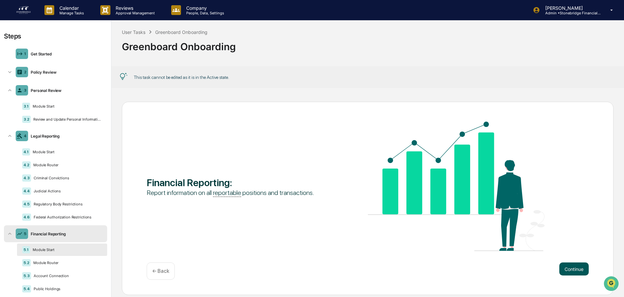
click at [560, 269] on button "Continue" at bounding box center [573, 269] width 29 height 13
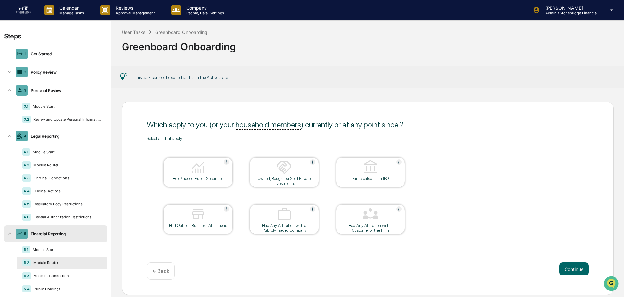
click at [196, 178] on div "Held/Traded Public Securities" at bounding box center [197, 178] width 59 height 5
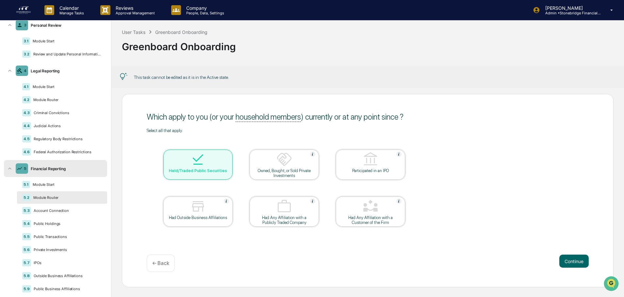
scroll to position [0, 0]
click at [572, 258] on button "Continue" at bounding box center [573, 261] width 29 height 13
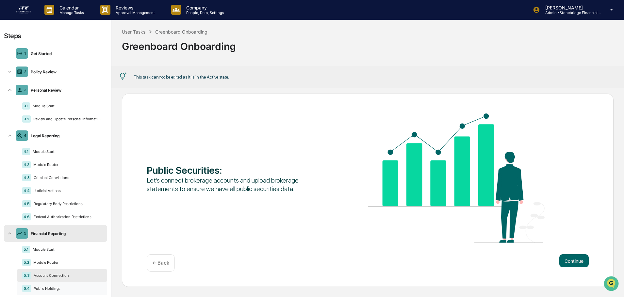
scroll to position [125, 0]
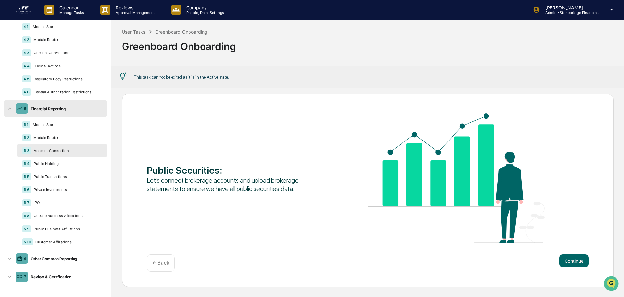
click at [144, 32] on div "User Tasks" at bounding box center [134, 32] width 24 height 6
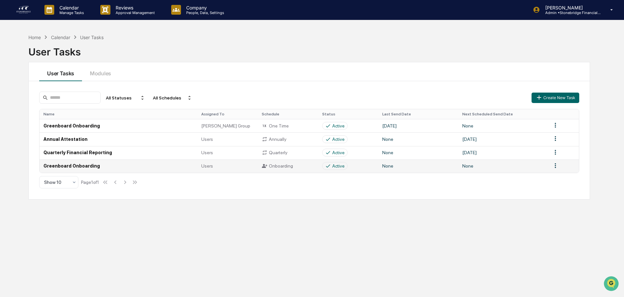
click at [147, 164] on td "Greenboard Onboarding" at bounding box center [119, 166] width 158 height 13
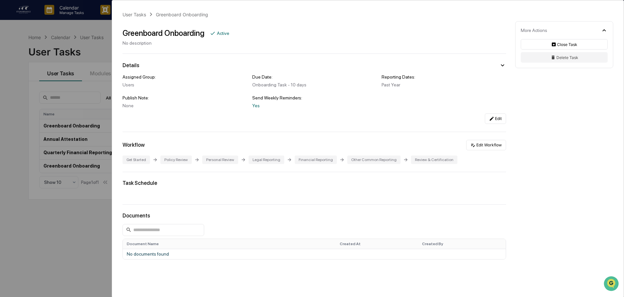
drag, startPoint x: 491, startPoint y: 143, endPoint x: 467, endPoint y: 116, distance: 36.5
click at [432, 112] on div "User Tasks Greenboard Onboarding Greenboard Onboarding Active No description De…" at bounding box center [367, 163] width 511 height 327
click at [484, 117] on button "Edit" at bounding box center [494, 119] width 21 height 10
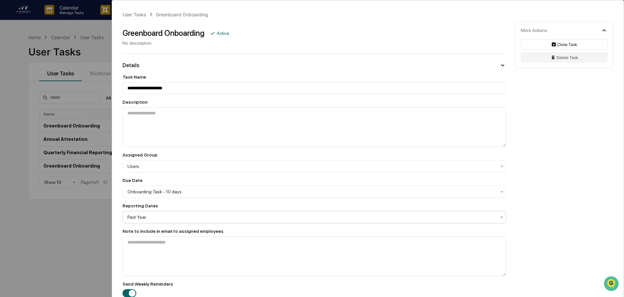
click at [181, 171] on div "Past Year" at bounding box center [311, 166] width 375 height 9
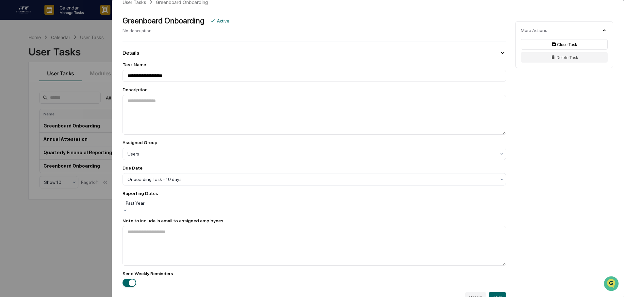
scroll to position [33, 0]
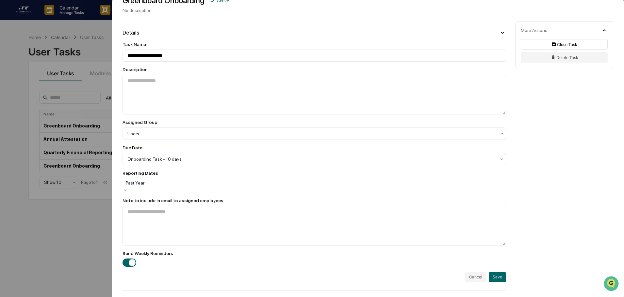
click at [162, 181] on div "Past Year" at bounding box center [313, 183] width 383 height 9
click at [554, 177] on div "**********" at bounding box center [367, 227] width 511 height 519
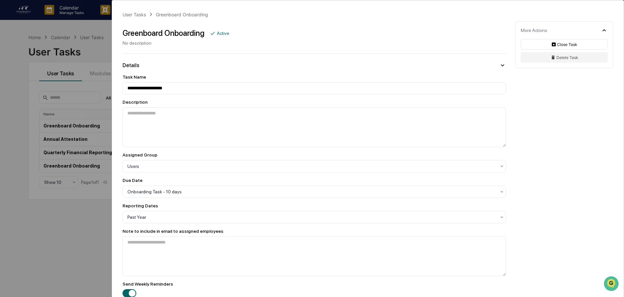
scroll to position [0, 0]
click at [69, 220] on div "**********" at bounding box center [312, 148] width 624 height 297
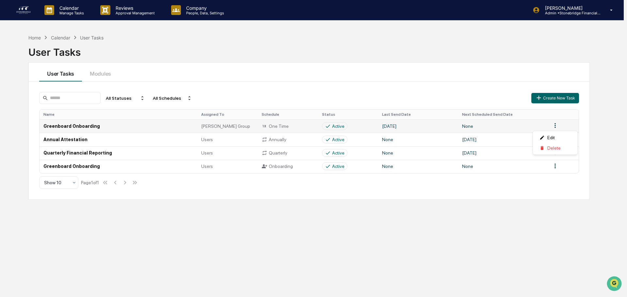
click at [554, 124] on html "Calendar Manage Tasks Reviews Approval Management Company People, Data, Setting…" at bounding box center [313, 148] width 627 height 297
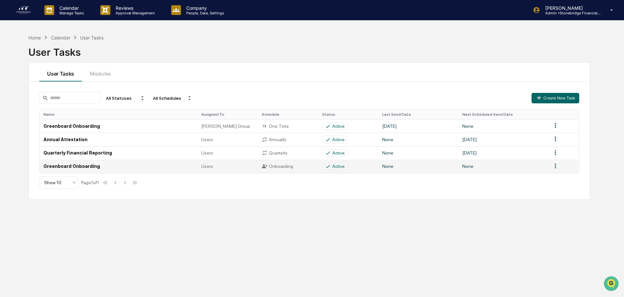
click at [82, 165] on td "Greenboard Onboarding" at bounding box center [119, 166] width 158 height 13
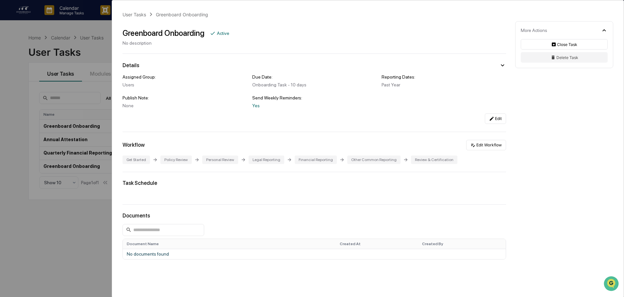
click at [85, 216] on div "User Tasks Greenboard Onboarding Greenboard Onboarding Active No description De…" at bounding box center [312, 148] width 624 height 297
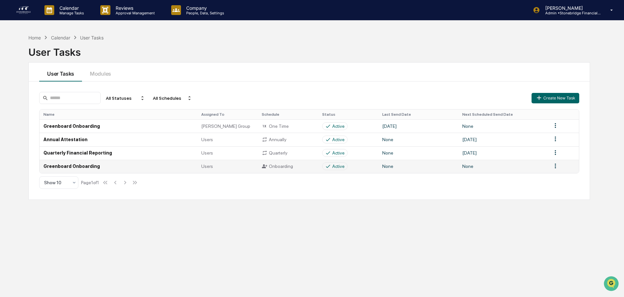
scroll to position [31, 0]
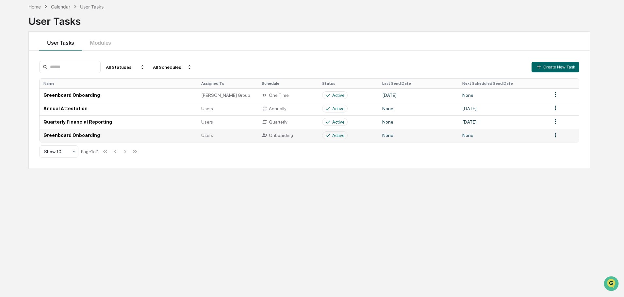
click at [559, 139] on td at bounding box center [563, 135] width 31 height 13
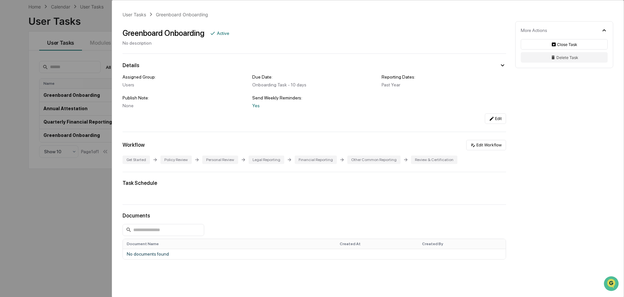
click at [33, 151] on div "User Tasks Greenboard Onboarding Greenboard Onboarding Active No description De…" at bounding box center [312, 148] width 624 height 297
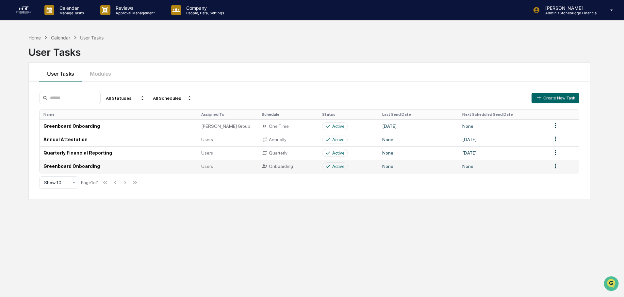
click at [553, 166] on html "Calendar Manage Tasks Reviews Approval Management Company People, Data, Setting…" at bounding box center [312, 148] width 624 height 297
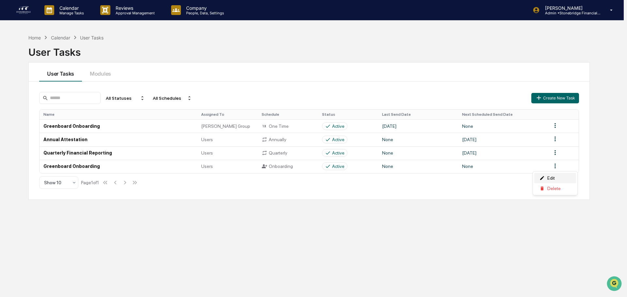
click at [552, 178] on div "Edit" at bounding box center [555, 178] width 42 height 10
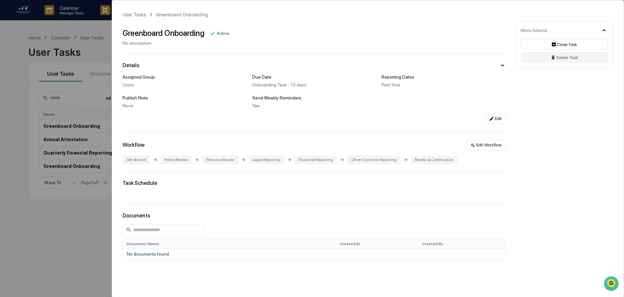
scroll to position [30, 0]
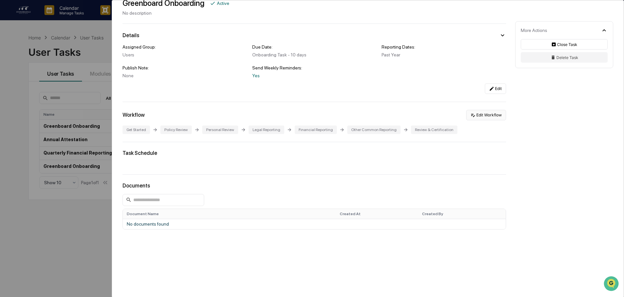
click at [483, 116] on button "Edit Workflow" at bounding box center [486, 115] width 40 height 10
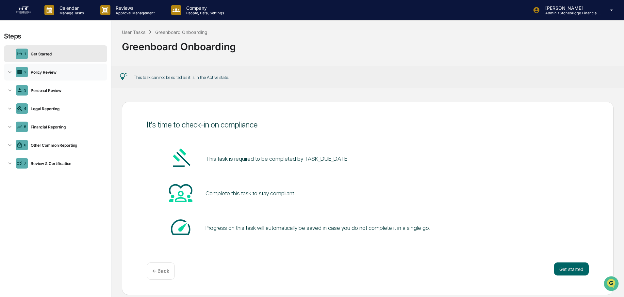
click at [66, 72] on div "Policy Review" at bounding box center [66, 72] width 76 height 5
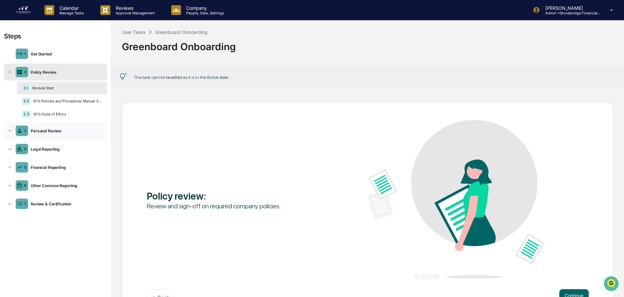
click at [65, 131] on div "Personal Review" at bounding box center [66, 131] width 76 height 5
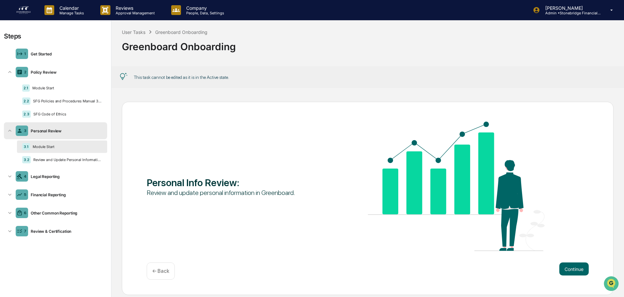
scroll to position [0, 0]
click at [52, 175] on div "Legal Reporting" at bounding box center [66, 176] width 76 height 5
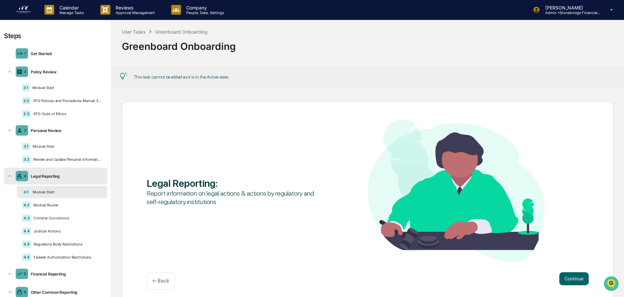
click at [56, 181] on div "4 Legal Reporting" at bounding box center [55, 176] width 103 height 17
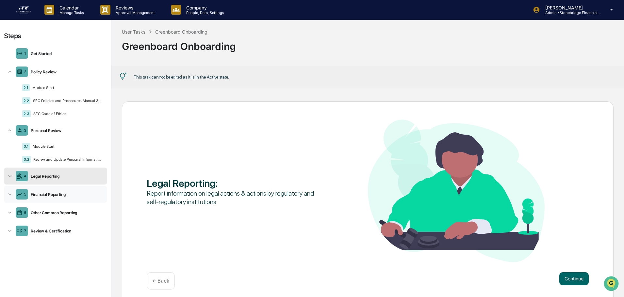
click at [51, 201] on div "5 Financial Reporting" at bounding box center [55, 194] width 103 height 17
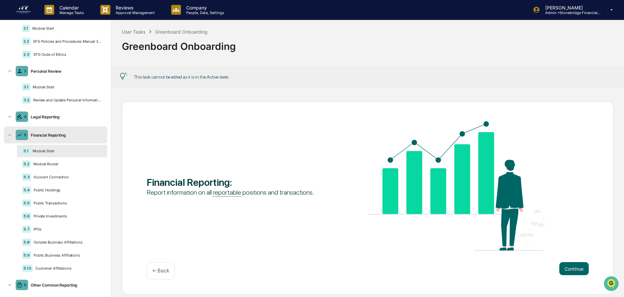
scroll to position [65, 0]
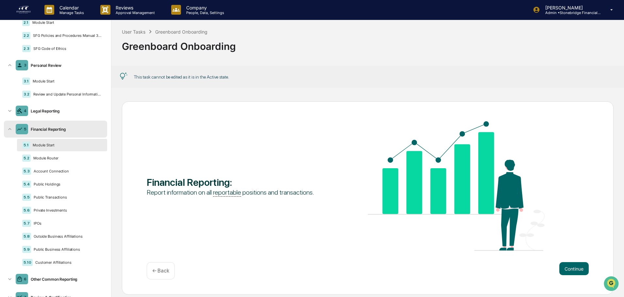
click at [59, 132] on div "Financial Reporting" at bounding box center [66, 129] width 76 height 5
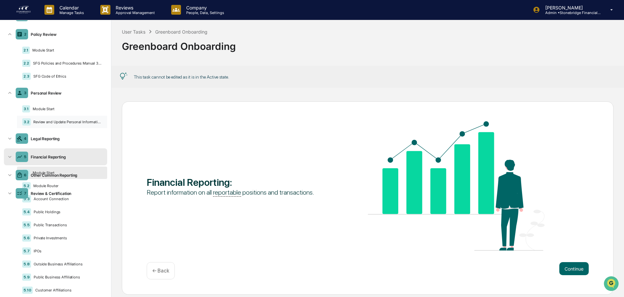
scroll to position [0, 0]
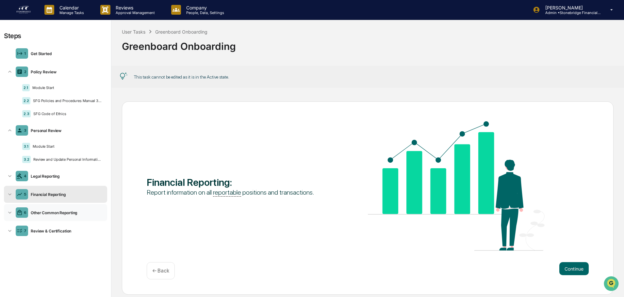
click at [82, 216] on div "6 Other Common Reporting" at bounding box center [55, 212] width 103 height 17
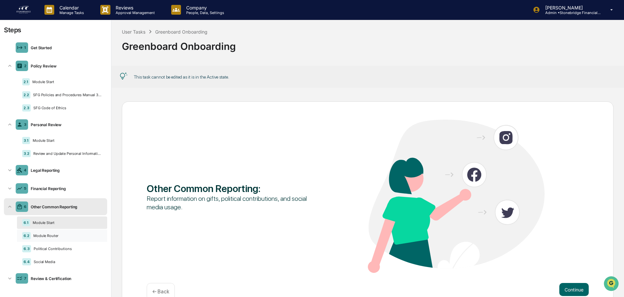
scroll to position [8, 0]
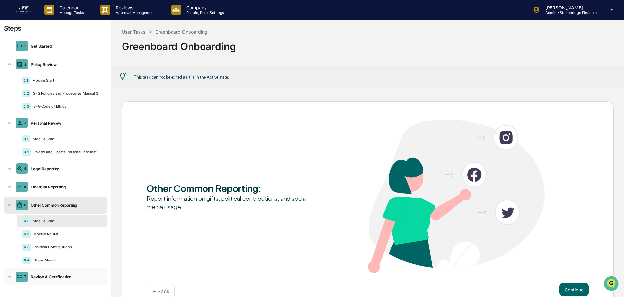
click at [42, 280] on div "7 Review & Certification" at bounding box center [55, 277] width 103 height 17
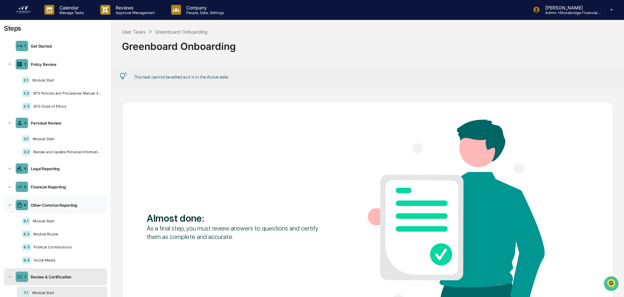
click at [44, 205] on div "Other Common Reporting" at bounding box center [66, 205] width 76 height 5
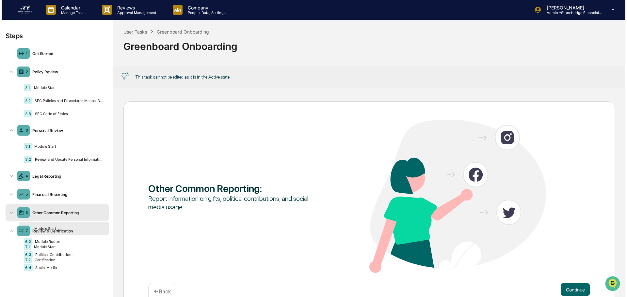
scroll to position [0, 0]
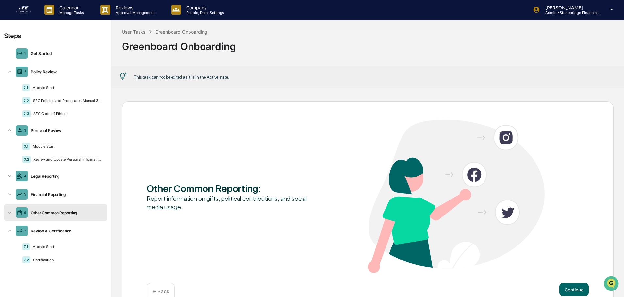
click at [26, 9] on img at bounding box center [24, 10] width 16 height 10
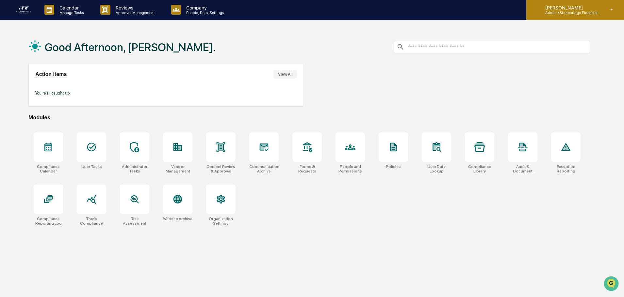
click at [597, 13] on p "Admin • Stonebridge Financial Group" at bounding box center [570, 12] width 61 height 5
